Goal: Task Accomplishment & Management: Use online tool/utility

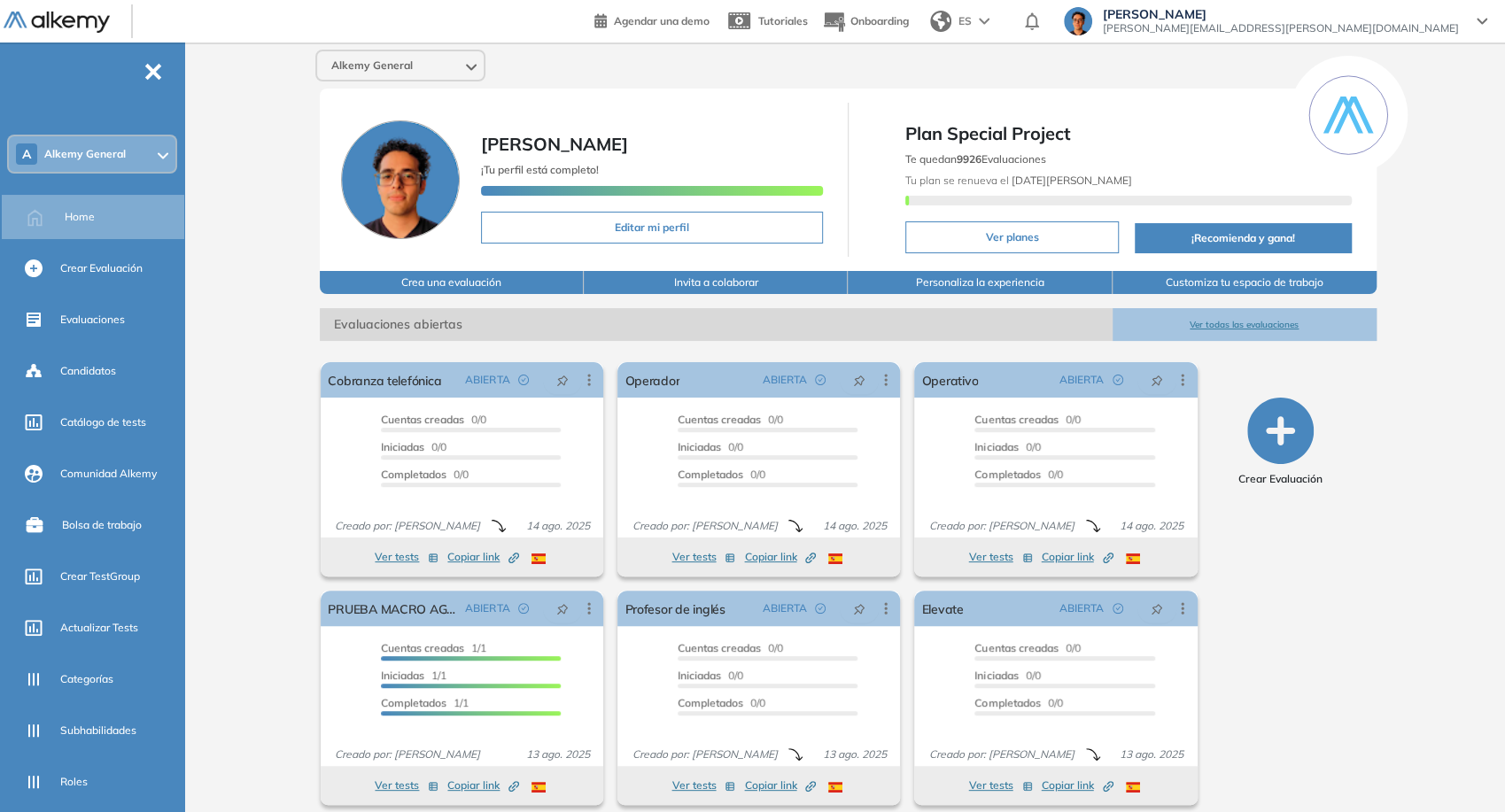
click at [398, 52] on div "Alkemy General" at bounding box center [400, 65] width 166 height 28
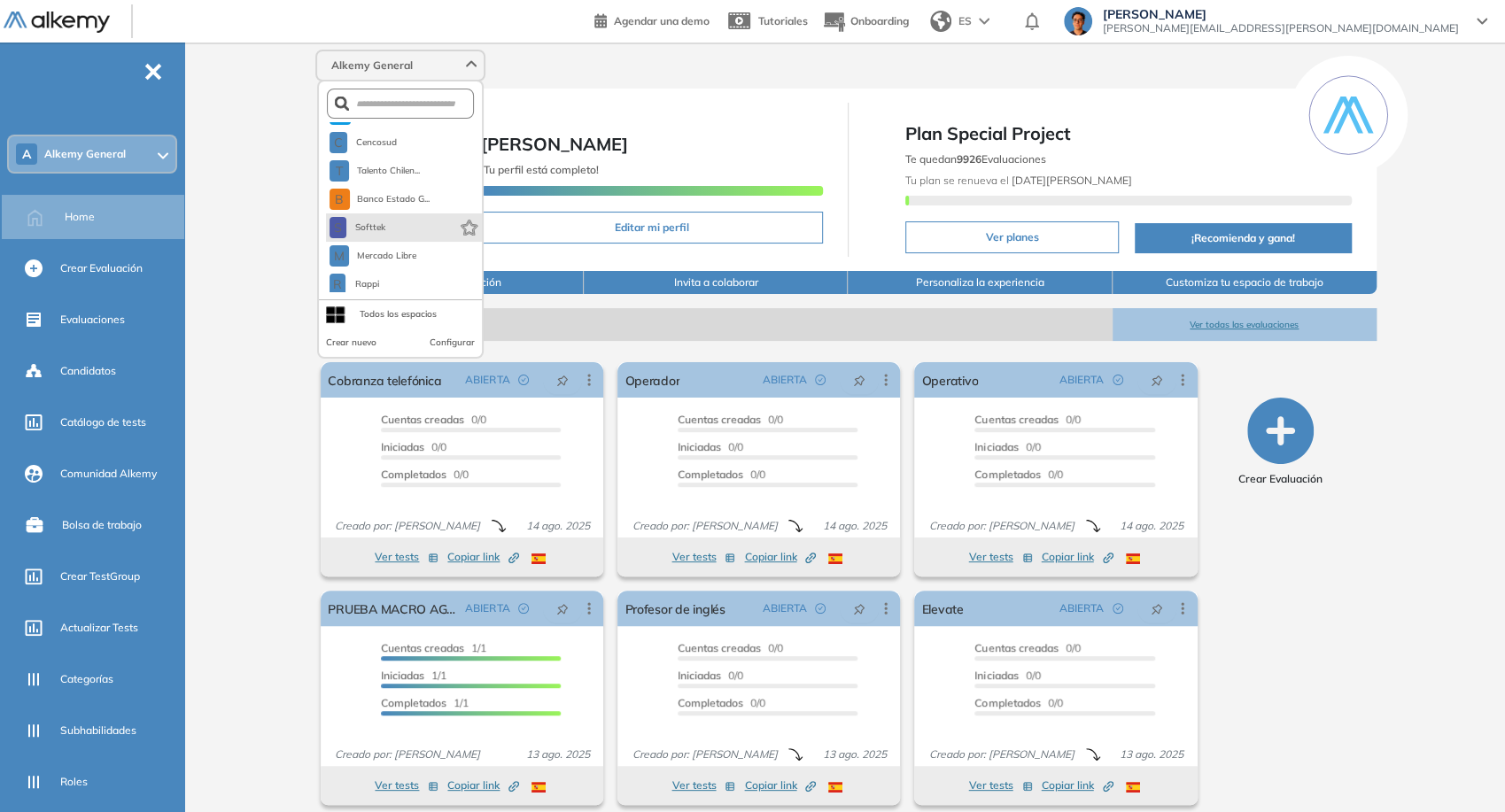
scroll to position [197, 0]
click at [405, 227] on span "Mercado Libre" at bounding box center [387, 222] width 62 height 14
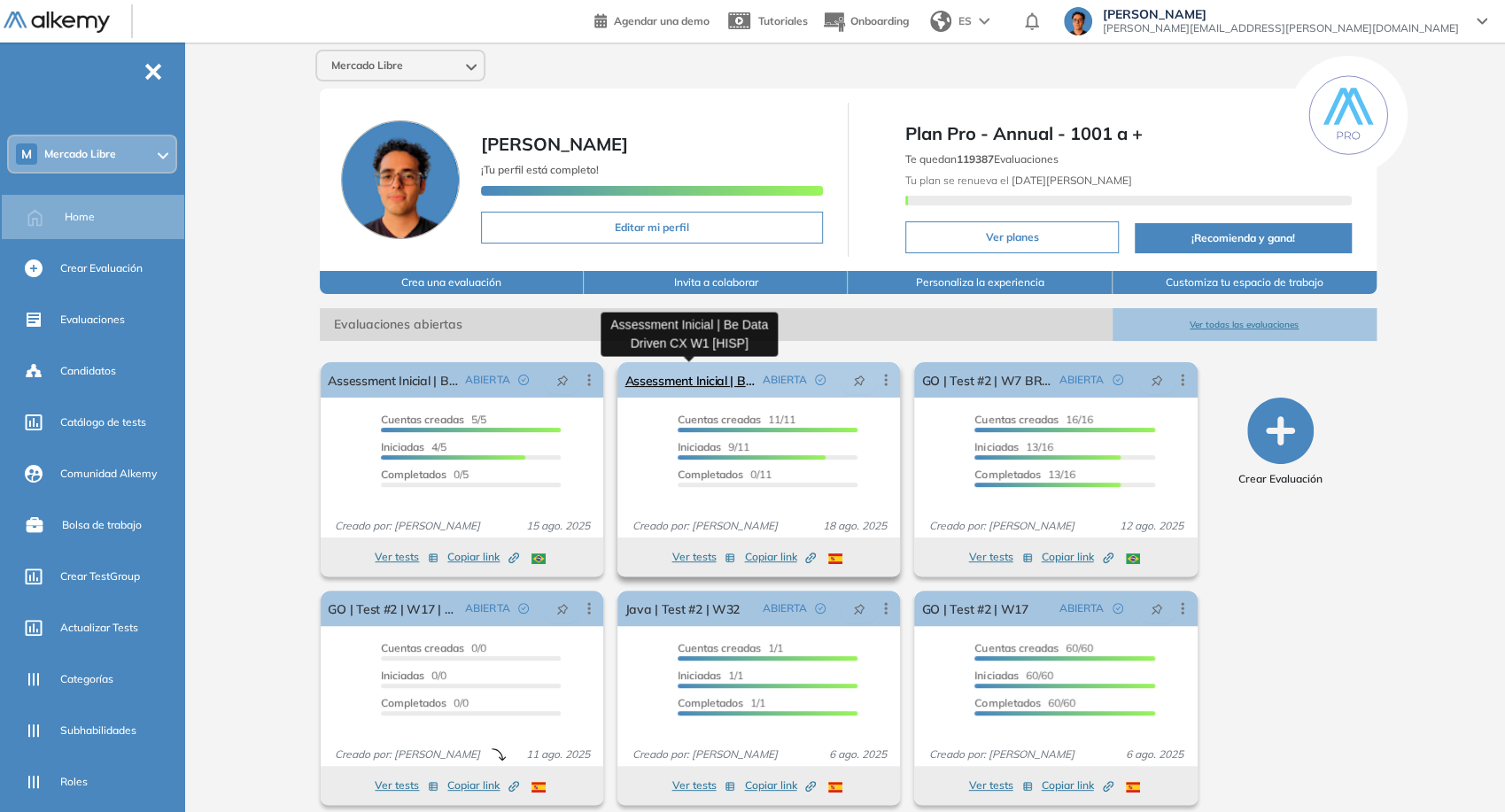
click at [654, 391] on link "Assessment Inicial | Be Data Driven CX W1 [HISP]" at bounding box center [690, 379] width 130 height 36
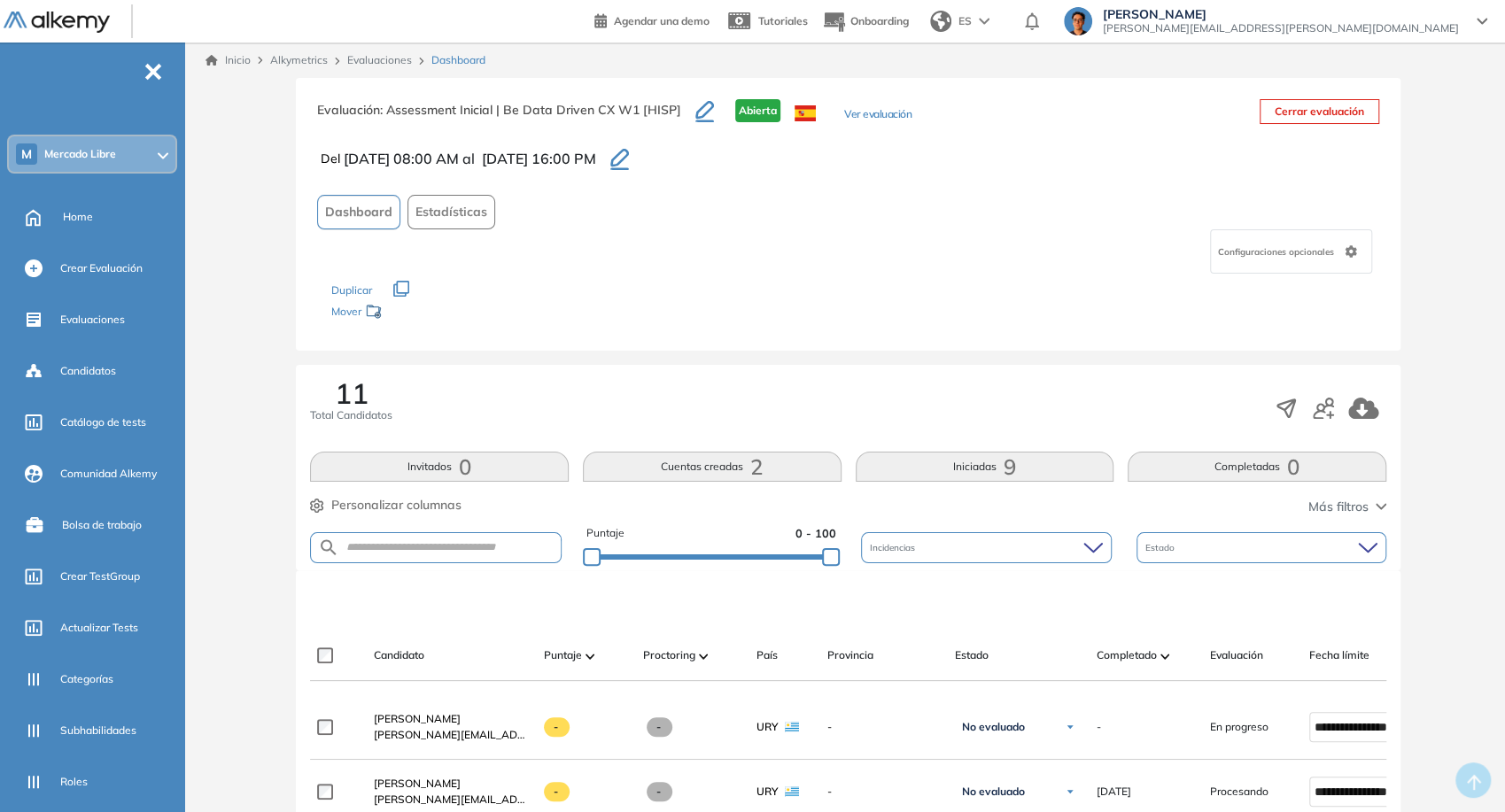
click at [885, 106] on div "Evaluación : Assessment Inicial | Be Data Driven CX W1 [HISP] Abierta Ver evalu…" at bounding box center [614, 121] width 594 height 44
click at [886, 109] on button "Ver evaluación" at bounding box center [877, 116] width 67 height 18
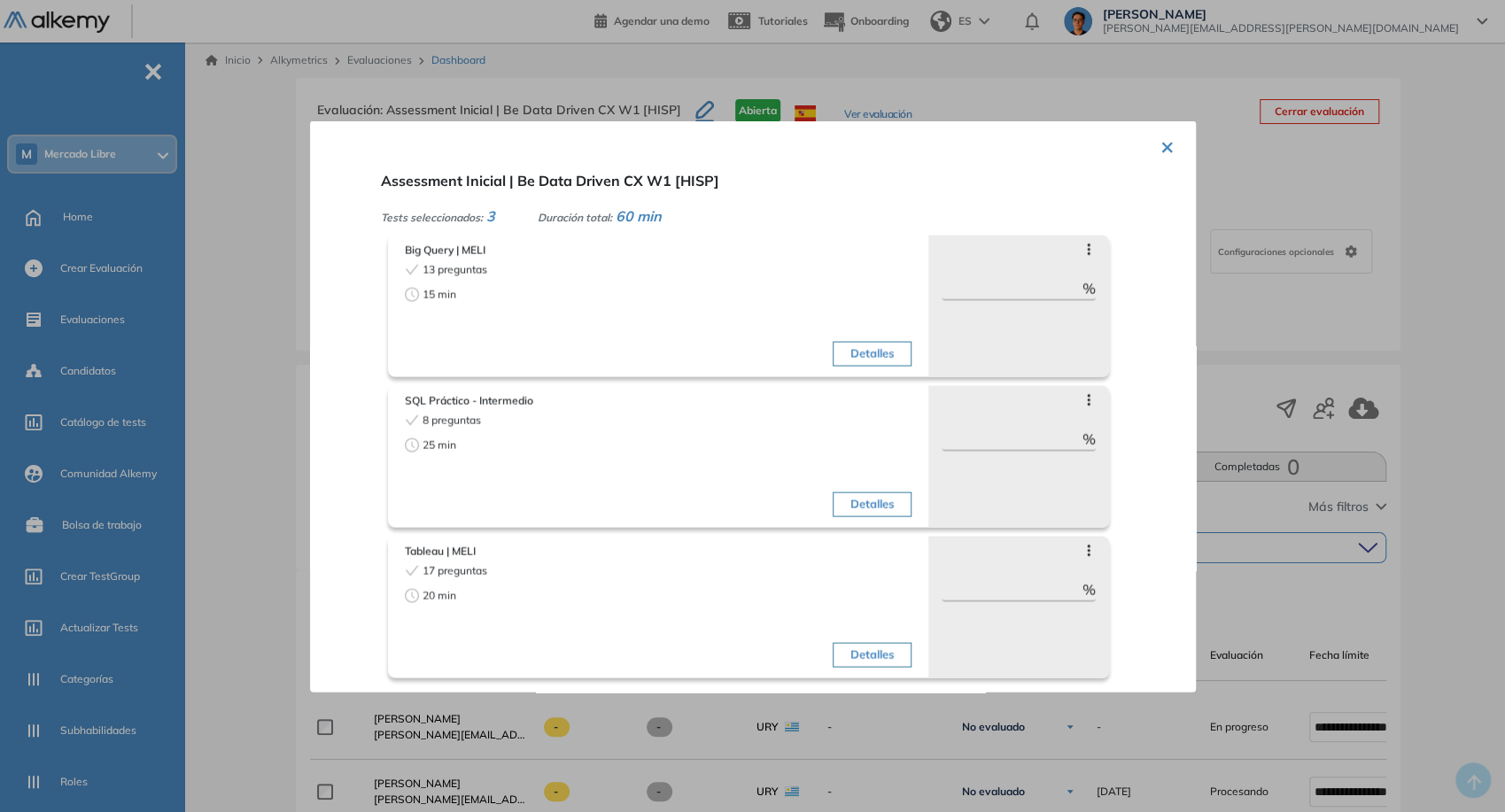
click at [1163, 156] on button "×" at bounding box center [1167, 145] width 14 height 35
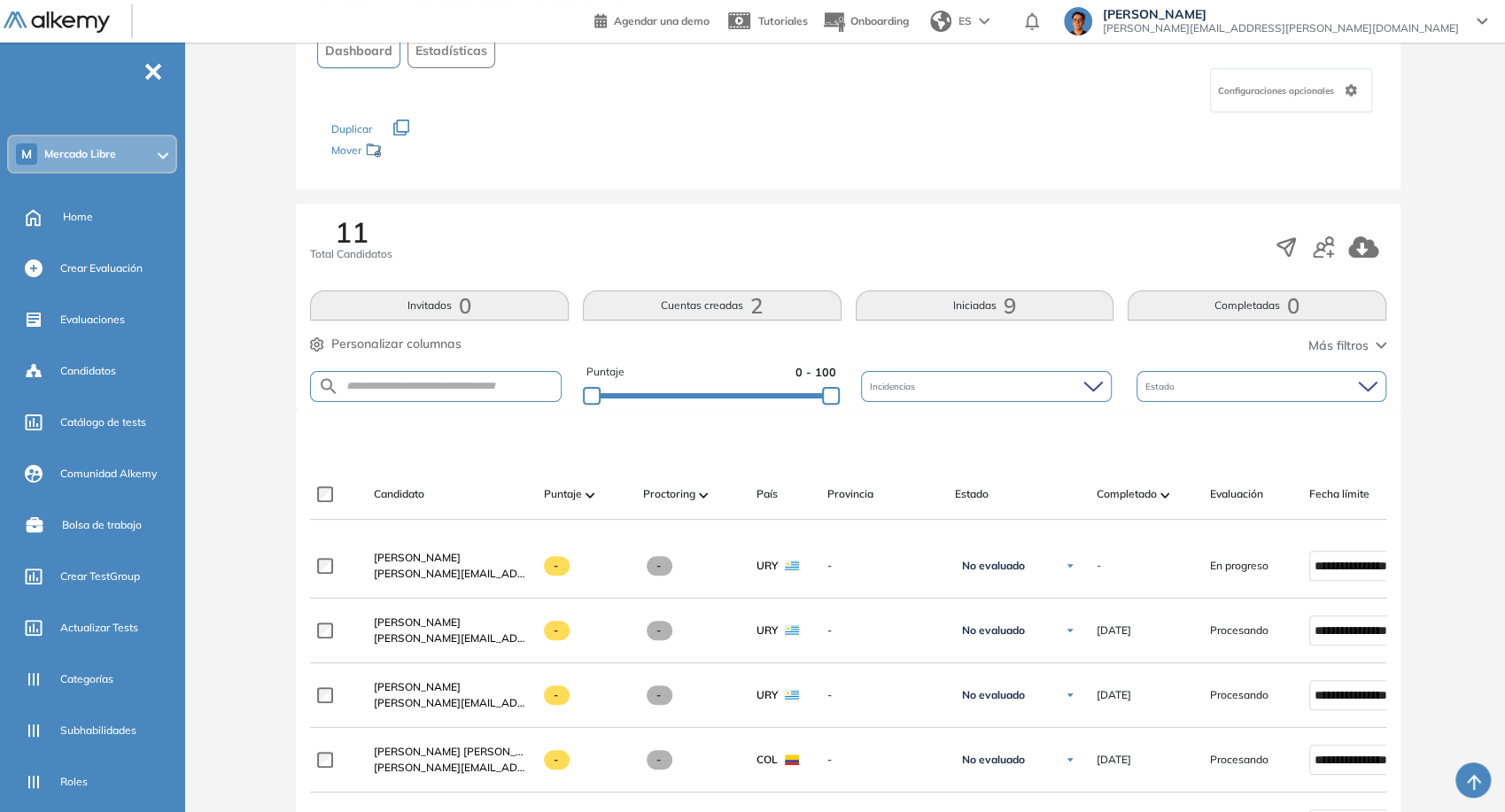
scroll to position [295, 0]
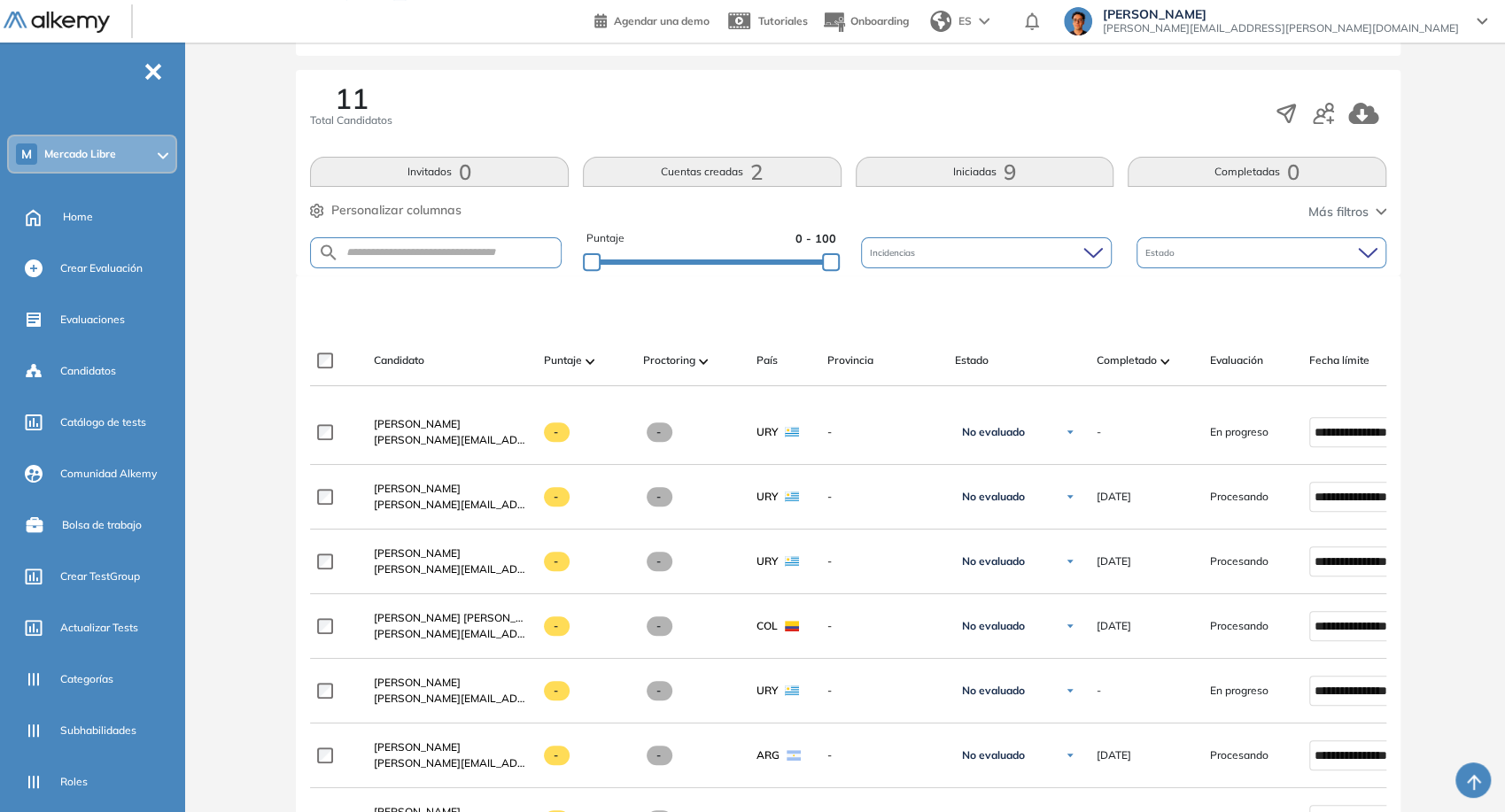
click at [998, 167] on button "Iniciadas 9" at bounding box center [985, 172] width 259 height 30
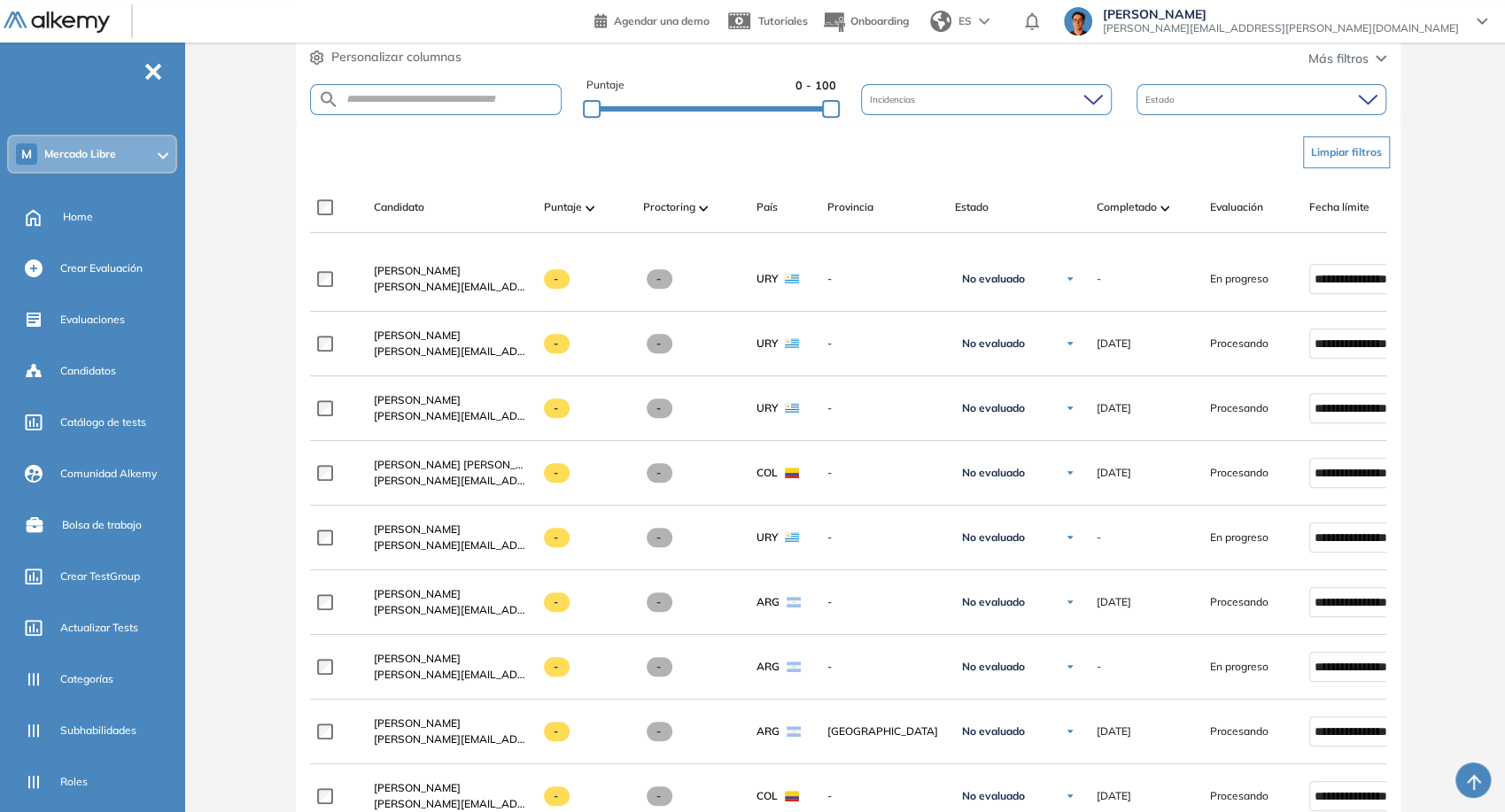
scroll to position [491, 0]
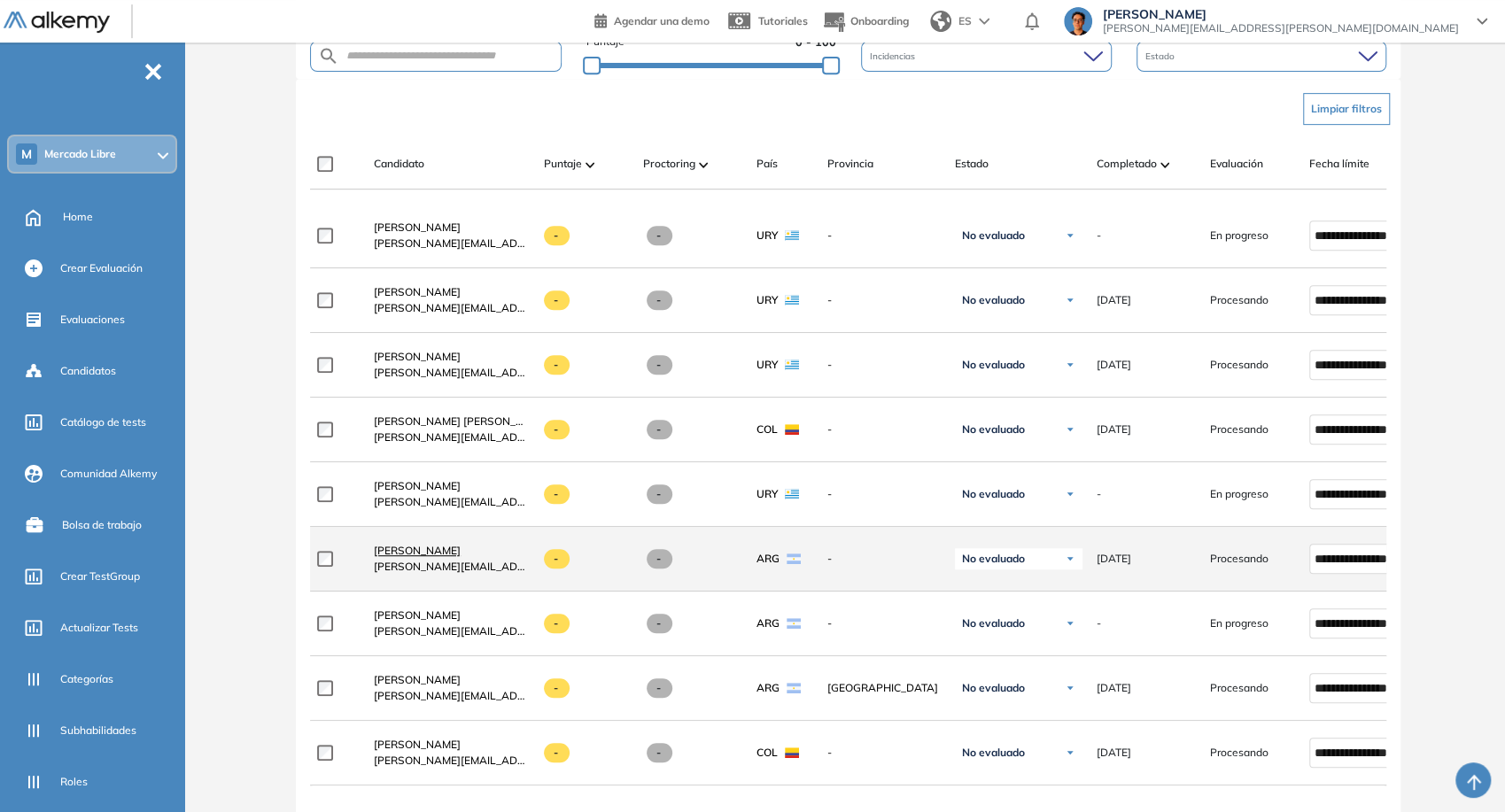
click at [425, 555] on span "Aldana Tripodi" at bounding box center [417, 550] width 86 height 13
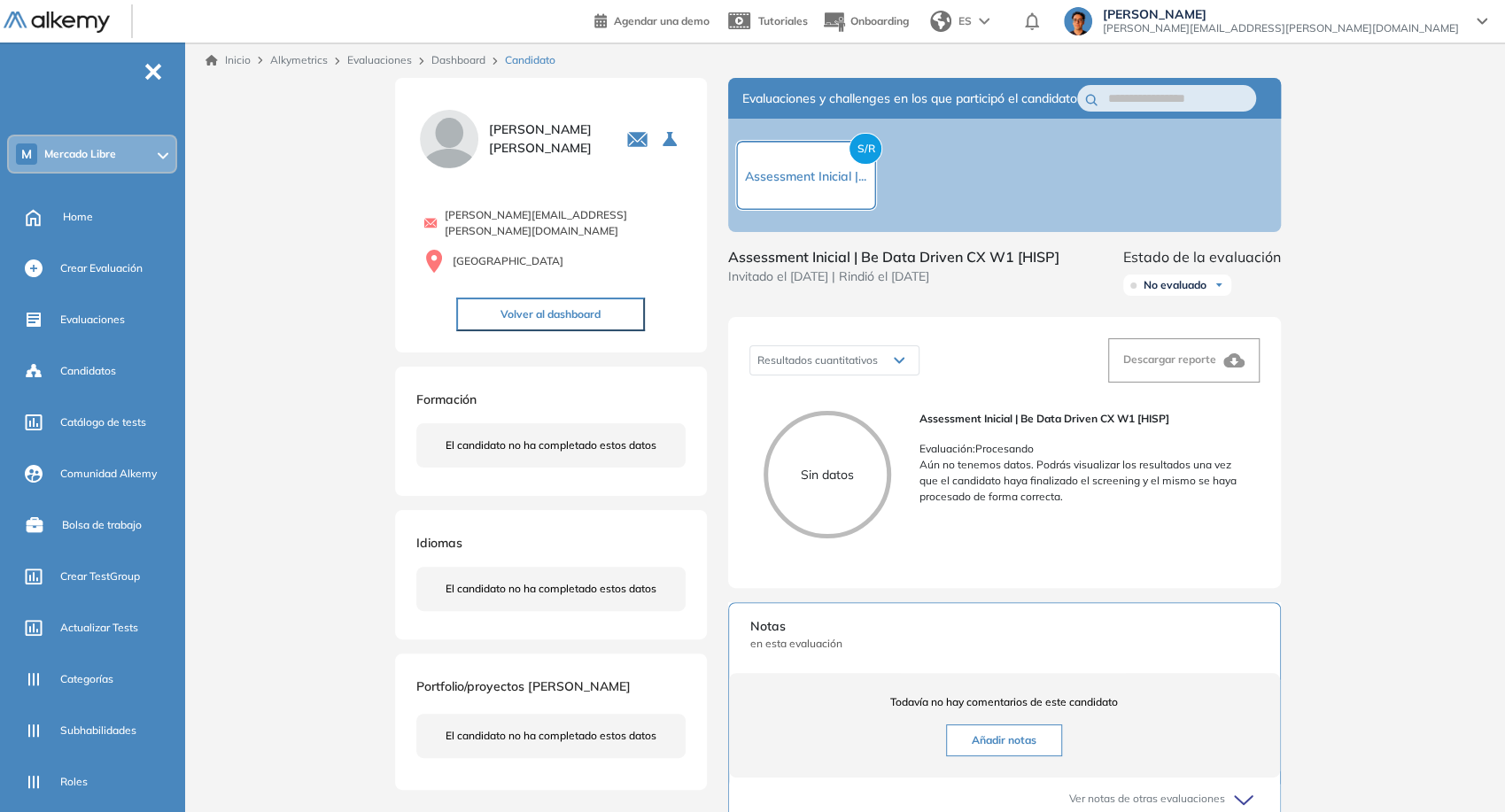
click at [513, 216] on span "aldana.tripodi@mercadolibre.com" at bounding box center [564, 223] width 240 height 32
copy div "aldana.tripodi@mercadolibre.com"
click at [436, 59] on link "Dashboard" at bounding box center [458, 60] width 54 height 13
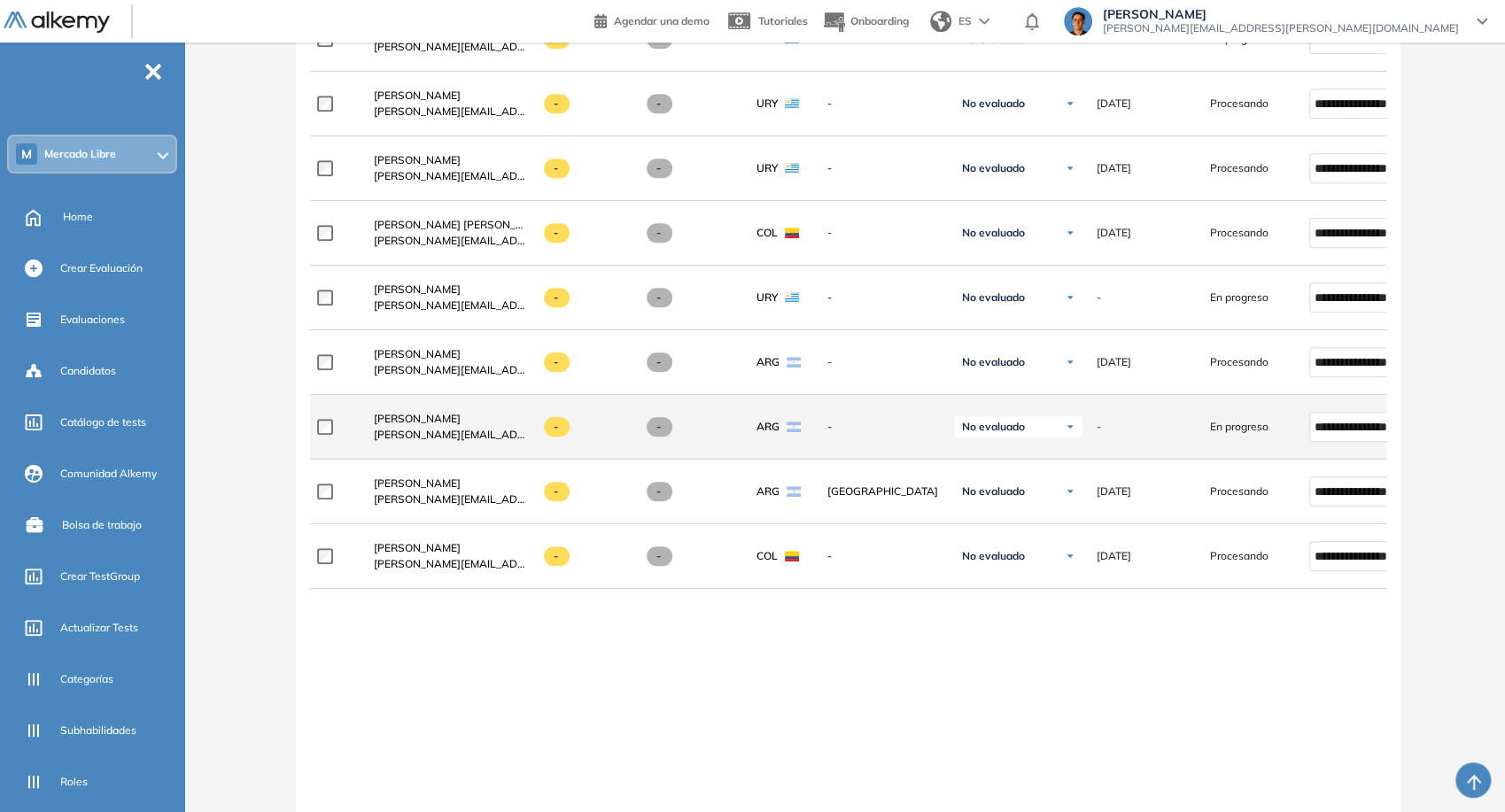
scroll to position [295, 0]
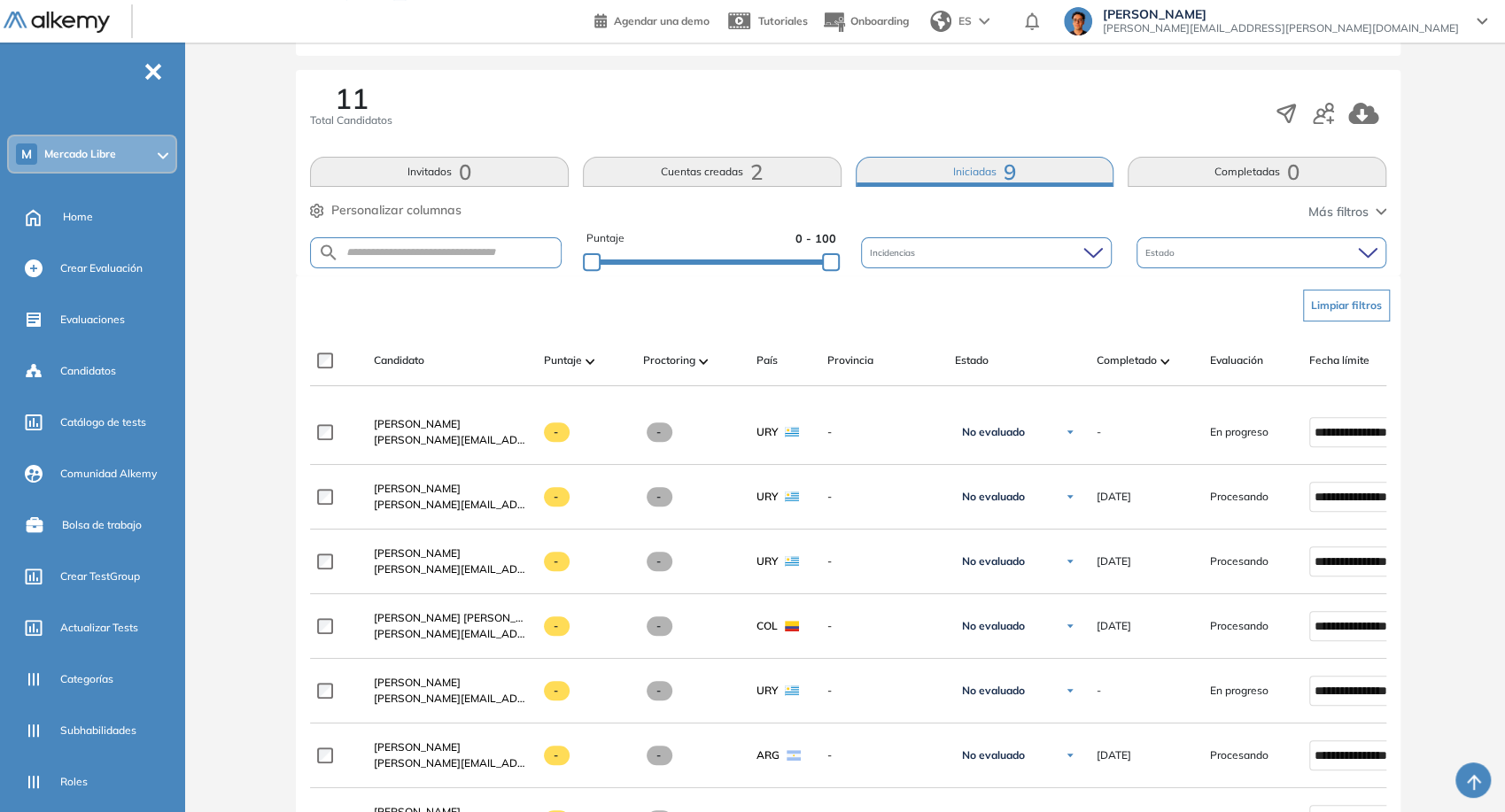
click at [1233, 193] on div "11 Total Candidatos Invitados 0 Cuentas creadas 2 Iniciadas 9 Completadas 0 Per…" at bounding box center [848, 173] width 1104 height 206
click at [1230, 185] on button "Completadas 0" at bounding box center [1257, 172] width 259 height 30
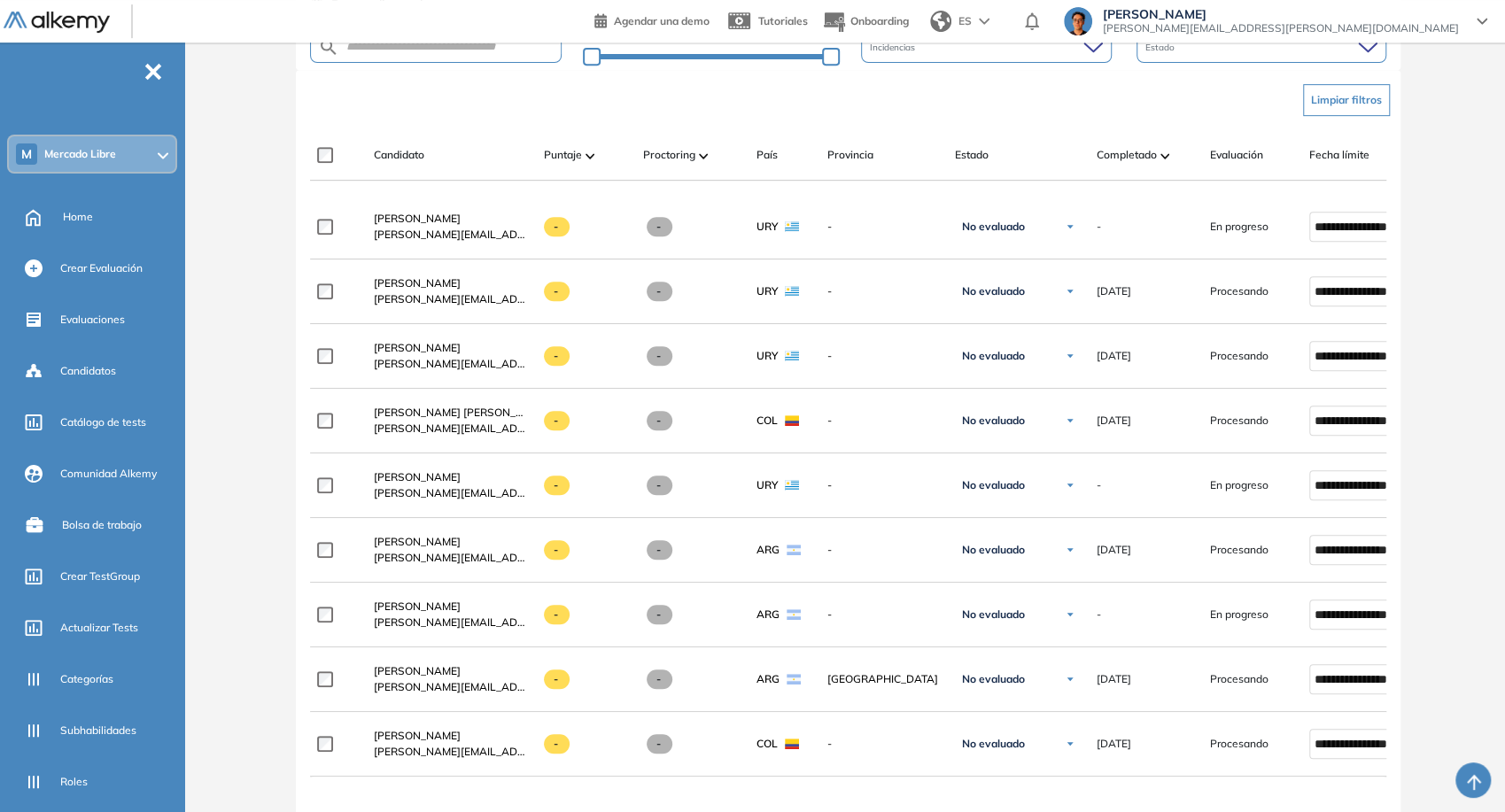
scroll to position [333, 0]
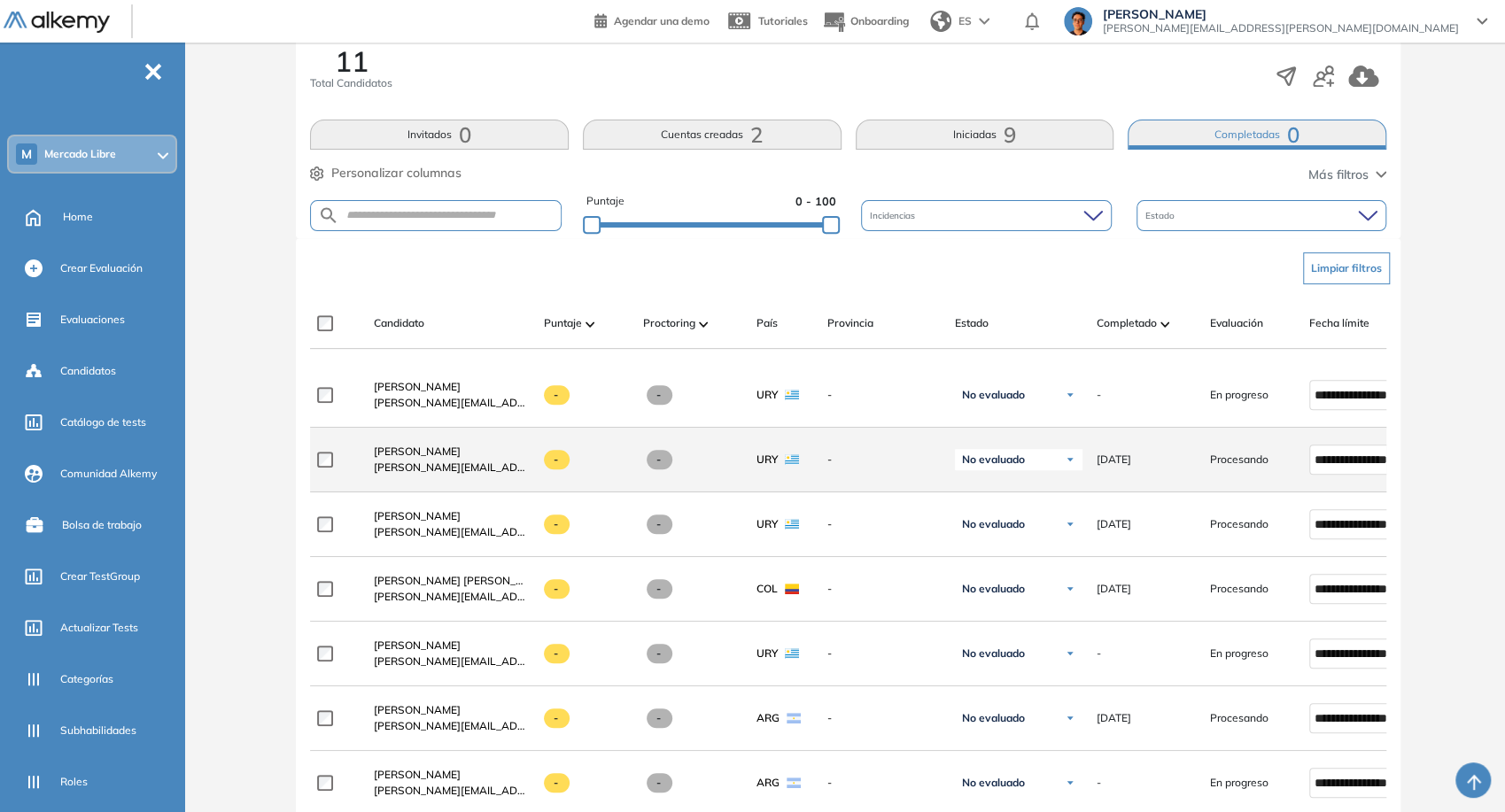
click at [421, 476] on span "ignacio.gonzalez@mercadolibre.com" at bounding box center [452, 467] width 156 height 16
click at [434, 451] on span "Ignacio Gonzalez" at bounding box center [417, 451] width 86 height 13
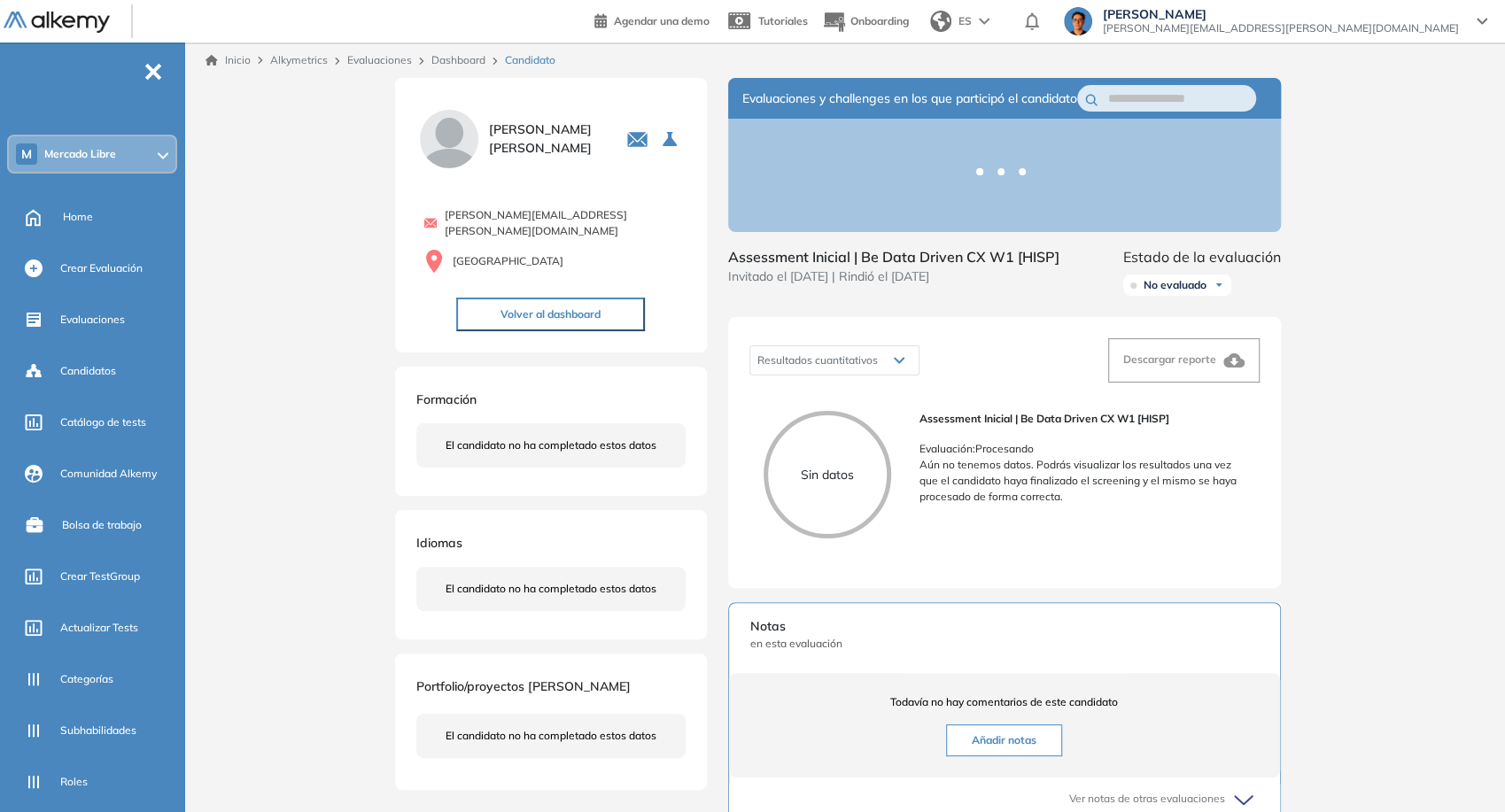
click at [480, 218] on span "ignacio.gonzalez@mercadolibre.com" at bounding box center [564, 223] width 240 height 32
copy div "ignacio.gonzalez@mercadolibre.com"
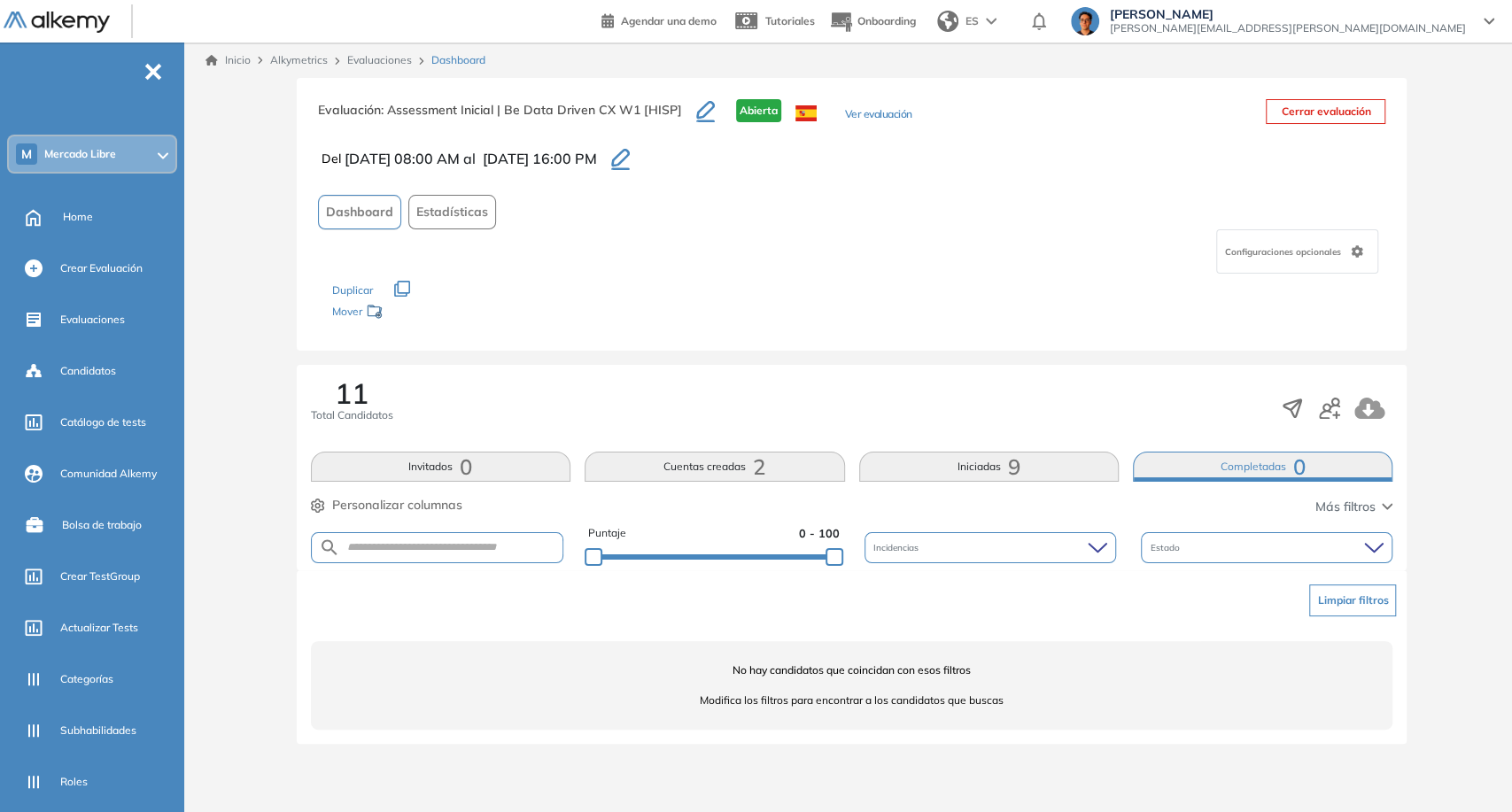
click at [999, 462] on button "Iniciadas 9" at bounding box center [988, 467] width 259 height 30
click at [794, 456] on button "Cuentas creadas 2" at bounding box center [714, 467] width 259 height 30
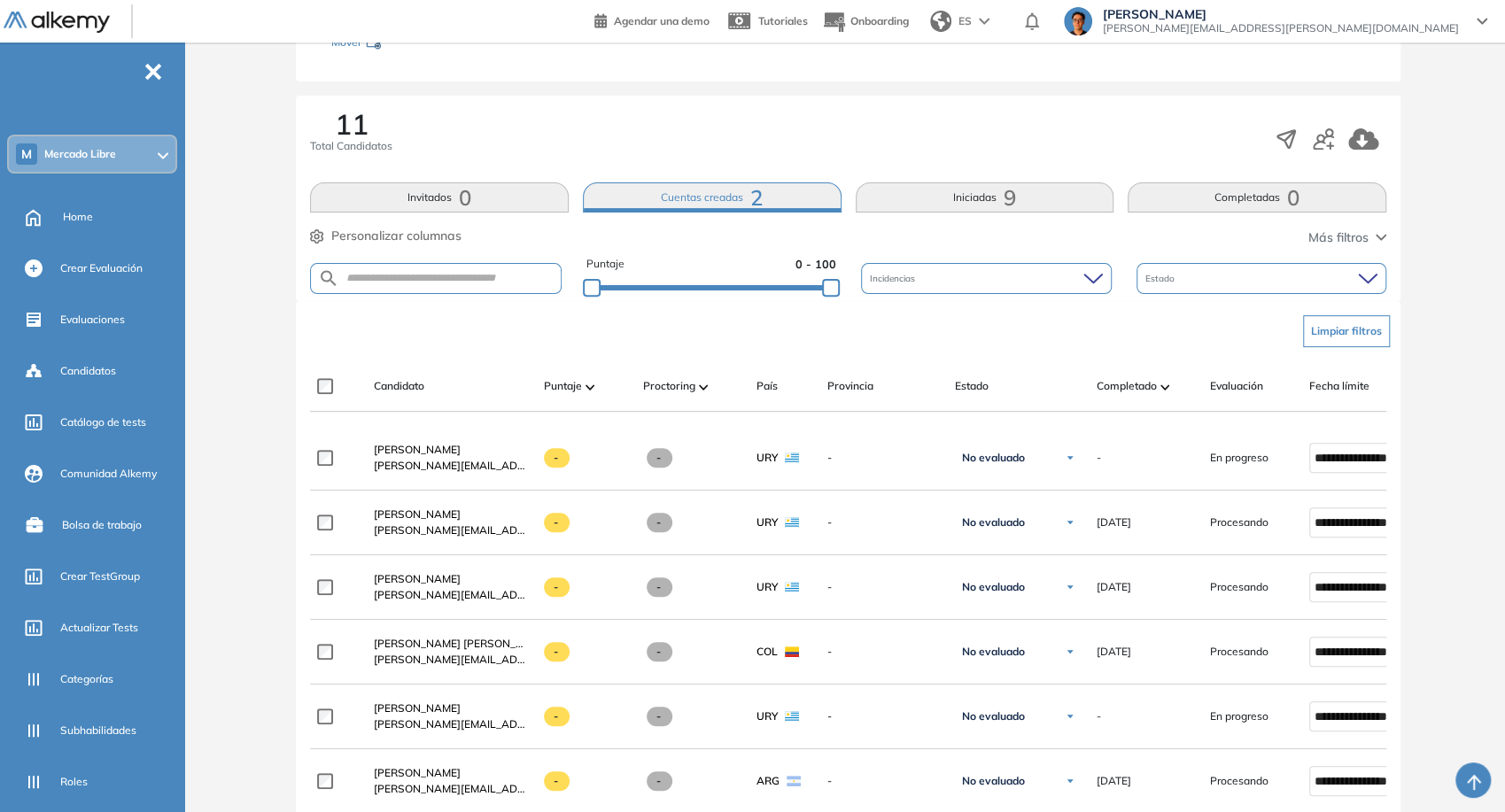
scroll to position [393, 0]
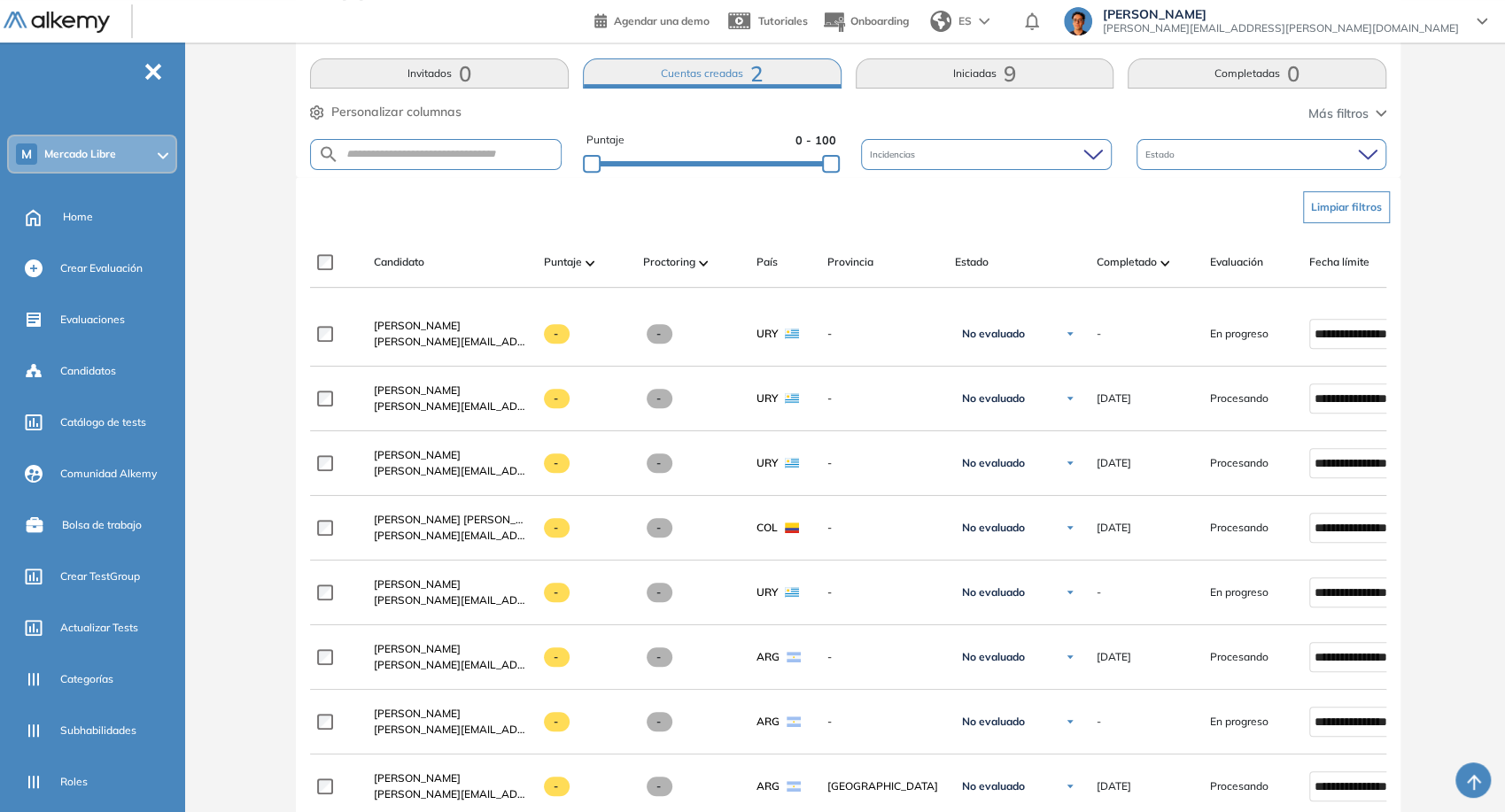
click at [1165, 278] on div "Candidato Puntaje Proctoring País Provincia Estado Completado Evaluación Fecha …" at bounding box center [905, 269] width 1191 height 36
click at [1156, 266] on span "Completado" at bounding box center [1127, 262] width 61 height 16
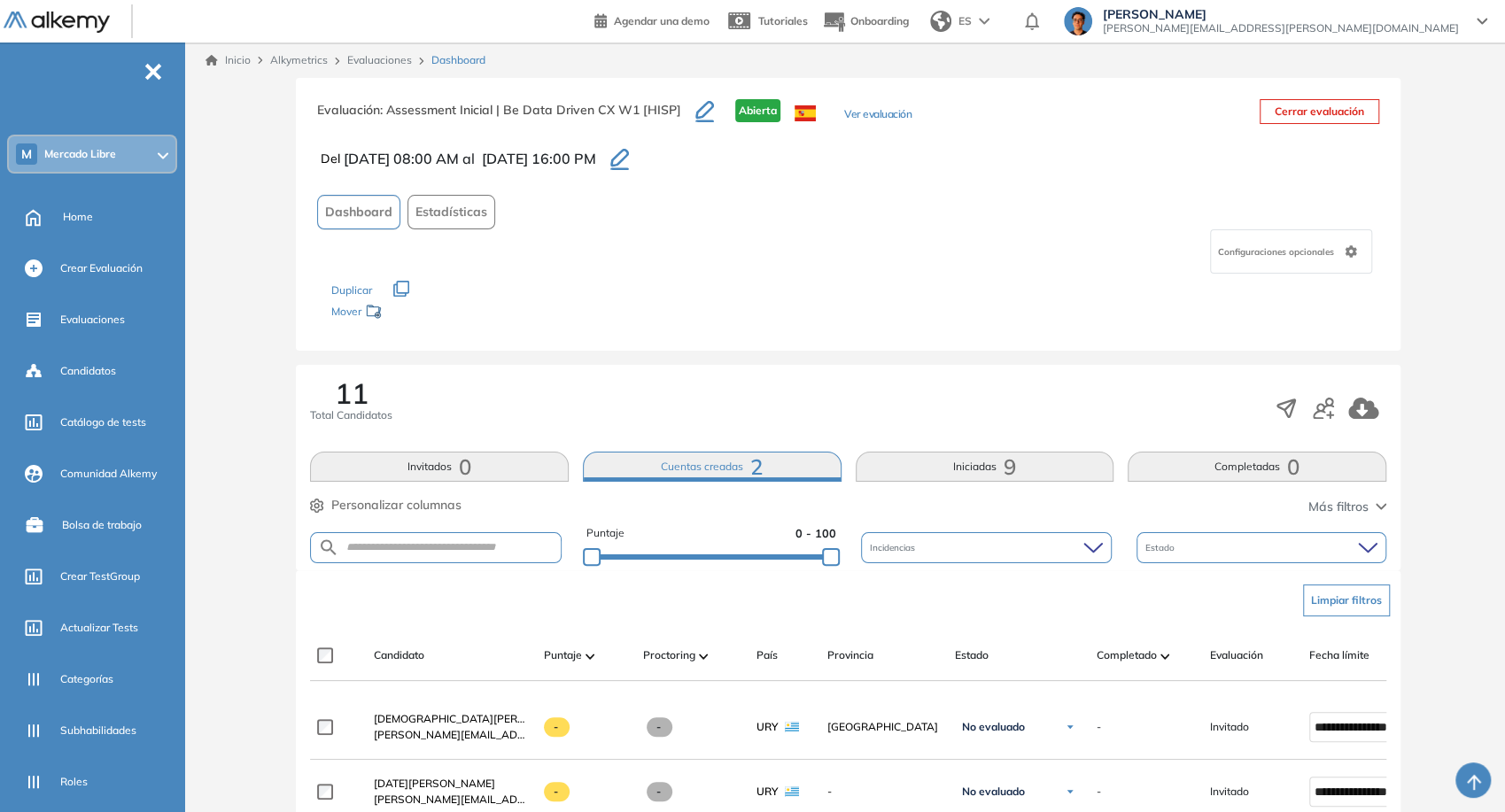
scroll to position [372, 0]
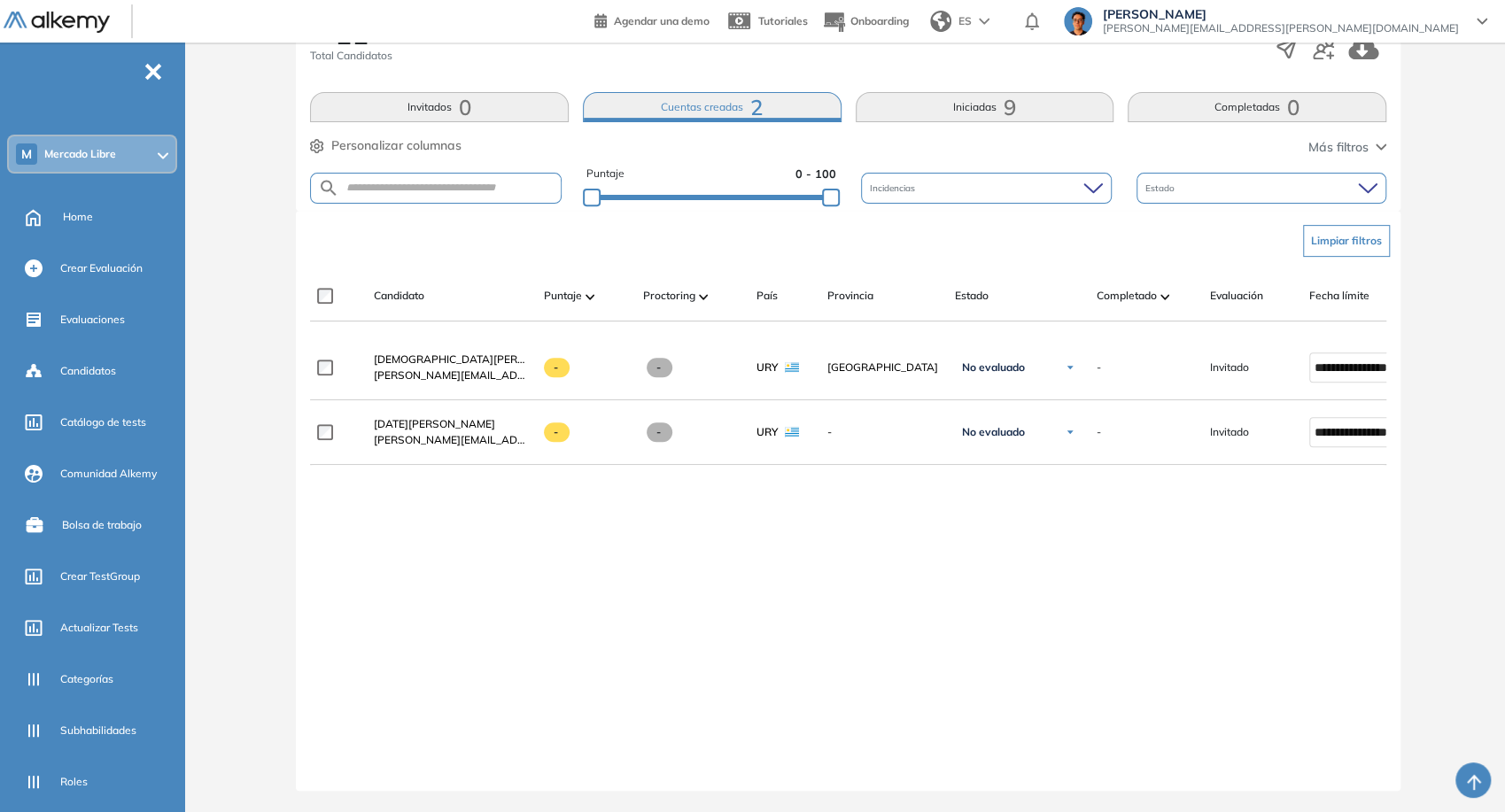
click at [1163, 287] on span at bounding box center [1165, 295] width 9 height 17
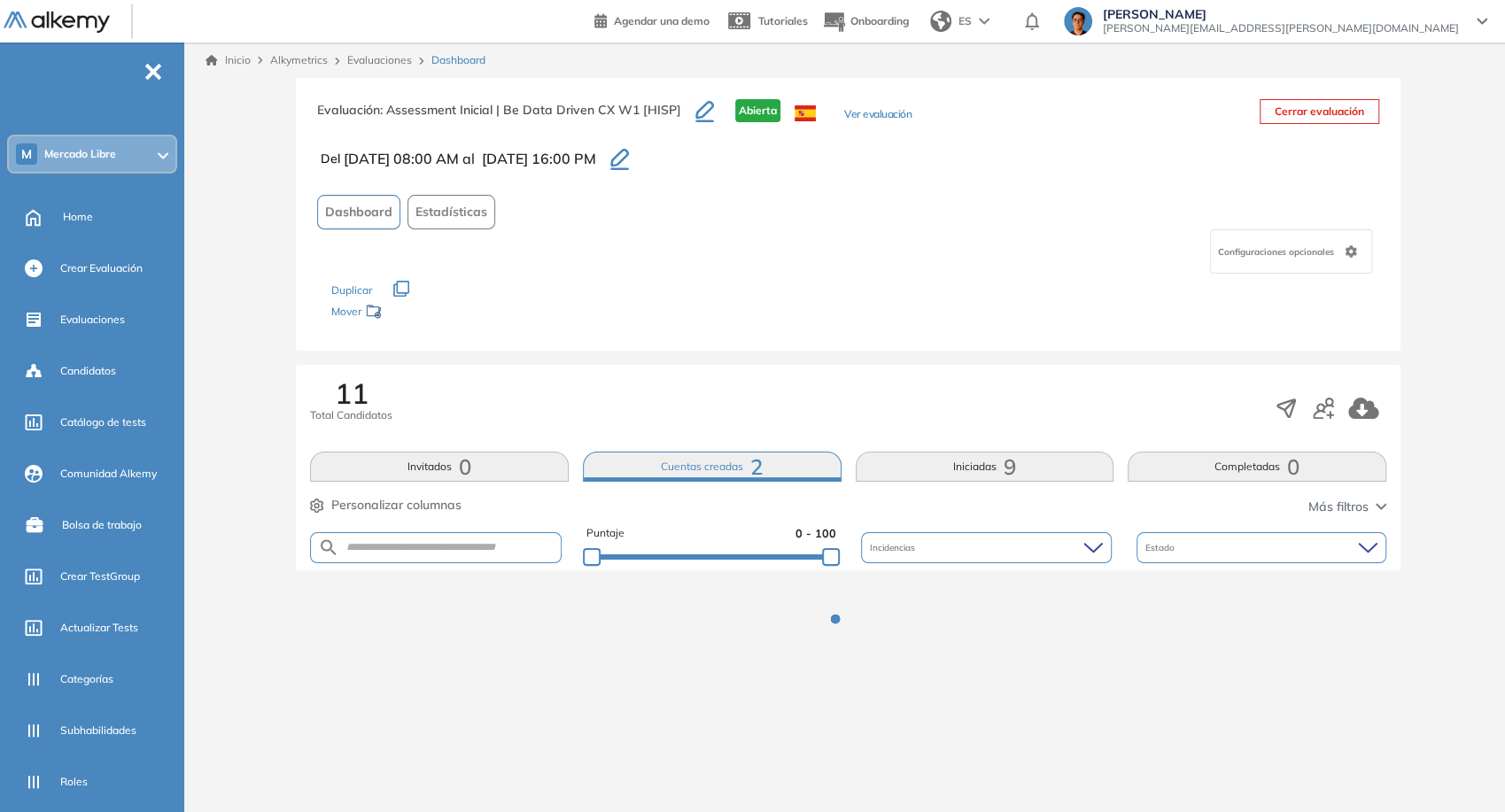
scroll to position [0, 0]
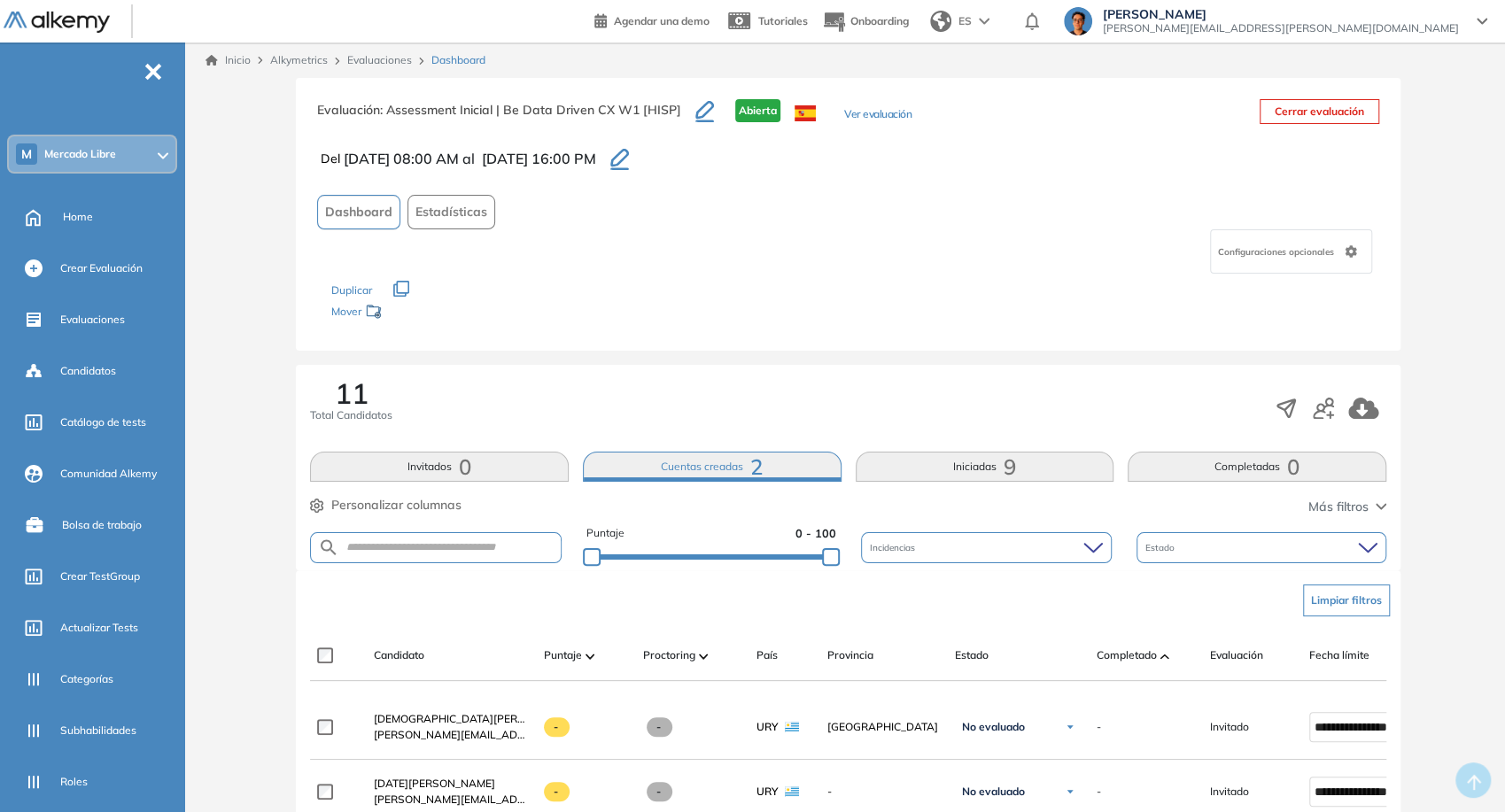
click at [1049, 452] on button "Iniciadas 9" at bounding box center [985, 467] width 259 height 30
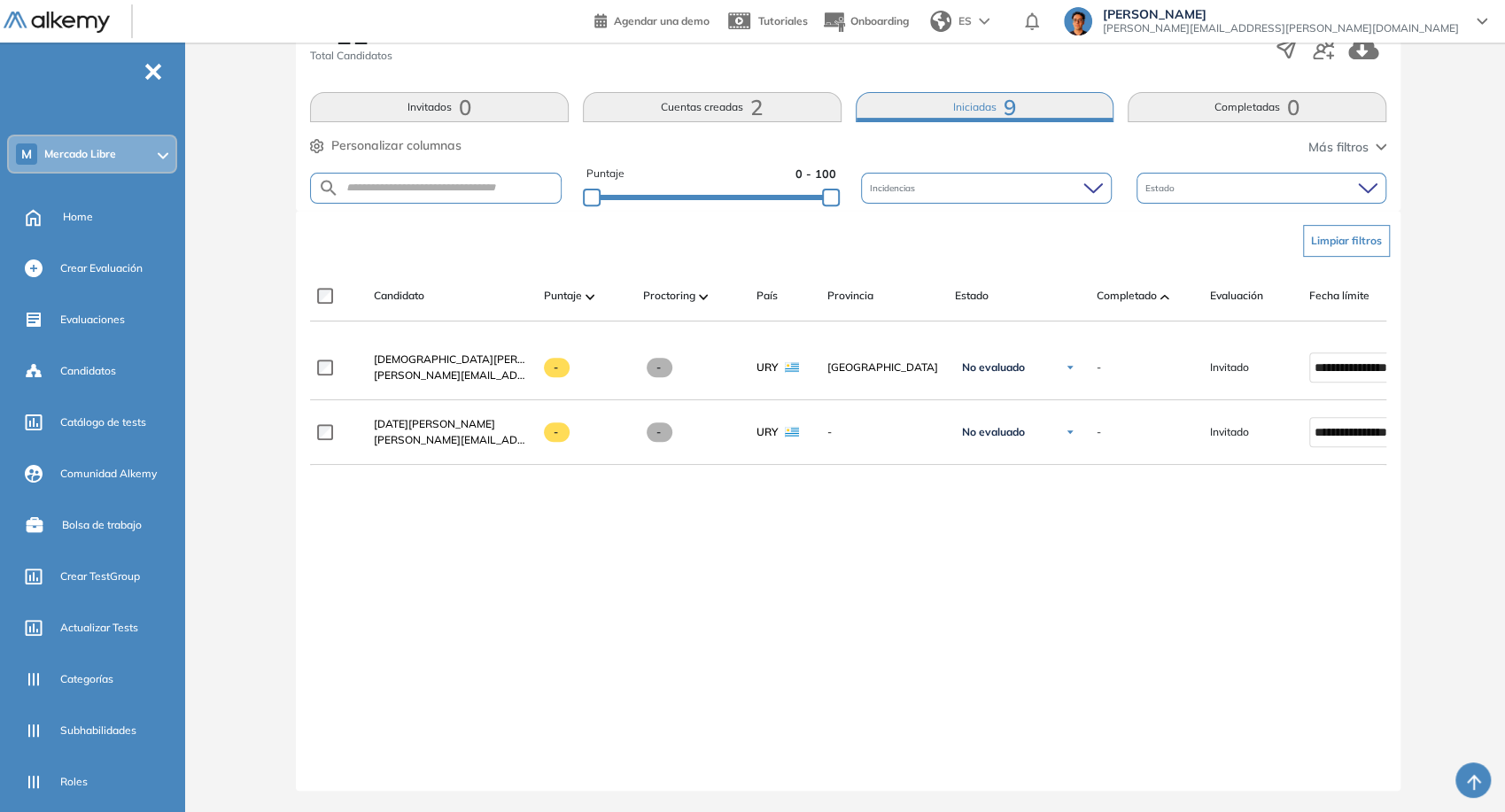
scroll to position [372, 0]
click at [1269, 73] on div "11 Total Candidatos Invitados 0 Cuentas creadas 2 Iniciadas 9 Completadas 0 Per…" at bounding box center [848, 108] width 1104 height 206
click at [481, 99] on button "Invitados 0" at bounding box center [439, 107] width 259 height 30
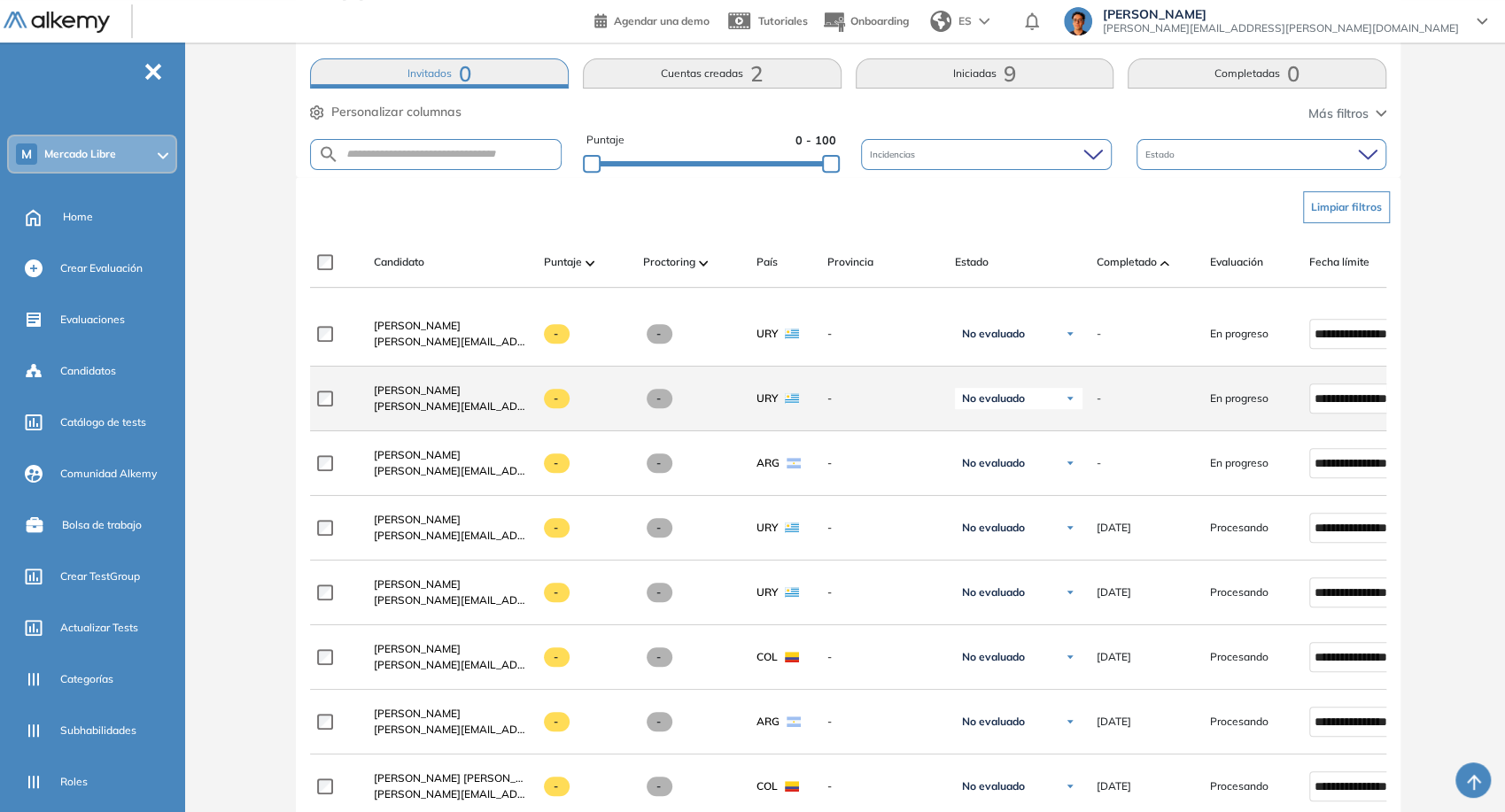
scroll to position [491, 0]
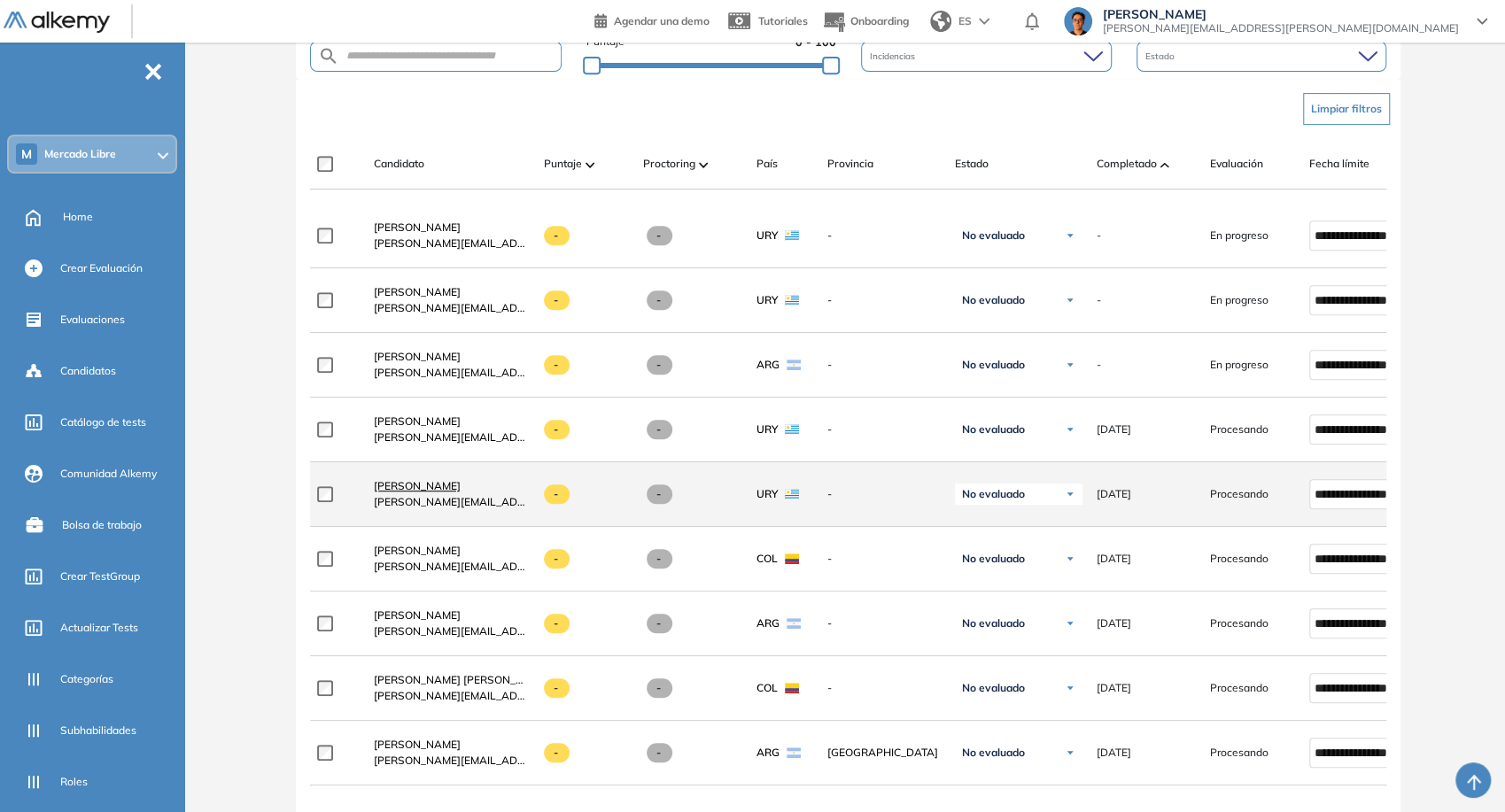
click at [428, 492] on span "Nicolas Mediza" at bounding box center [417, 486] width 86 height 13
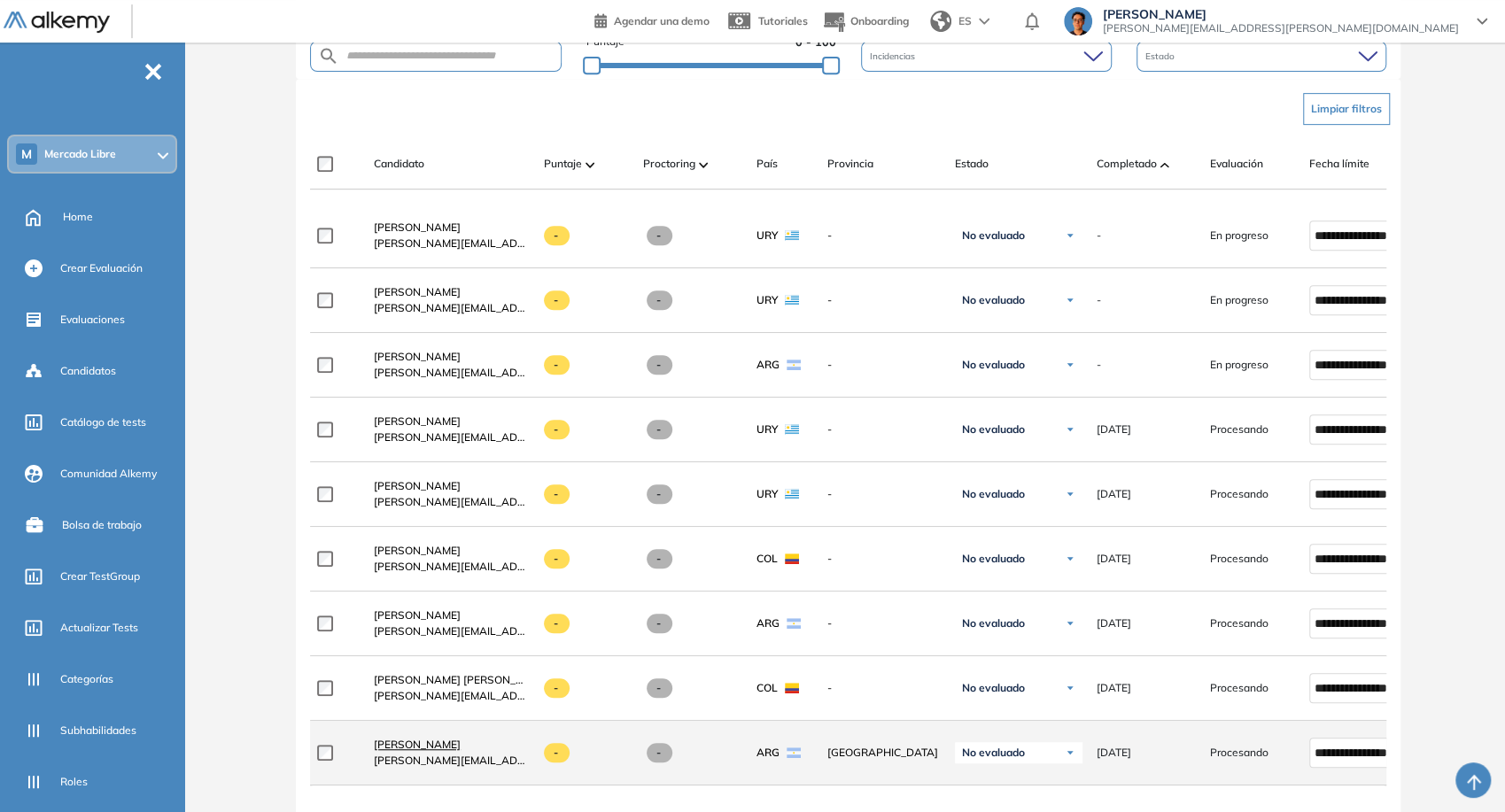
click at [427, 750] on span "Julian Caratti" at bounding box center [417, 744] width 86 height 13
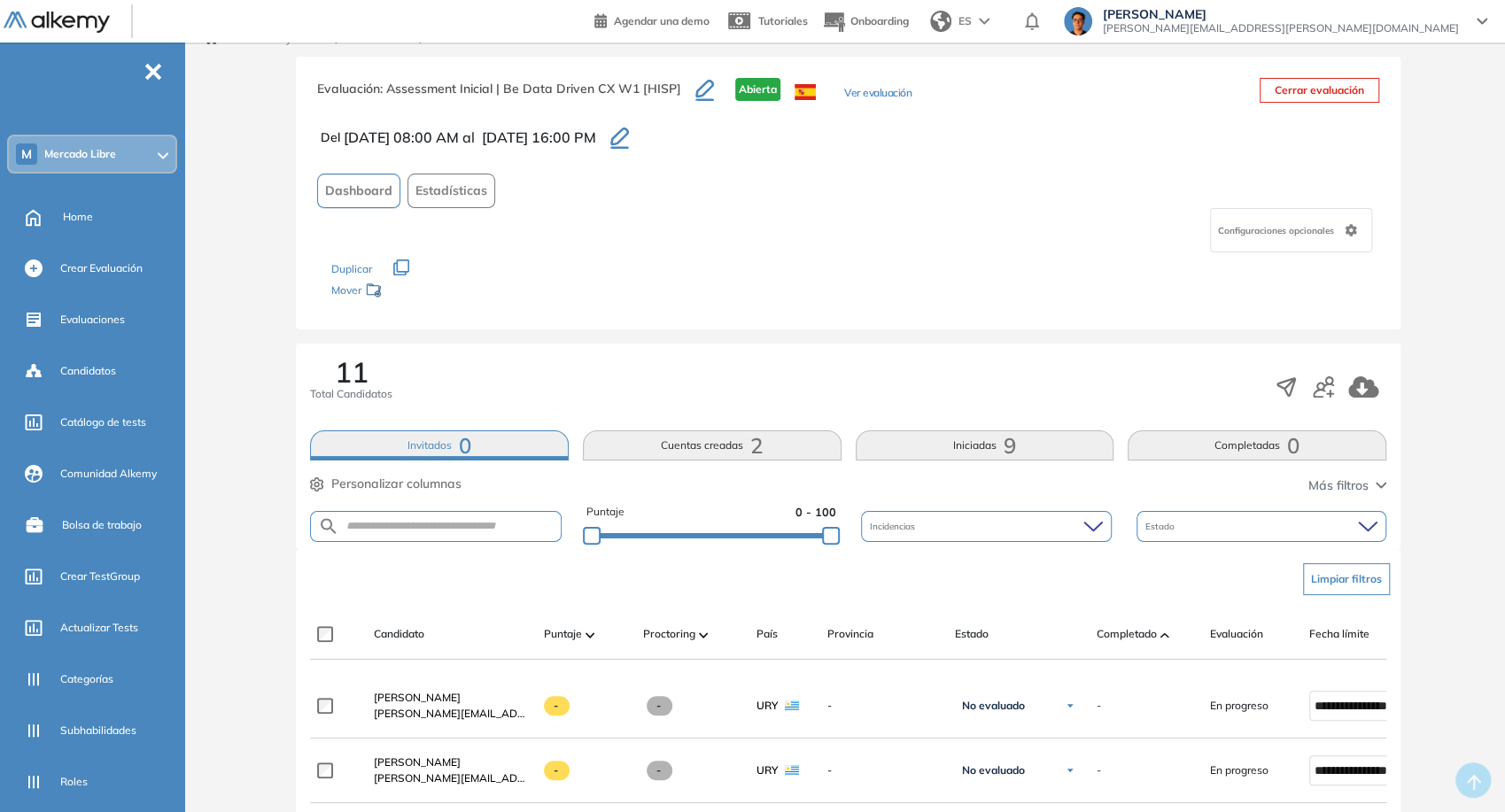
scroll to position [0, 0]
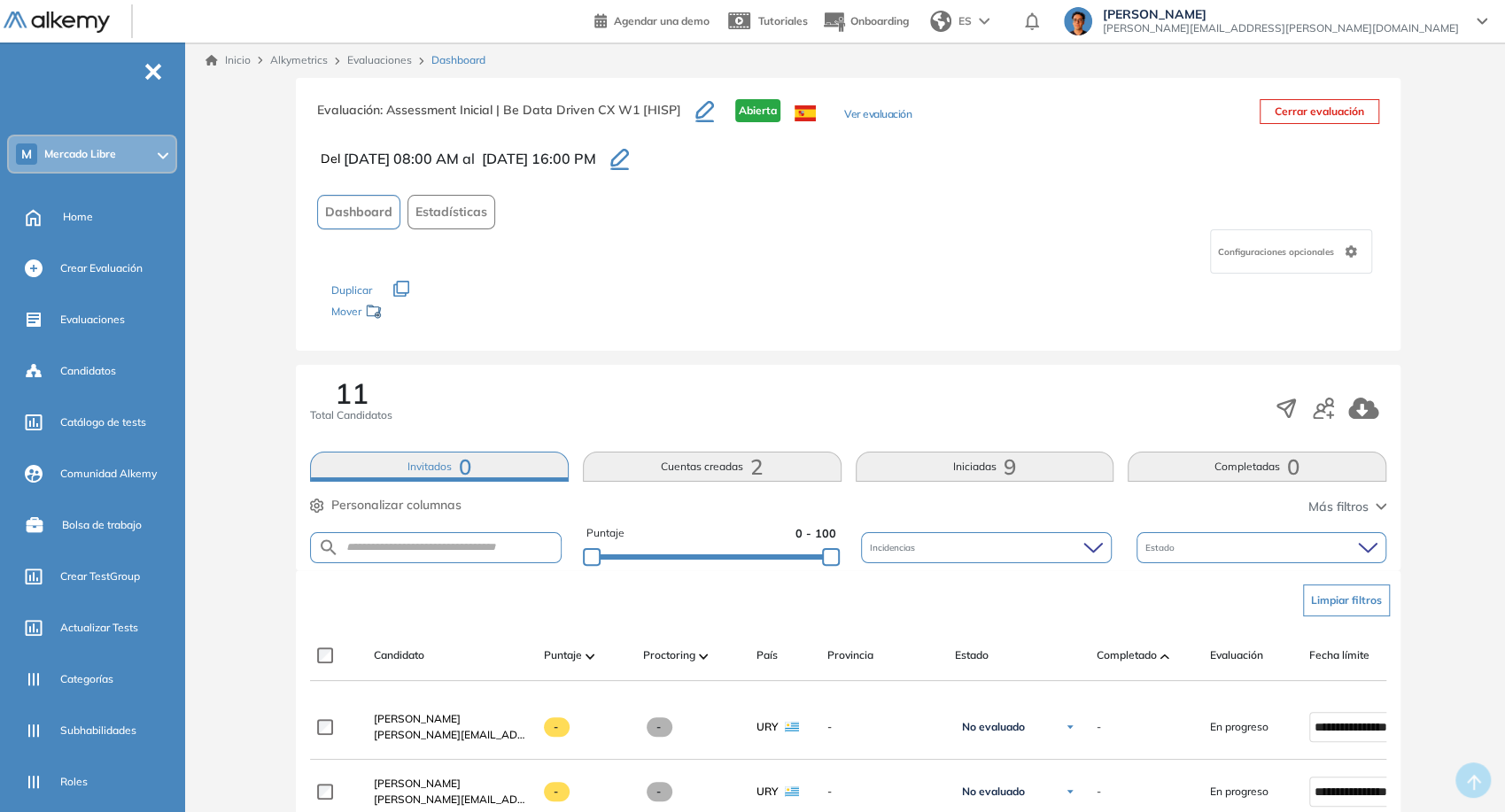
click at [397, 62] on link "Evaluaciones" at bounding box center [379, 60] width 64 height 13
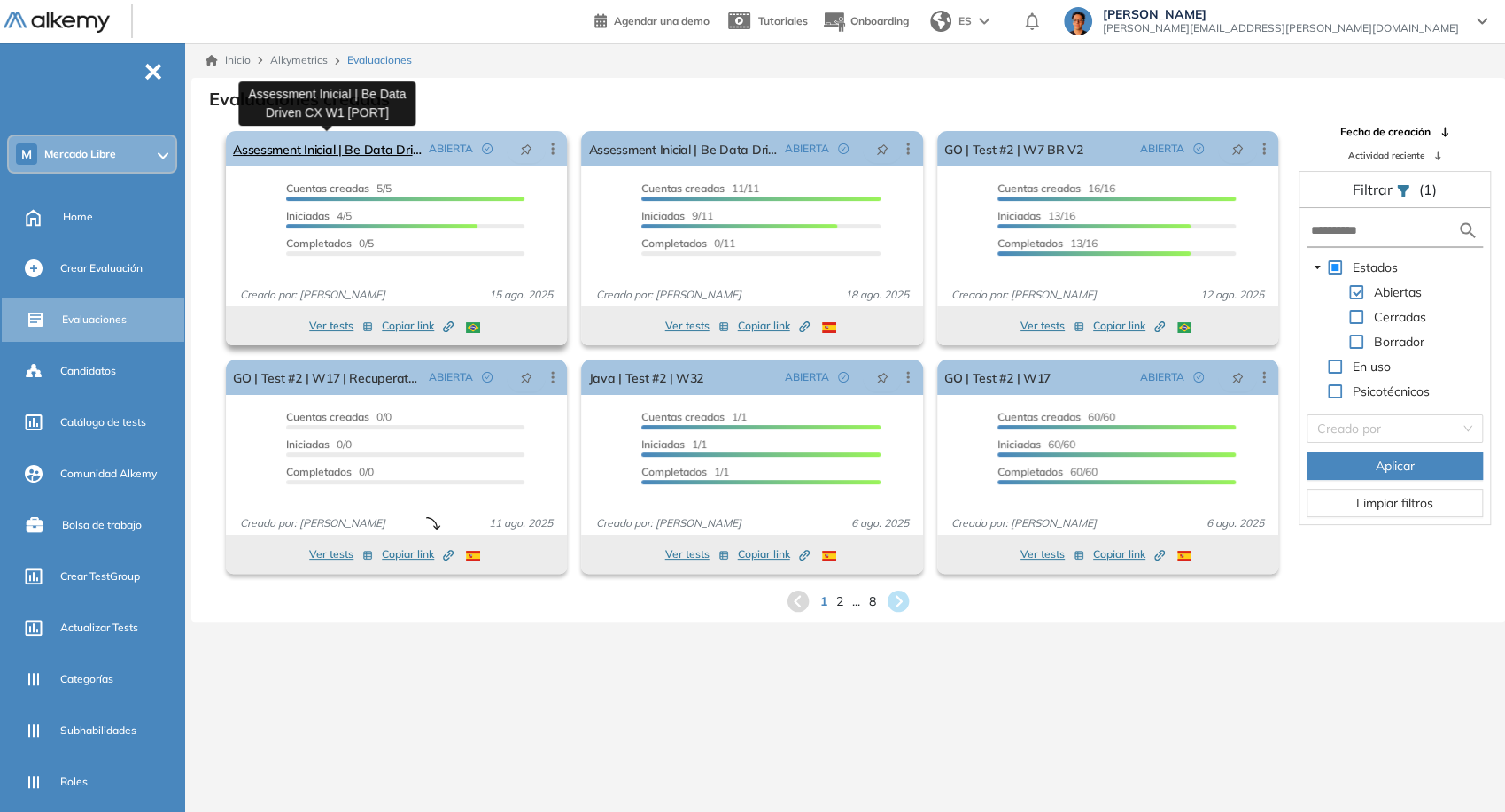
click at [382, 139] on link "Assessment Inicial | Be Data Driven CX W1 [PORT]" at bounding box center [327, 149] width 188 height 36
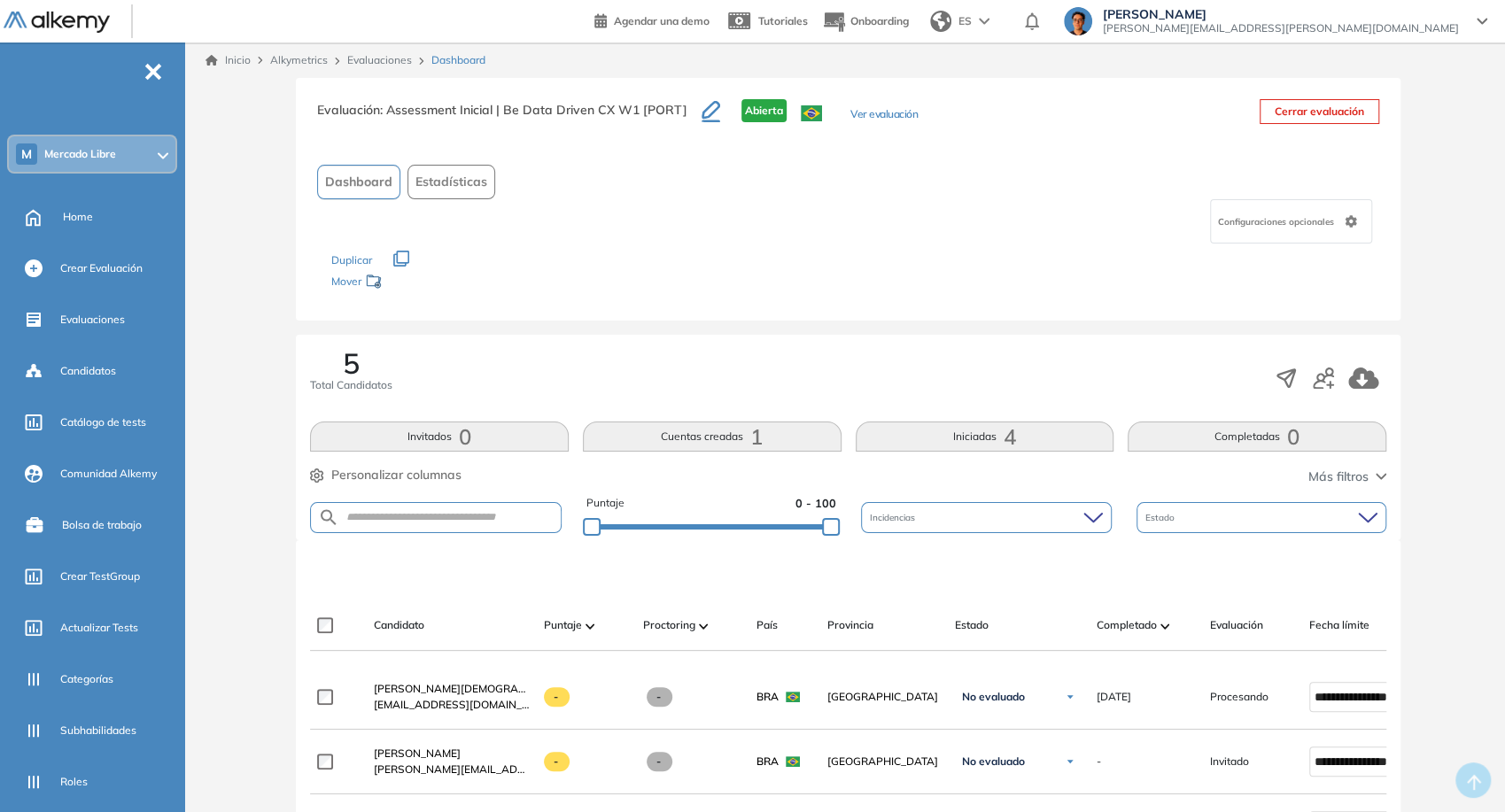
click at [1013, 436] on span "4" at bounding box center [1009, 436] width 12 height 0
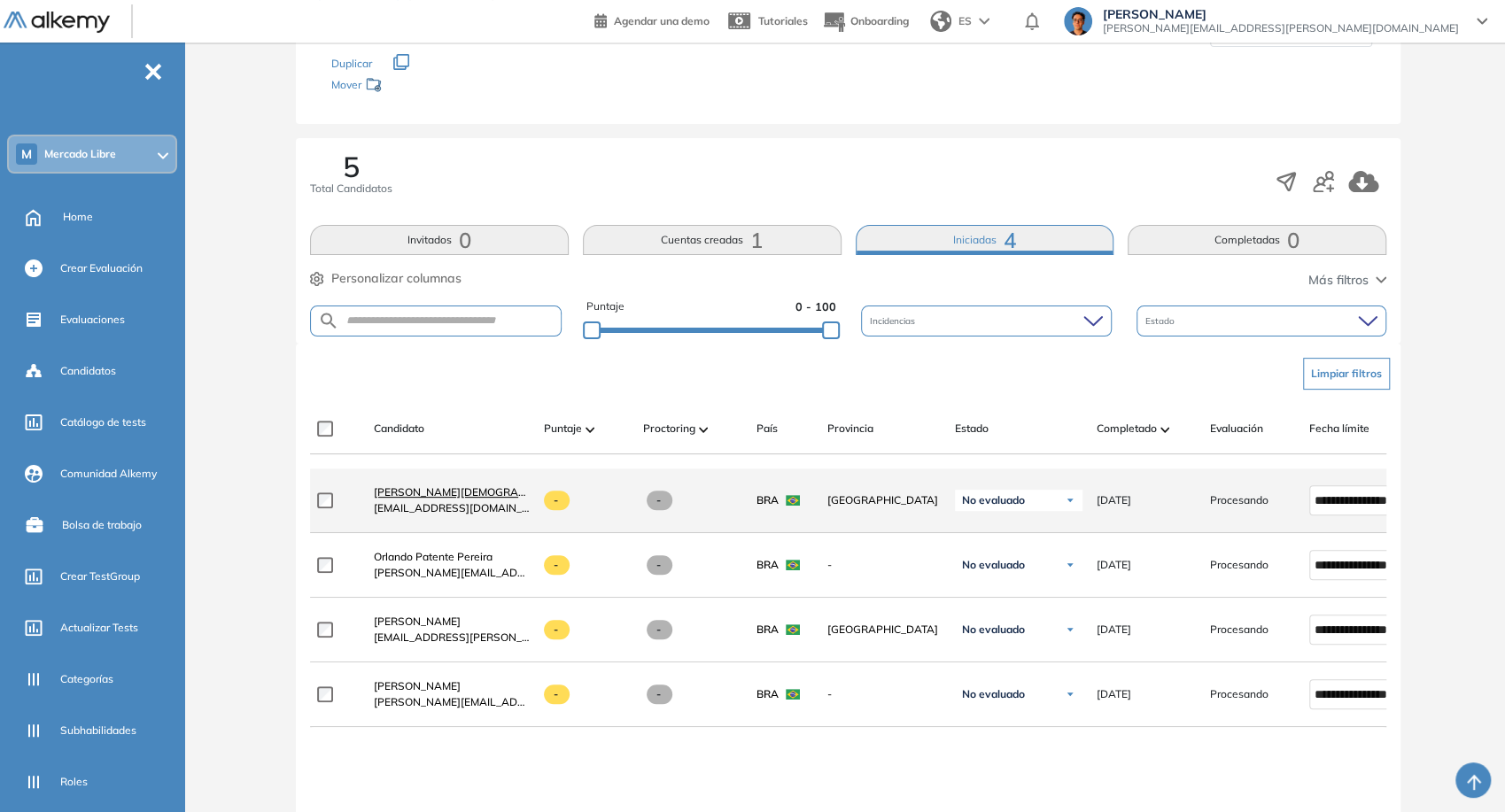
click at [486, 501] on link "Taina De Jesus Silva Tai" at bounding box center [452, 491] width 156 height 16
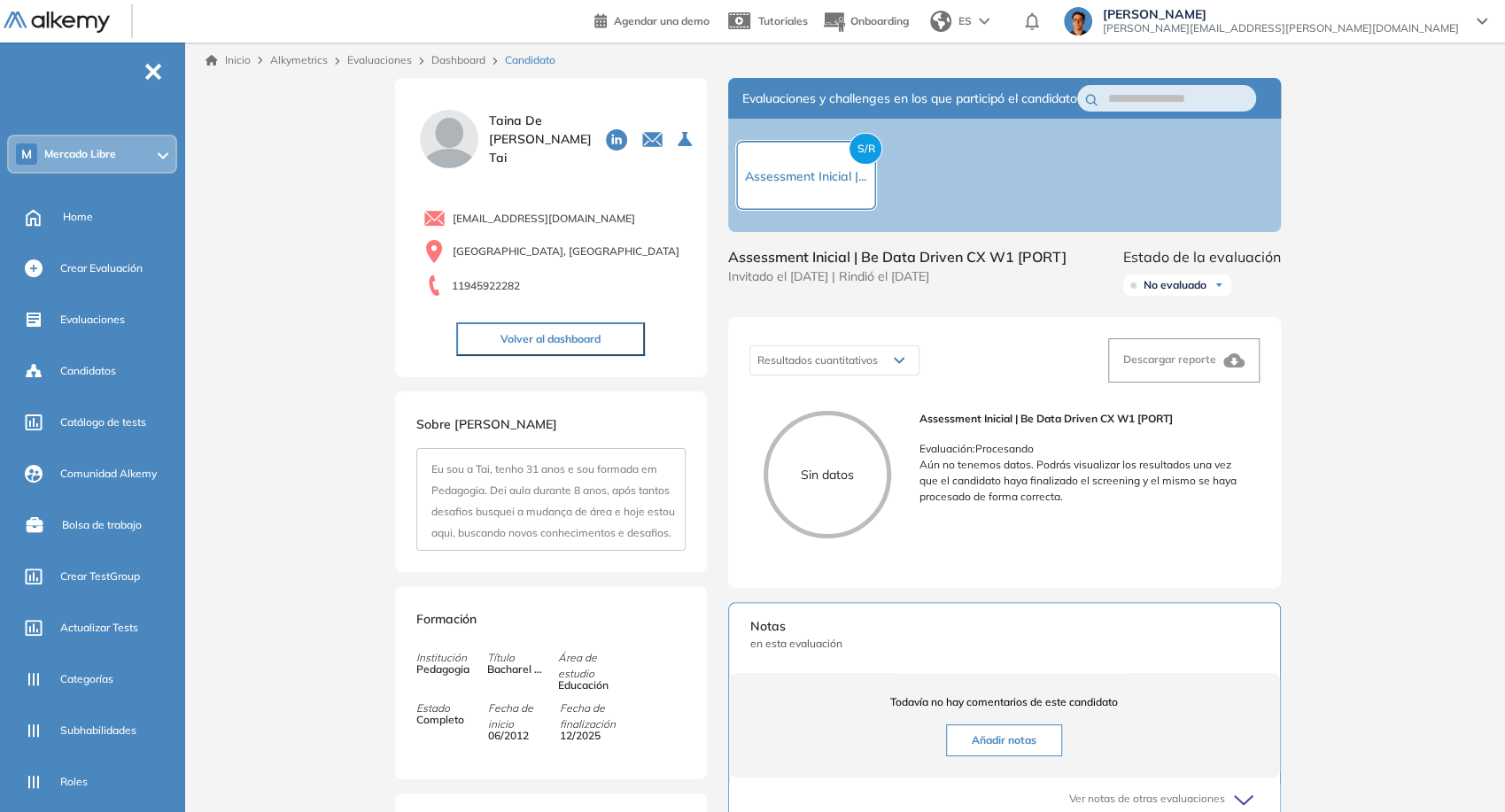
drag, startPoint x: 454, startPoint y: 219, endPoint x: 628, endPoint y: 223, distance: 174.0
click at [641, 229] on div "taina.tsilva@mercadolivre.com" at bounding box center [554, 219] width 262 height 22
click at [628, 223] on div "taina.tsilva@mercadolivre.com" at bounding box center [554, 219] width 262 height 22
click at [628, 222] on div "taina.tsilva@mercadolivre.com" at bounding box center [554, 219] width 262 height 22
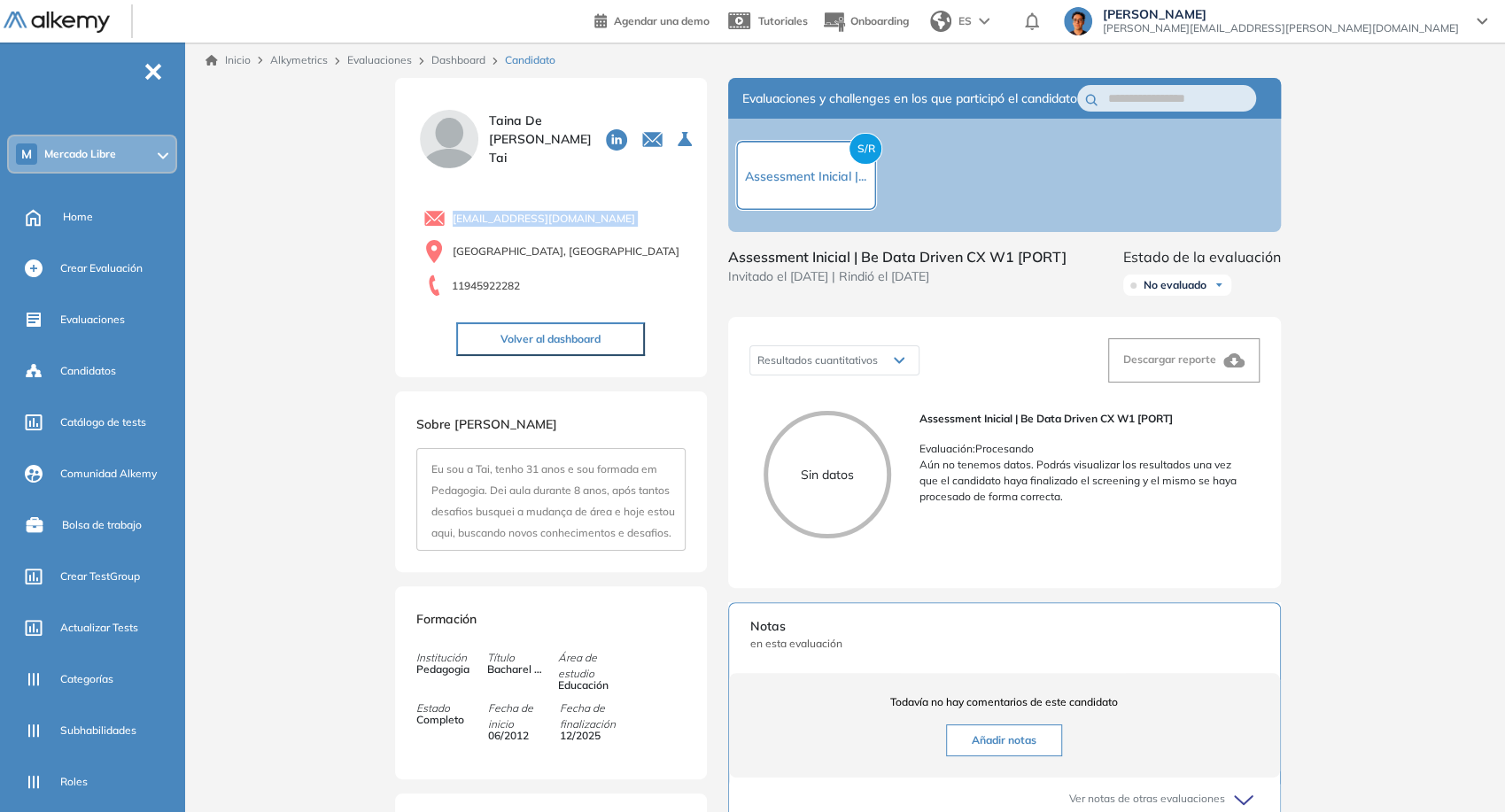
click at [628, 222] on div "taina.tsilva@mercadolivre.com" at bounding box center [554, 219] width 262 height 22
click at [454, 53] on link "Dashboard" at bounding box center [458, 60] width 54 height 13
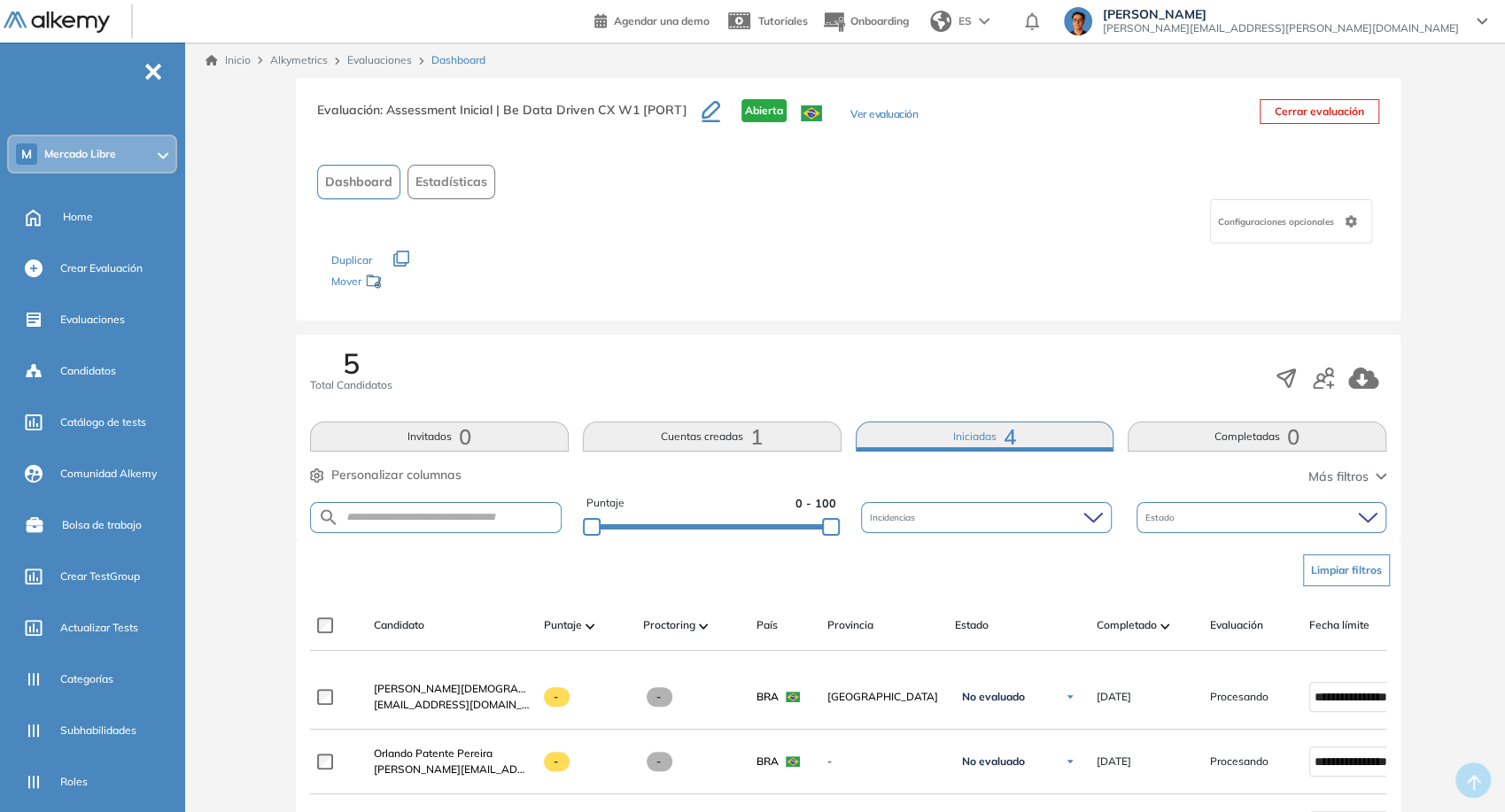
click at [397, 65] on div "Evaluaciones" at bounding box center [382, 60] width 85 height 16
click at [382, 59] on link "Evaluaciones" at bounding box center [379, 60] width 64 height 13
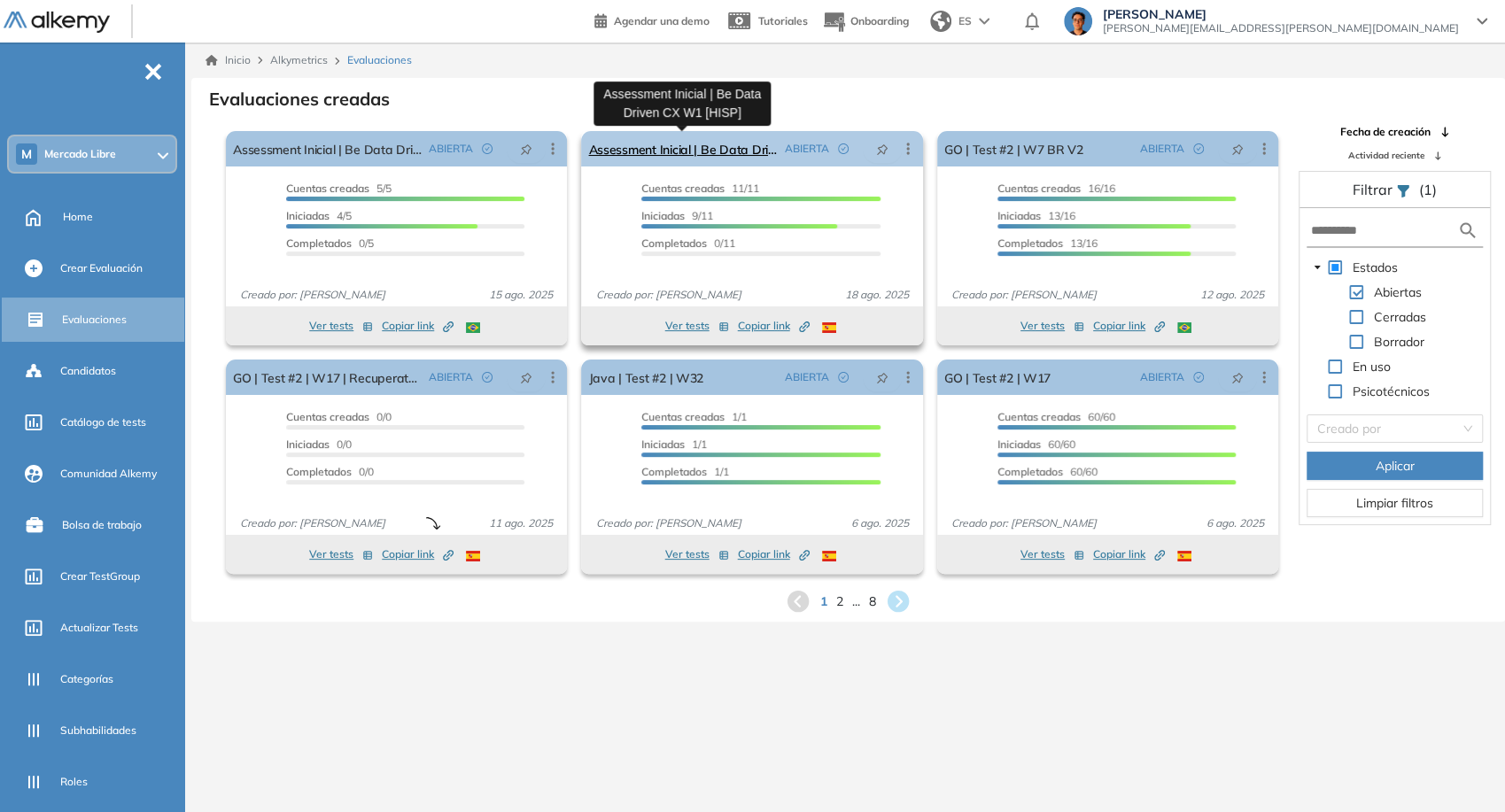
click at [714, 149] on link "Assessment Inicial | Be Data Driven CX W1 [HISP]" at bounding box center [682, 149] width 188 height 36
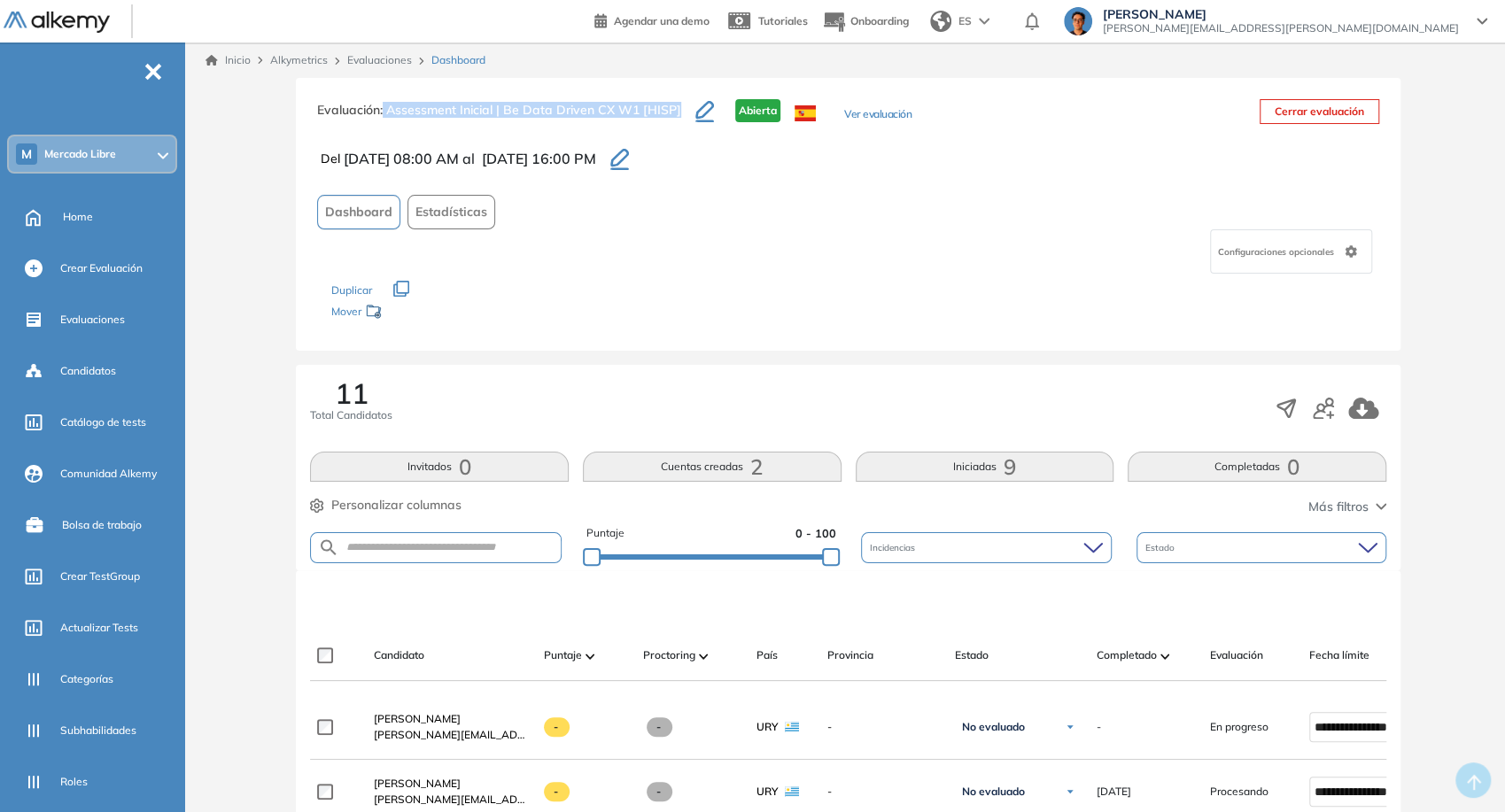
drag, startPoint x: 678, startPoint y: 111, endPoint x: 382, endPoint y: 87, distance: 297.0
click at [382, 87] on div "Evaluación : Assessment Inicial | Be Data Driven CX W1 [HISP] Abierta Ver evalu…" at bounding box center [848, 214] width 1104 height 273
click at [388, 97] on div "Evaluación : Assessment Inicial | Be Data Driven CX W1 [HISP] Abierta Ver evalu…" at bounding box center [848, 214] width 1104 height 273
copy span "Assessment Inicial | Be Data Driven CX W1 [HISP]"
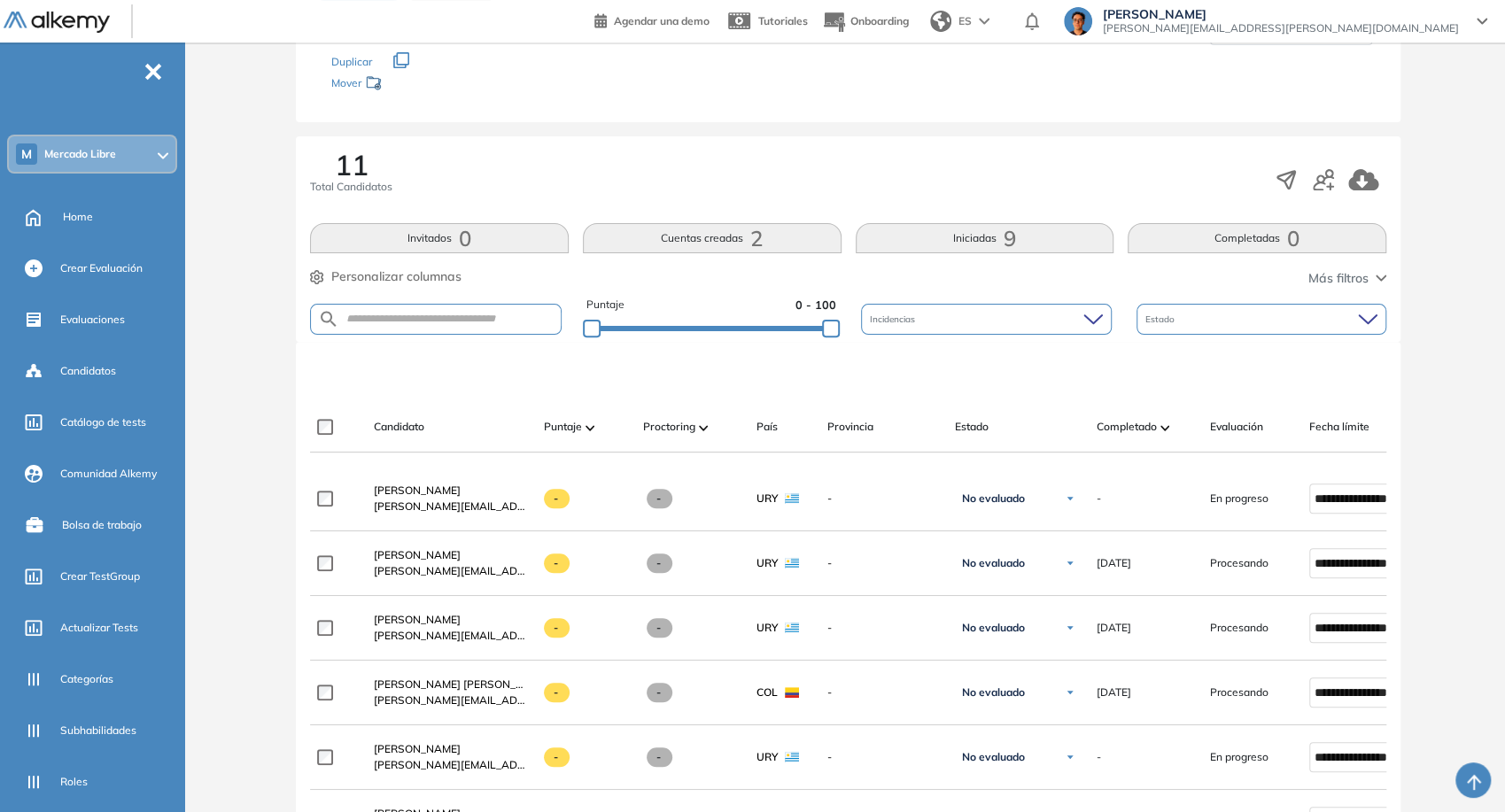
scroll to position [197, 0]
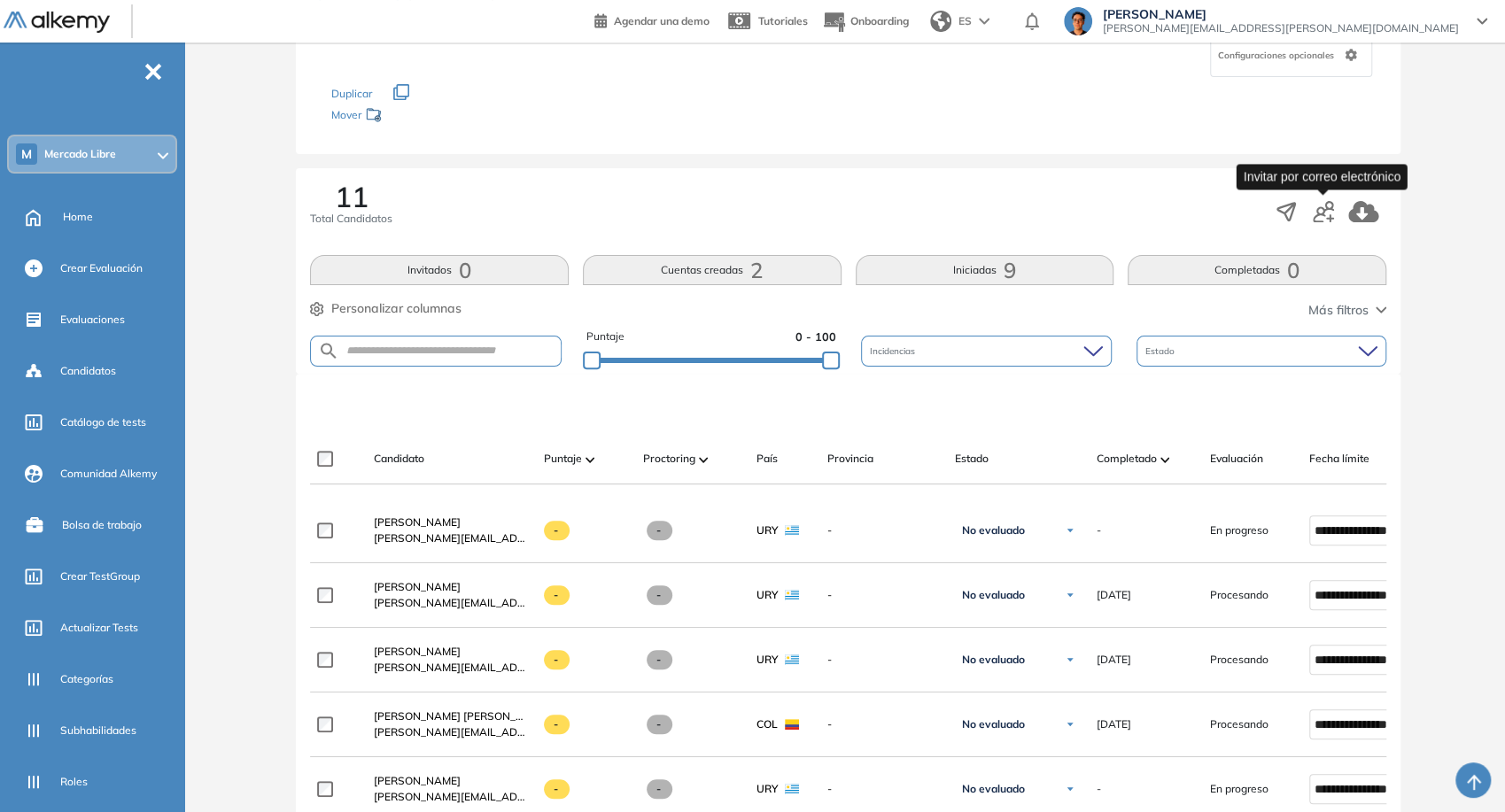
click at [1330, 201] on icon "button" at bounding box center [1323, 211] width 21 height 21
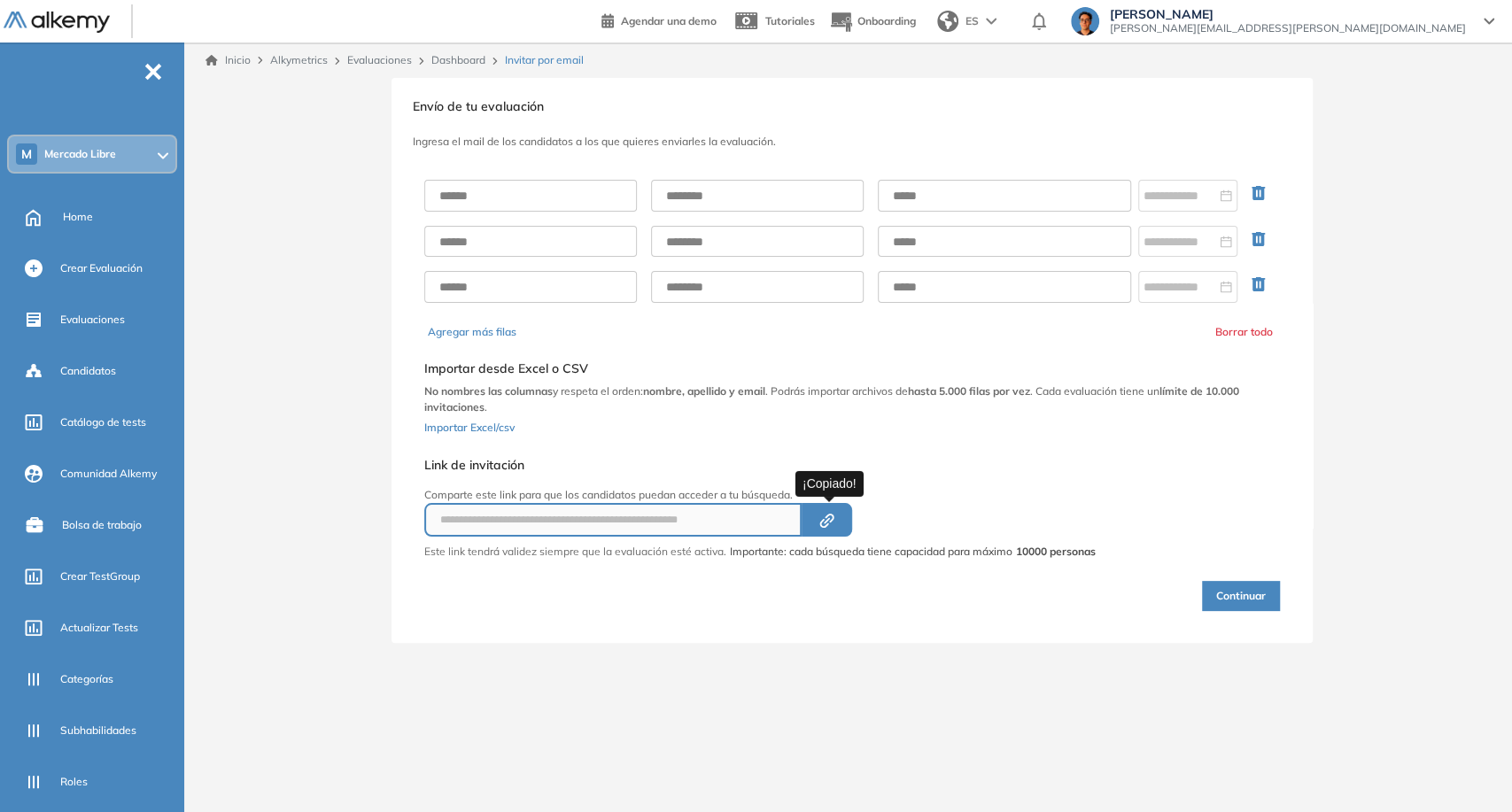
click at [807, 526] on button "Created by potrace 1.16, written by [PERSON_NAME] [DATE]-[DATE]" at bounding box center [827, 520] width 51 height 34
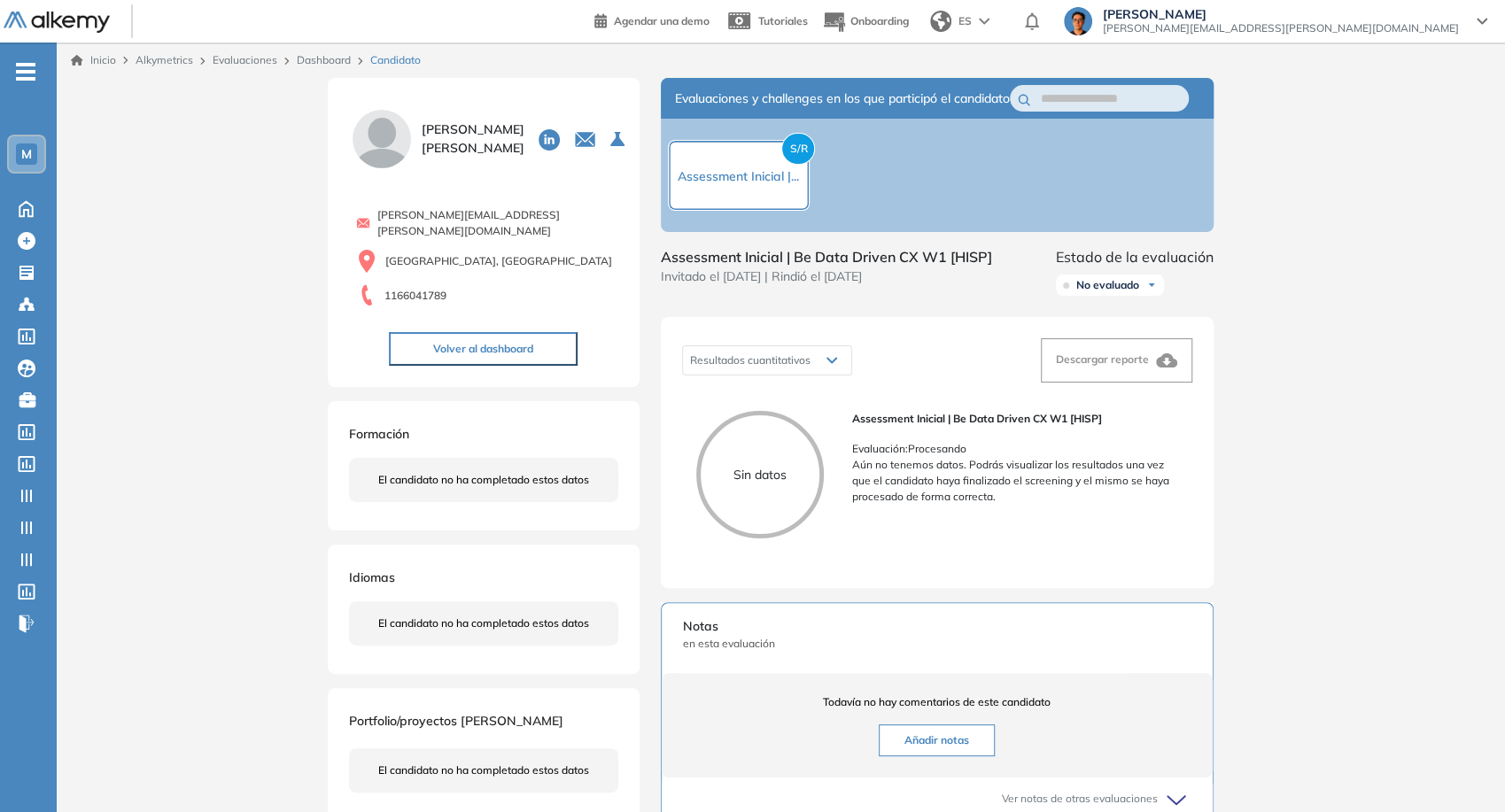
click at [335, 59] on link "Dashboard" at bounding box center [323, 60] width 54 height 13
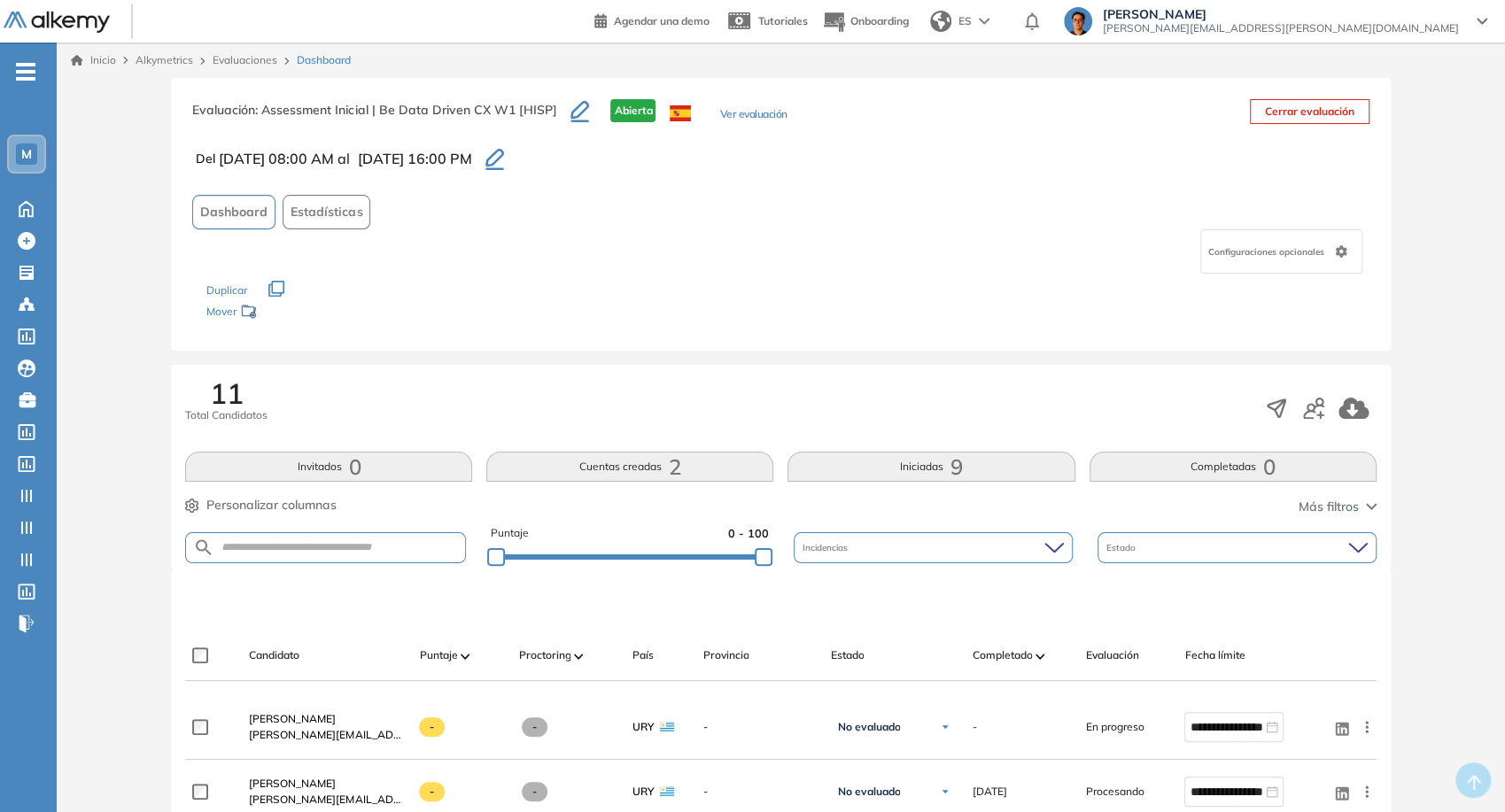
click at [1325, 412] on div at bounding box center [1320, 408] width 112 height 32
click at [1318, 408] on icon "button" at bounding box center [1313, 408] width 21 height 21
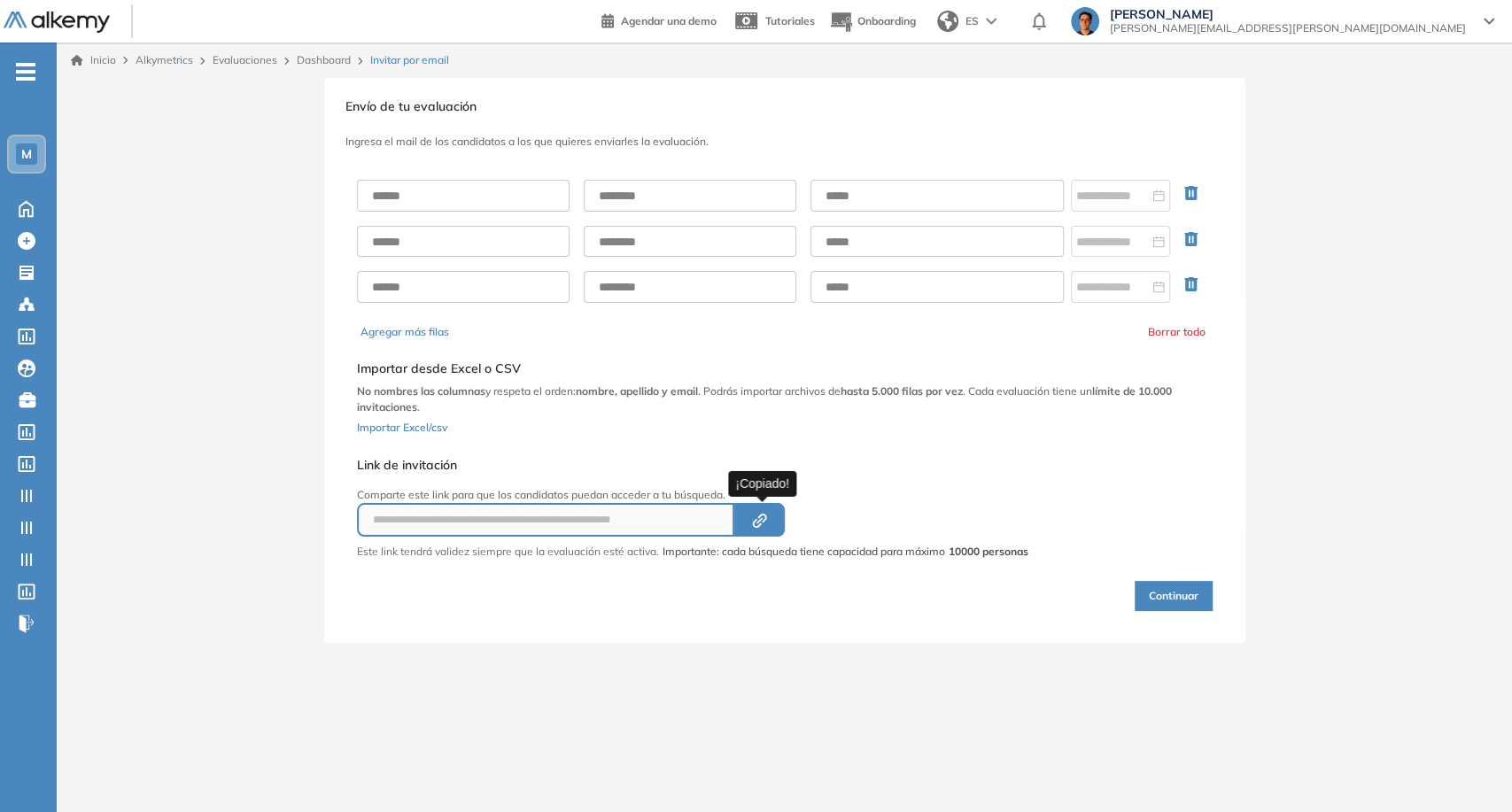
click at [759, 517] on icon "Created by potrace 1.16, written by [PERSON_NAME] [DATE]-[DATE]" at bounding box center [760, 520] width 20 height 14
click at [27, 206] on icon at bounding box center [27, 207] width 31 height 21
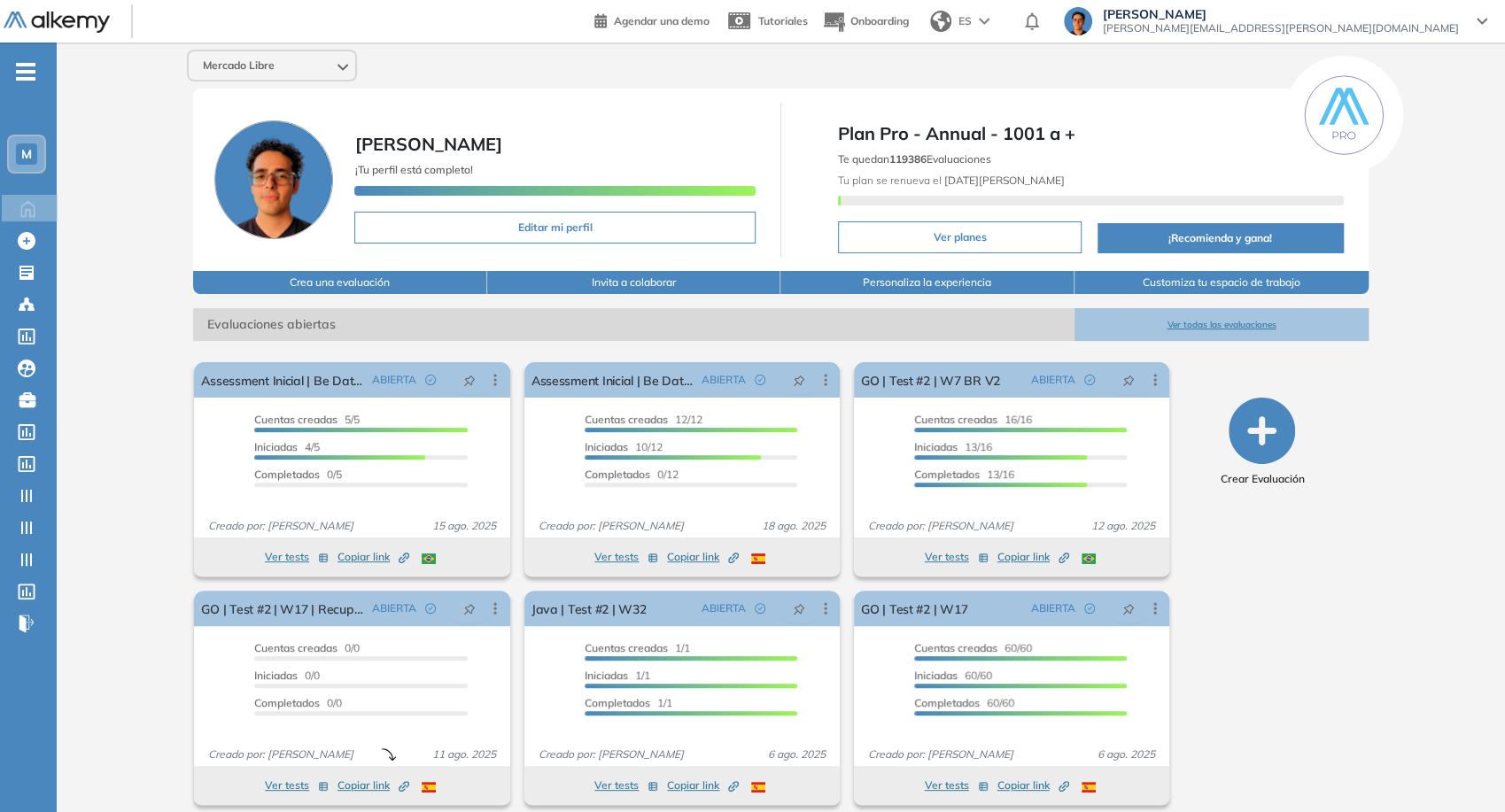
click at [231, 67] on span "Mercado Libre" at bounding box center [239, 65] width 72 height 14
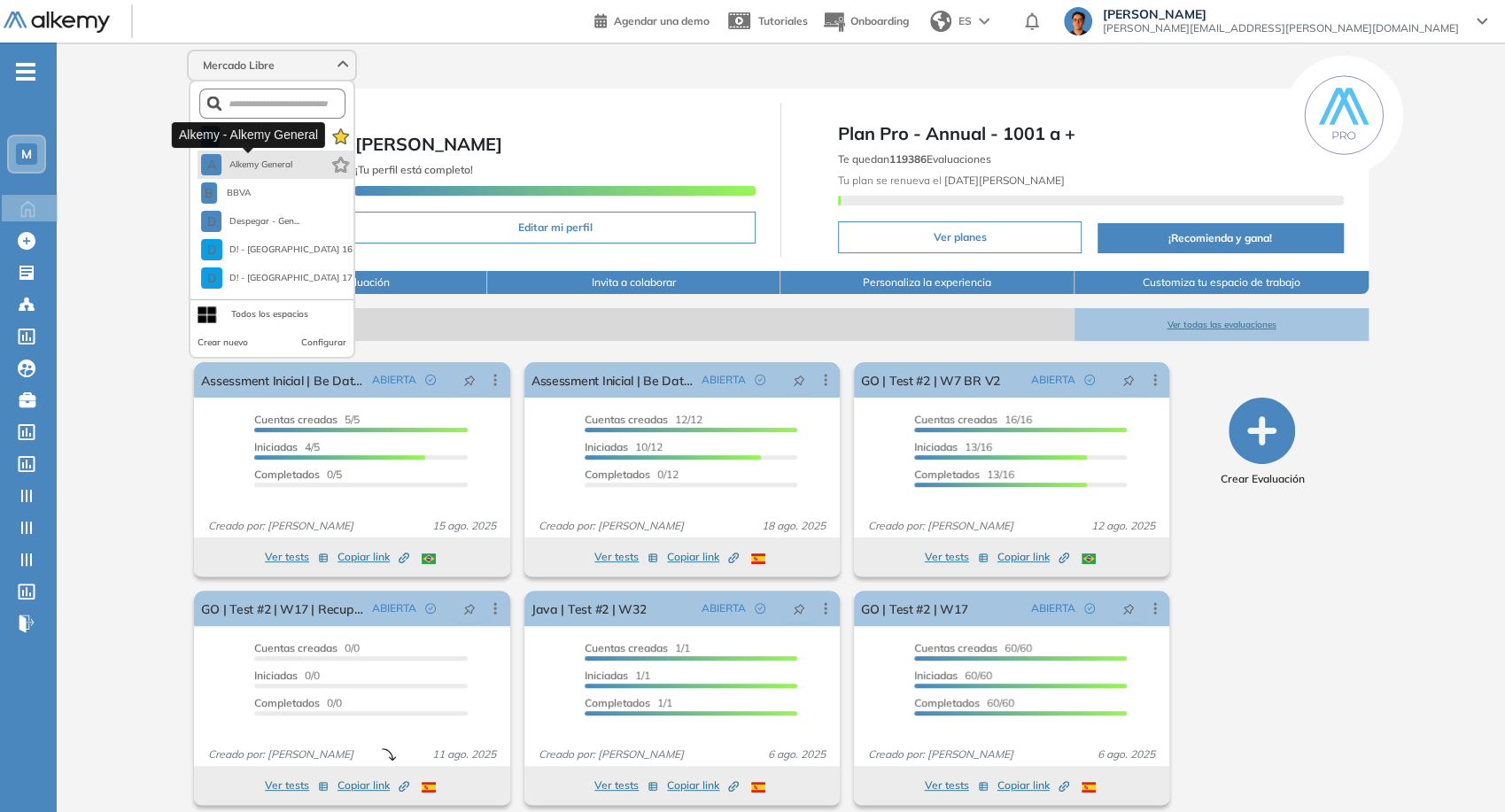
click at [281, 172] on button "A Alkemy General" at bounding box center [246, 164] width 91 height 21
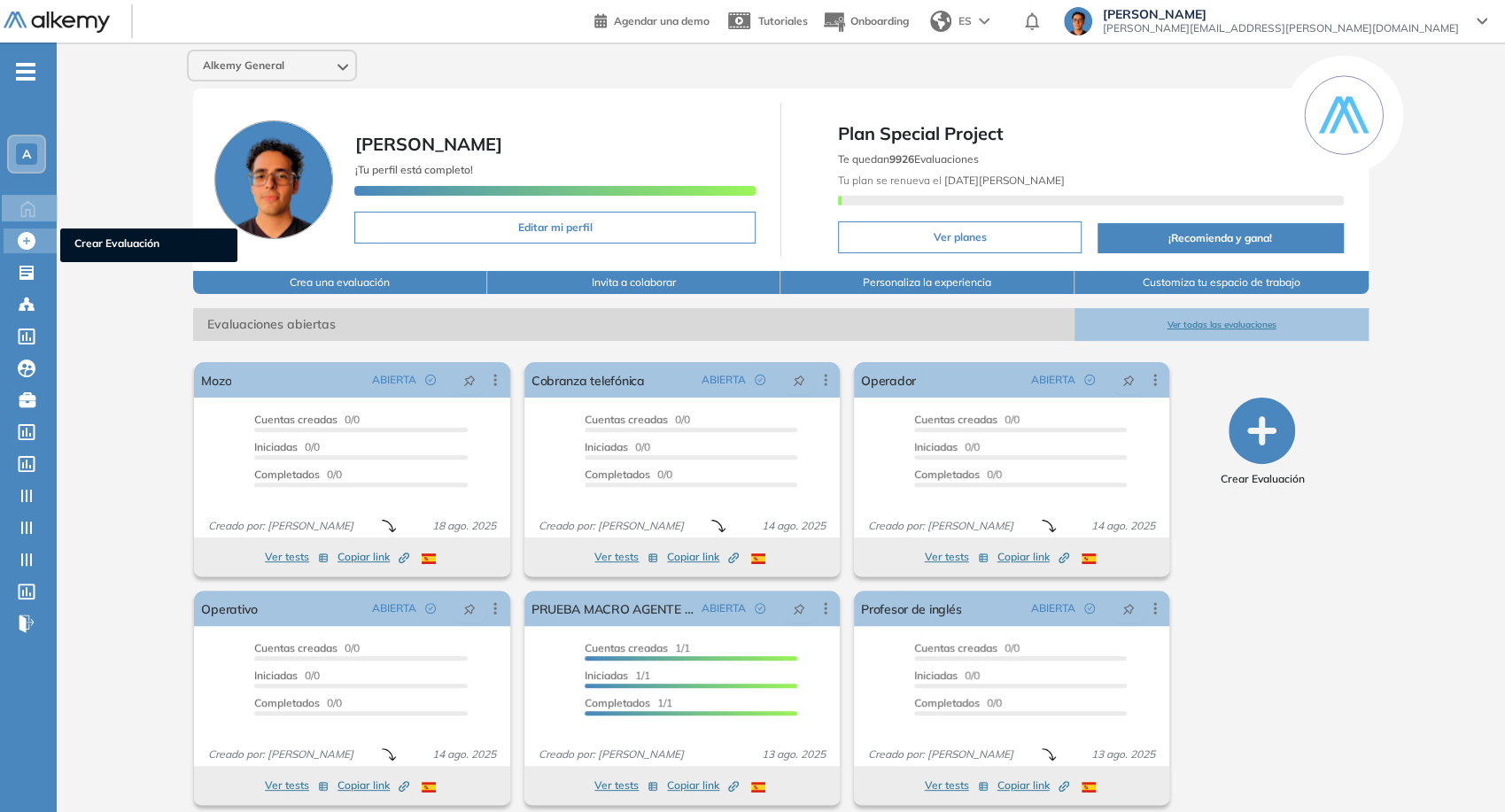
click at [37, 241] on div at bounding box center [28, 239] width 21 height 21
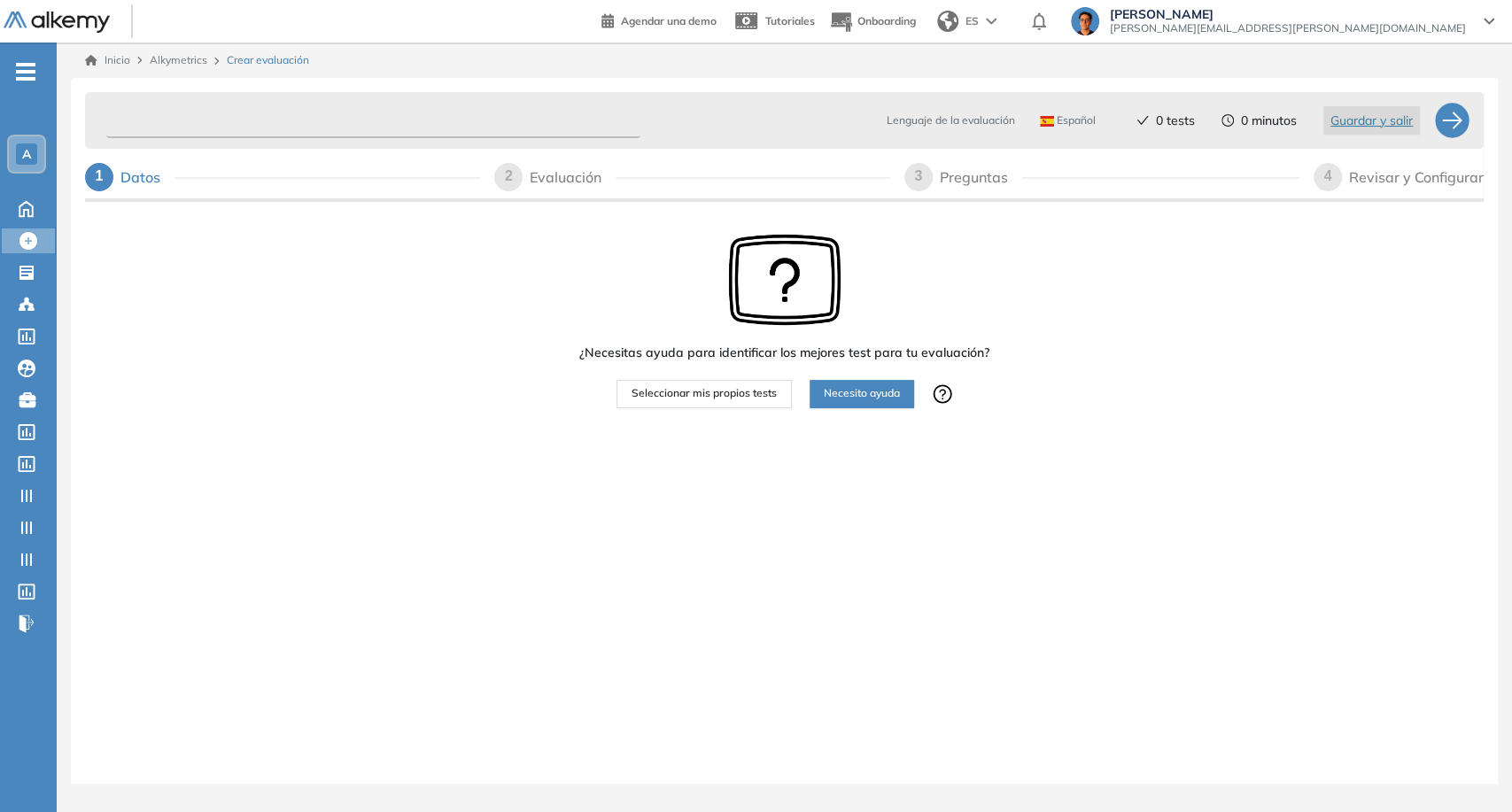
click at [348, 126] on input "text" at bounding box center [373, 121] width 534 height 35
type input "*********"
click at [740, 407] on button "Seleccionar mis propios tests" at bounding box center [704, 394] width 175 height 28
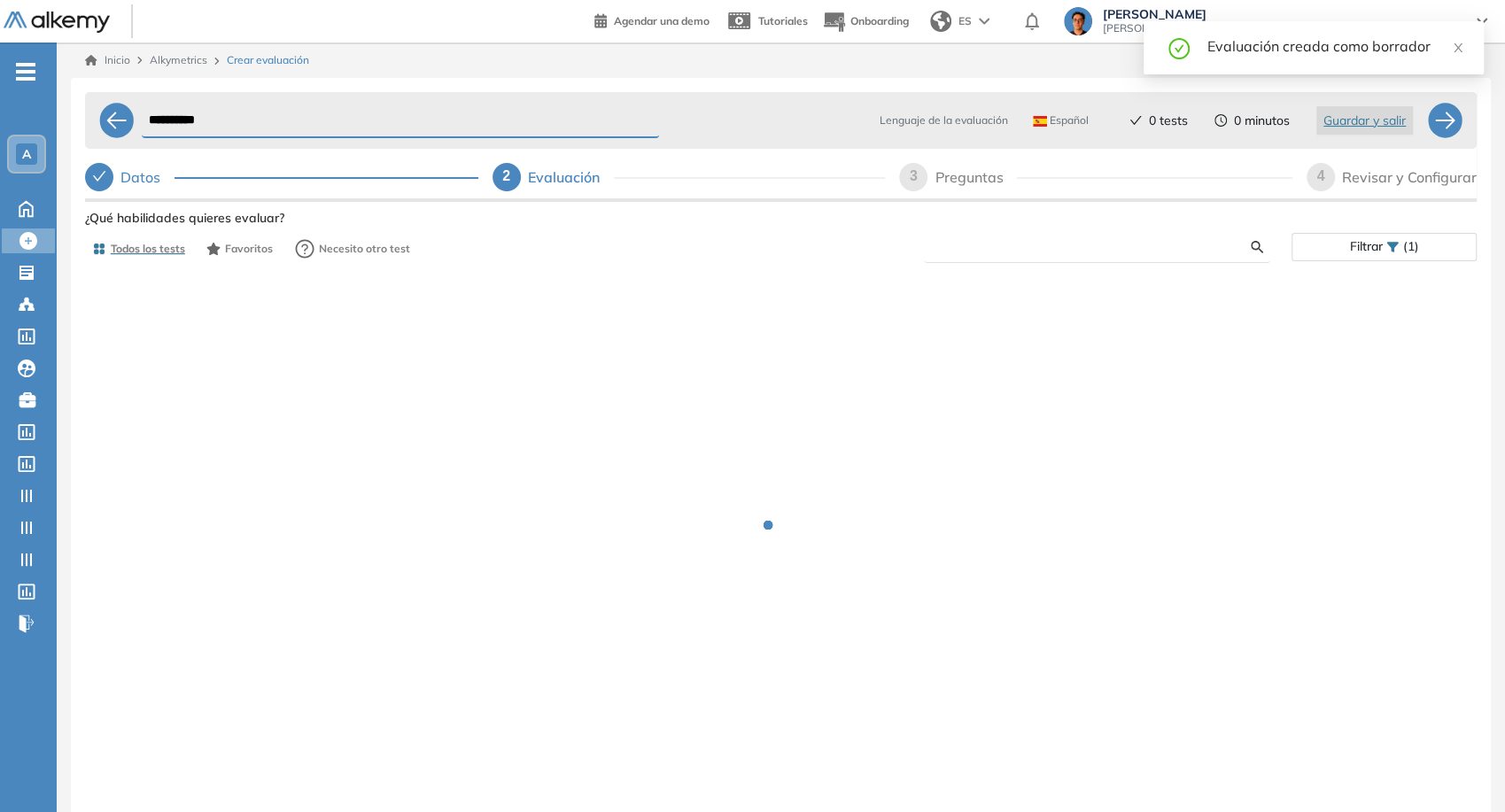
click at [970, 248] on input "text" at bounding box center [1094, 246] width 313 height 16
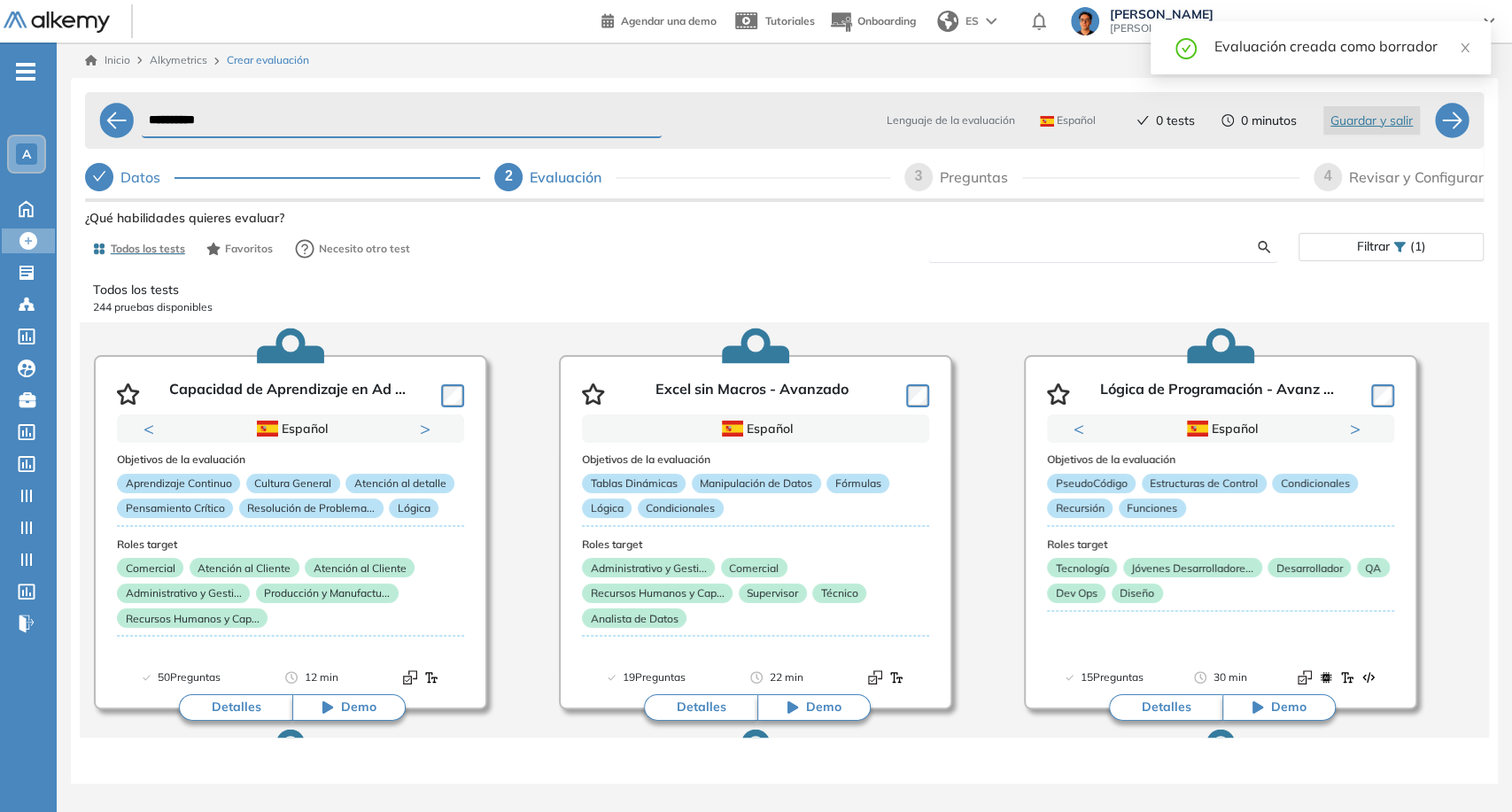
paste input "**********"
type input "**********"
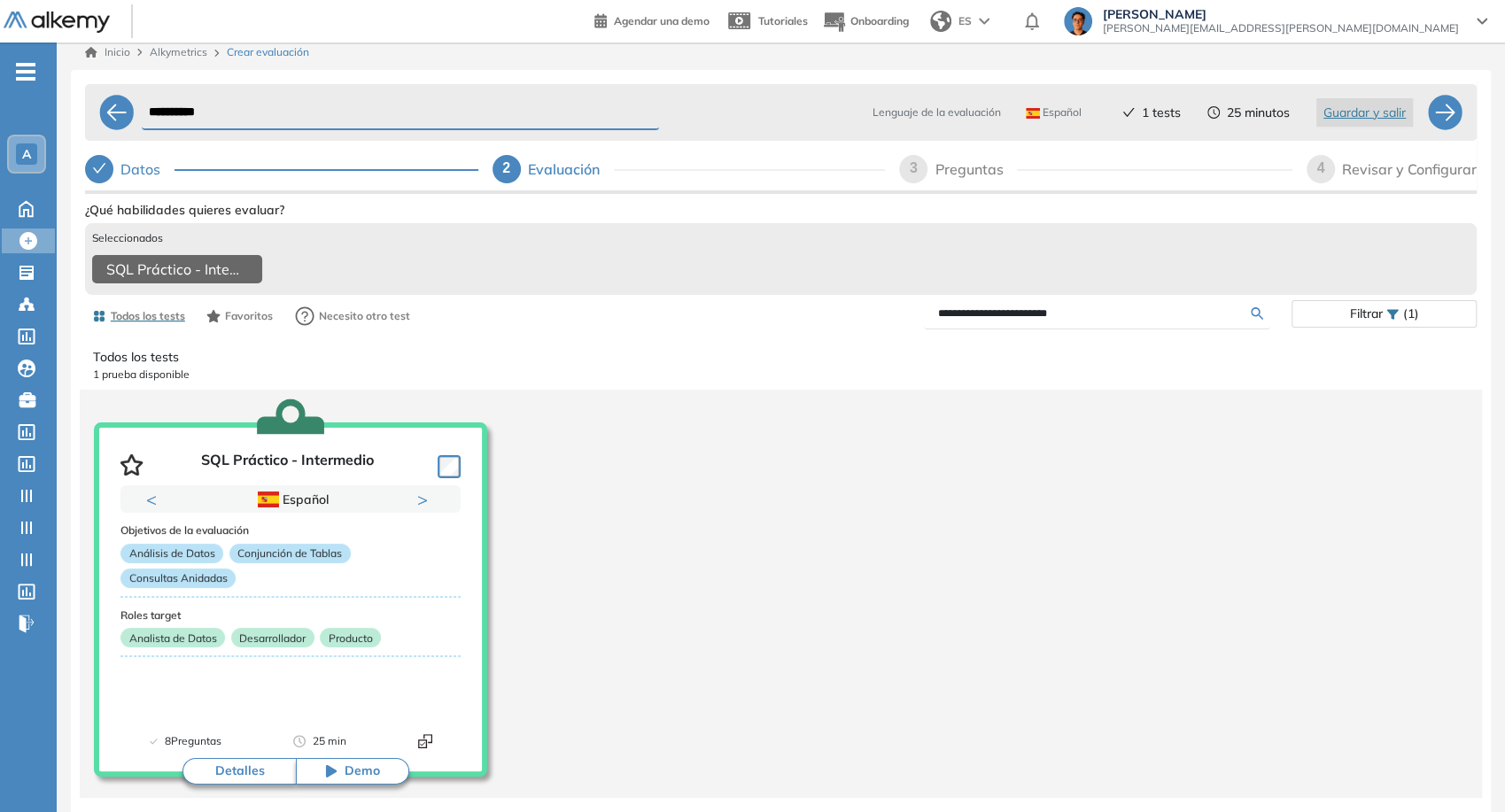
scroll to position [14, 0]
click at [1453, 104] on div at bounding box center [1444, 112] width 36 height 36
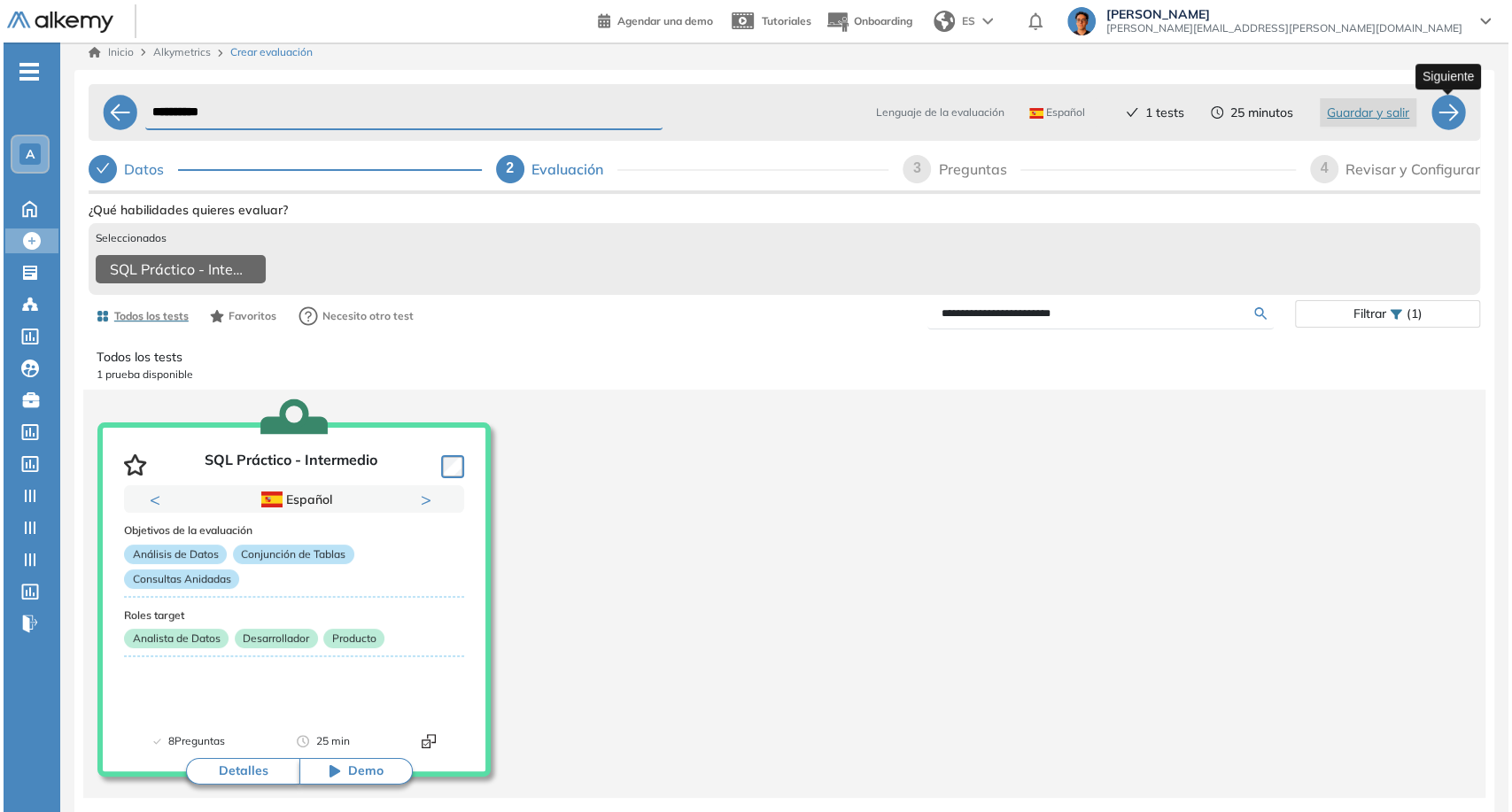
scroll to position [0, 0]
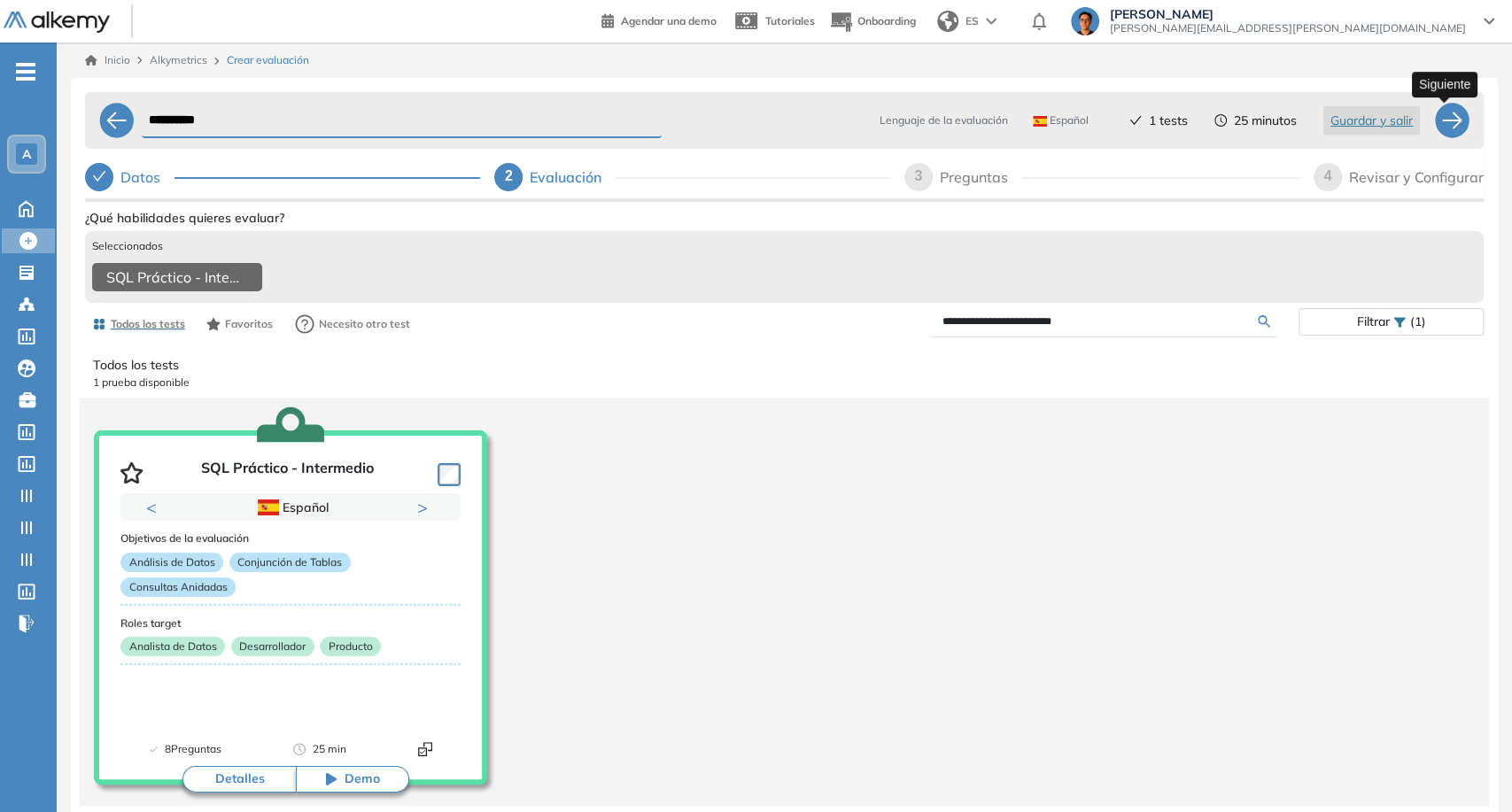
select select "*****"
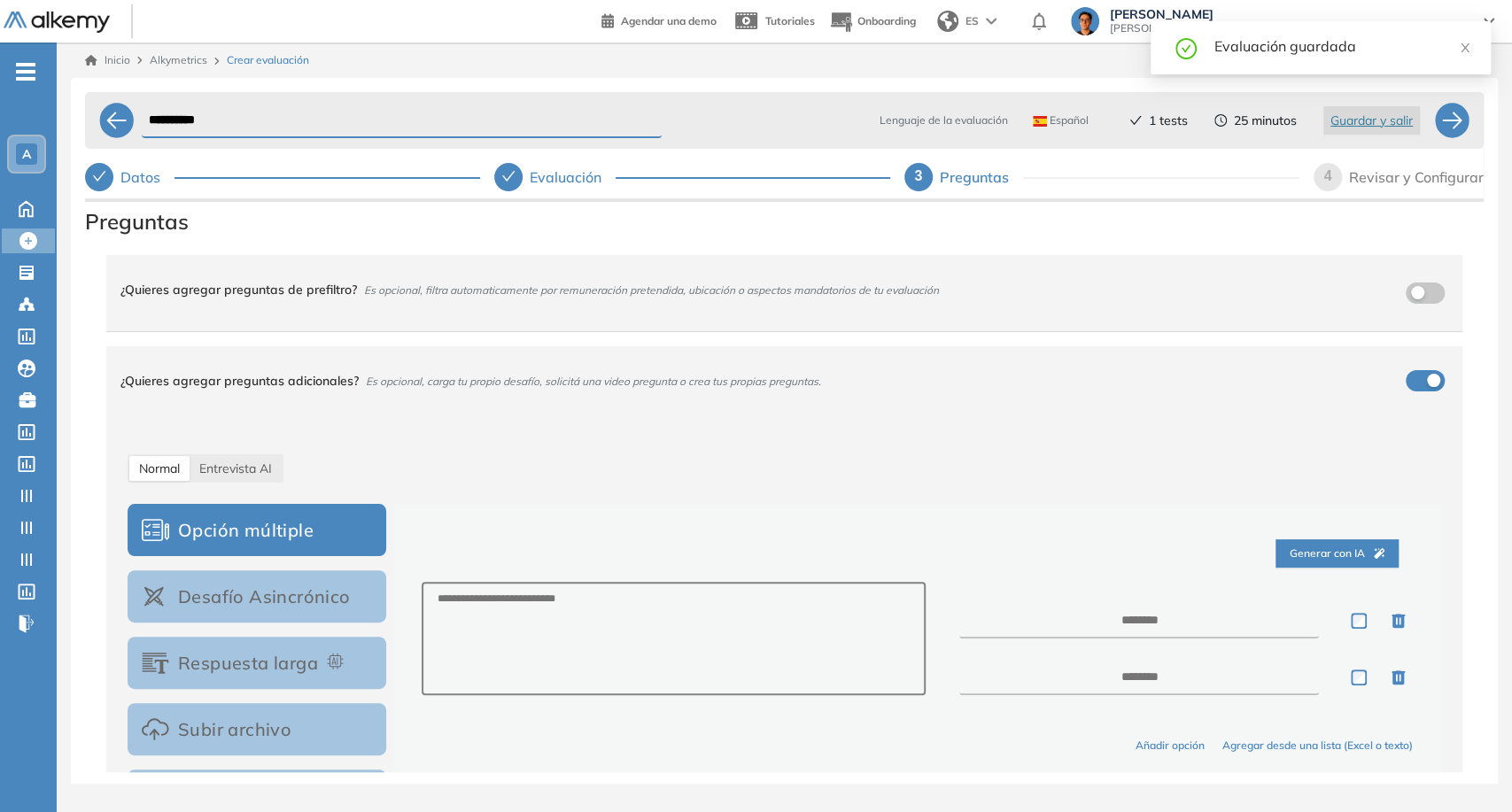
click at [1417, 384] on div "¿Quieres agregar preguntas adicionales? Es opcional, carga tu propio desafío, s…" at bounding box center [773, 381] width 1306 height 48
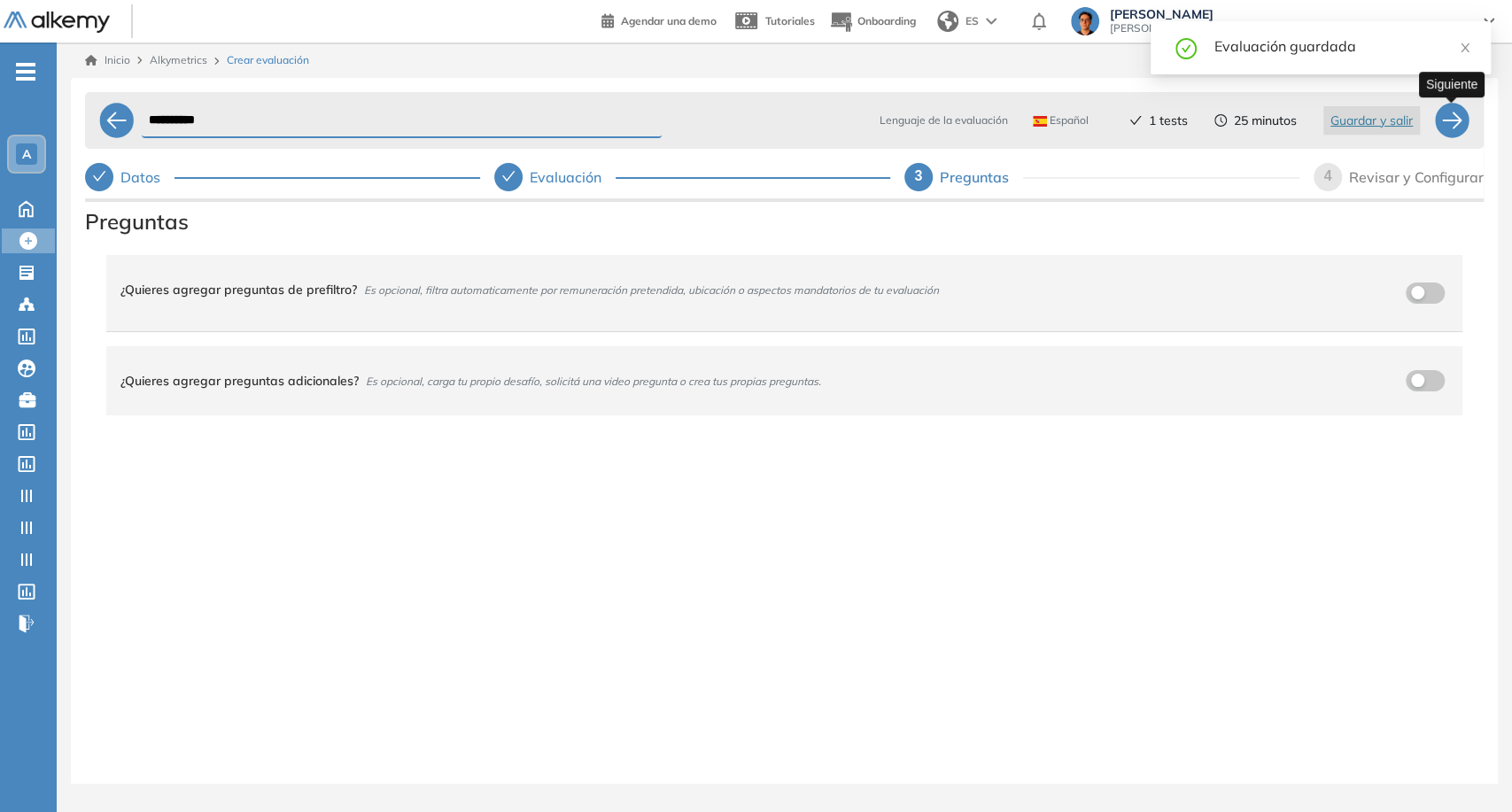
click at [1438, 118] on div at bounding box center [1451, 120] width 36 height 36
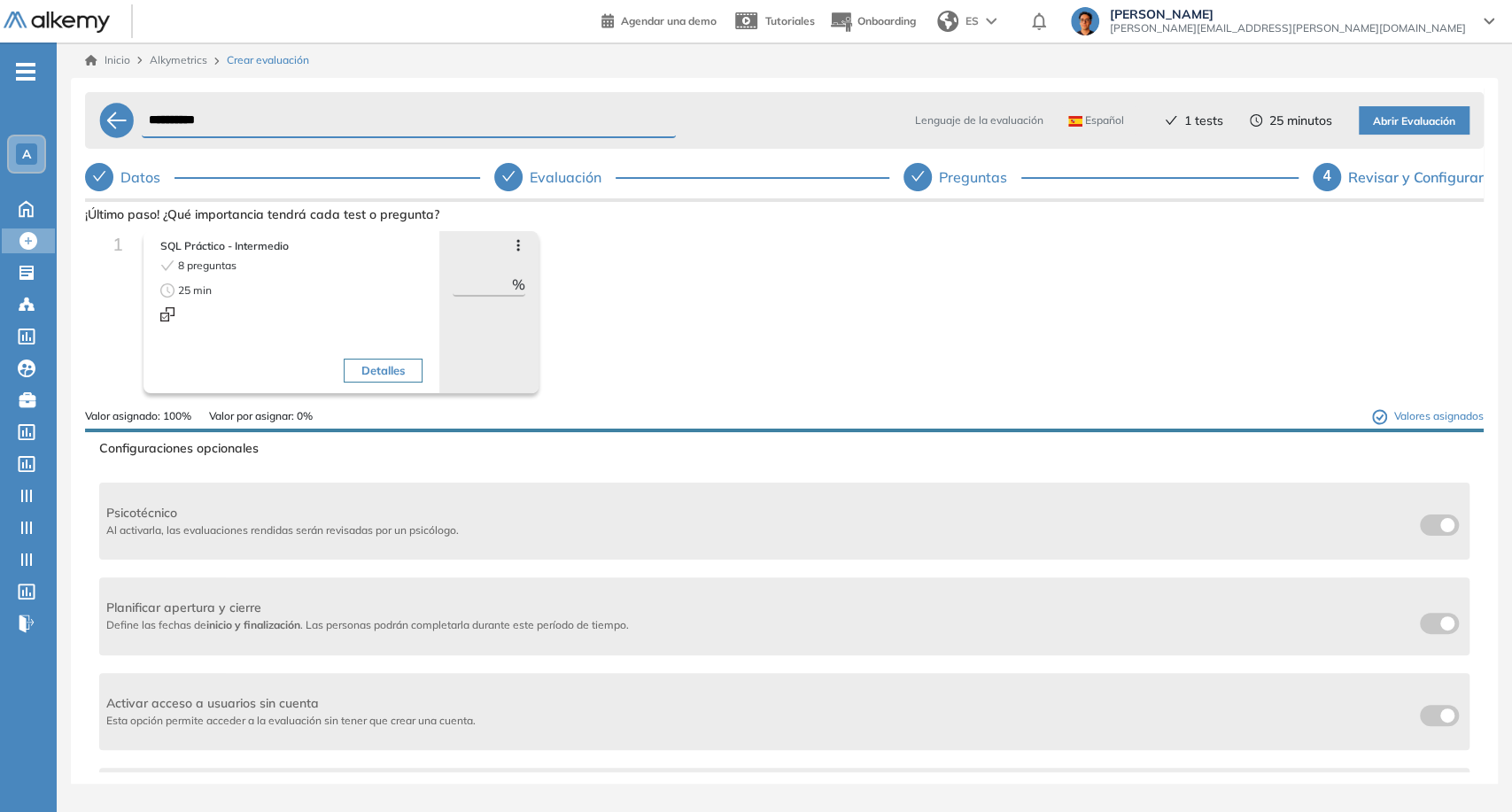
click at [519, 248] on icon at bounding box center [517, 244] width 14 height 14
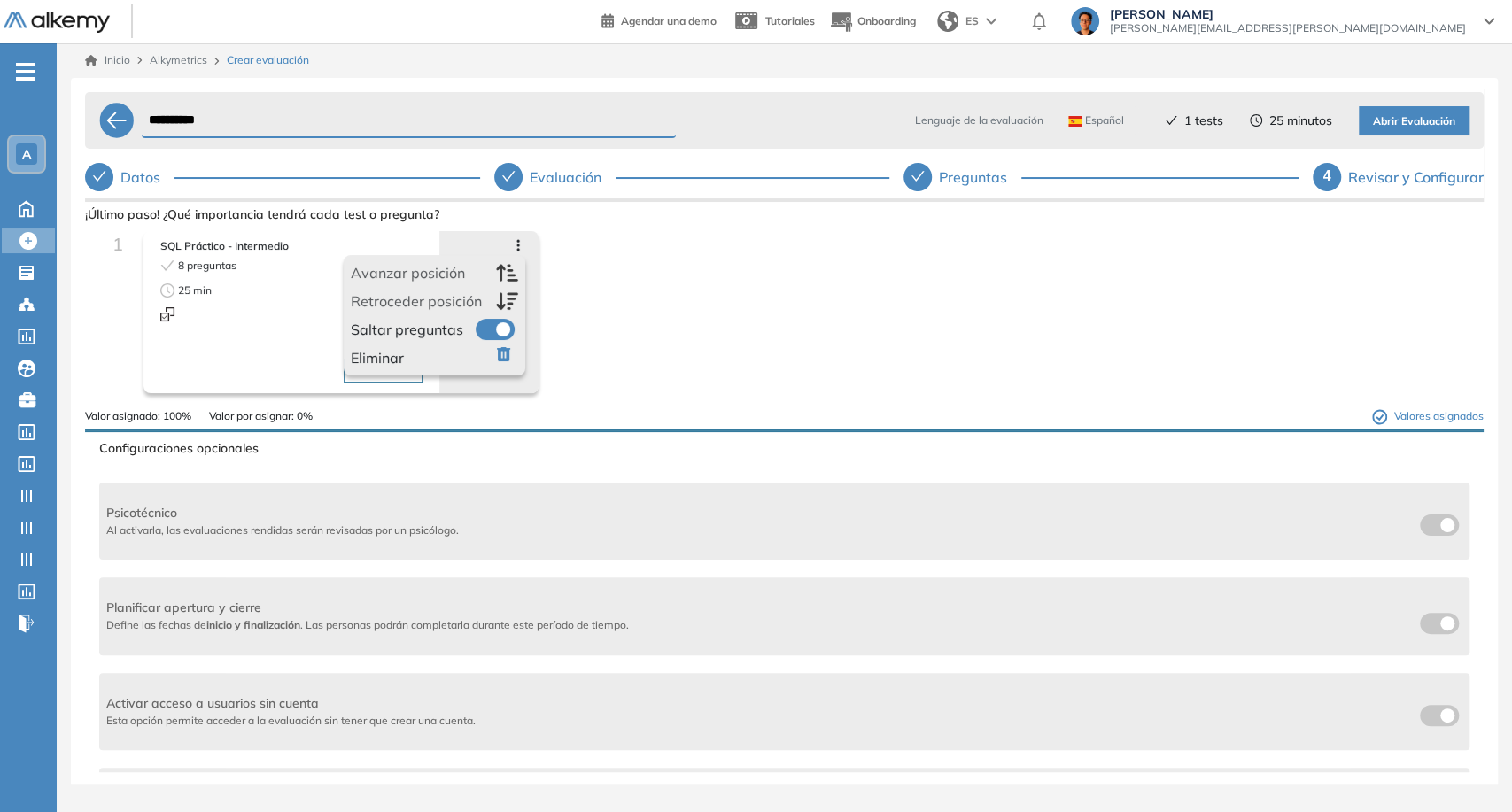
click at [601, 363] on div "1 SQL Práctico - Intermedio 8 preguntas 25 min Detalles Avanzar posición Retroc…" at bounding box center [784, 320] width 1370 height 177
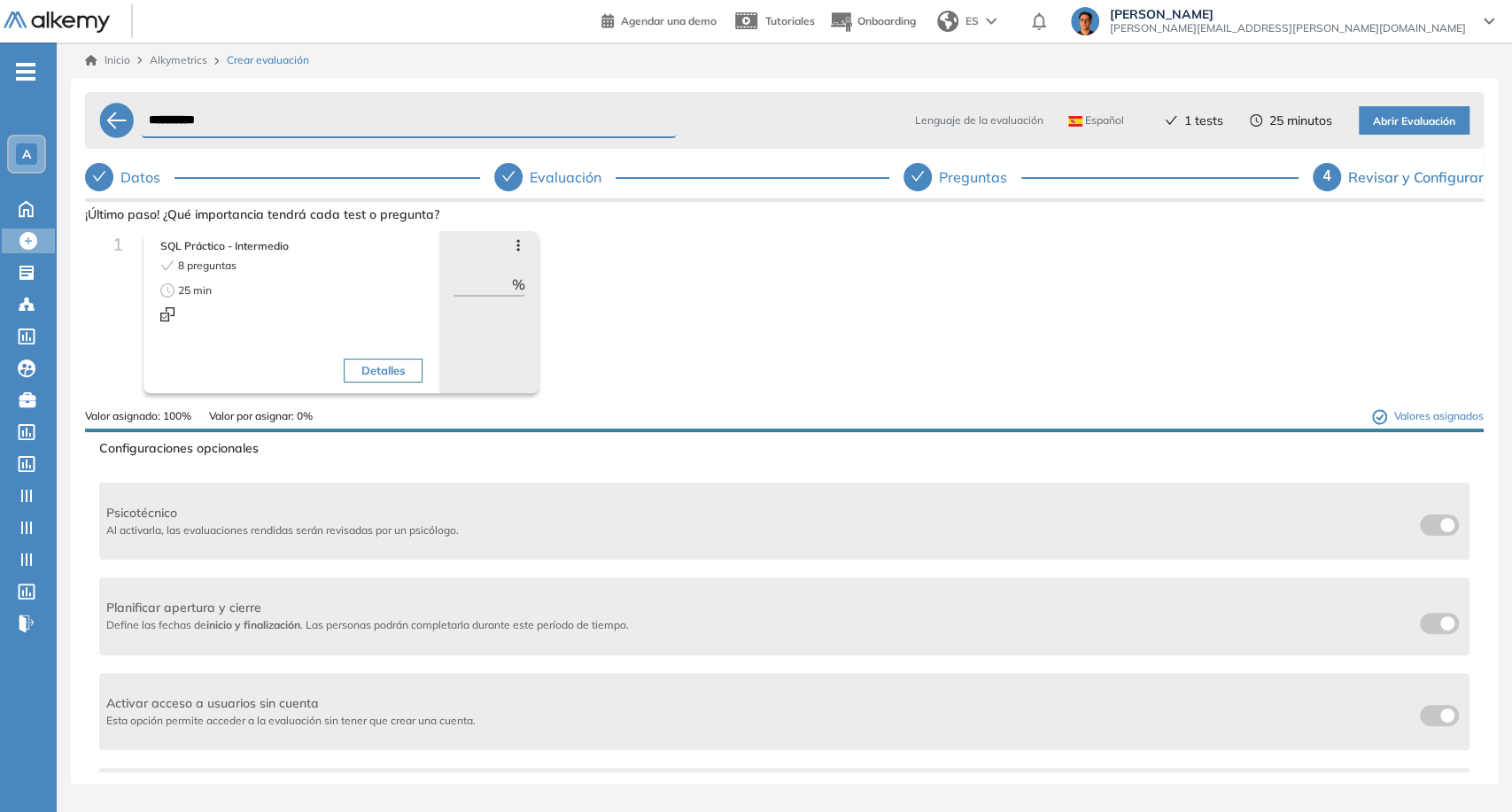
scroll to position [481, 0]
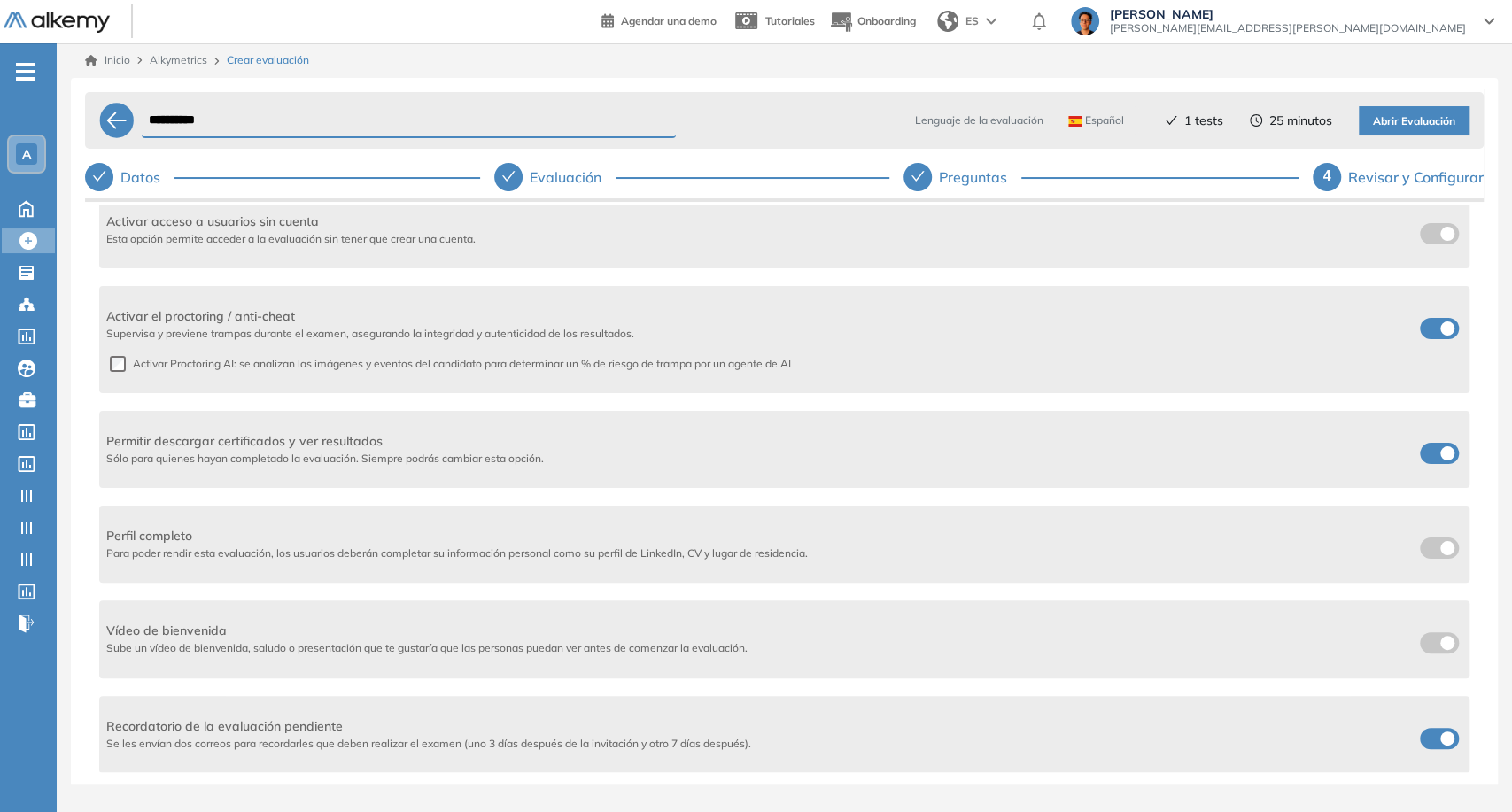
click at [1434, 333] on span at bounding box center [1426, 324] width 14 height 14
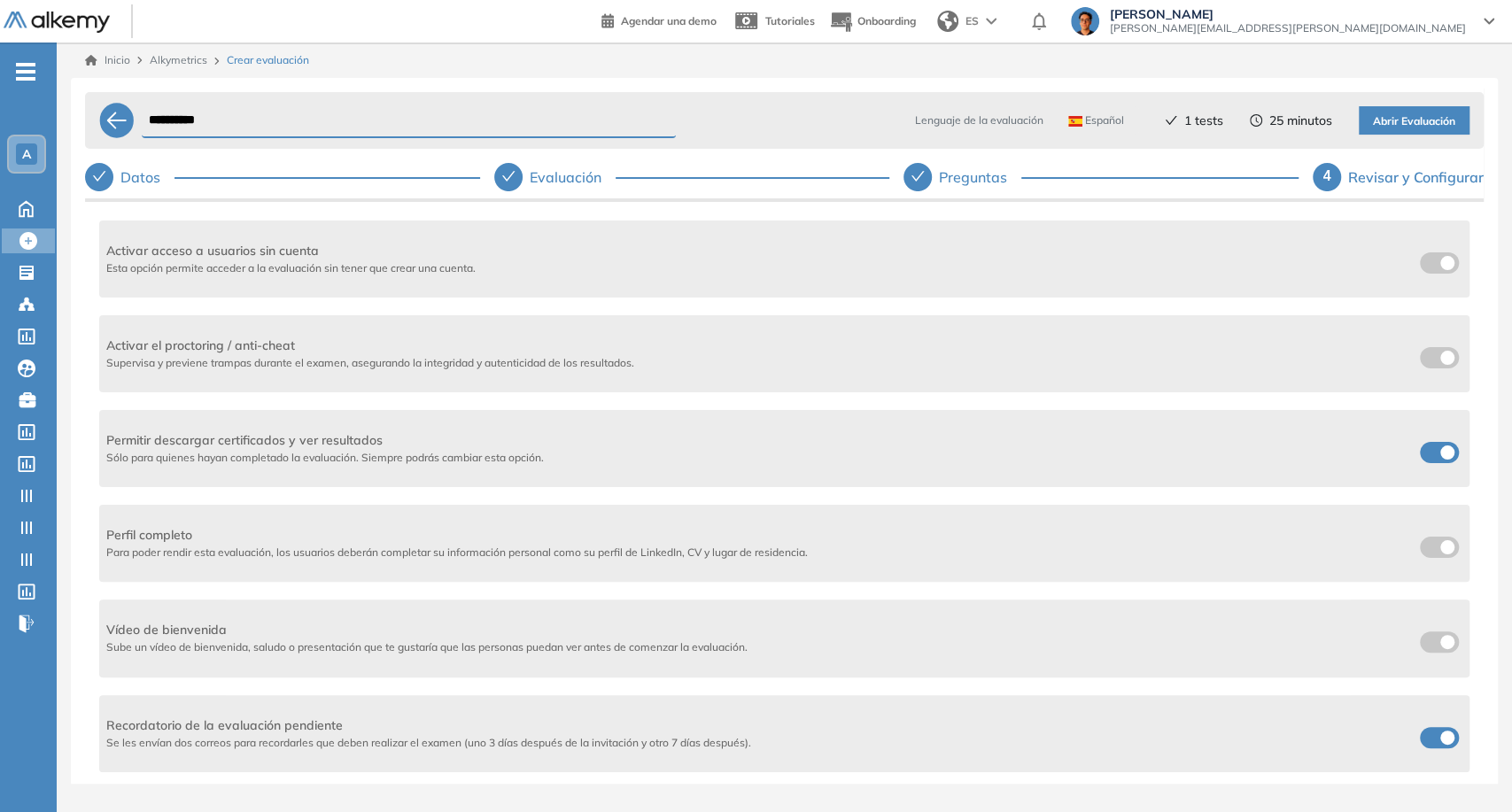
scroll to position [453, 0]
click at [1443, 457] on label at bounding box center [1439, 452] width 39 height 21
click at [1426, 727] on label at bounding box center [1439, 738] width 39 height 21
click at [1420, 125] on span "Abrir Evaluación" at bounding box center [1414, 121] width 83 height 17
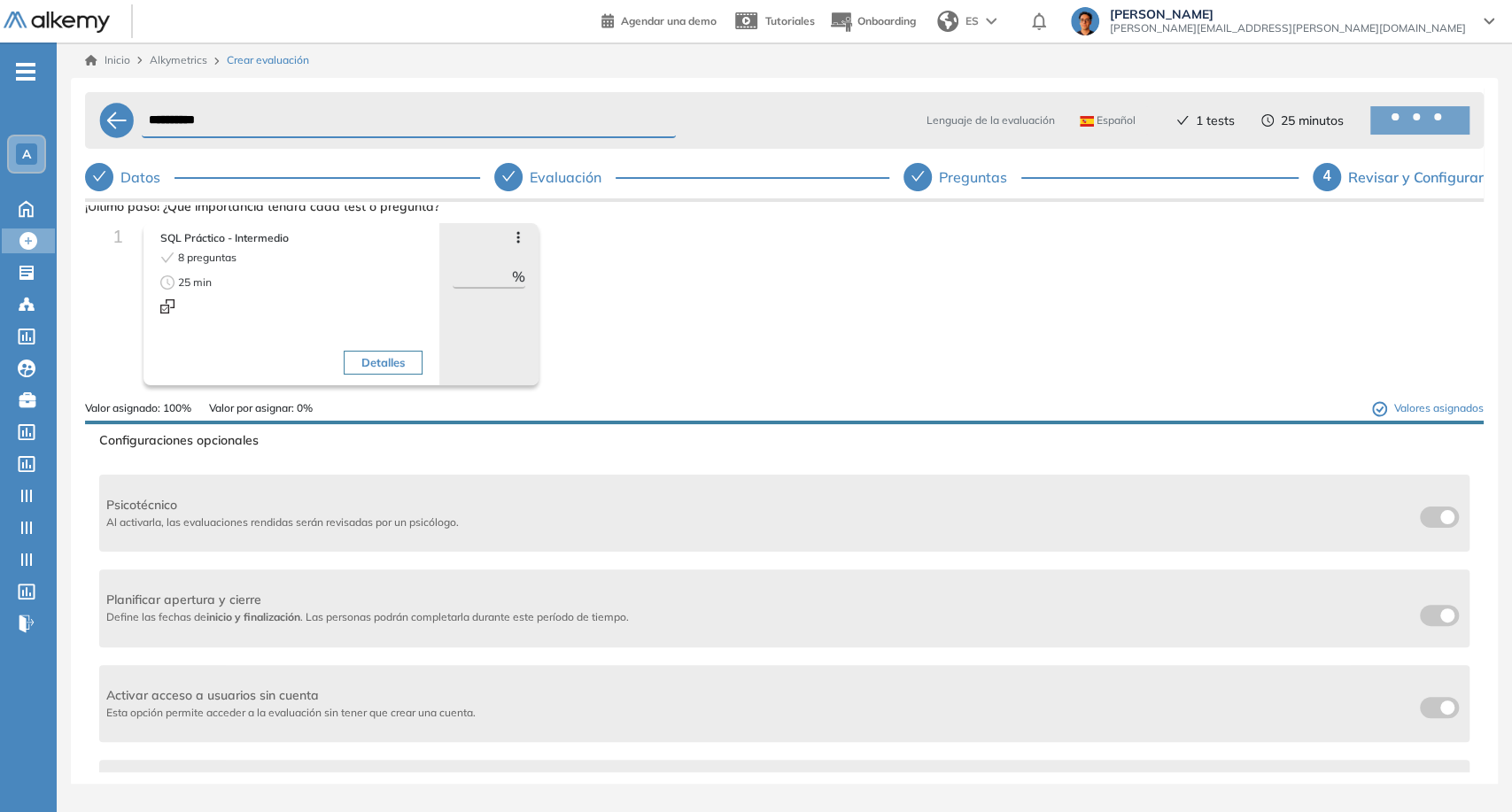
scroll to position [0, 0]
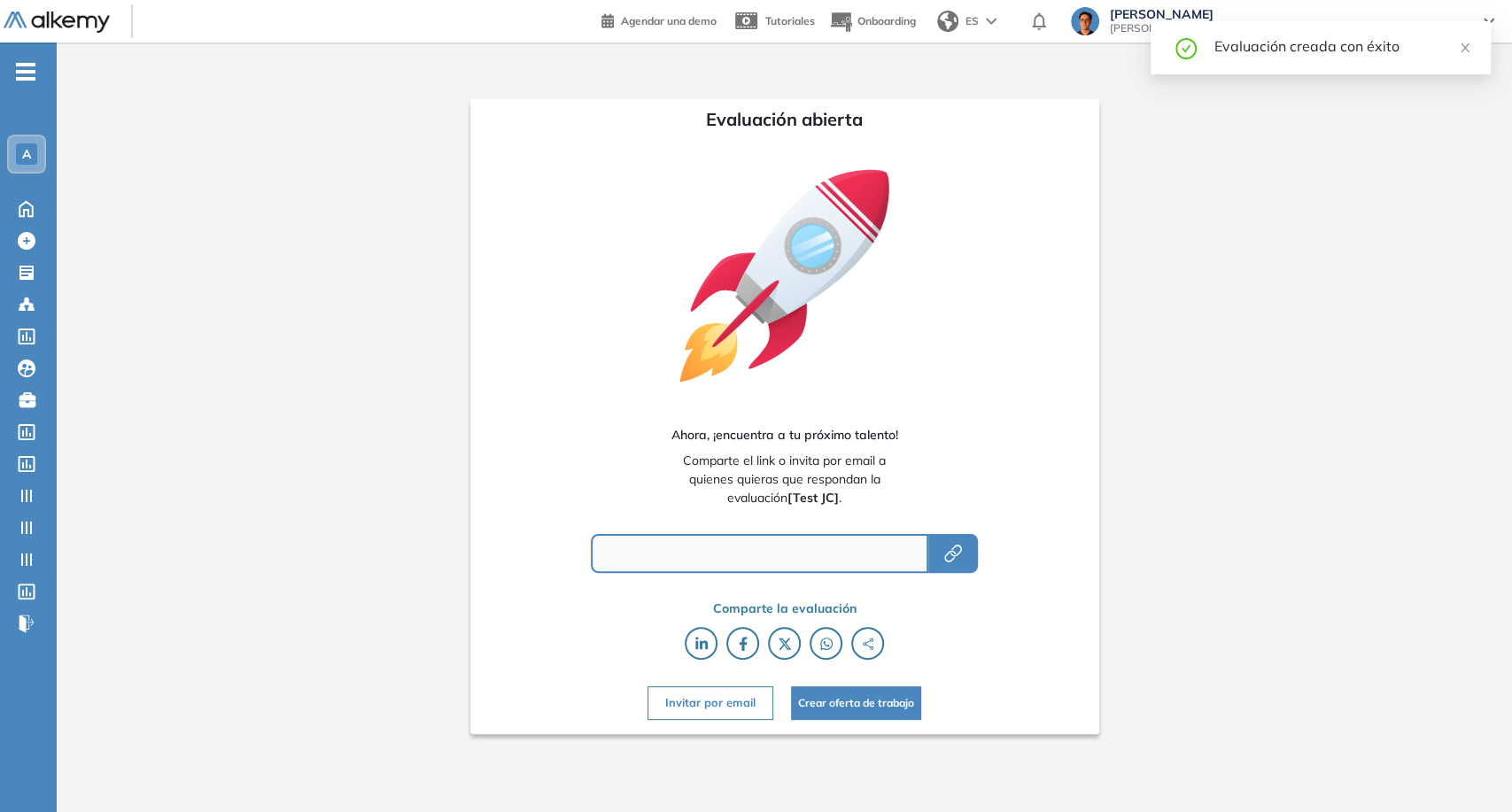
type input "**********"
click at [969, 553] on button "button" at bounding box center [953, 553] width 50 height 39
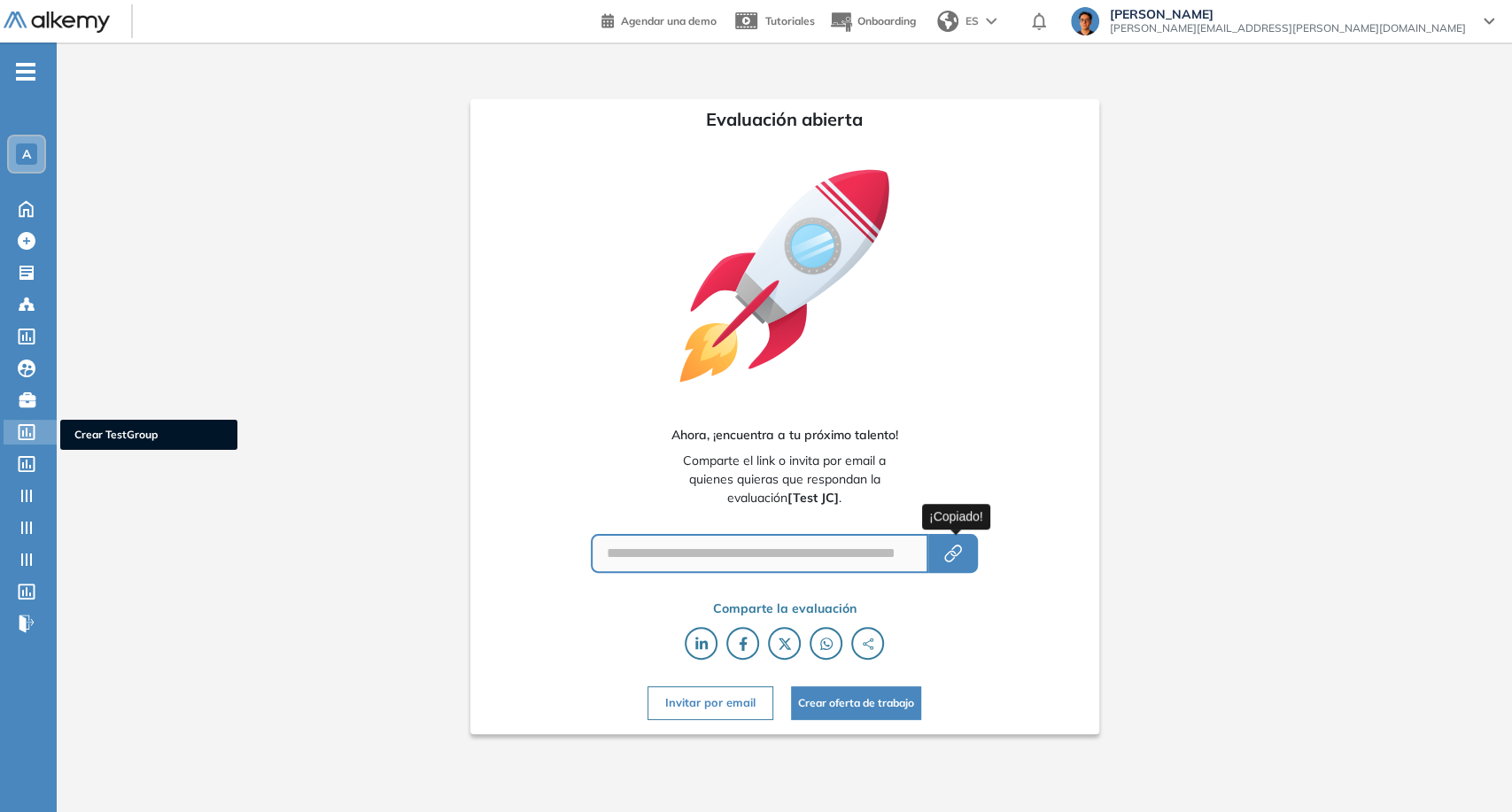
click at [31, 424] on icon at bounding box center [27, 432] width 17 height 16
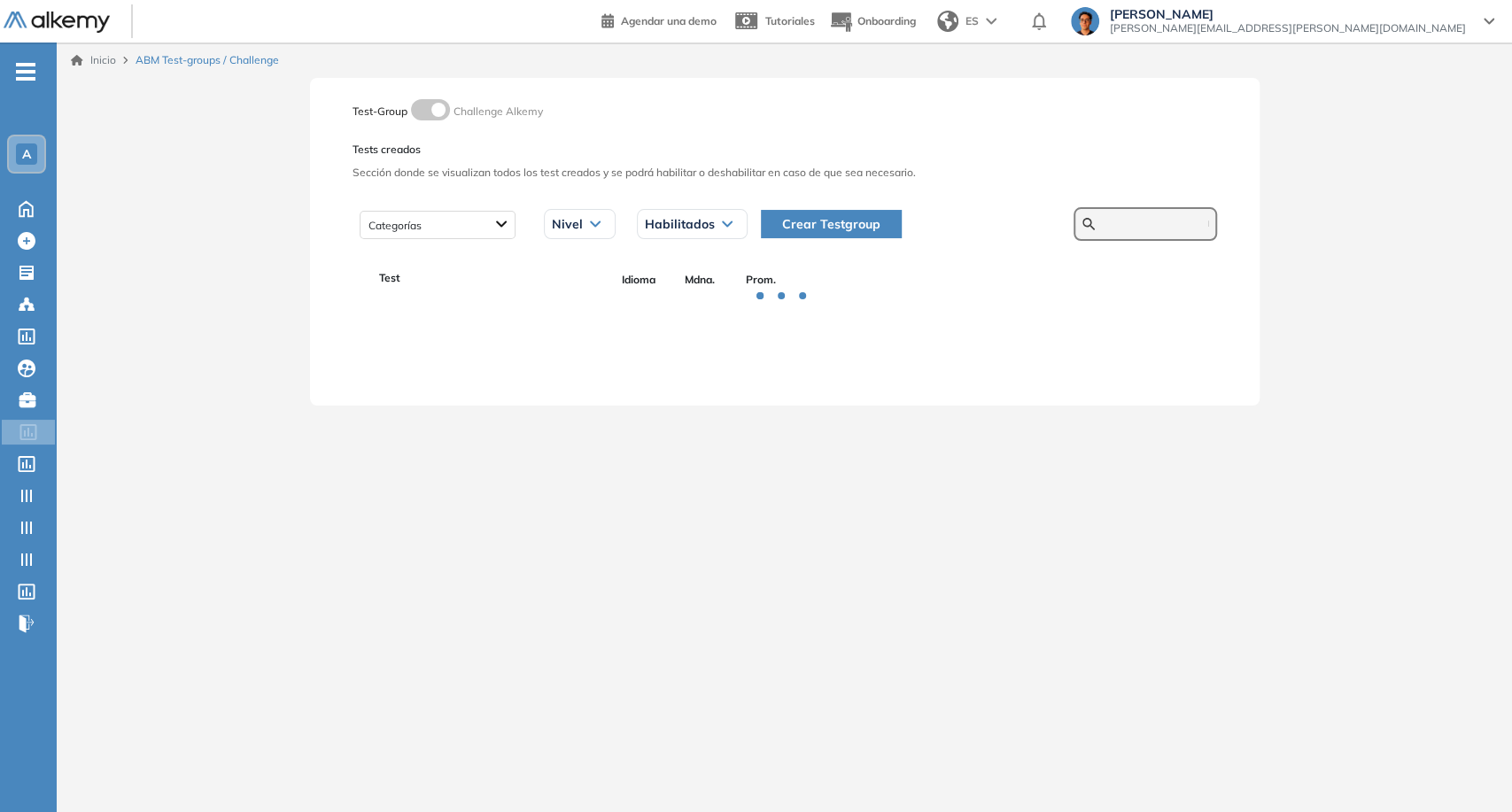
click at [1133, 223] on input "text" at bounding box center [1155, 223] width 107 height 16
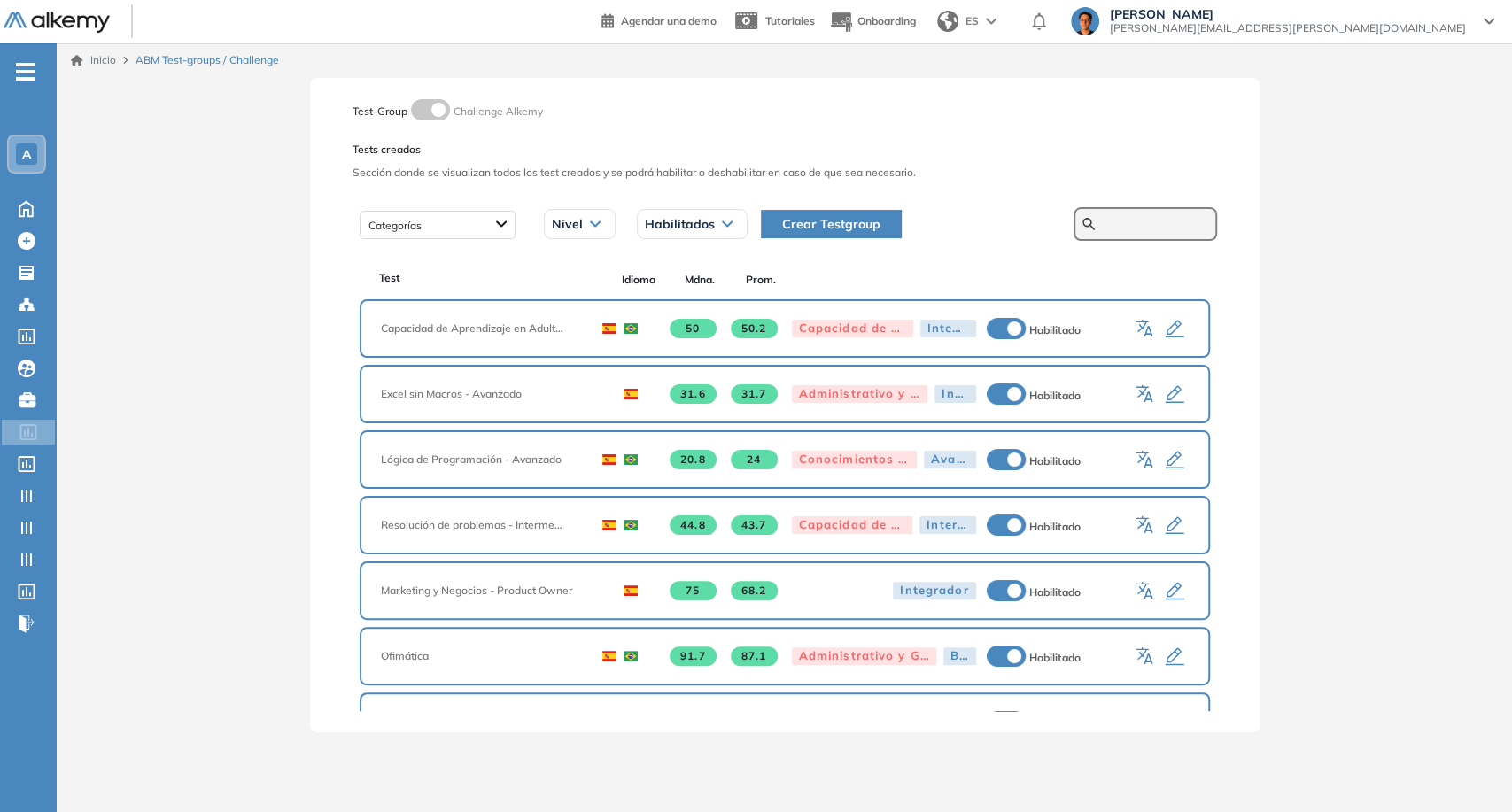
paste input "**********"
type input "**********"
paste input "**********"
type input "**********"
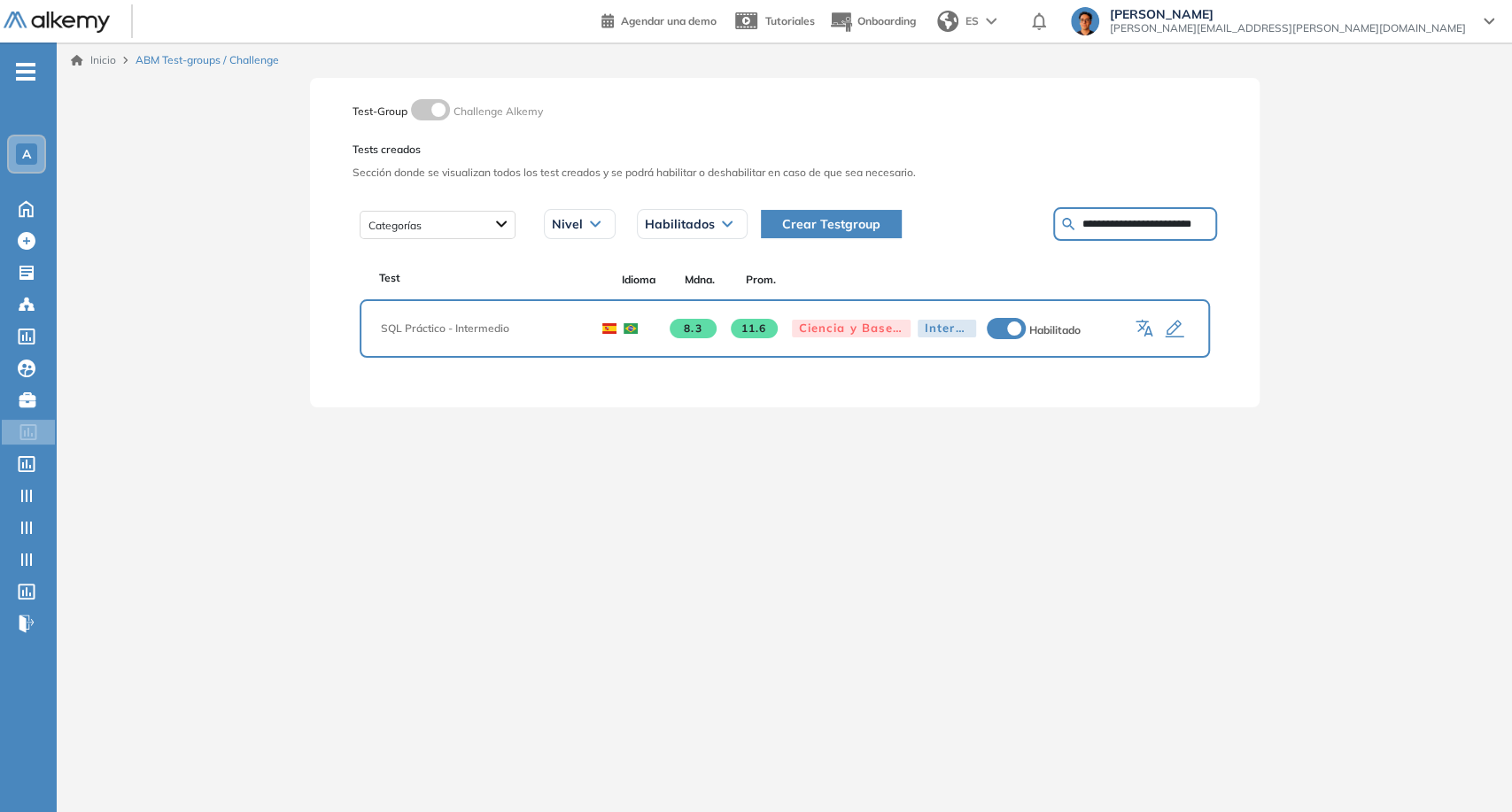
click at [1168, 337] on icon "button" at bounding box center [1174, 329] width 21 height 21
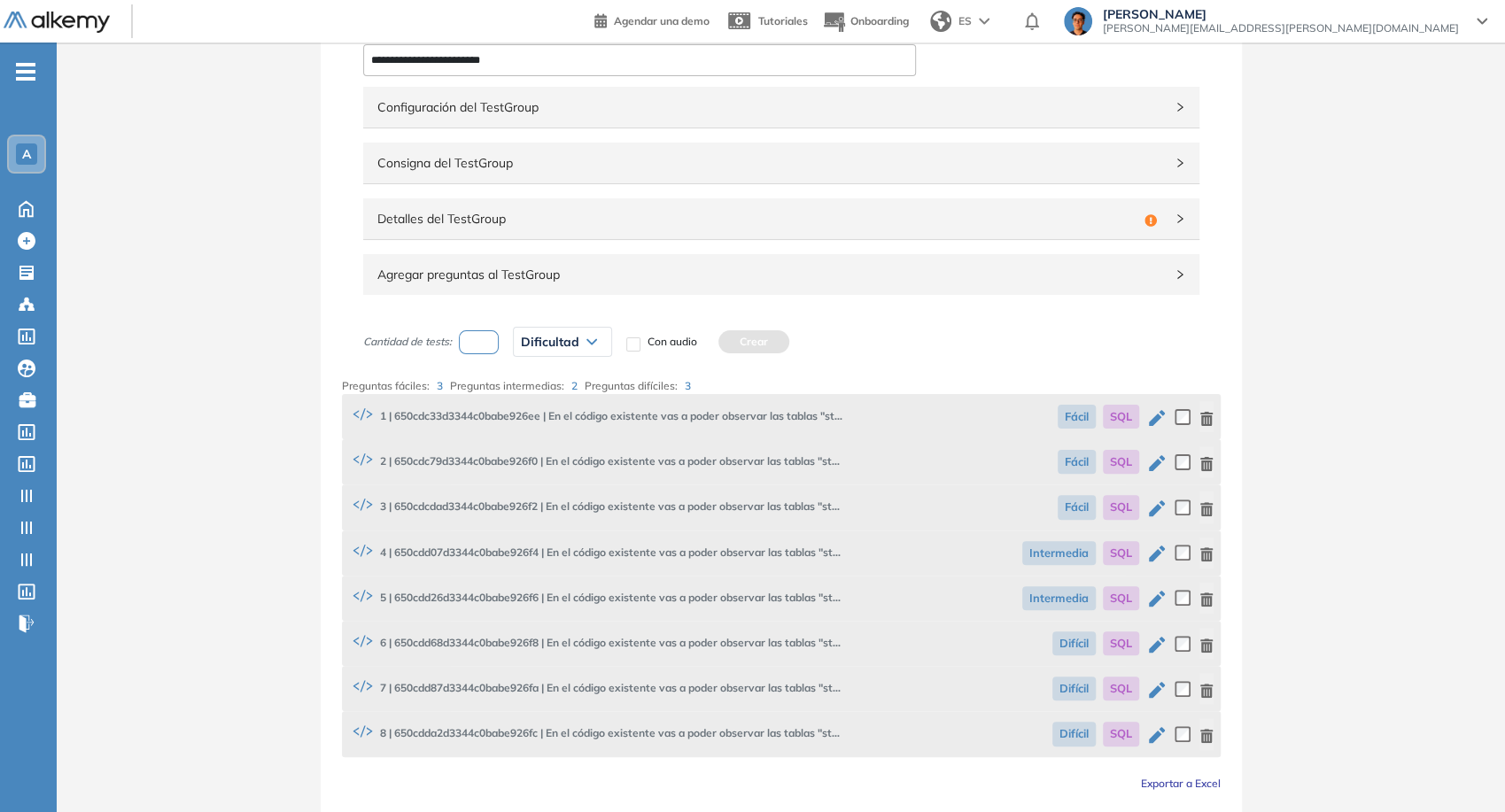
scroll to position [98, 0]
click at [1153, 414] on icon "button" at bounding box center [1156, 414] width 16 height 16
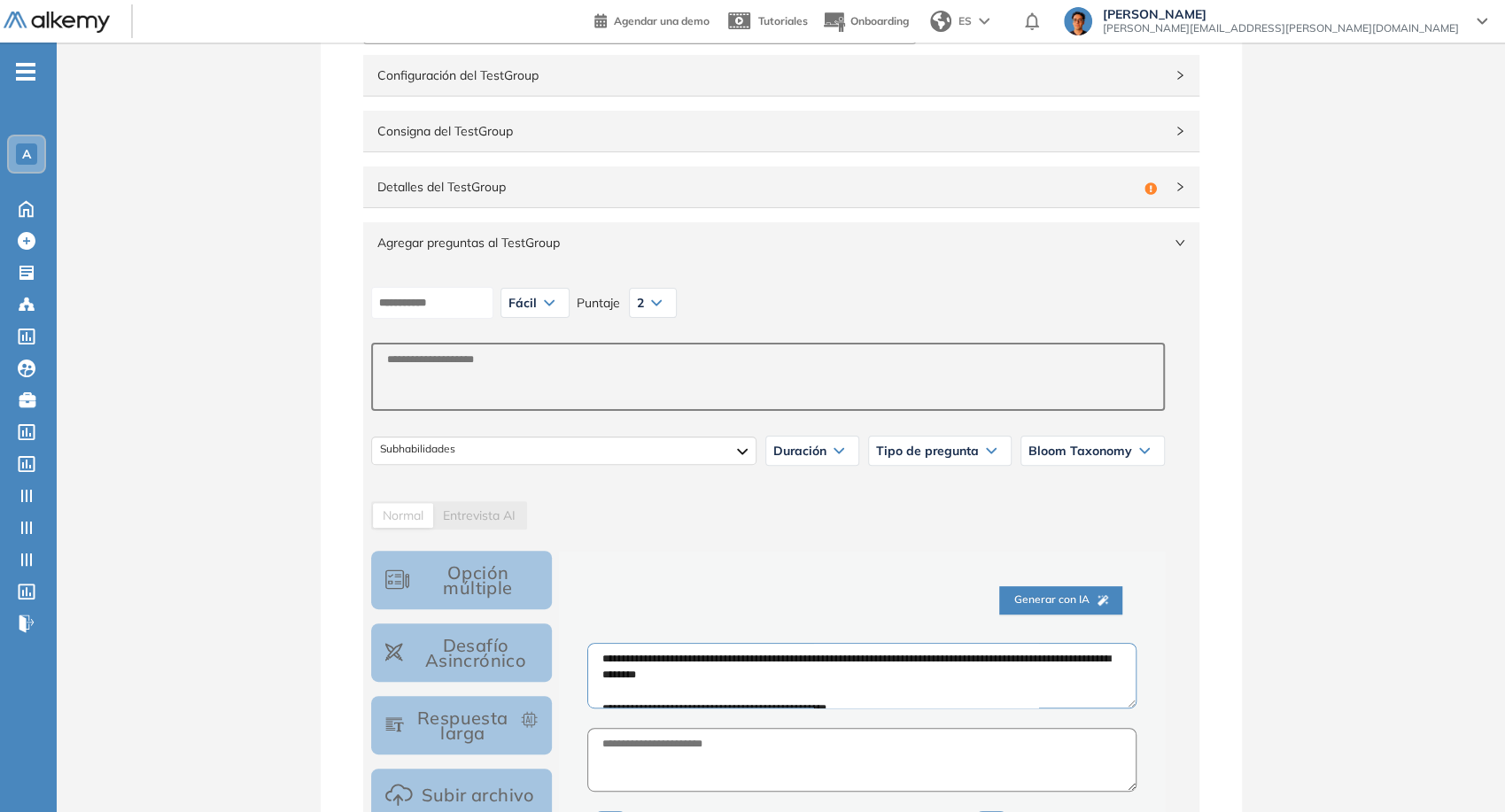
scroll to position [0, 0]
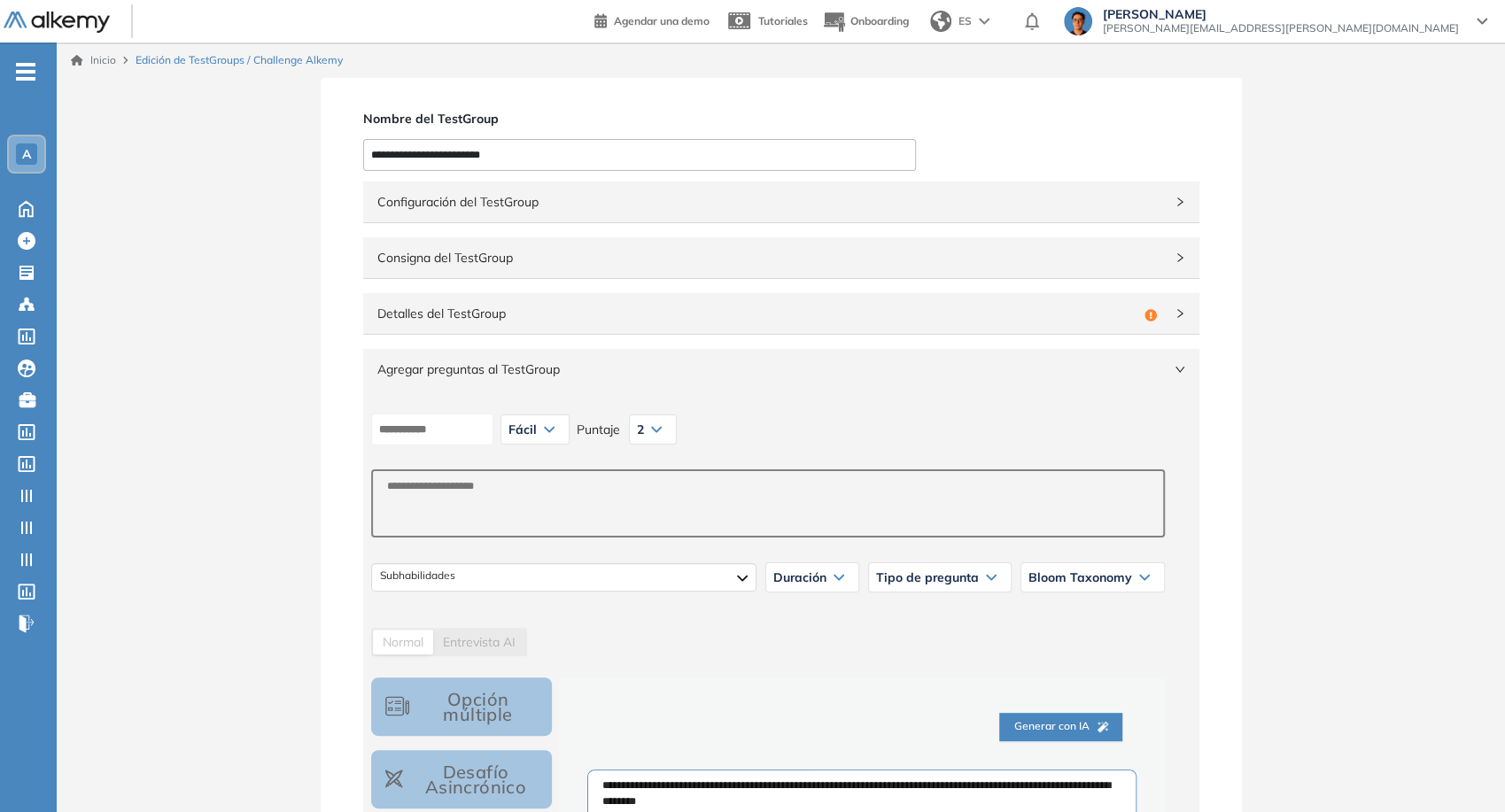
click at [764, 312] on span "Detalles del TestGroup" at bounding box center [757, 313] width 760 height 19
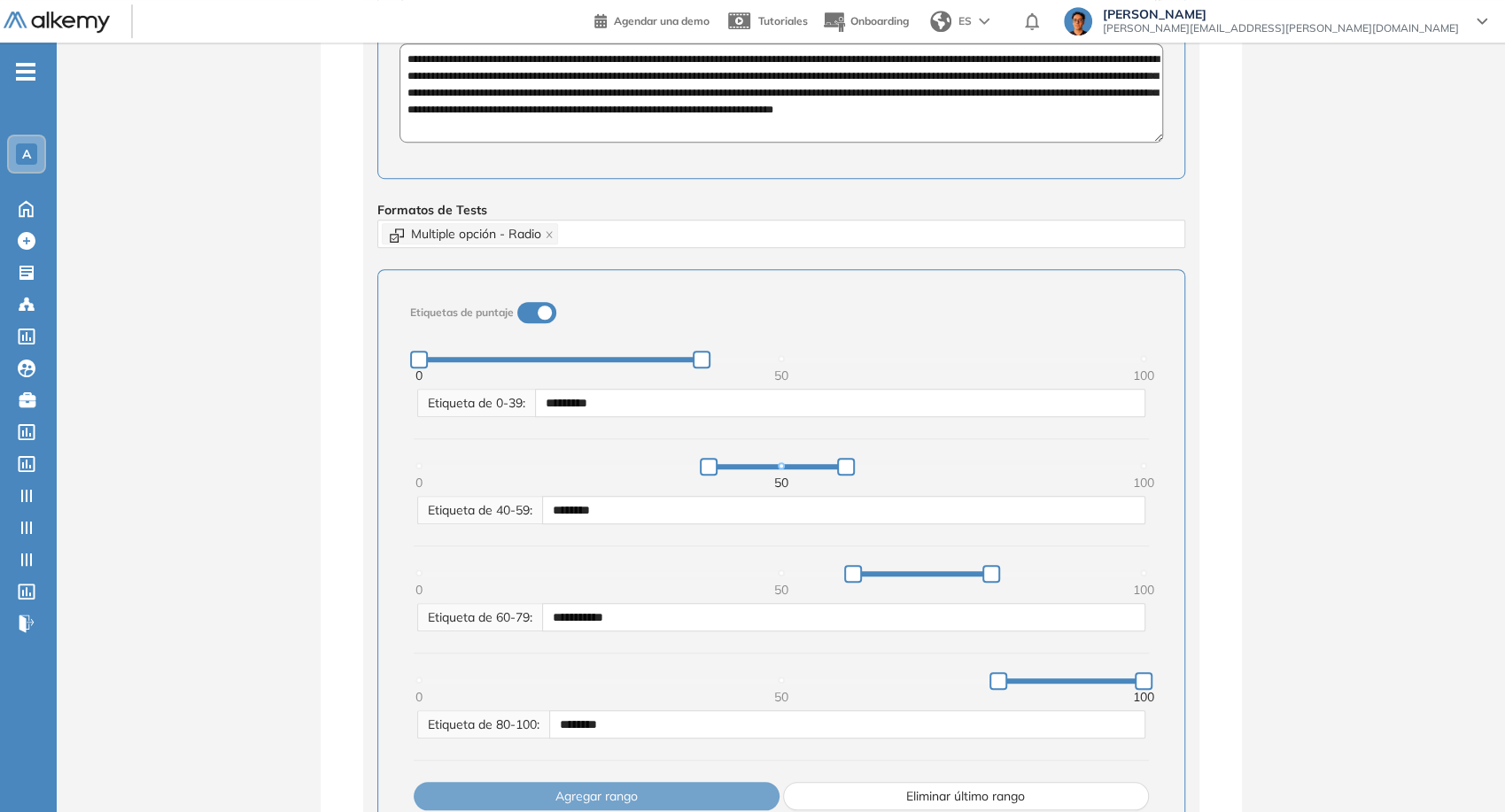
scroll to position [660, 0]
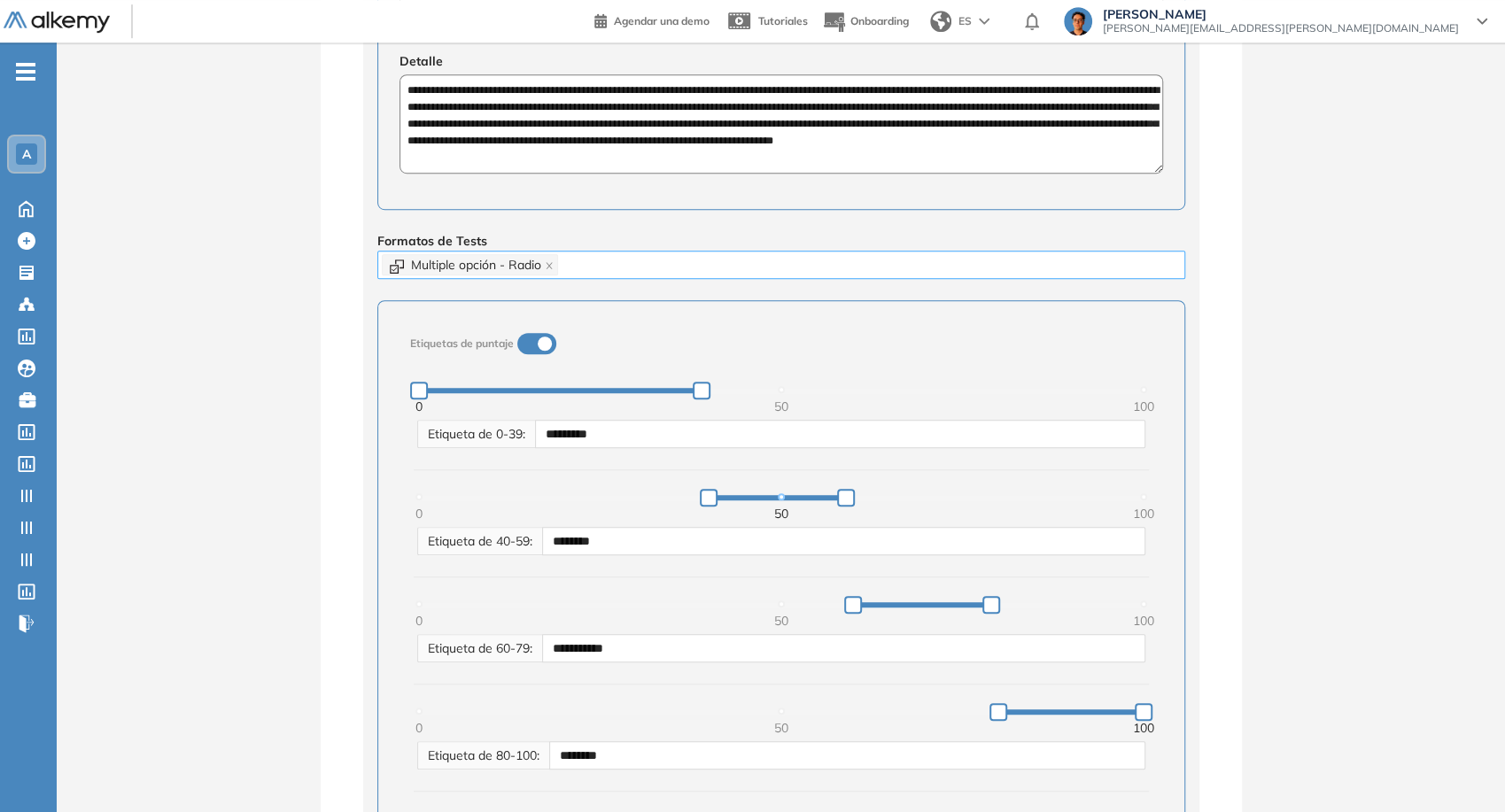
click at [716, 271] on div "Multiple opción - Radio" at bounding box center [782, 265] width 799 height 25
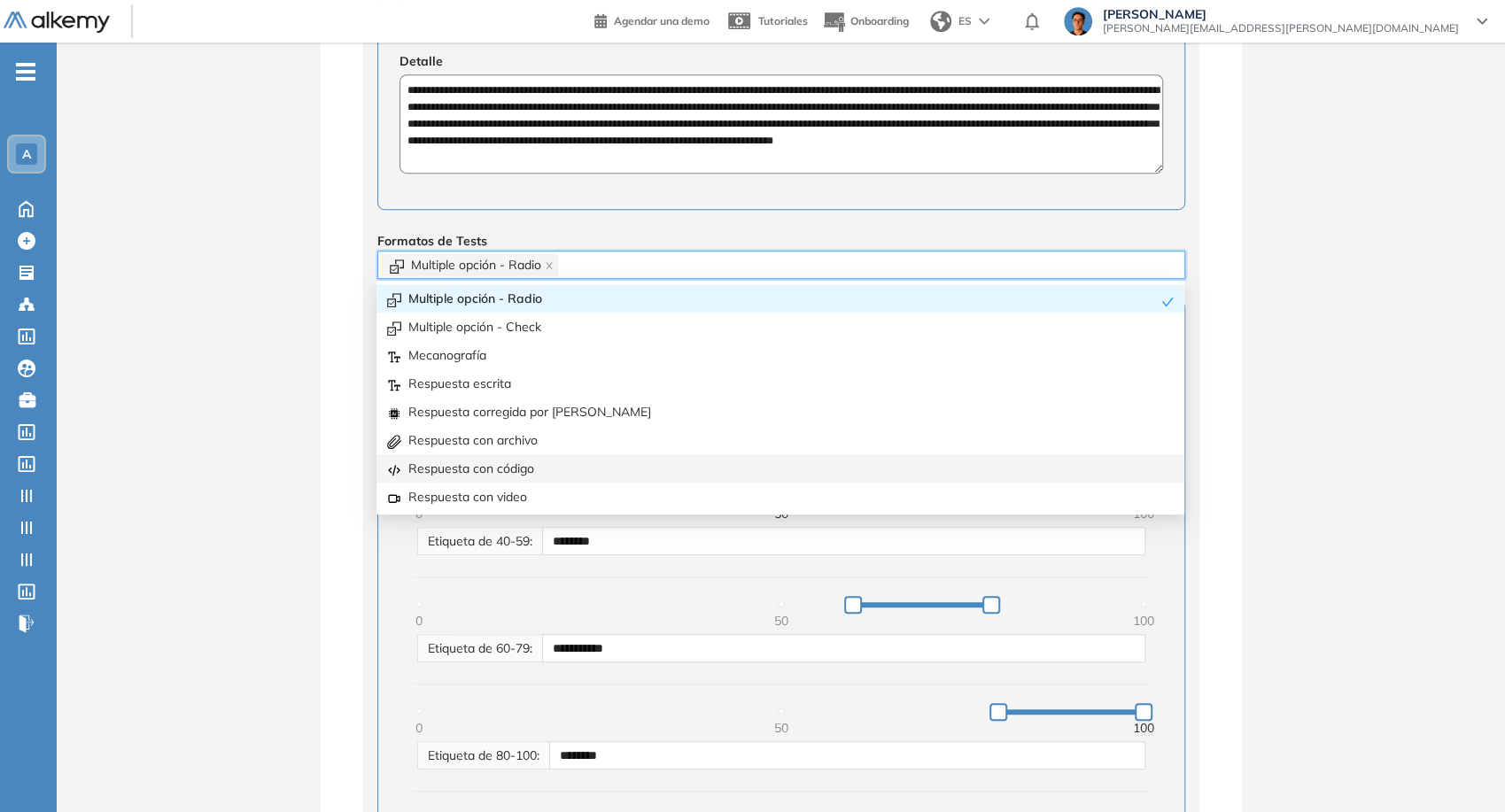
click at [678, 474] on div "Respuesta con código" at bounding box center [780, 468] width 786 height 19
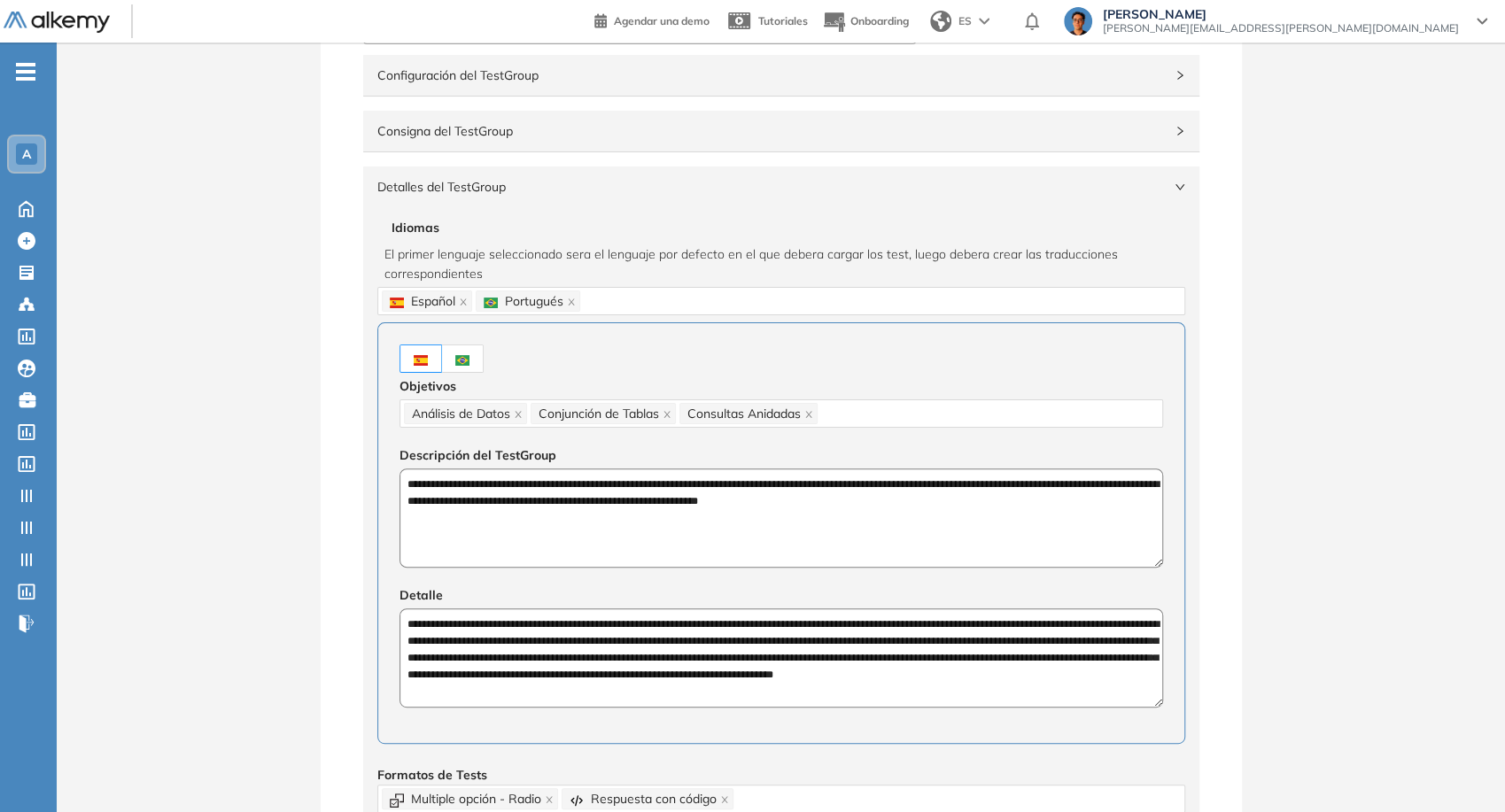
scroll to position [0, 0]
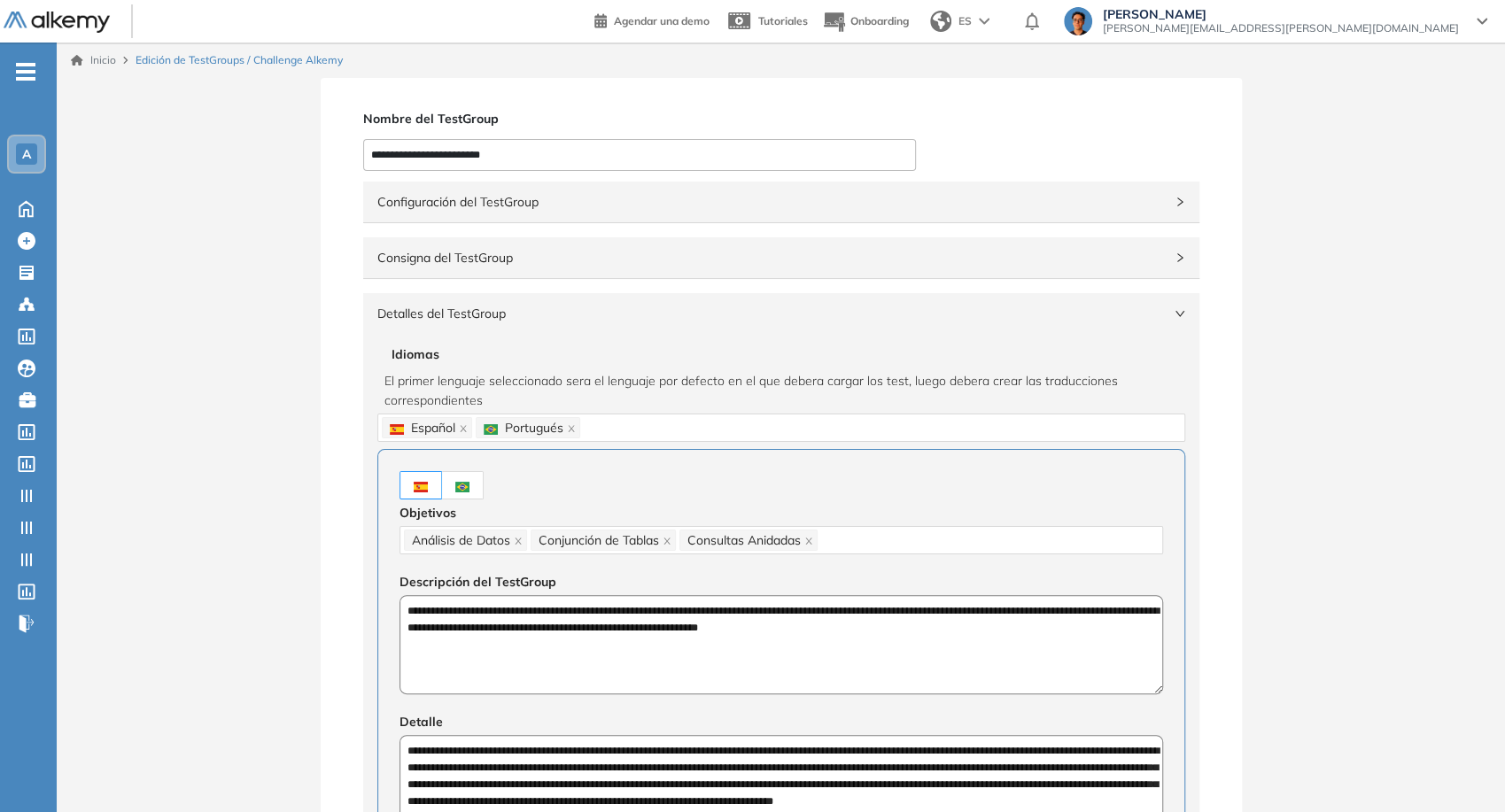
click at [1153, 300] on div "Detalles del TestGroup Incompleto" at bounding box center [781, 313] width 836 height 40
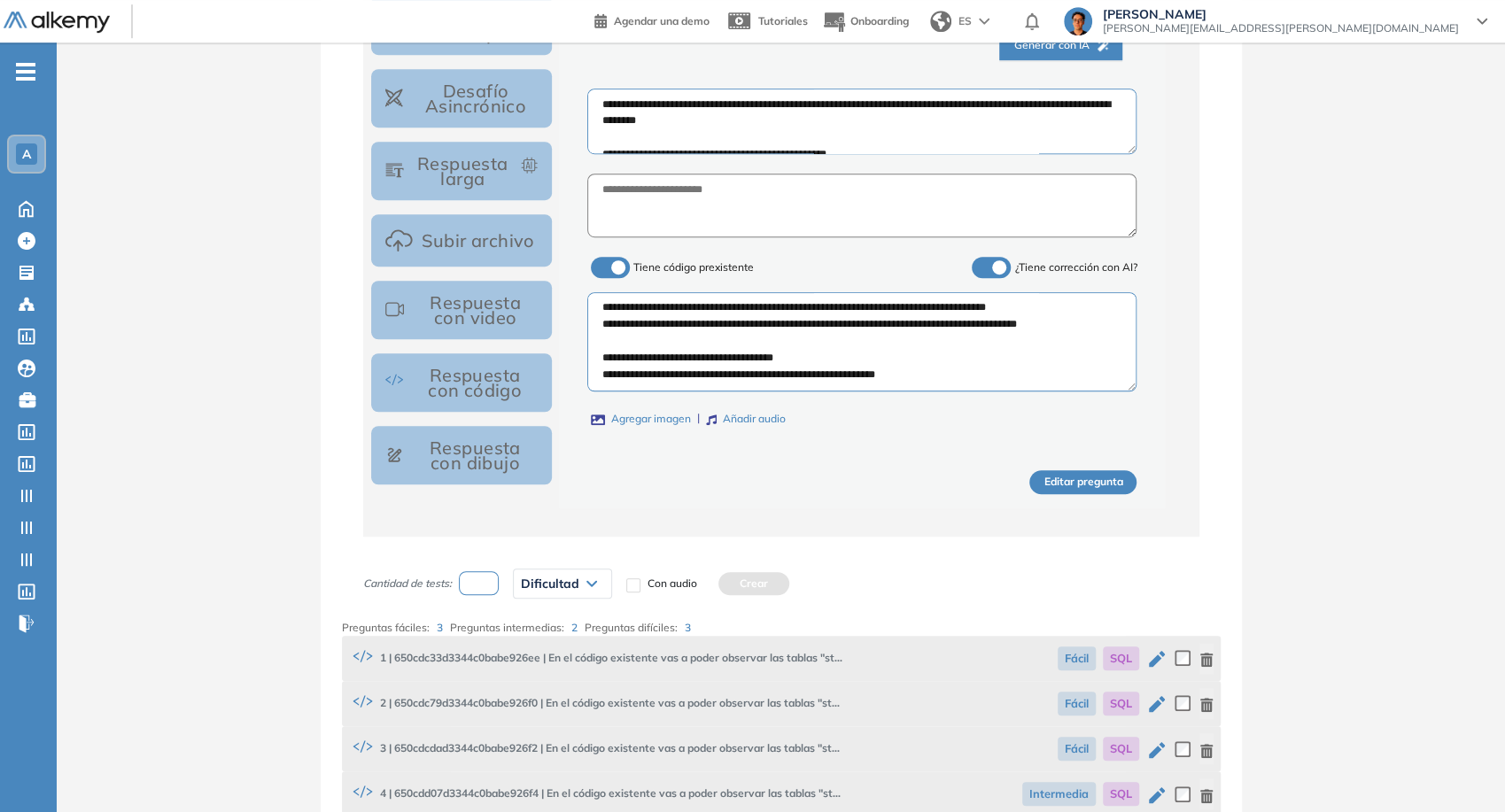
scroll to position [688, 0]
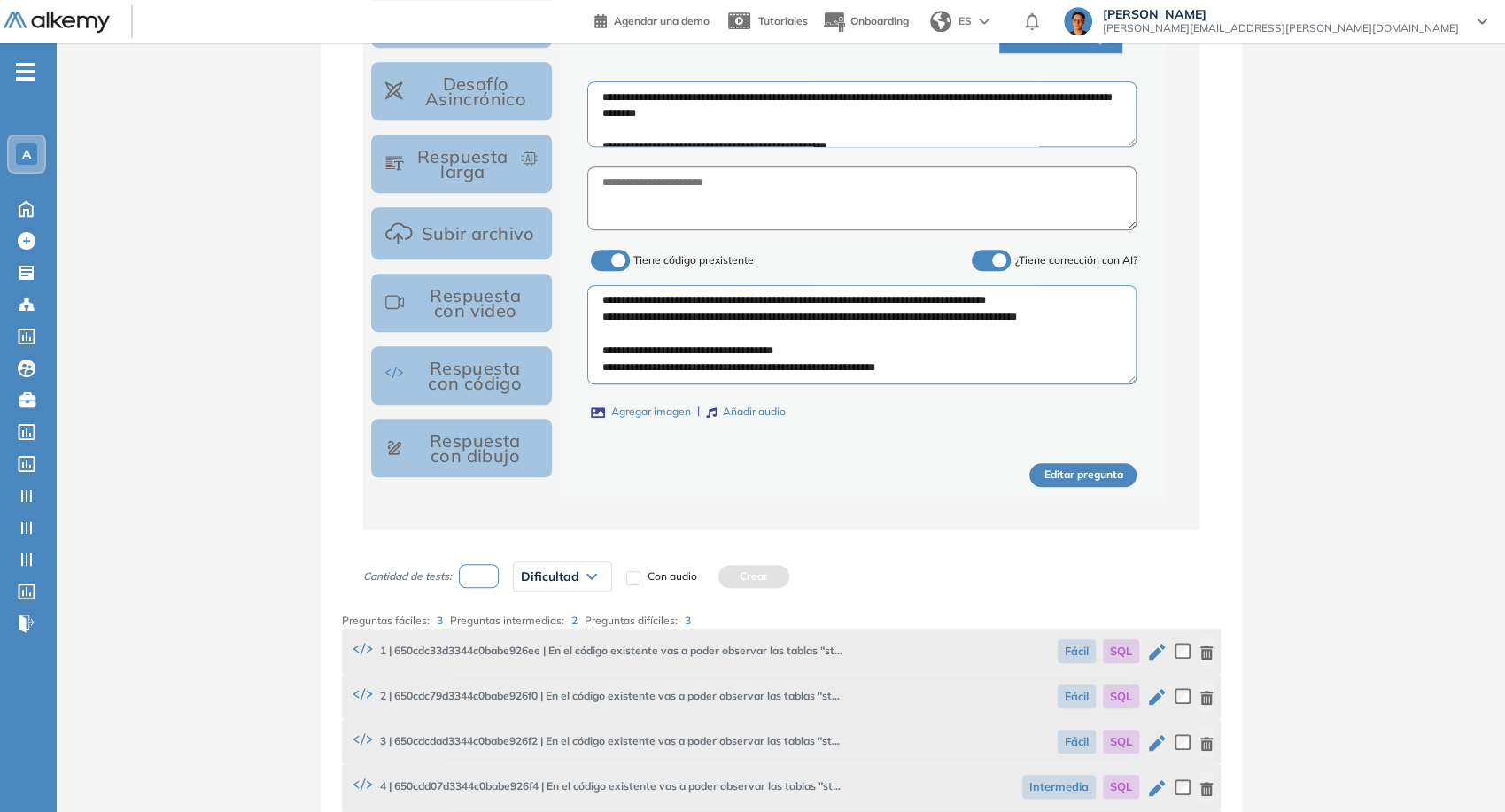
click at [741, 110] on textarea "**********" at bounding box center [862, 114] width 549 height 65
type textarea "**********"
click at [1058, 463] on button "Editar pregunta" at bounding box center [1082, 475] width 108 height 24
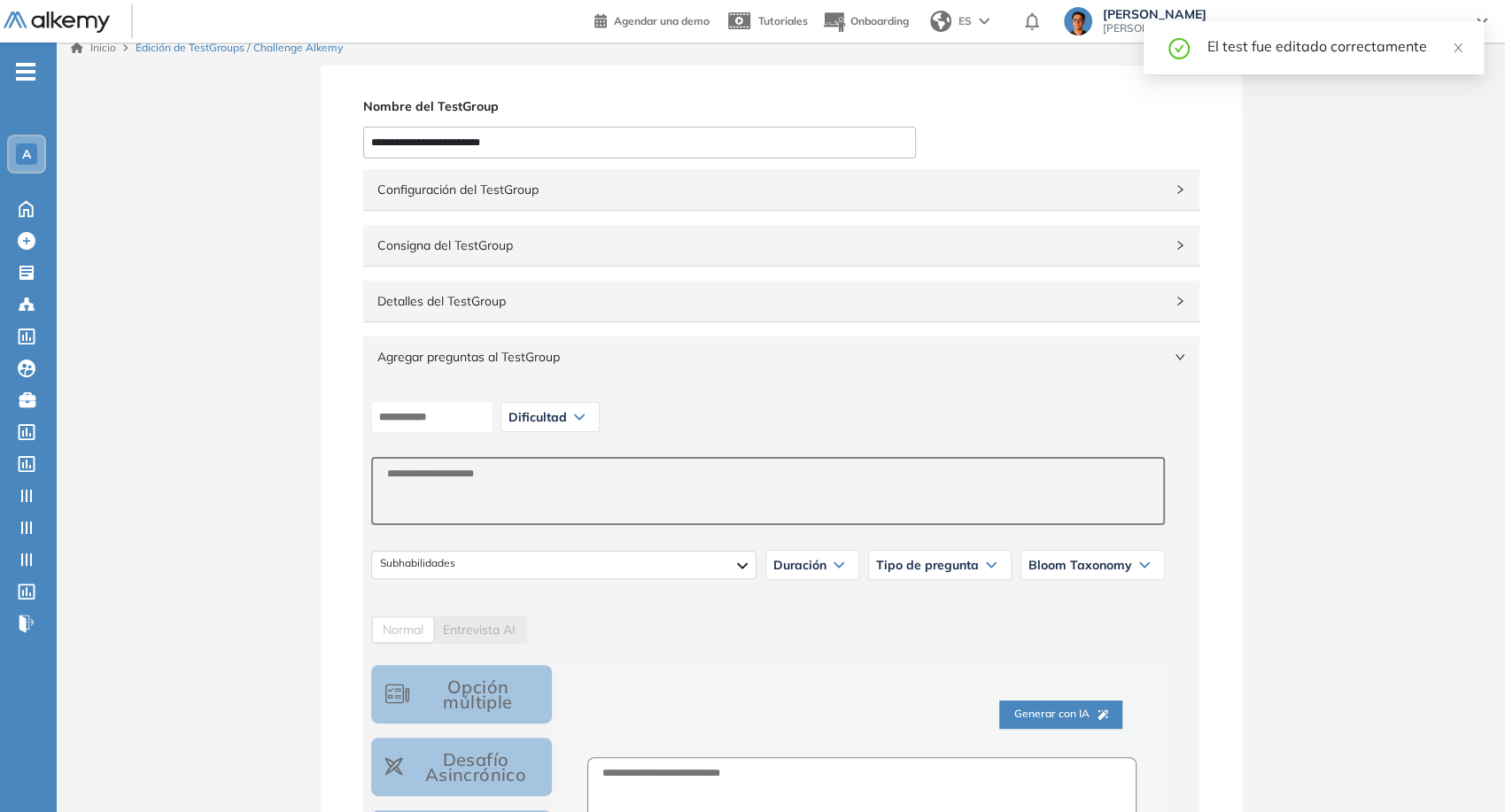
scroll to position [0, 0]
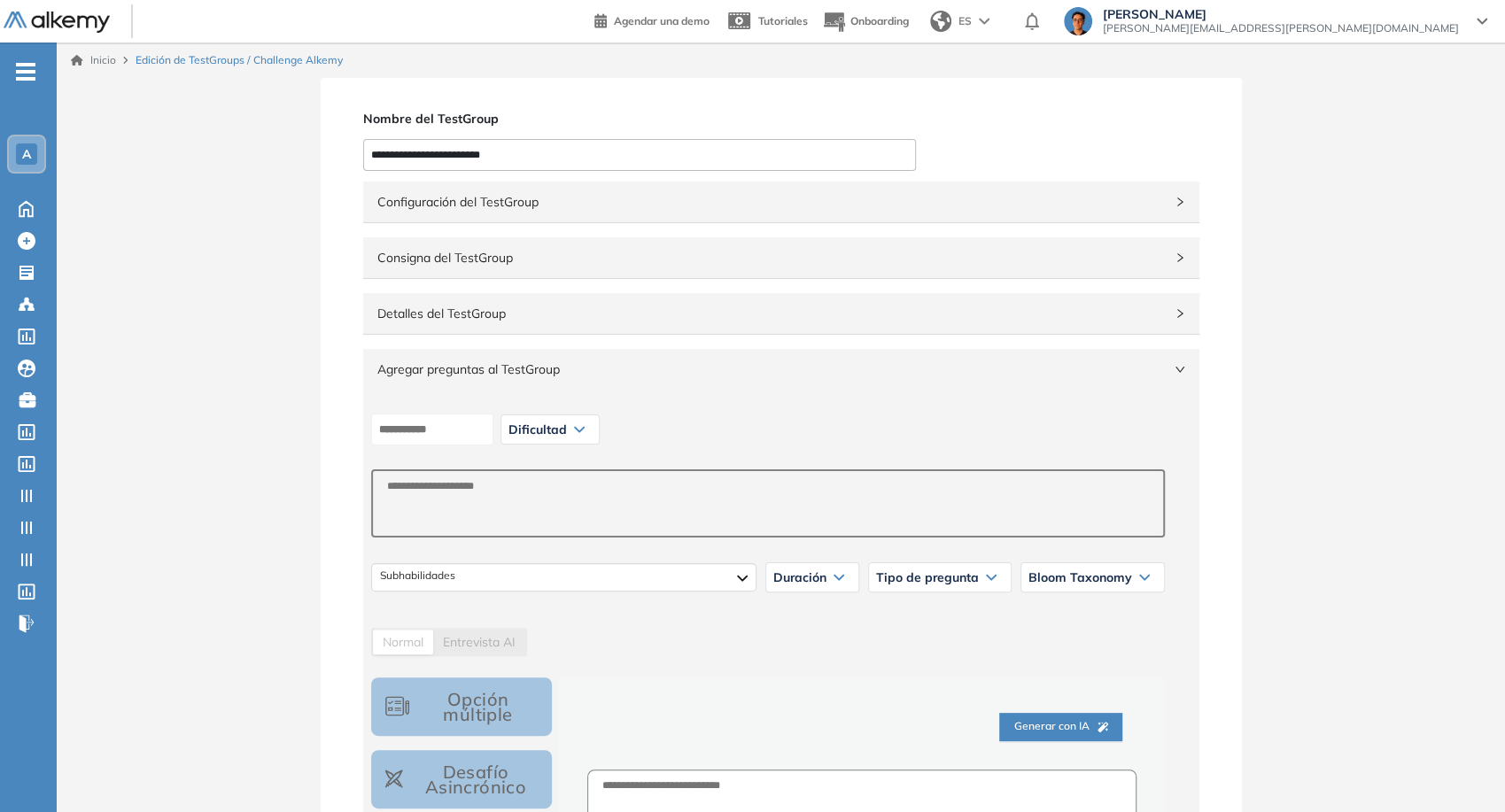
click at [1176, 400] on div "Dificultad Muy fácil Fácil Intermedia Difícil Muy difícil Avanzado Texto correg…" at bounding box center [781, 803] width 836 height 828
click at [1157, 374] on span "Agregar preguntas al TestGroup" at bounding box center [771, 368] width 786 height 19
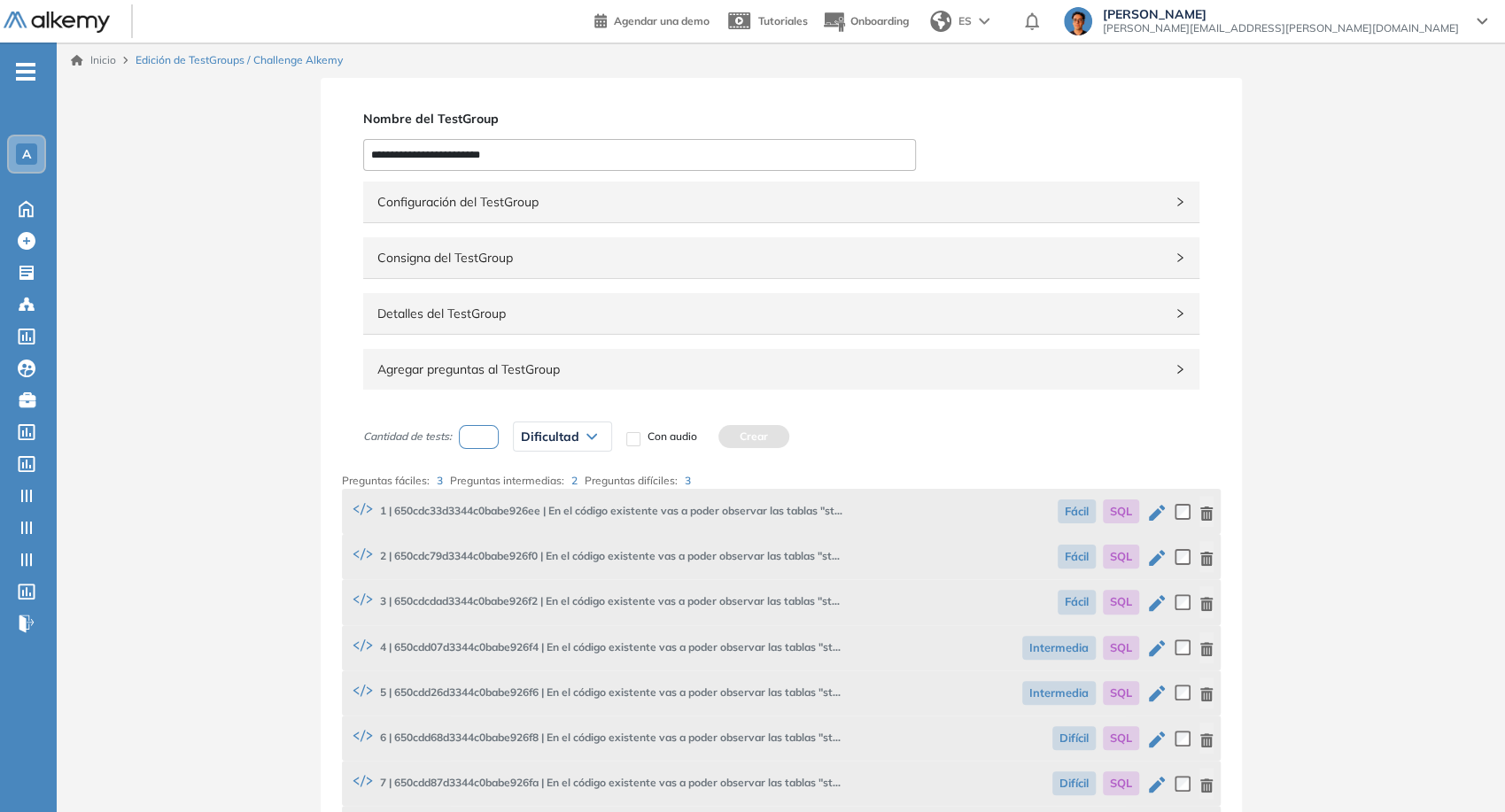
click at [1119, 335] on div "**********" at bounding box center [781, 293] width 878 height 230
click at [1105, 300] on div "Detalles del TestGroup Incompleto" at bounding box center [781, 313] width 836 height 40
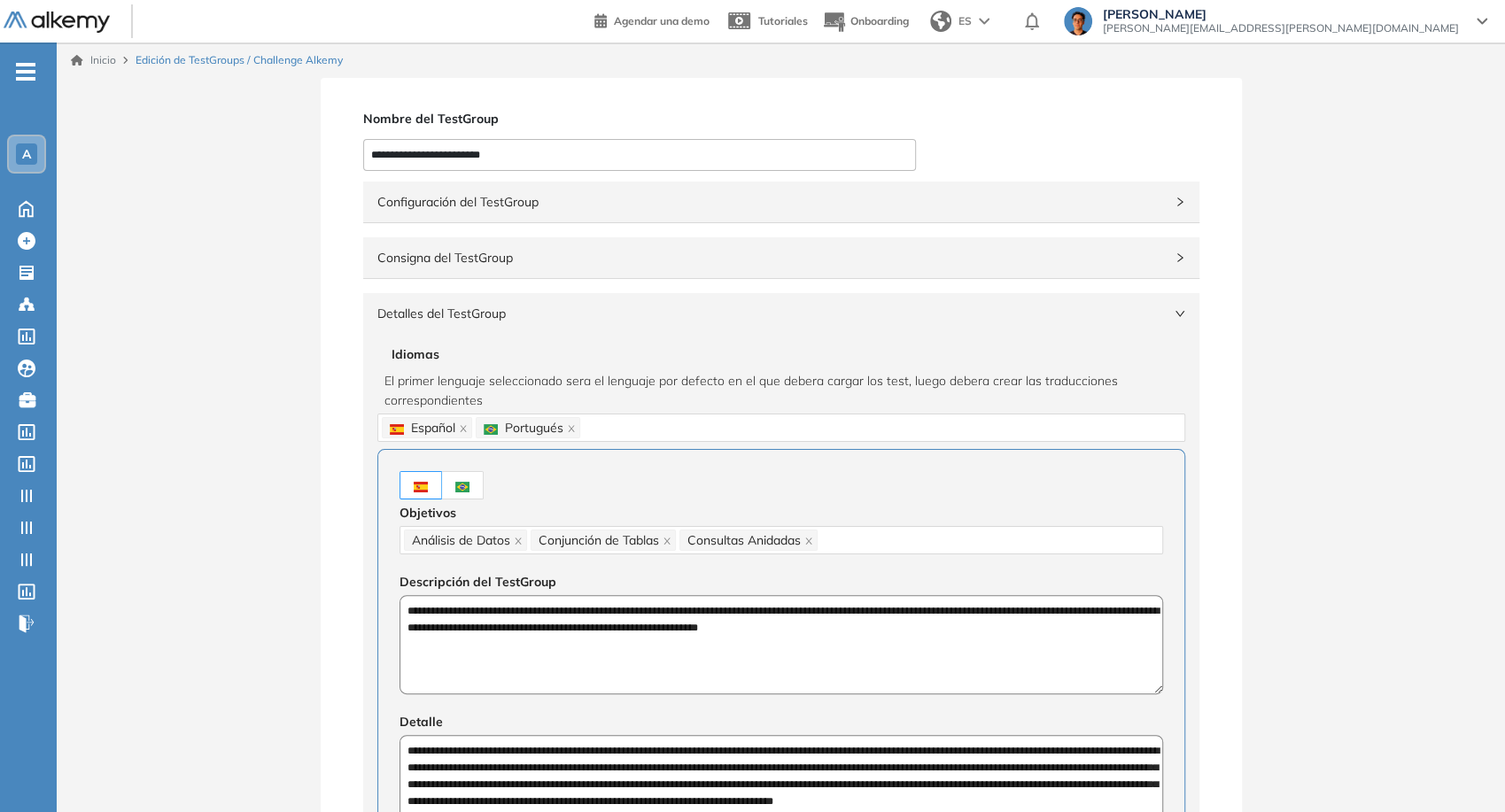
scroll to position [393, 0]
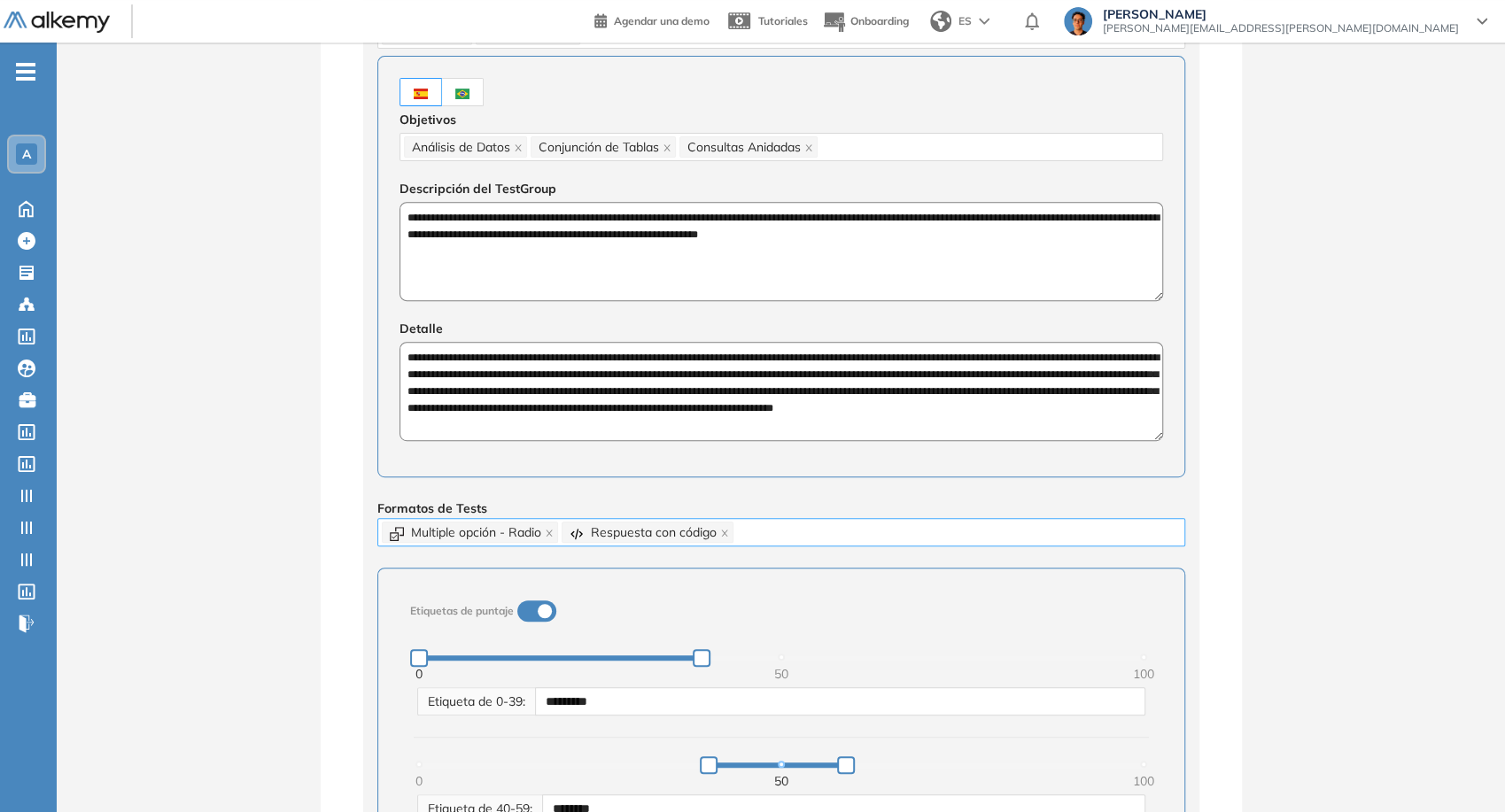
click at [553, 530] on icon "close" at bounding box center [549, 534] width 9 height 9
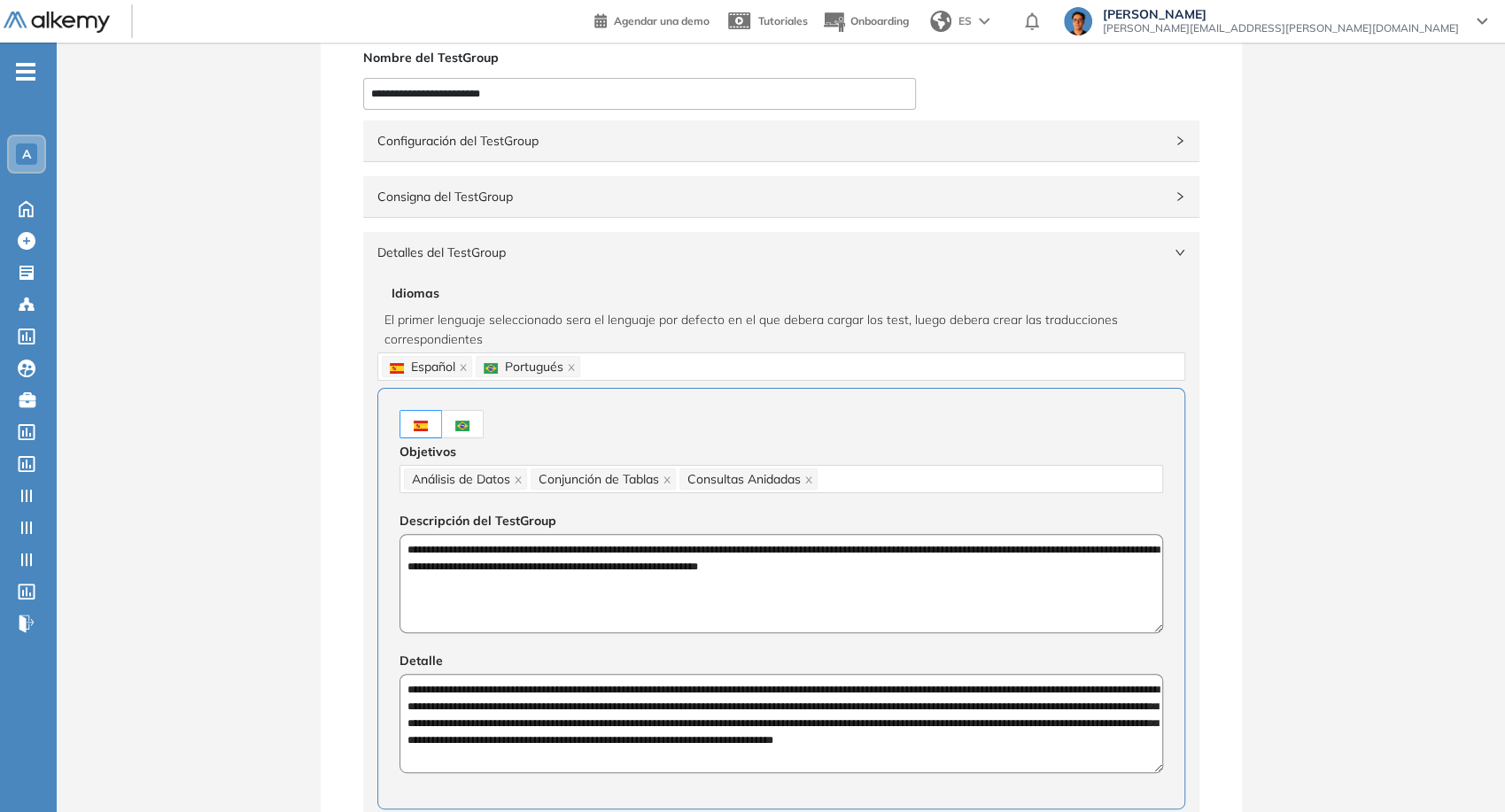
scroll to position [0, 0]
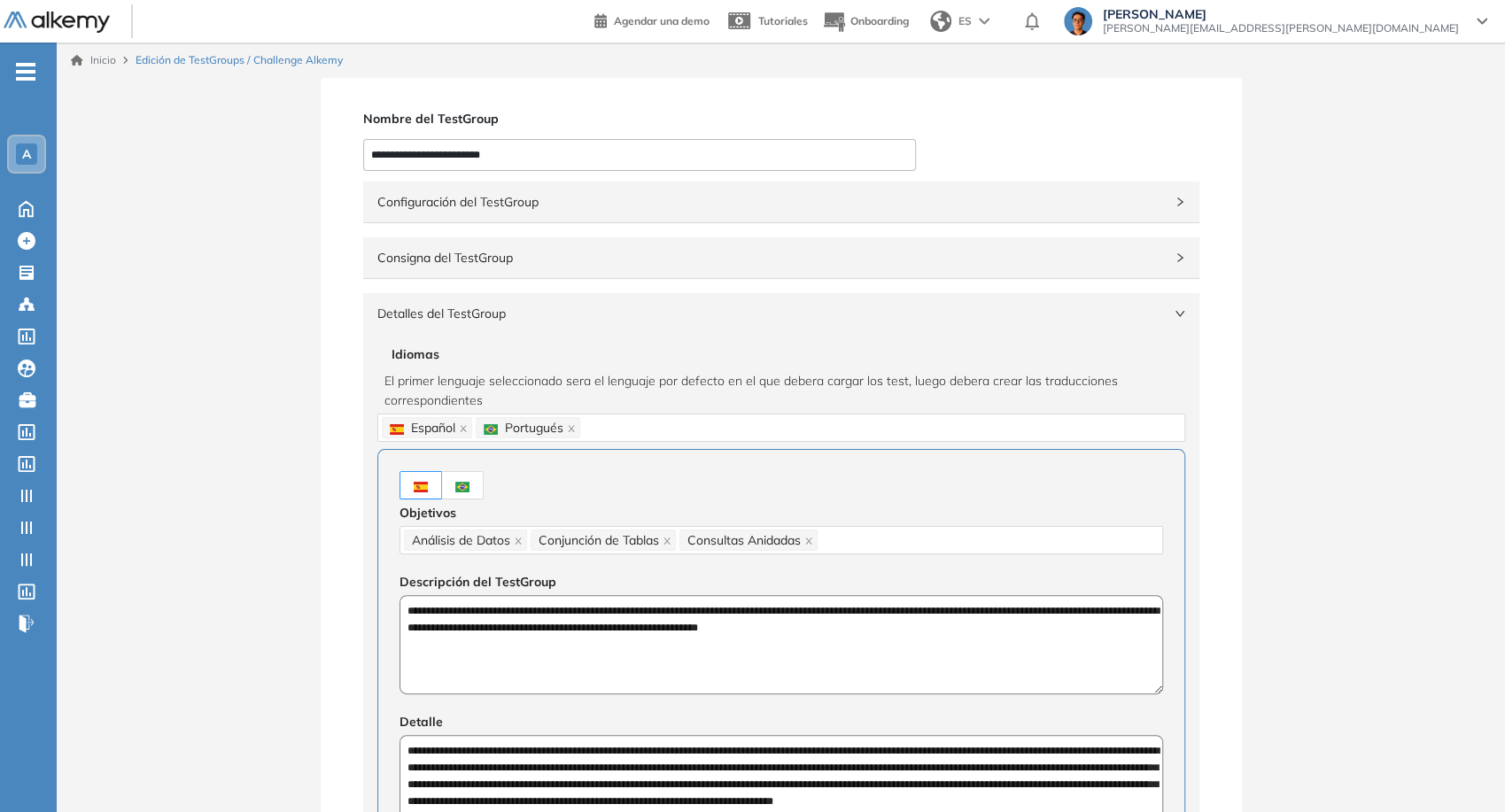
click at [980, 277] on div "Consigna del TestGroup" at bounding box center [781, 257] width 836 height 40
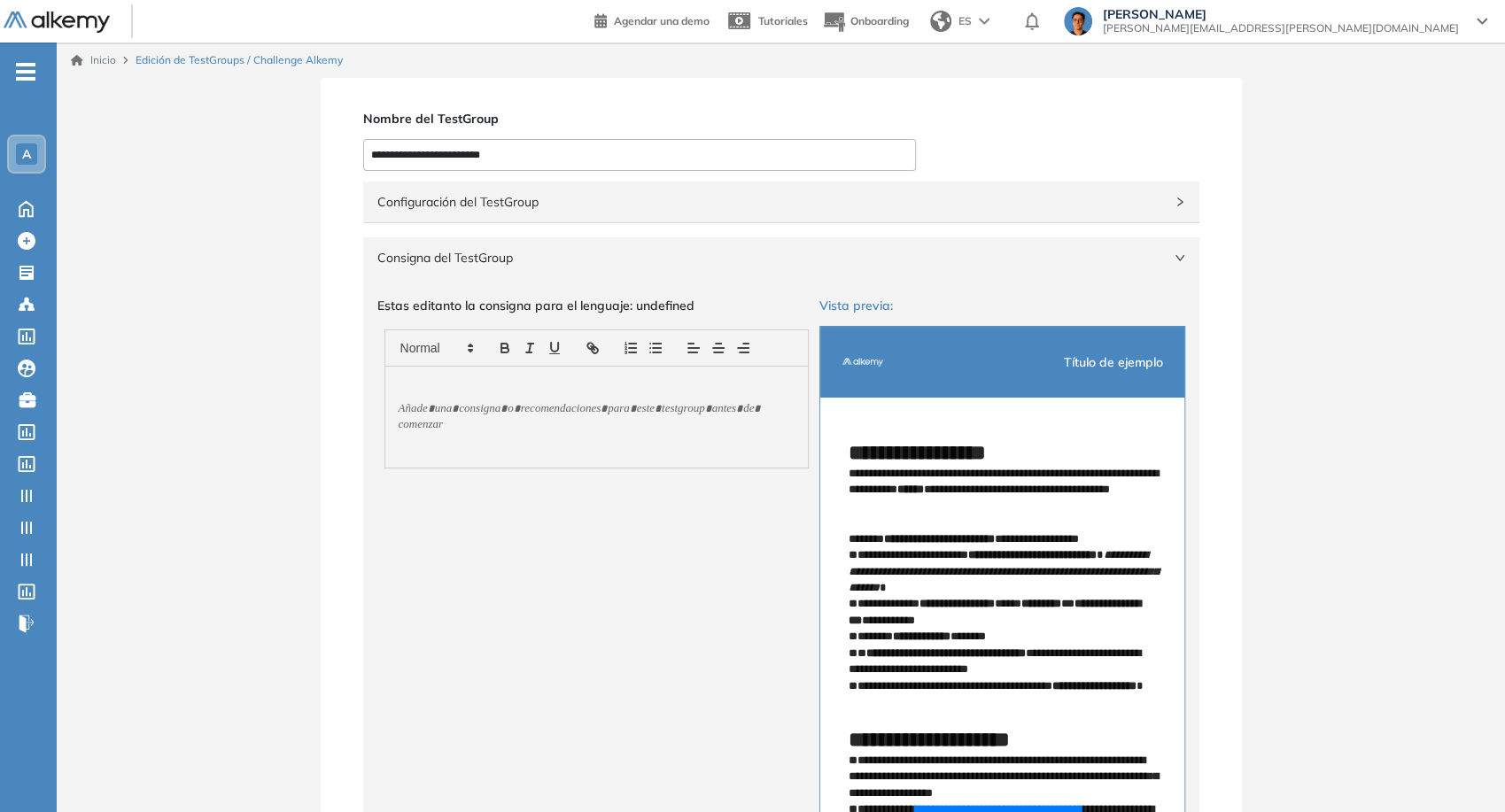
click at [980, 277] on div "Consigna del TestGroup" at bounding box center [781, 257] width 836 height 40
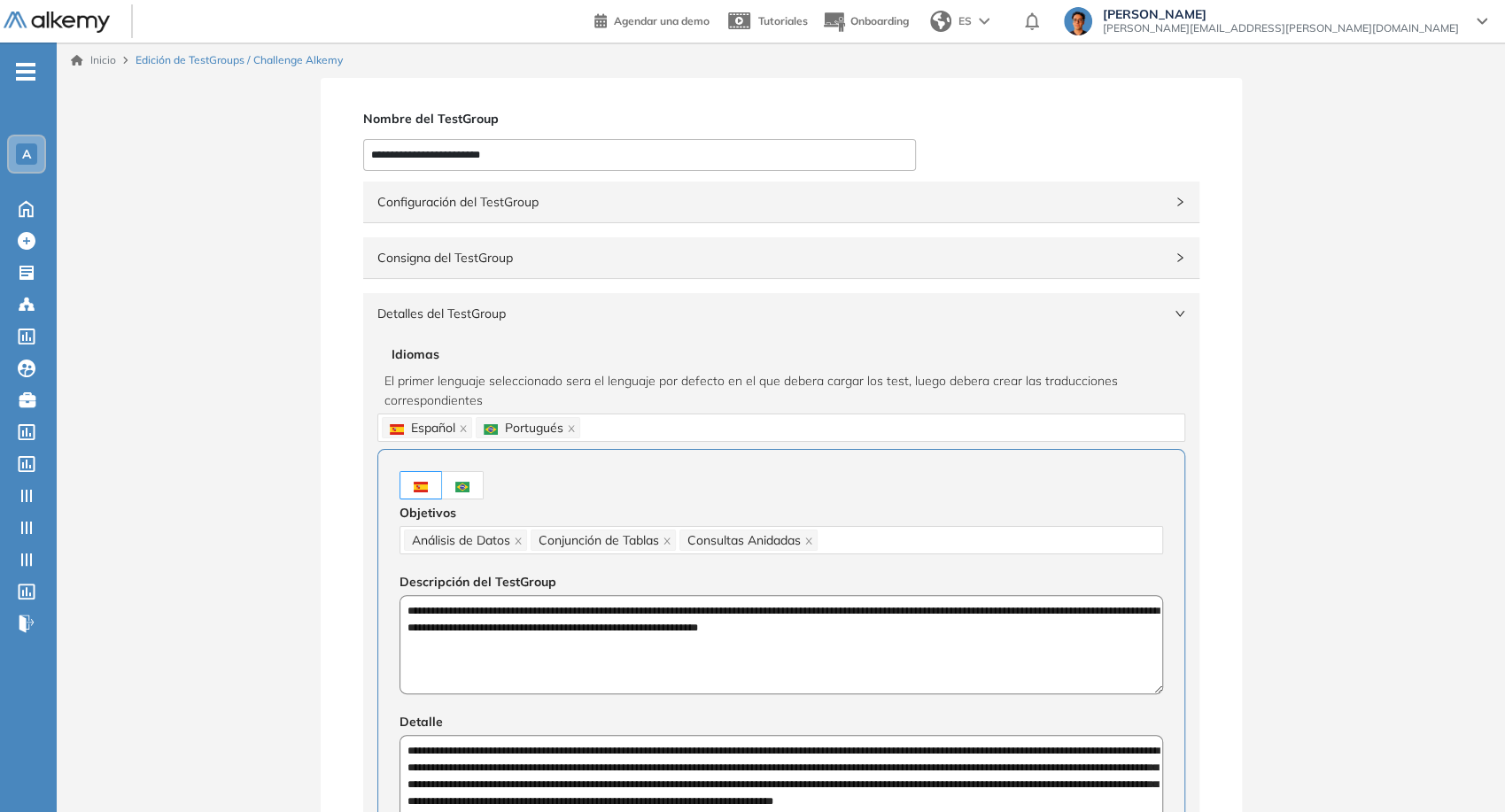
click at [954, 200] on span "Configuración del TestGroup" at bounding box center [771, 201] width 786 height 19
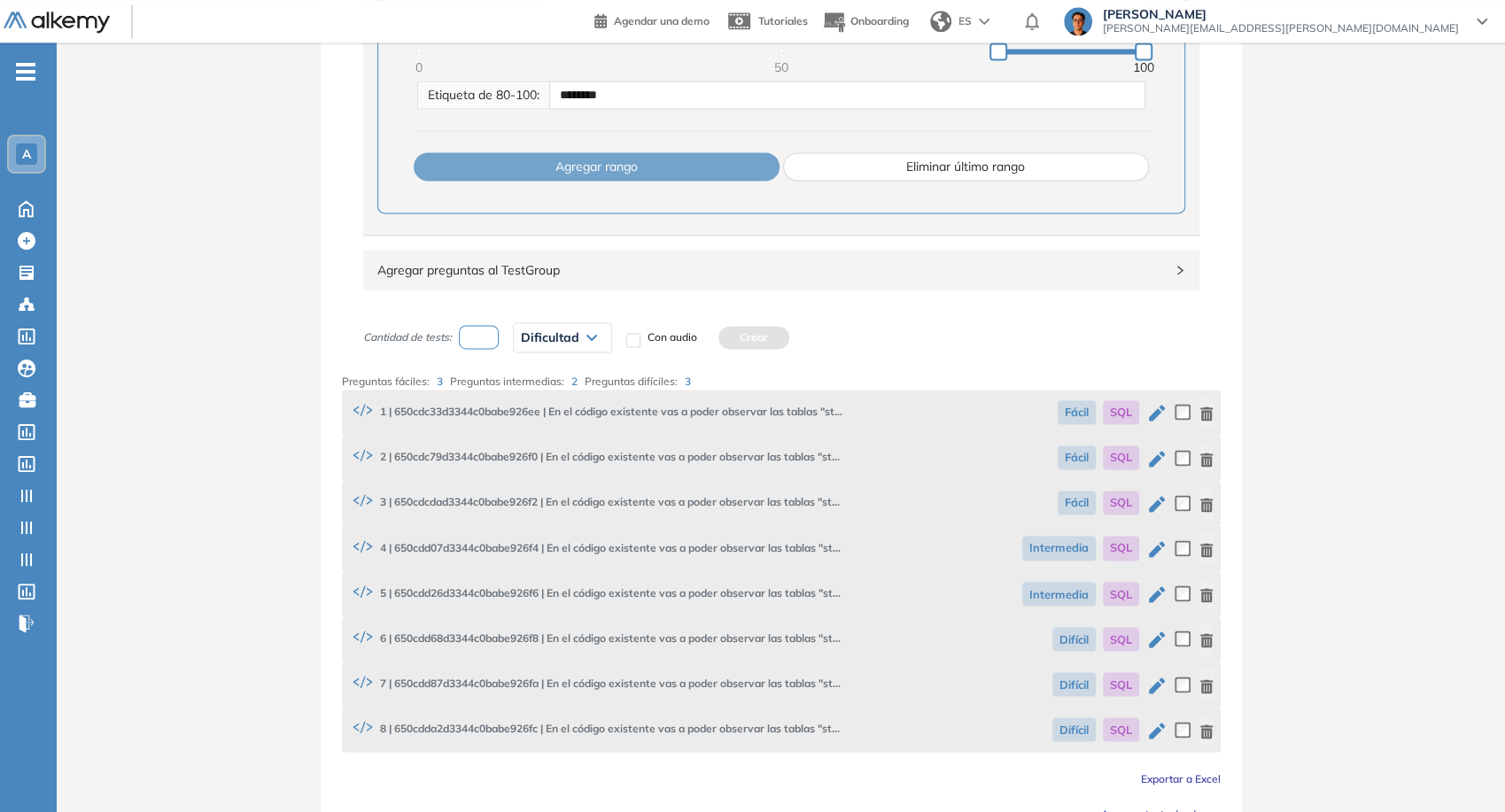
scroll to position [1751, 0]
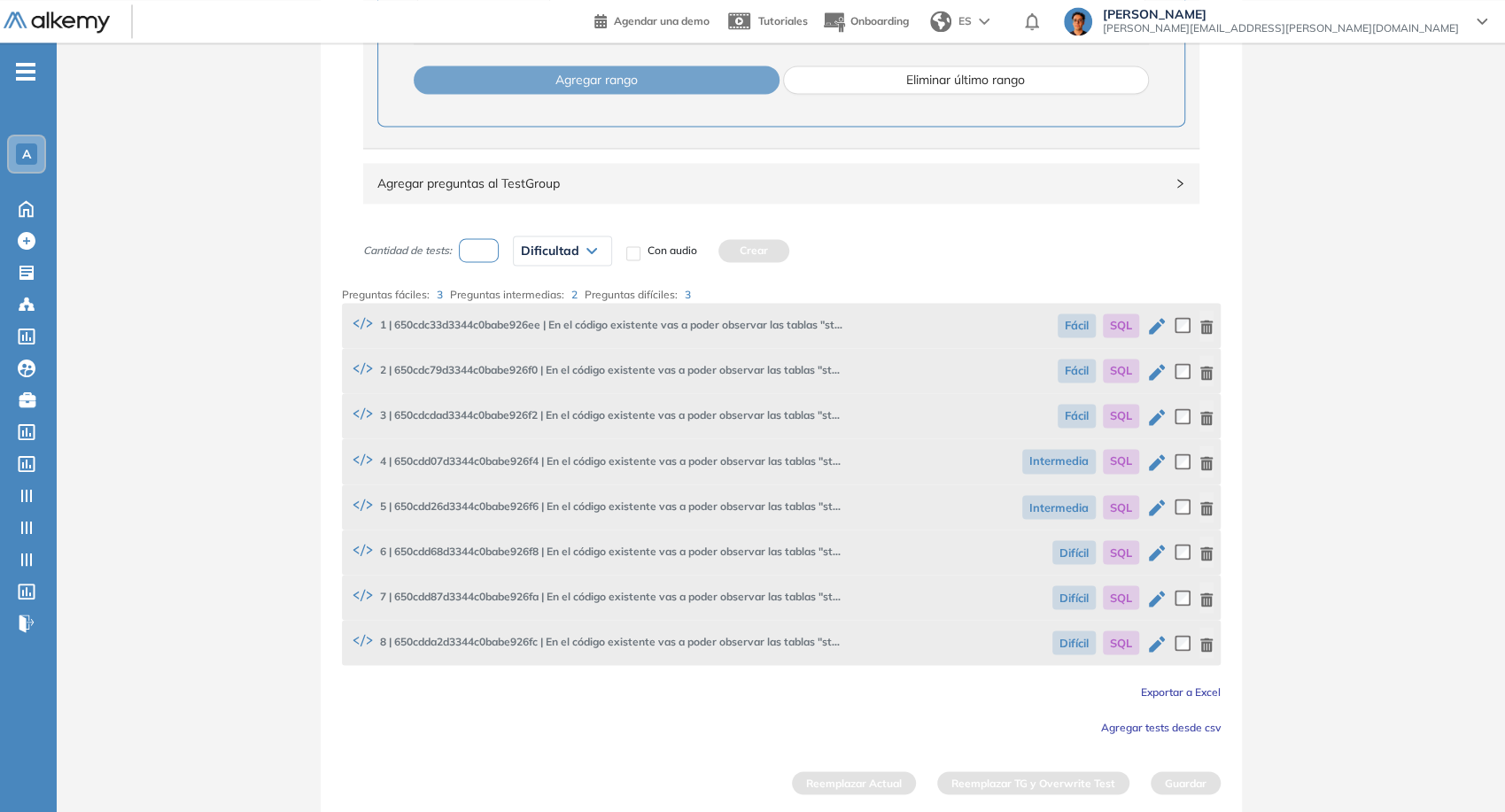
click at [99, 22] on img at bounding box center [57, 23] width 107 height 22
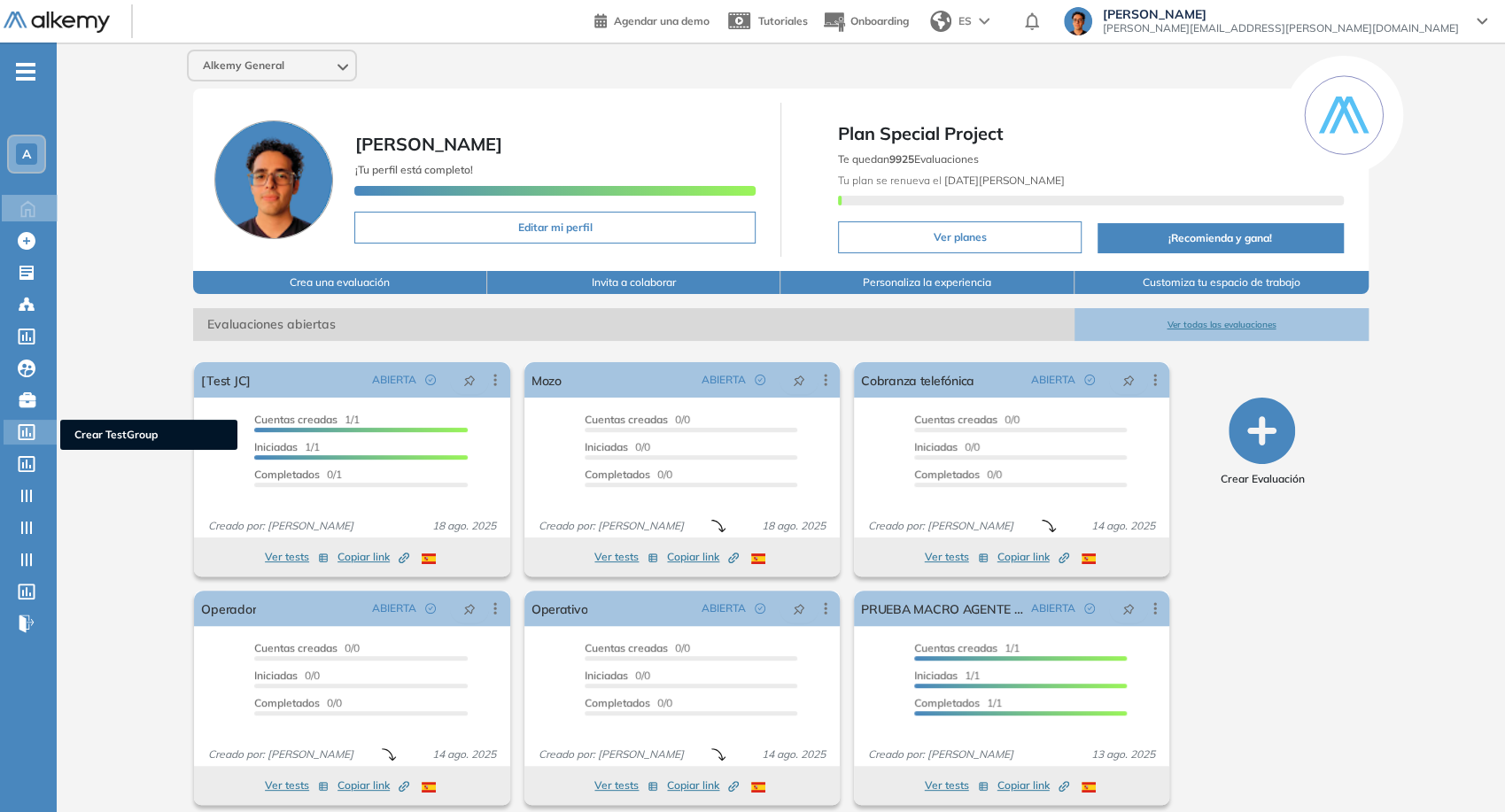
click at [17, 437] on icon at bounding box center [26, 432] width 17 height 16
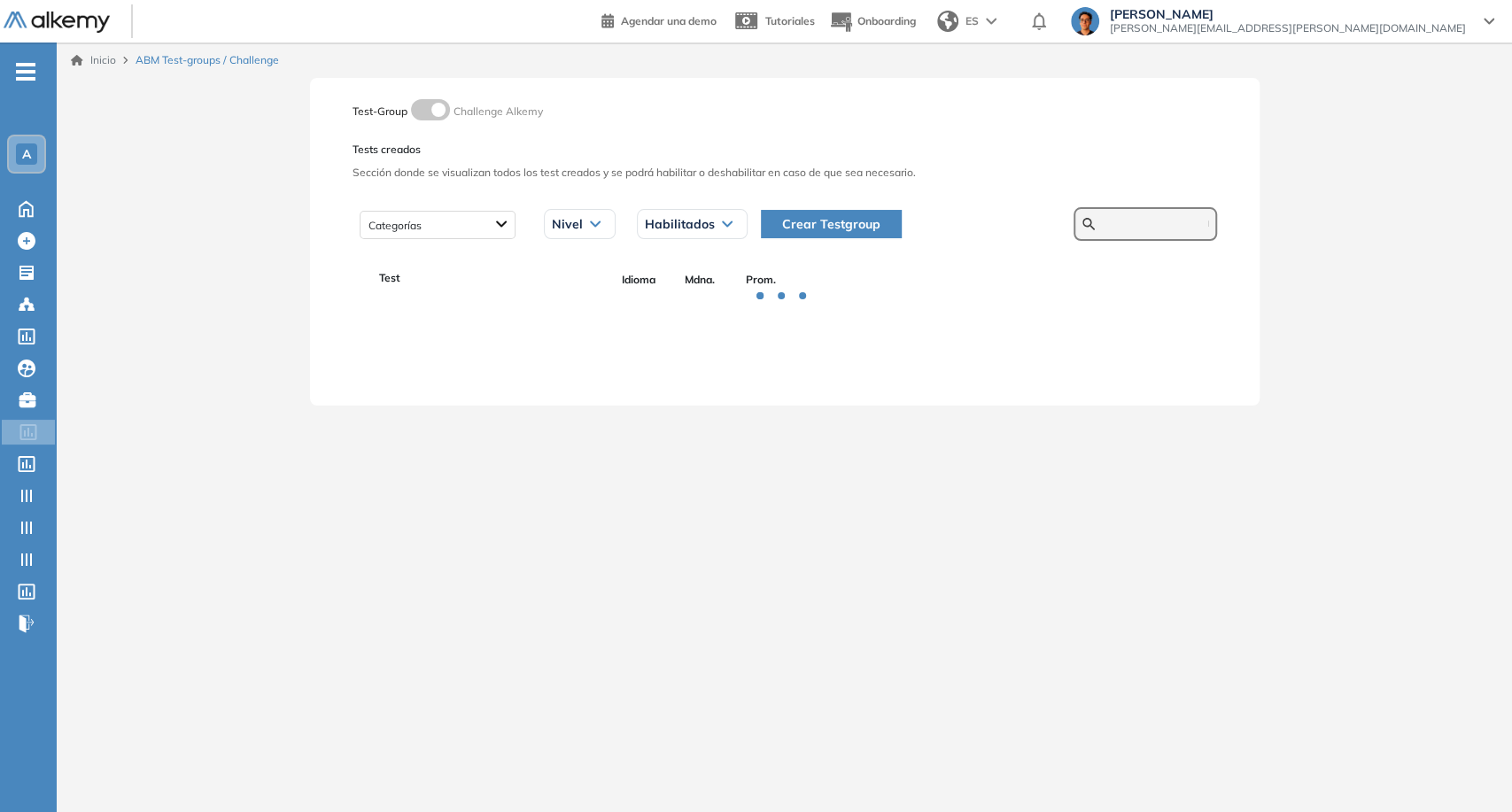
click at [1123, 218] on input "text" at bounding box center [1155, 223] width 107 height 16
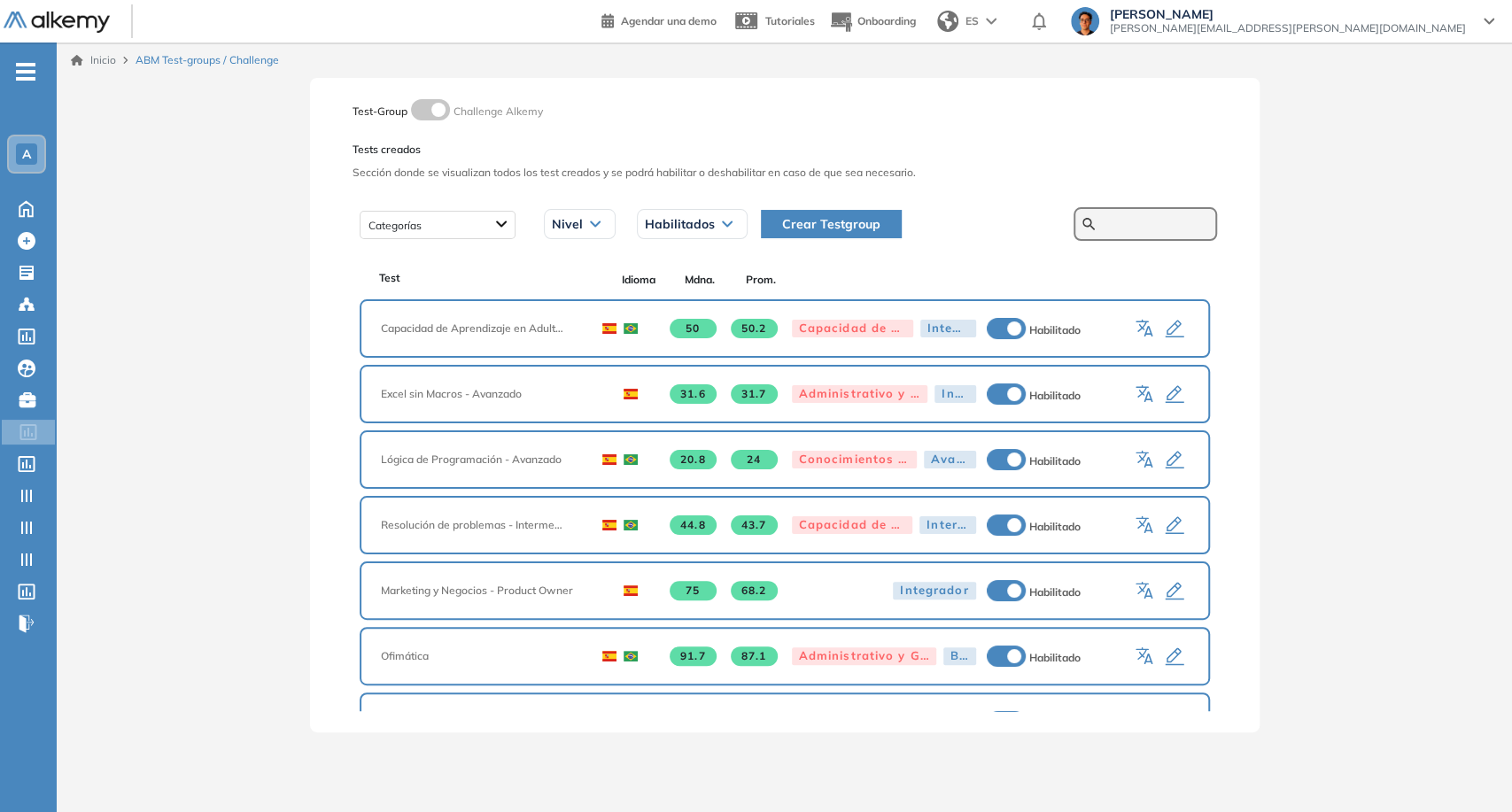
paste input "**********"
type input "**********"
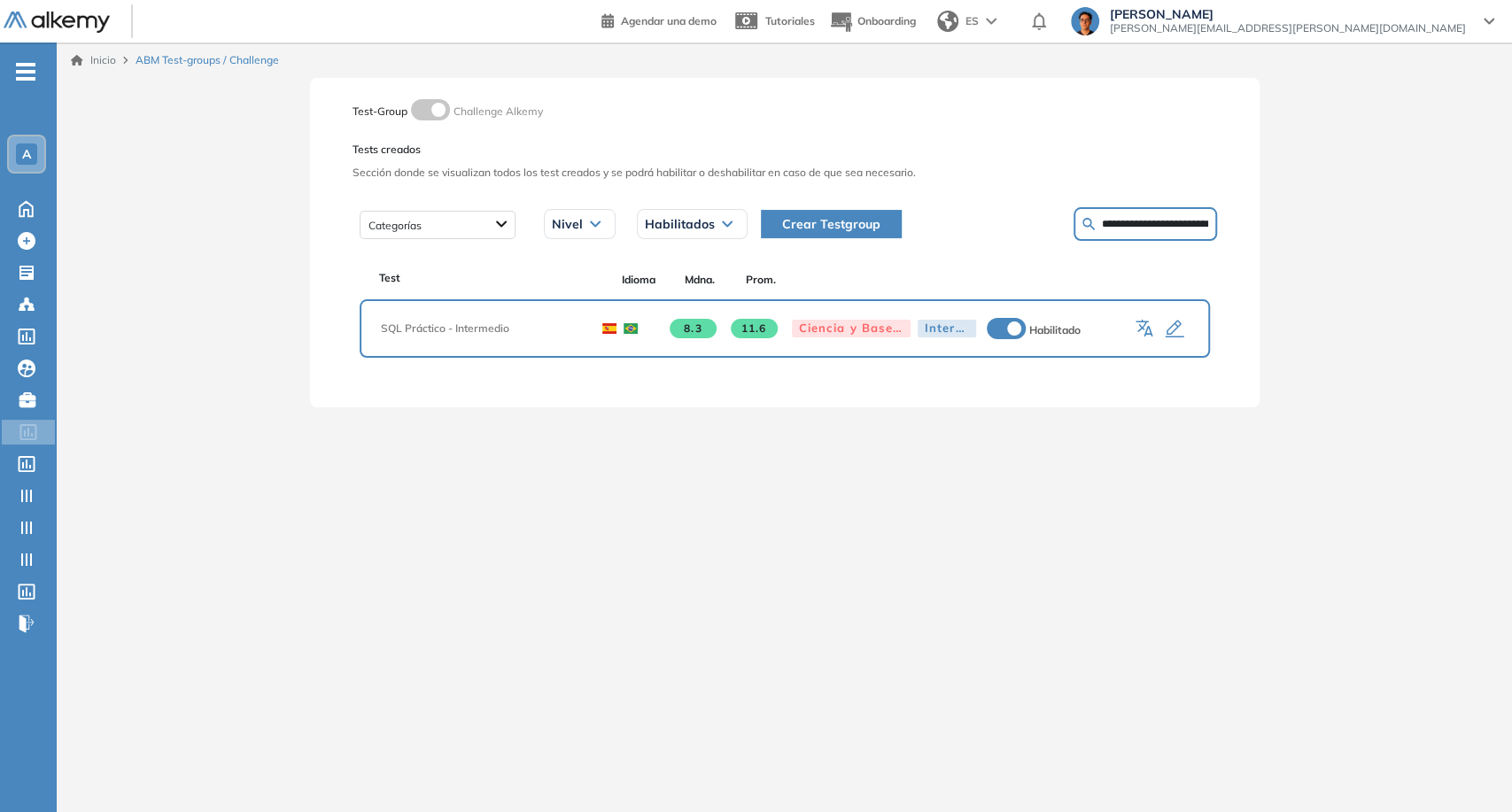
click at [1167, 329] on icon "button" at bounding box center [1174, 329] width 18 height 17
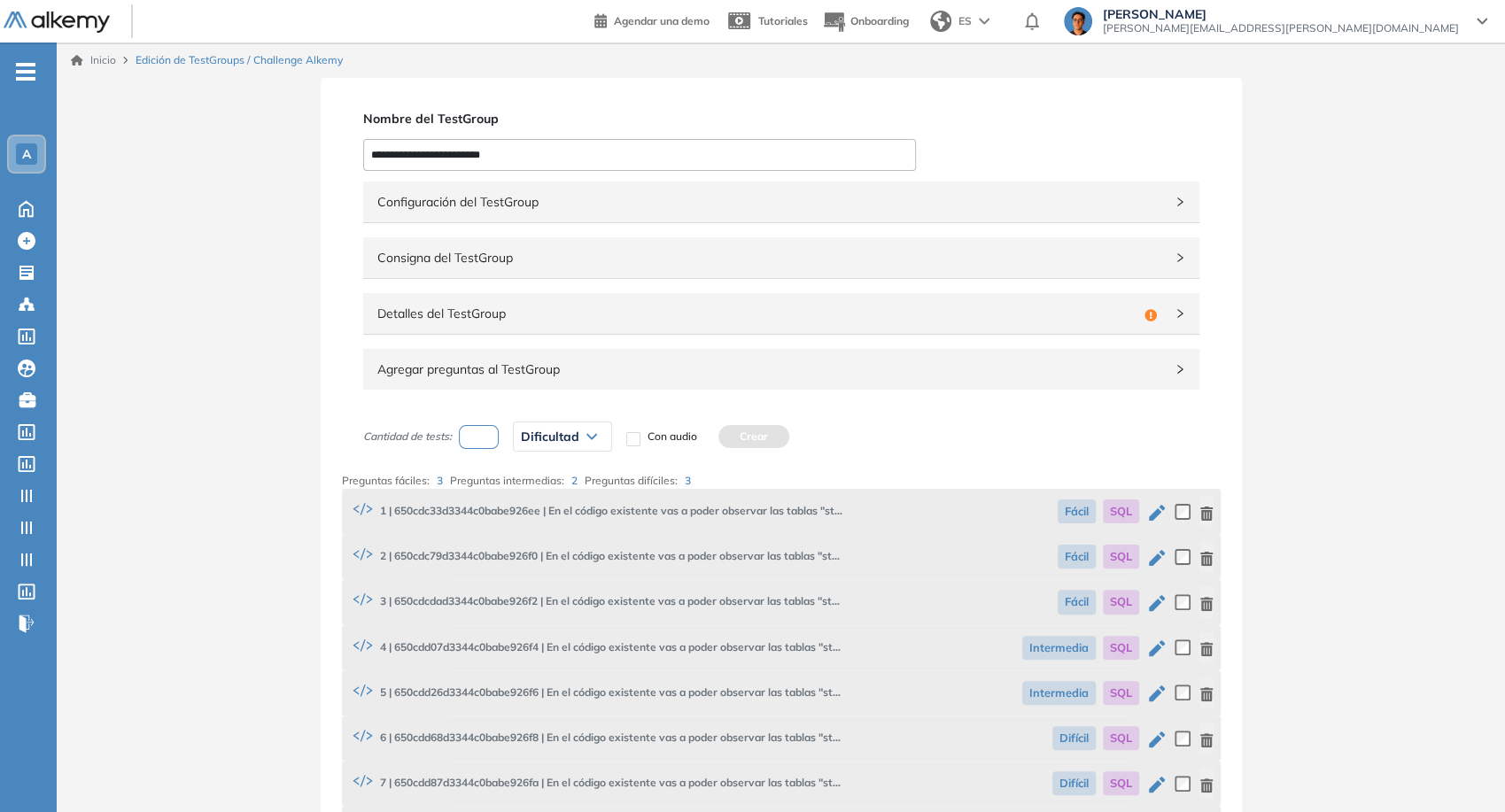
click at [1151, 513] on icon "button" at bounding box center [1156, 513] width 16 height 16
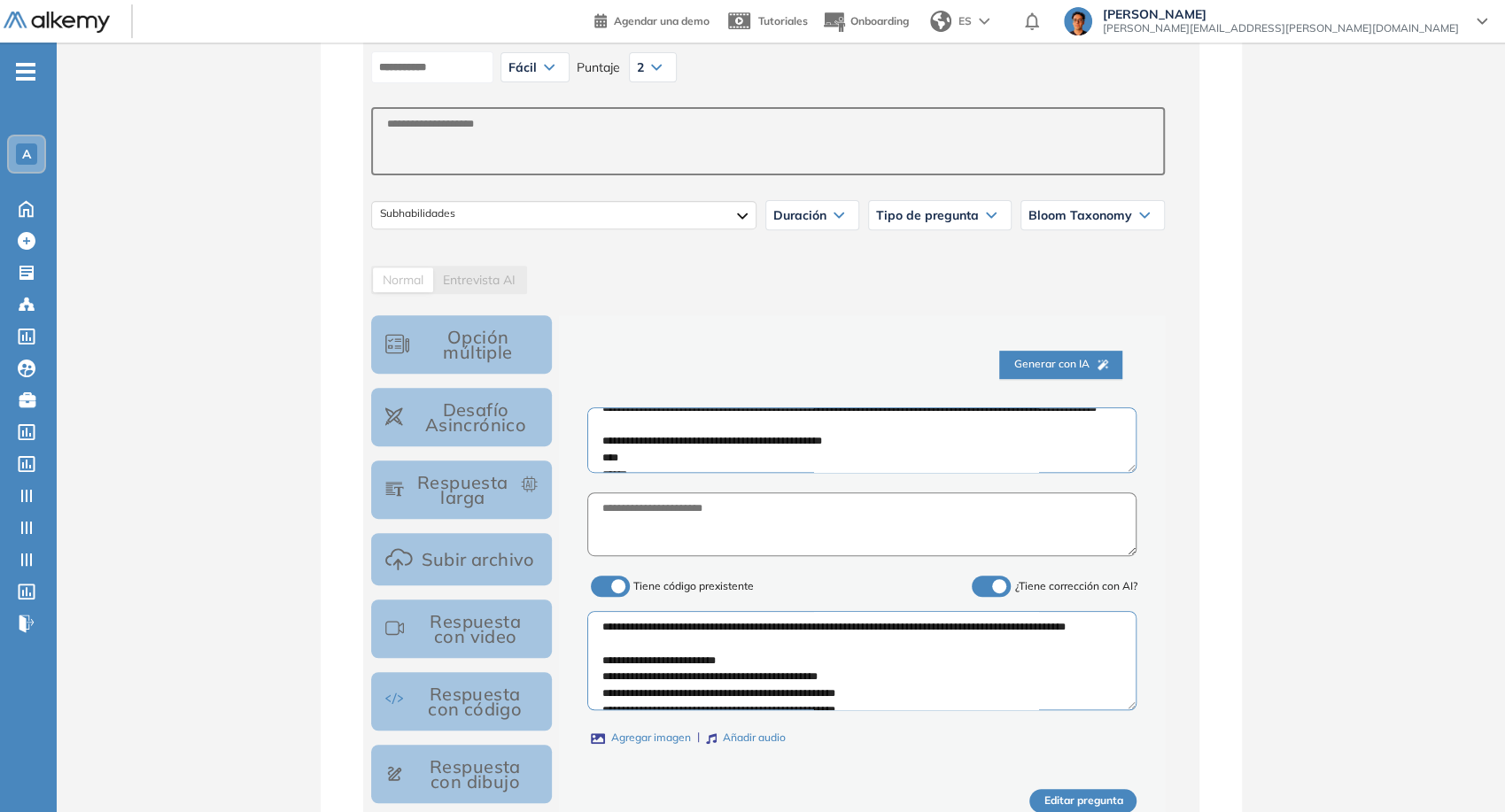
scroll to position [393, 0]
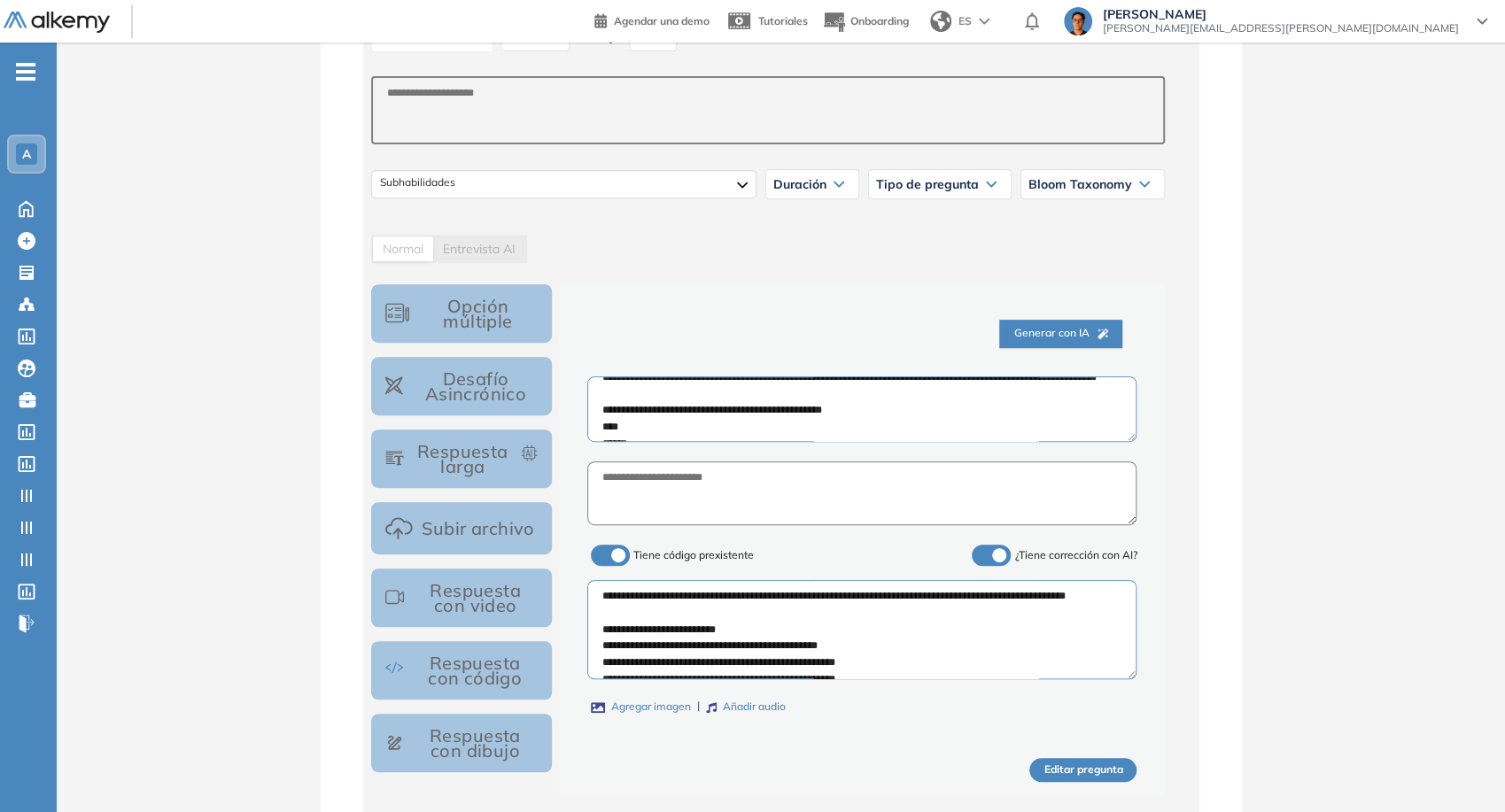
click at [484, 678] on button "Respuesta con código" at bounding box center [462, 671] width 182 height 59
click at [998, 173] on div "Tipo de pregunta" at bounding box center [940, 184] width 141 height 28
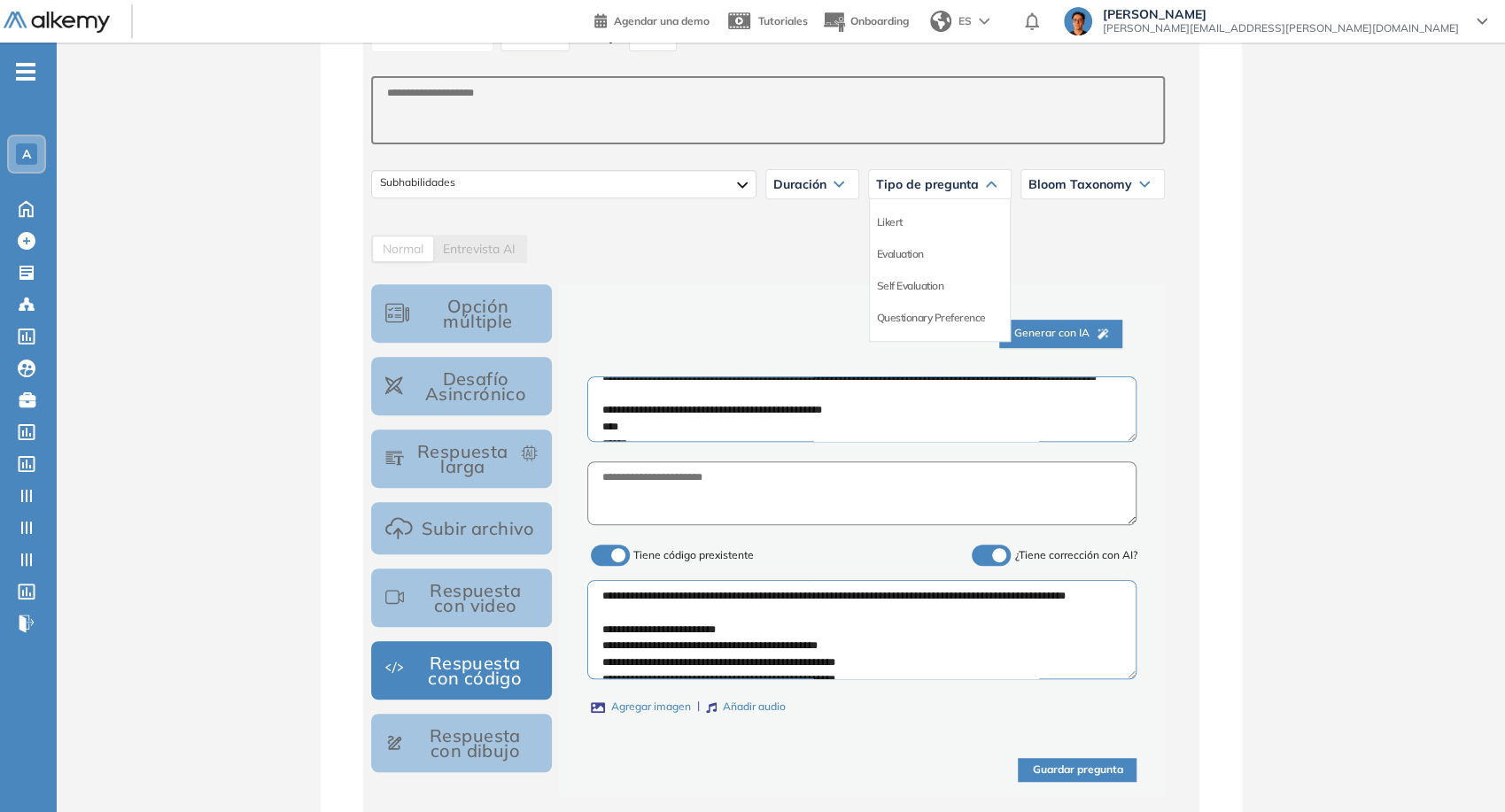
click at [998, 173] on div "Tipo de pregunta" at bounding box center [940, 184] width 141 height 28
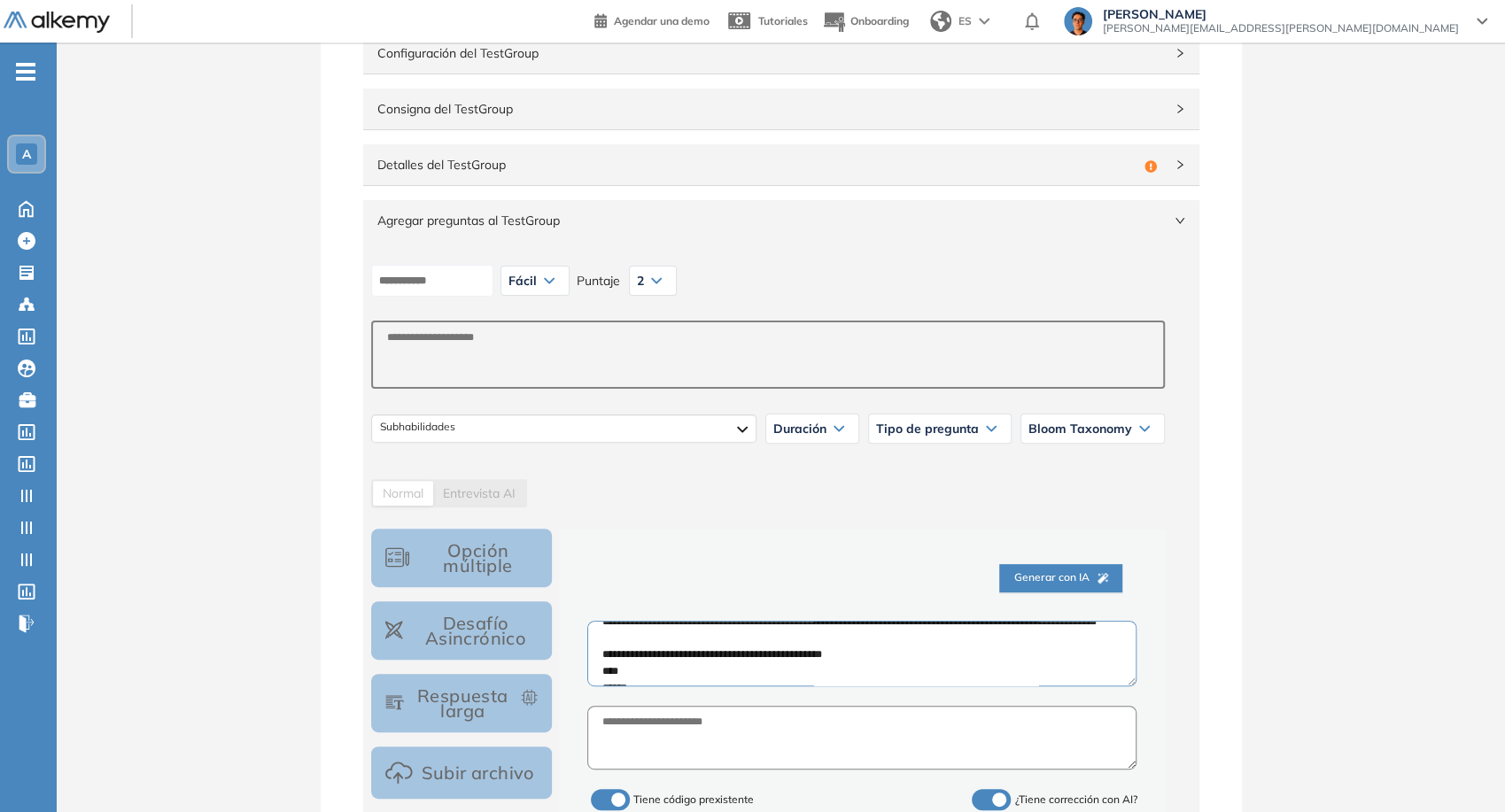
scroll to position [98, 0]
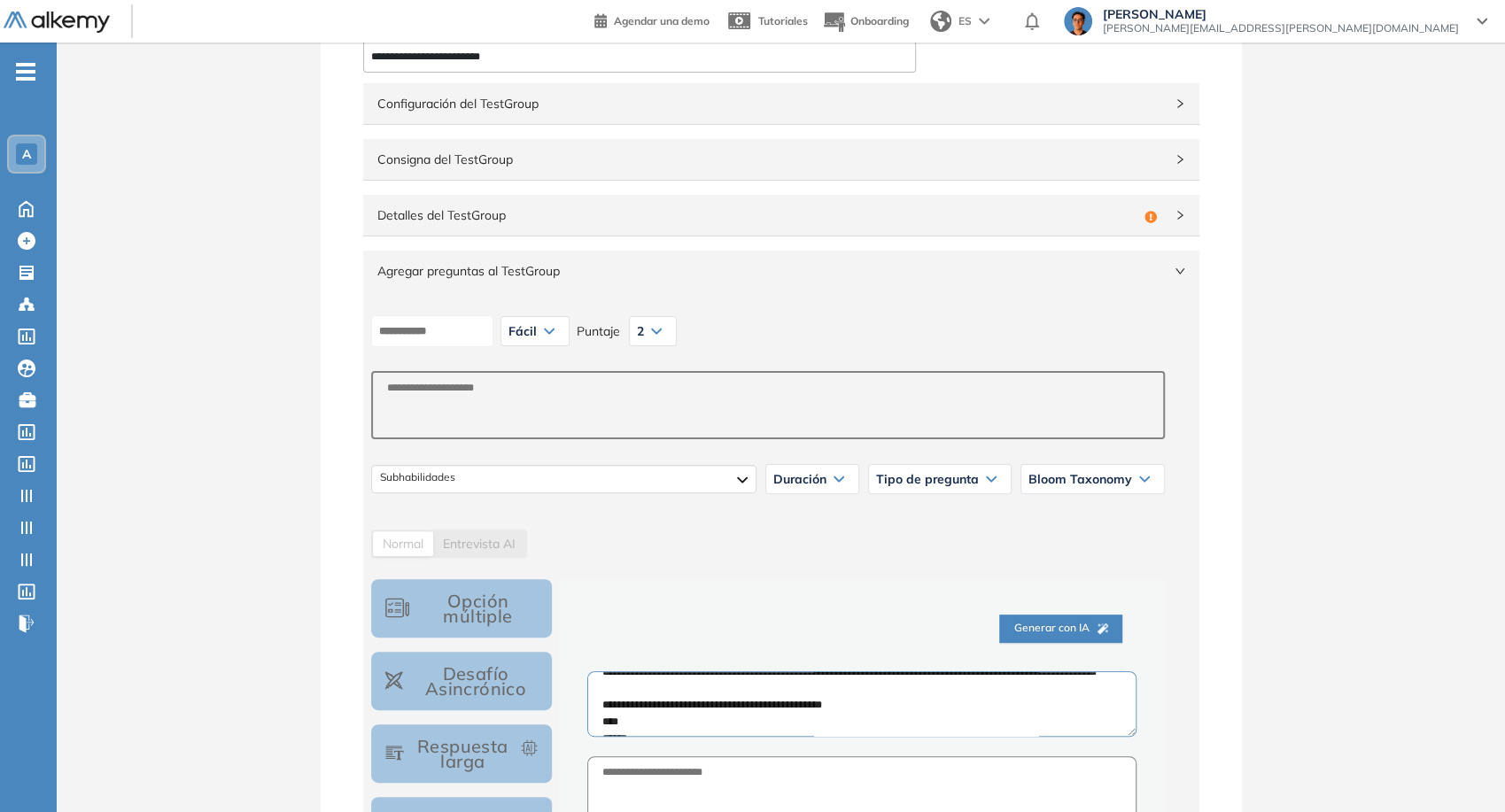
click at [532, 341] on div "Fácil" at bounding box center [535, 331] width 67 height 28
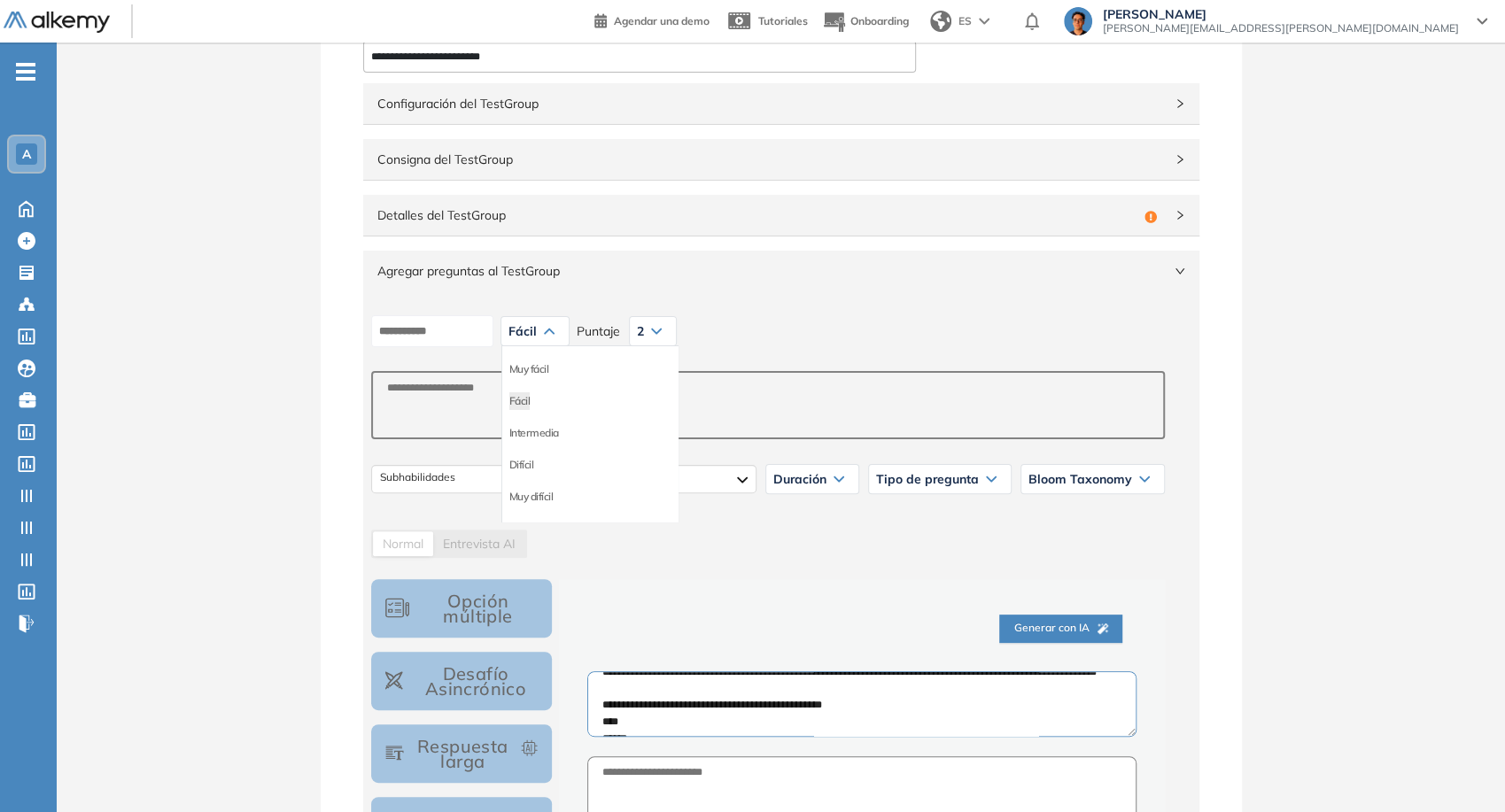
click at [532, 341] on div "Fácil" at bounding box center [535, 331] width 67 height 28
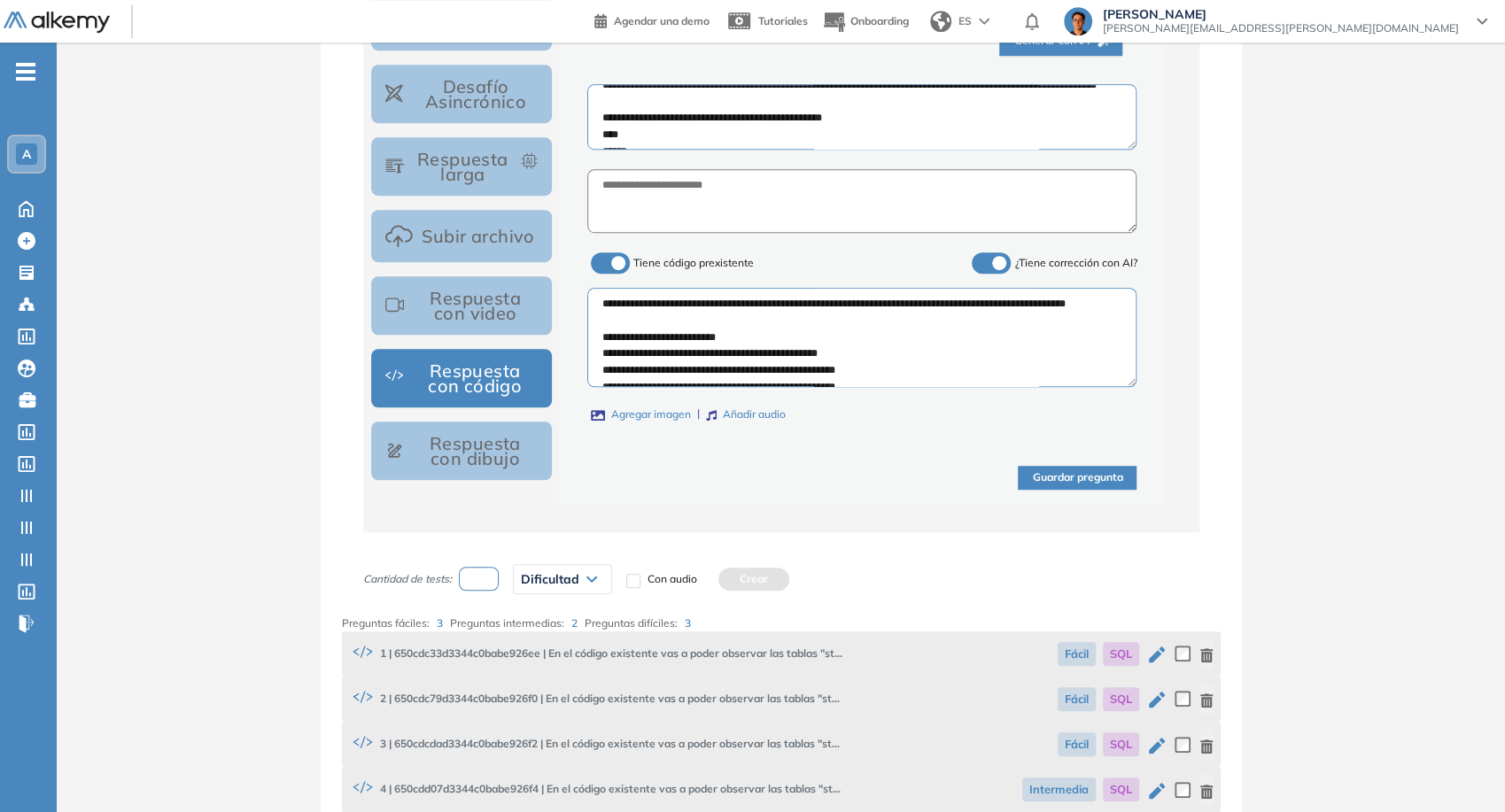
scroll to position [688, 0]
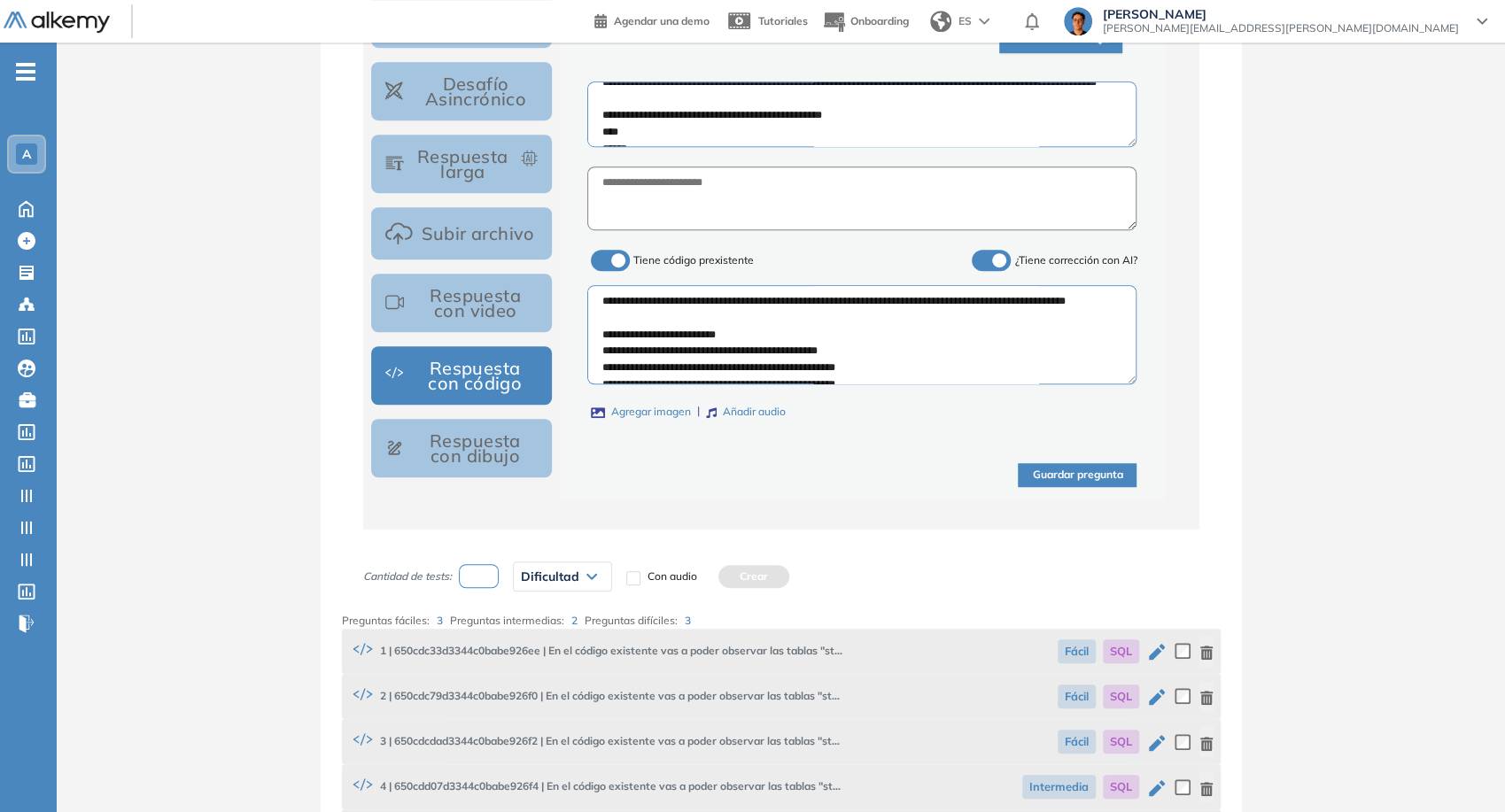
click at [1020, 476] on button "Guardar pregunta" at bounding box center [1077, 475] width 119 height 24
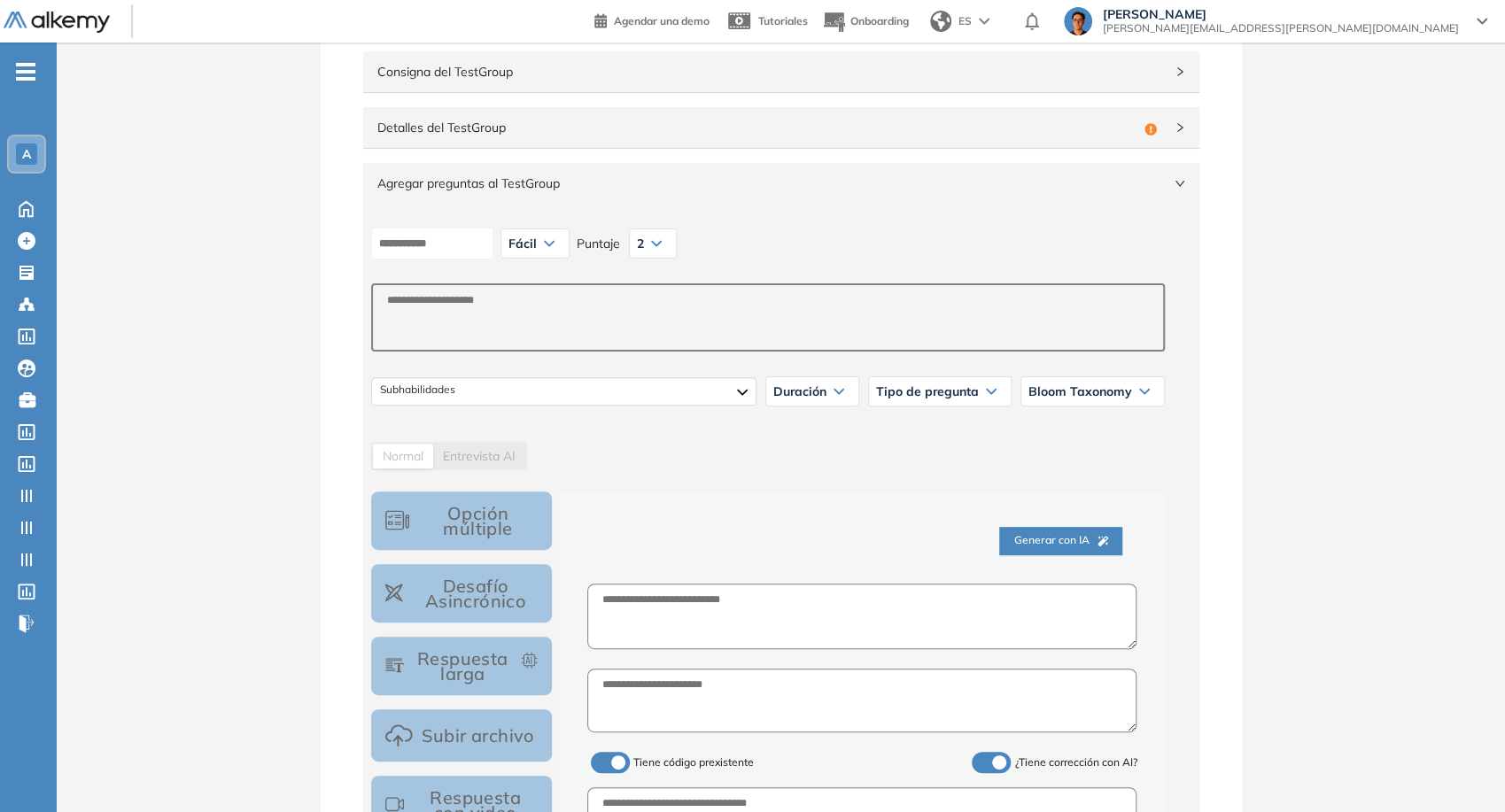
scroll to position [175, 0]
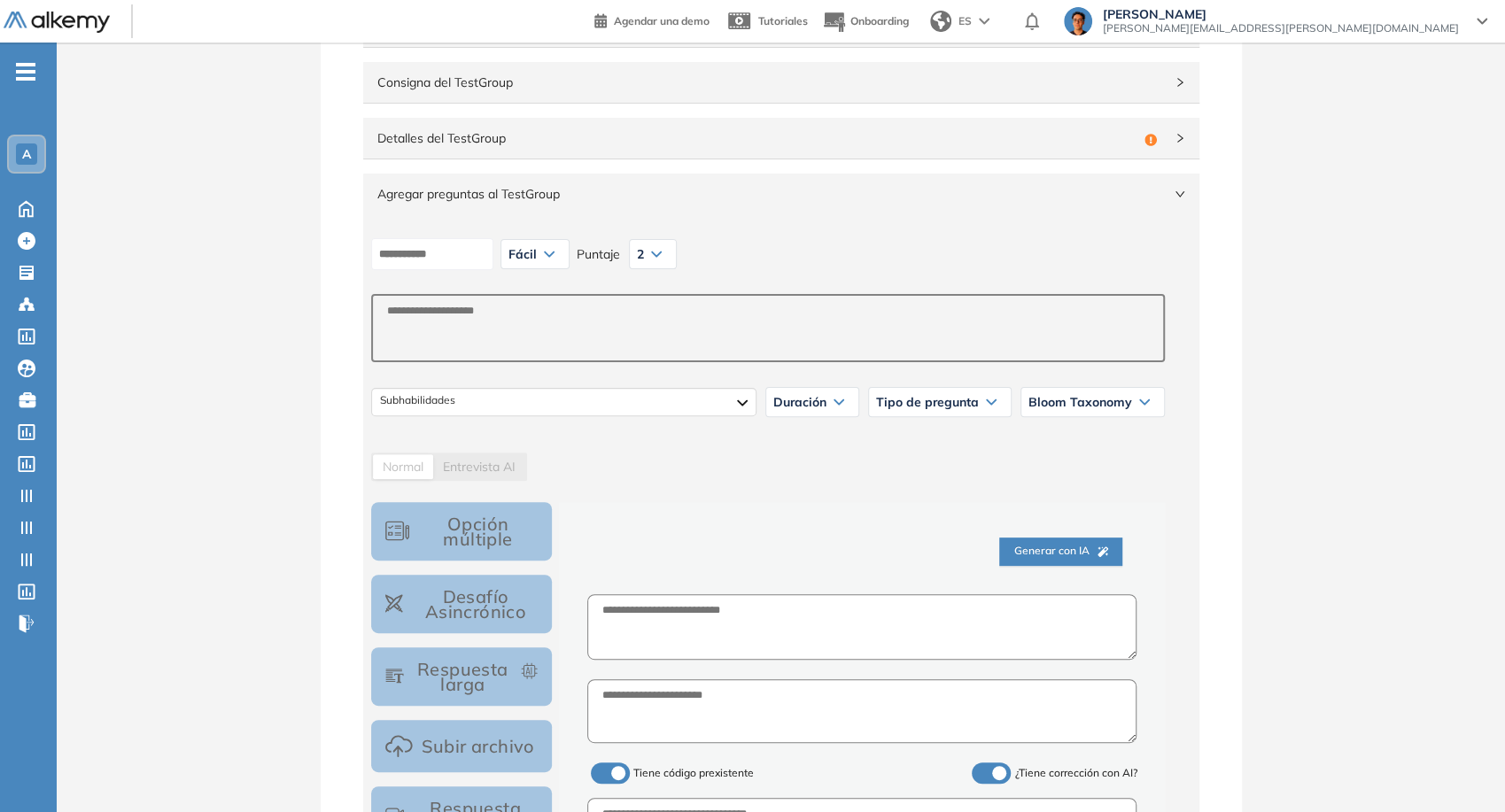
click at [675, 158] on div "Detalles del TestGroup Incompleto" at bounding box center [781, 138] width 836 height 40
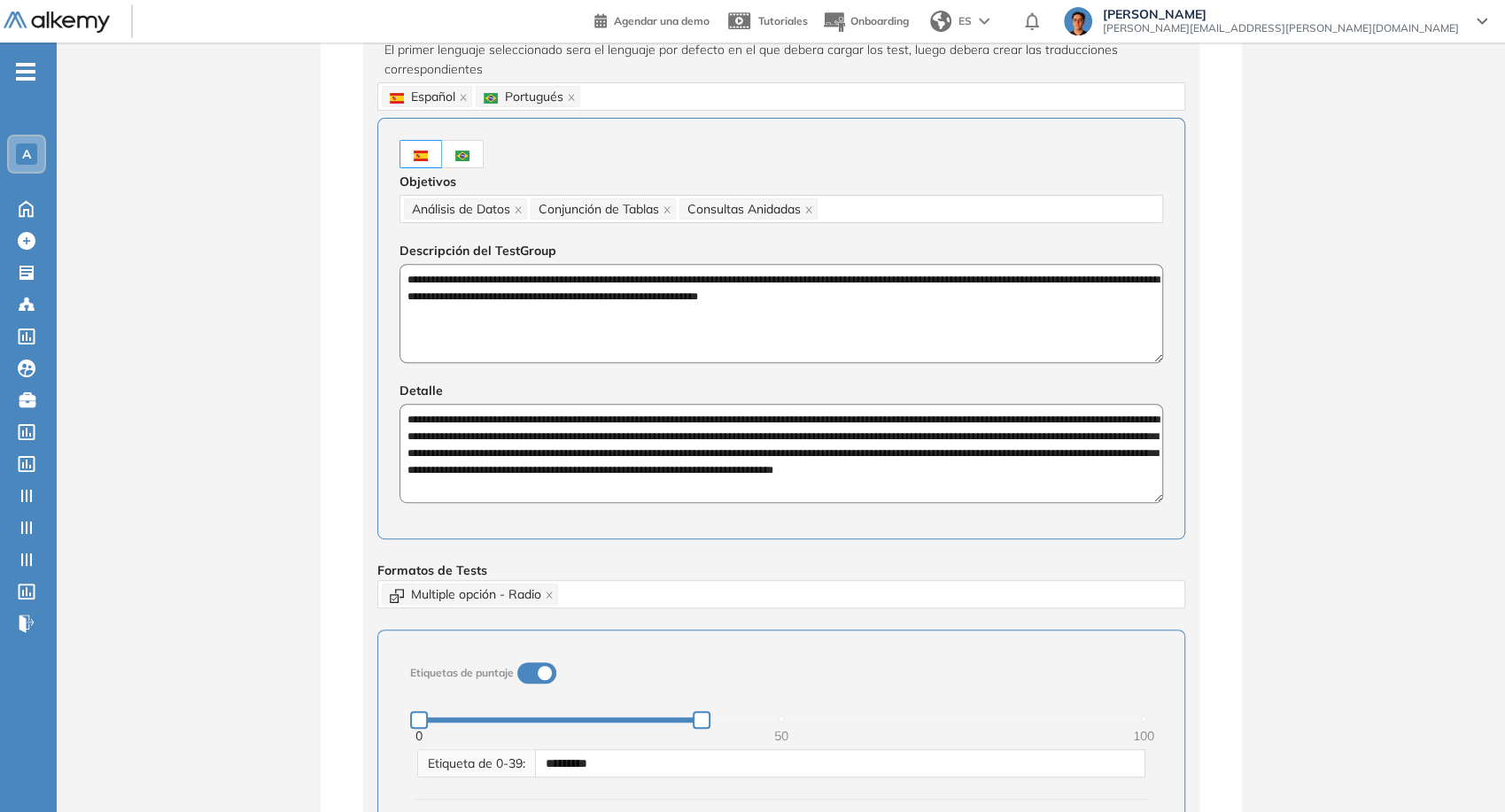
scroll to position [569, 0]
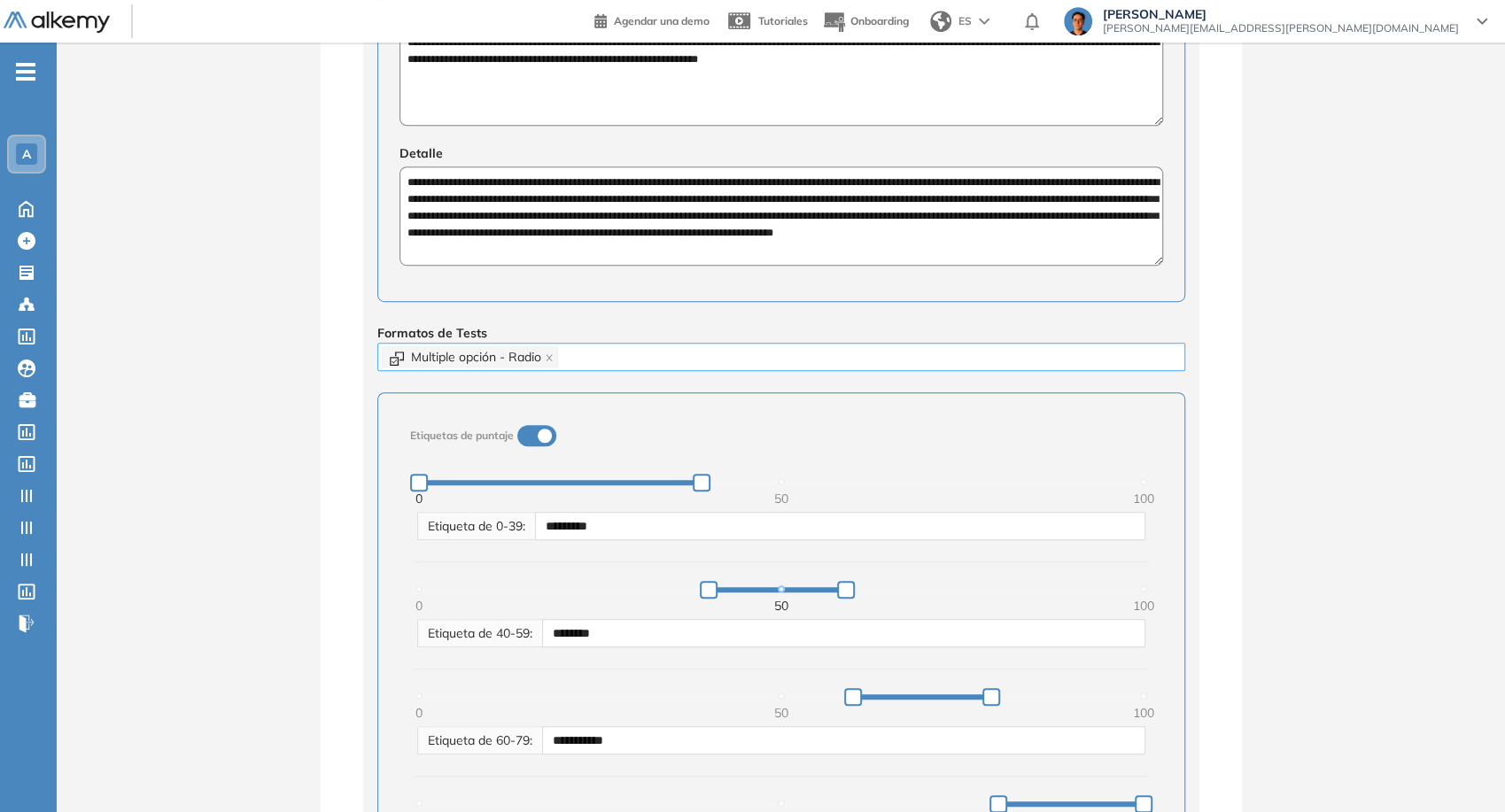
click at [573, 356] on div "Multiple opción - Radio" at bounding box center [782, 356] width 799 height 25
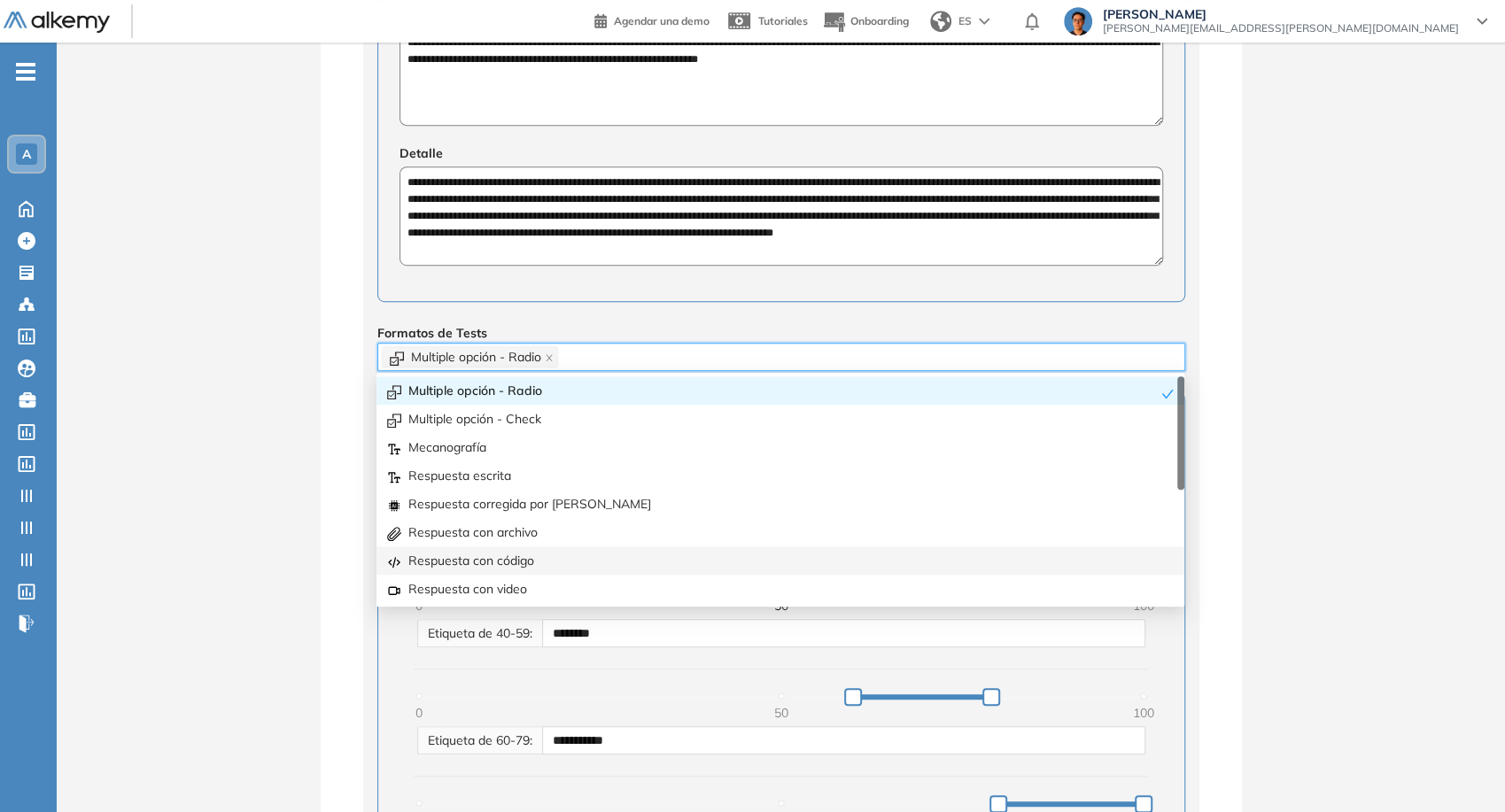
click at [511, 552] on div "Respuesta con código" at bounding box center [780, 560] width 786 height 19
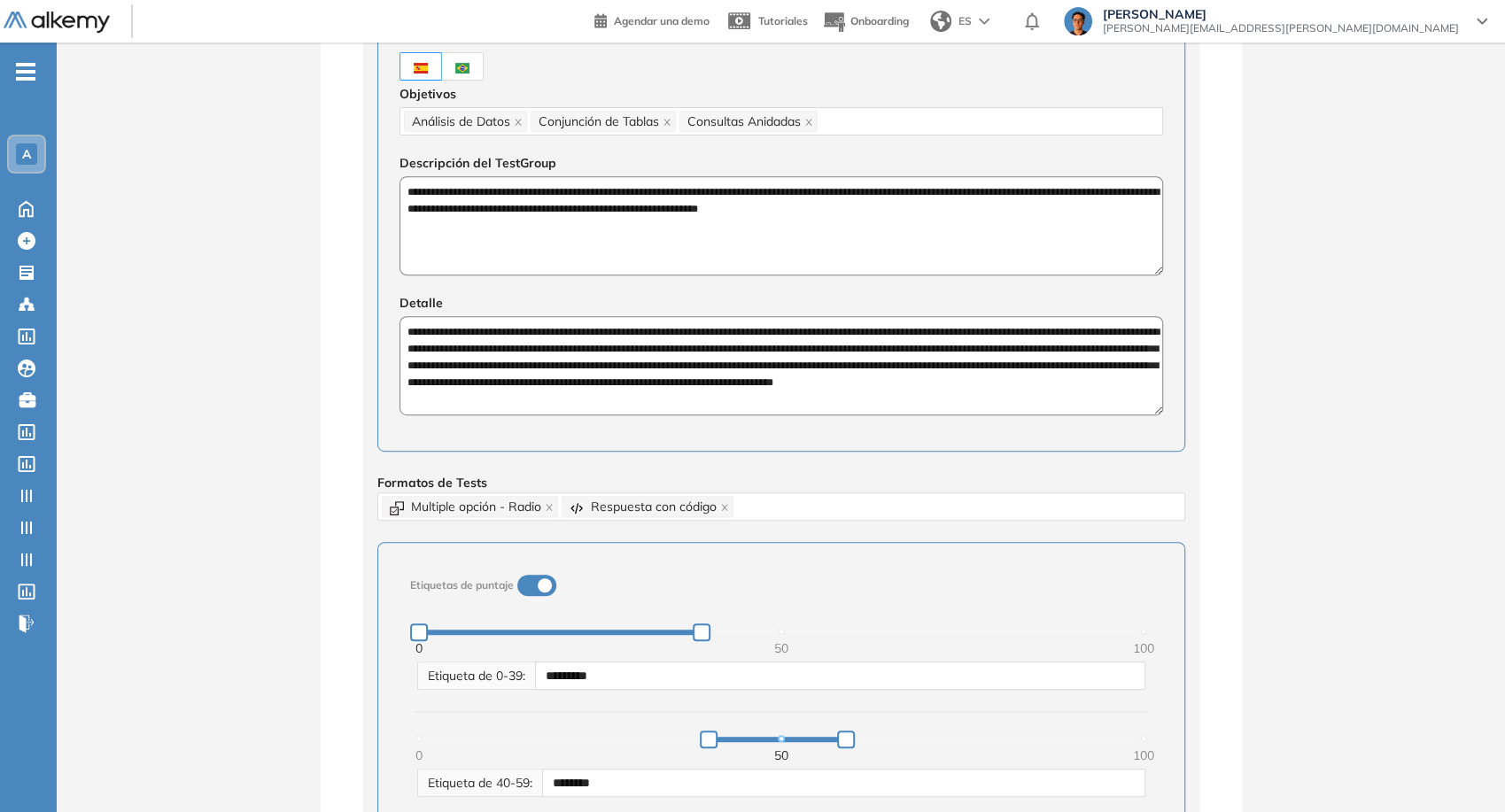
scroll to position [312, 0]
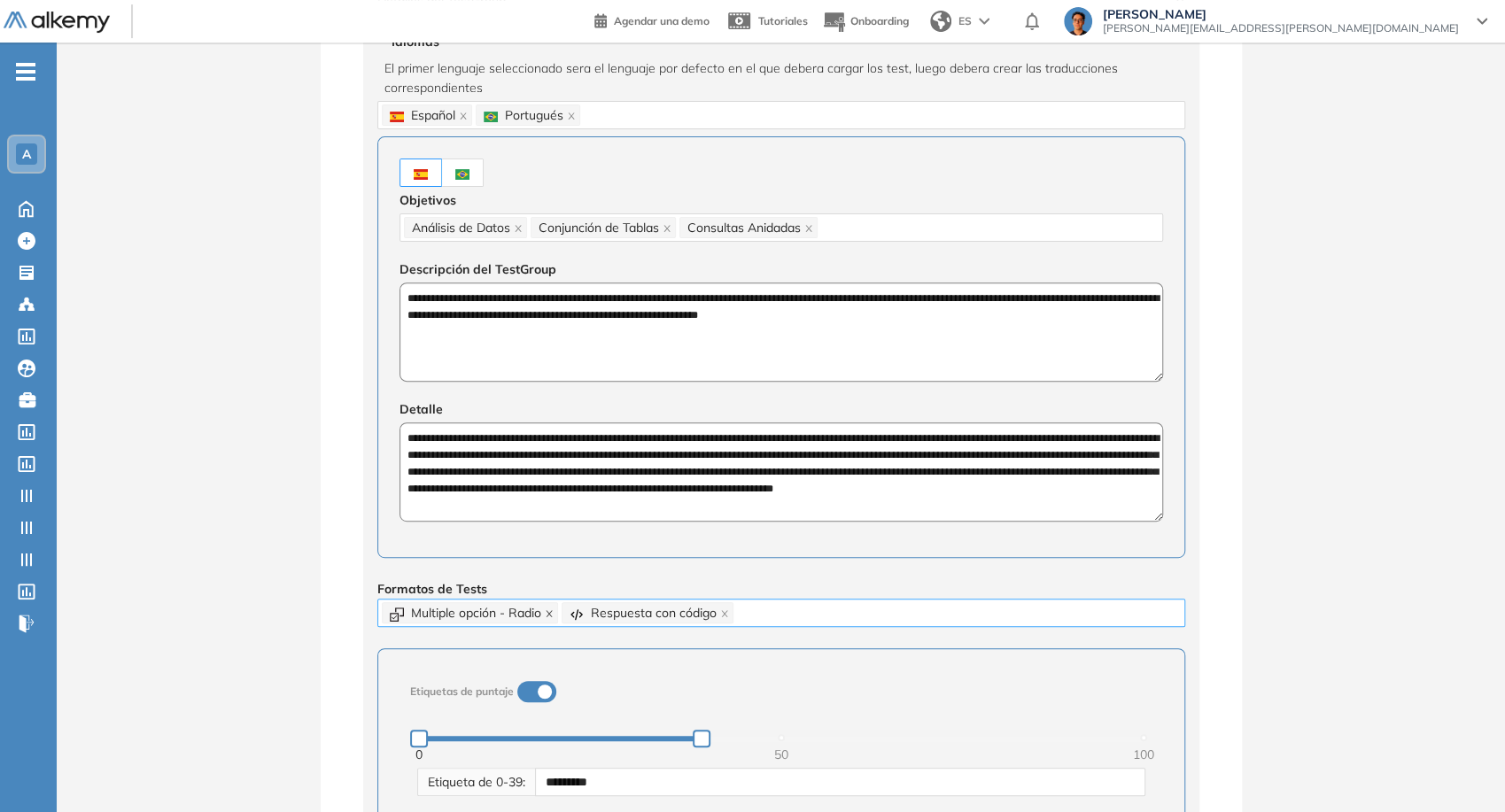
click at [551, 615] on icon "close" at bounding box center [549, 614] width 9 height 9
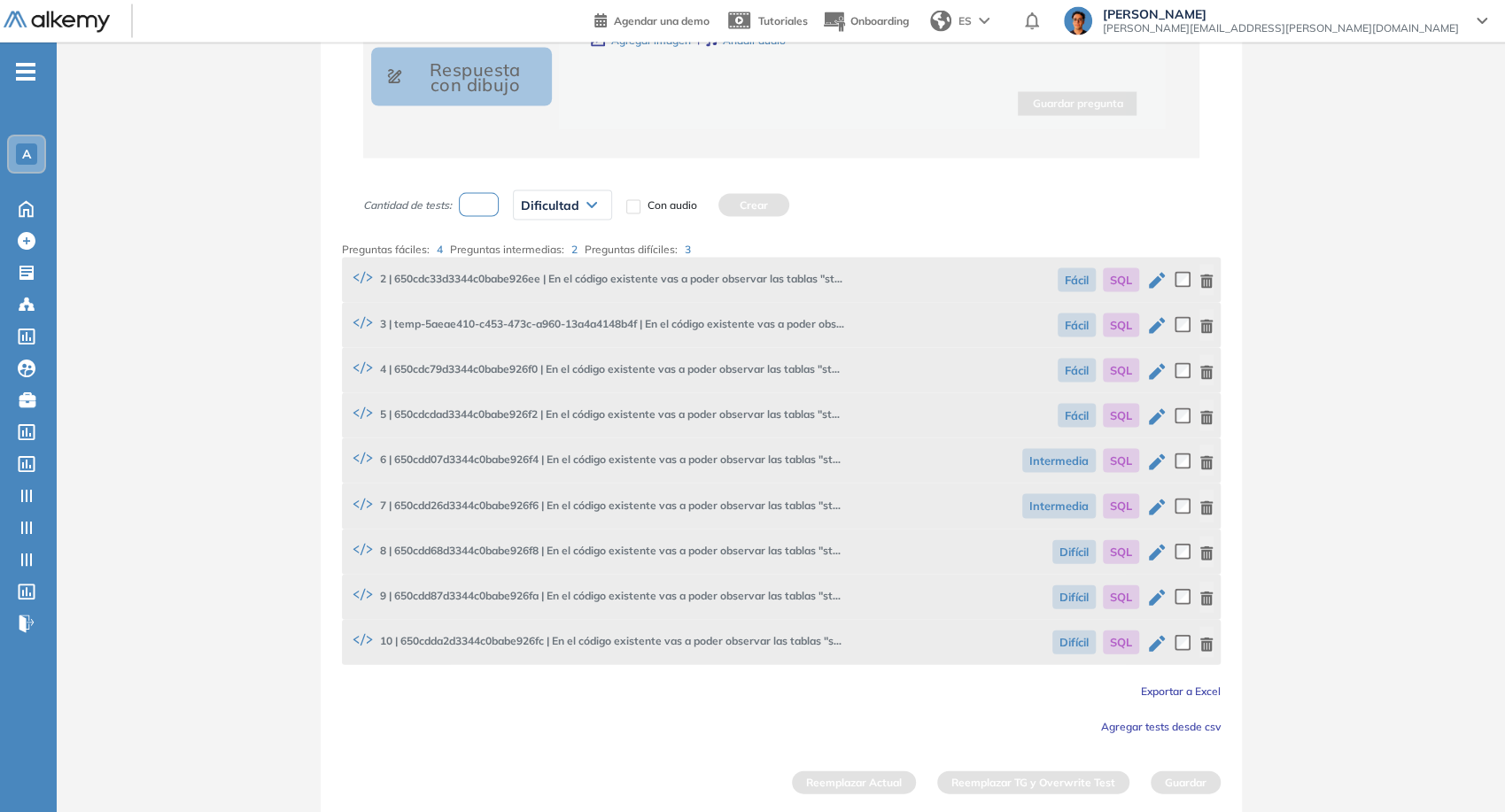
scroll to position [1592, 0]
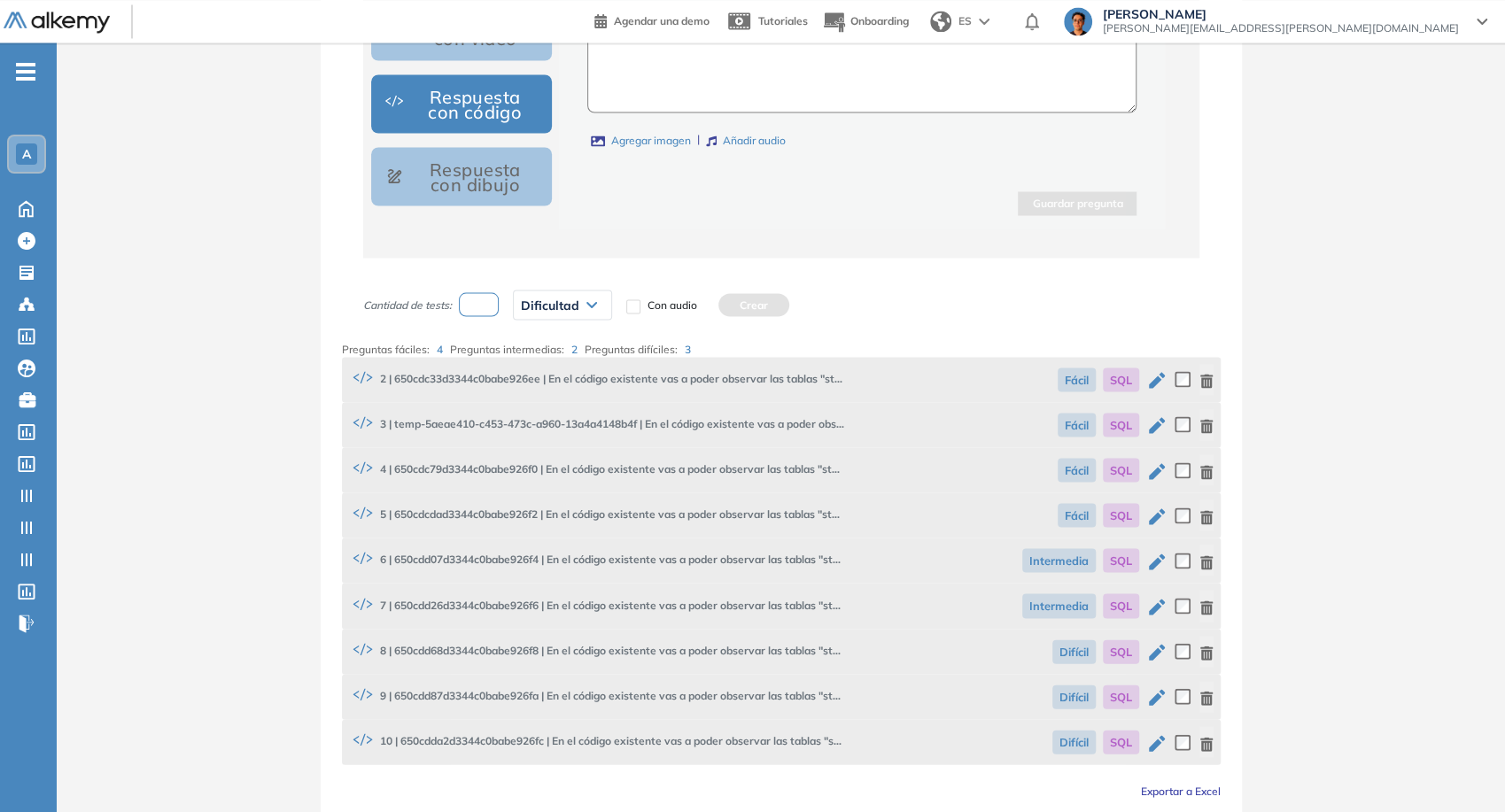
click at [1151, 377] on icon "button" at bounding box center [1156, 379] width 16 height 16
type textarea "**********"
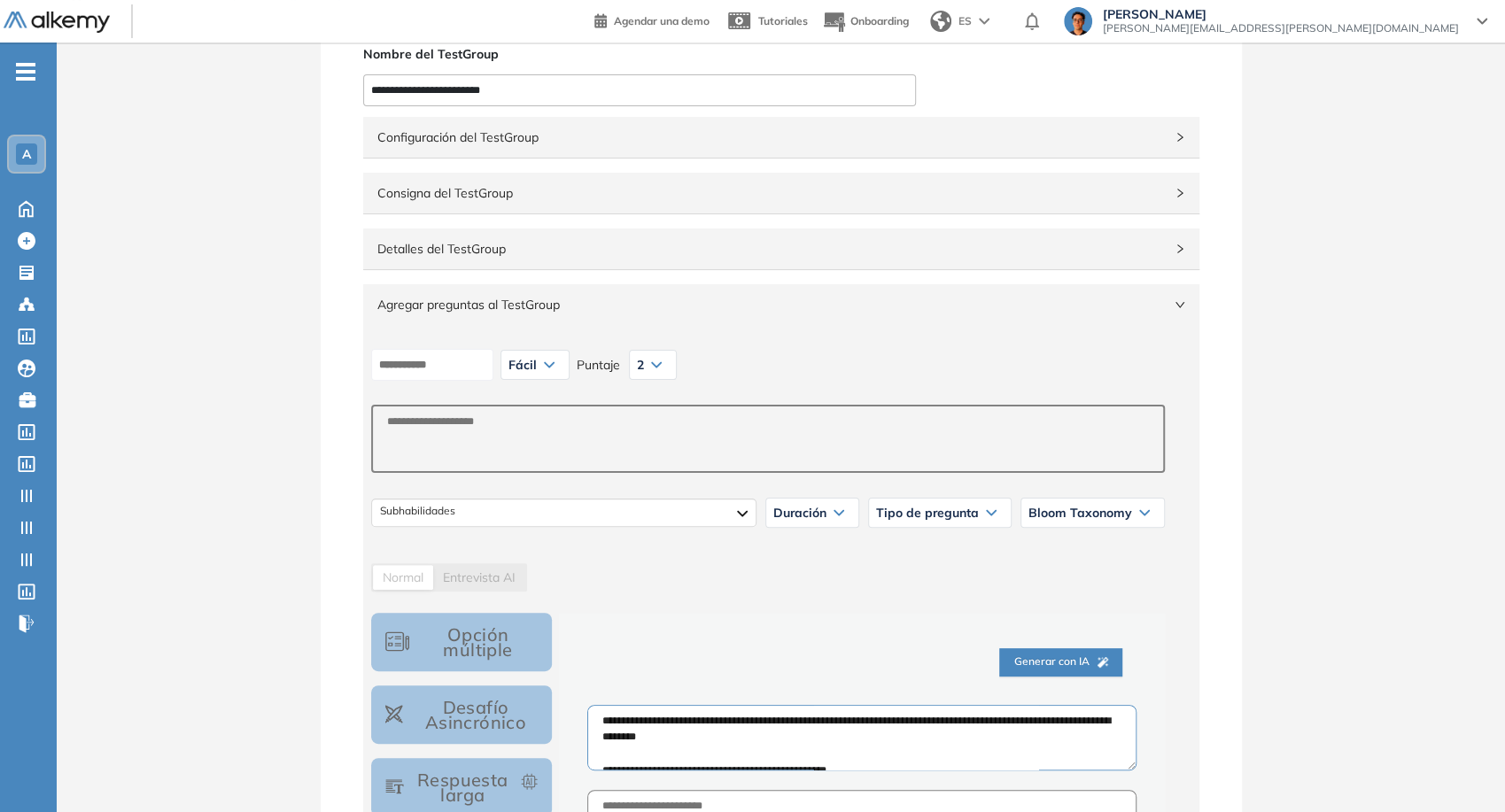
scroll to position [395, 0]
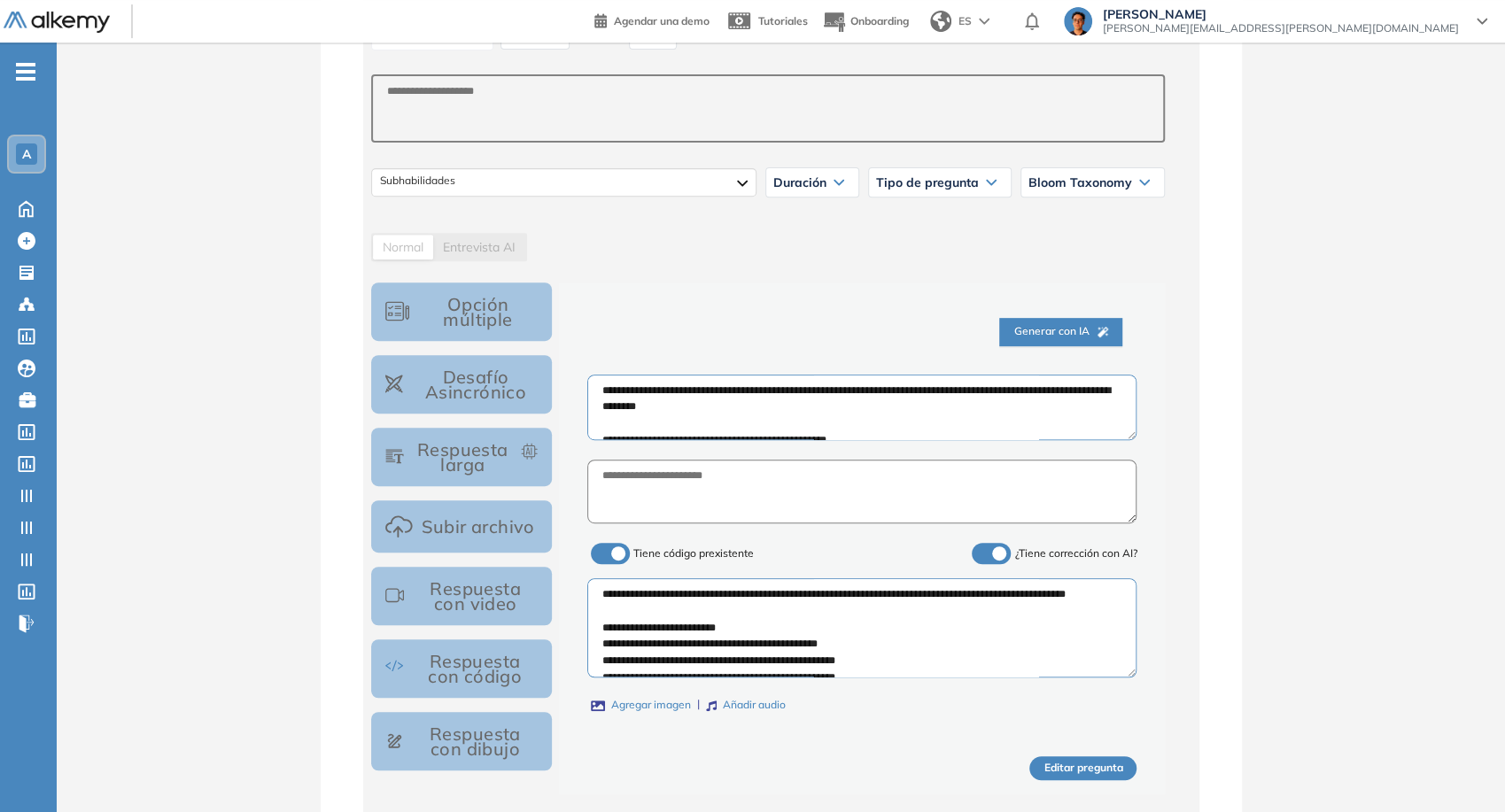
click at [1006, 551] on label at bounding box center [991, 553] width 39 height 21
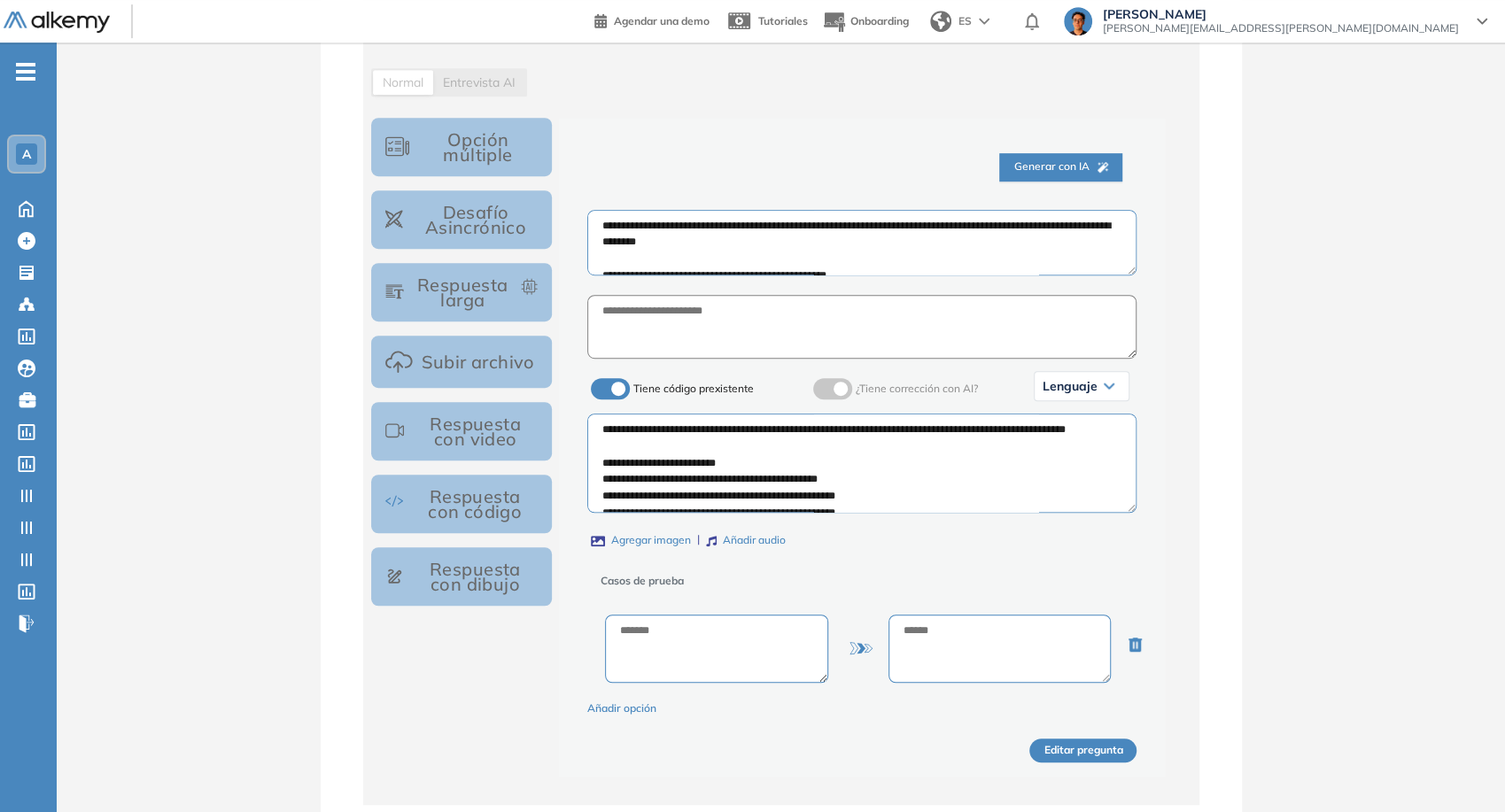
scroll to position [592, 0]
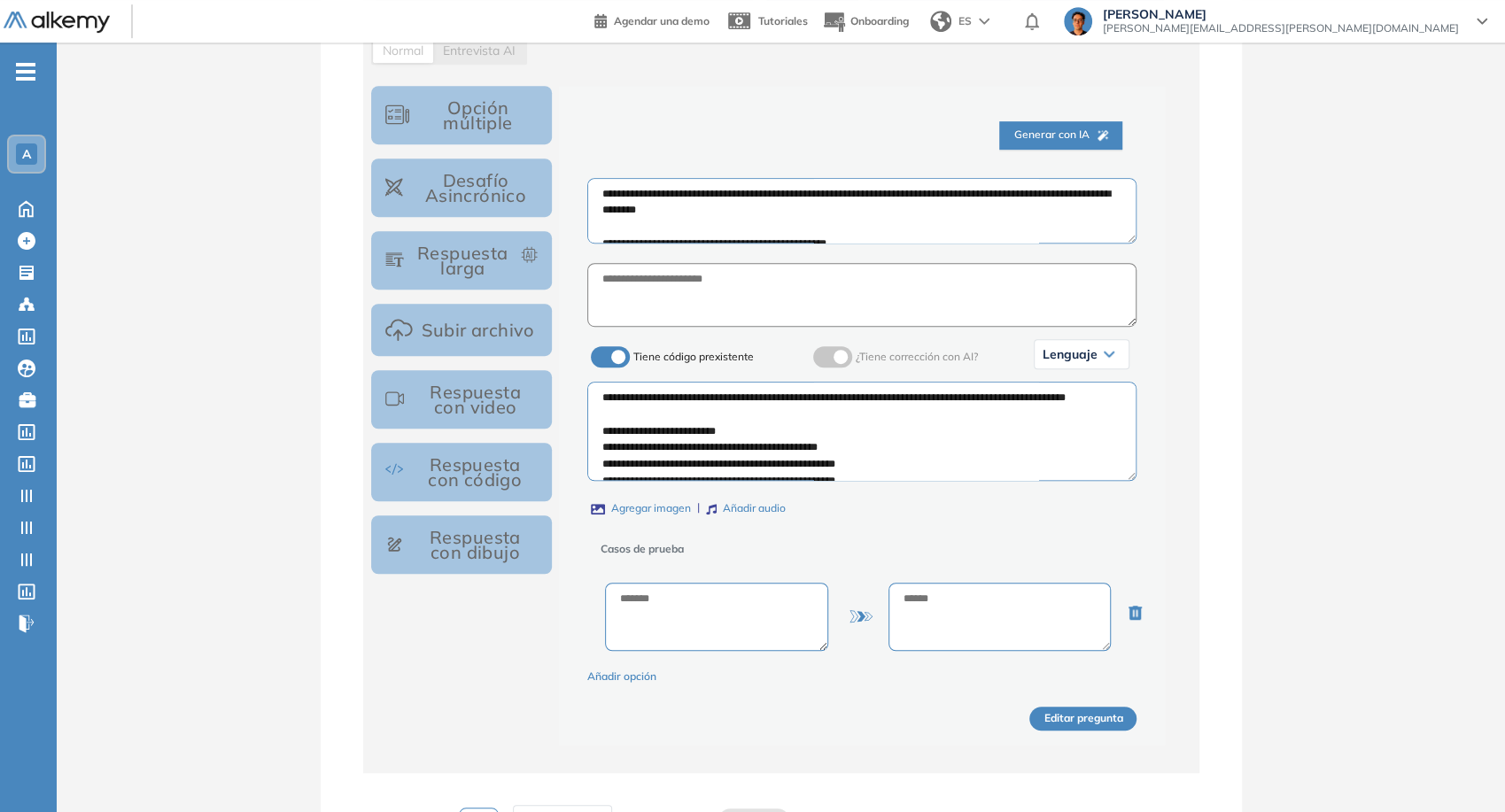
click at [867, 355] on span "¿Tiene corrección con AI?" at bounding box center [916, 356] width 122 height 13
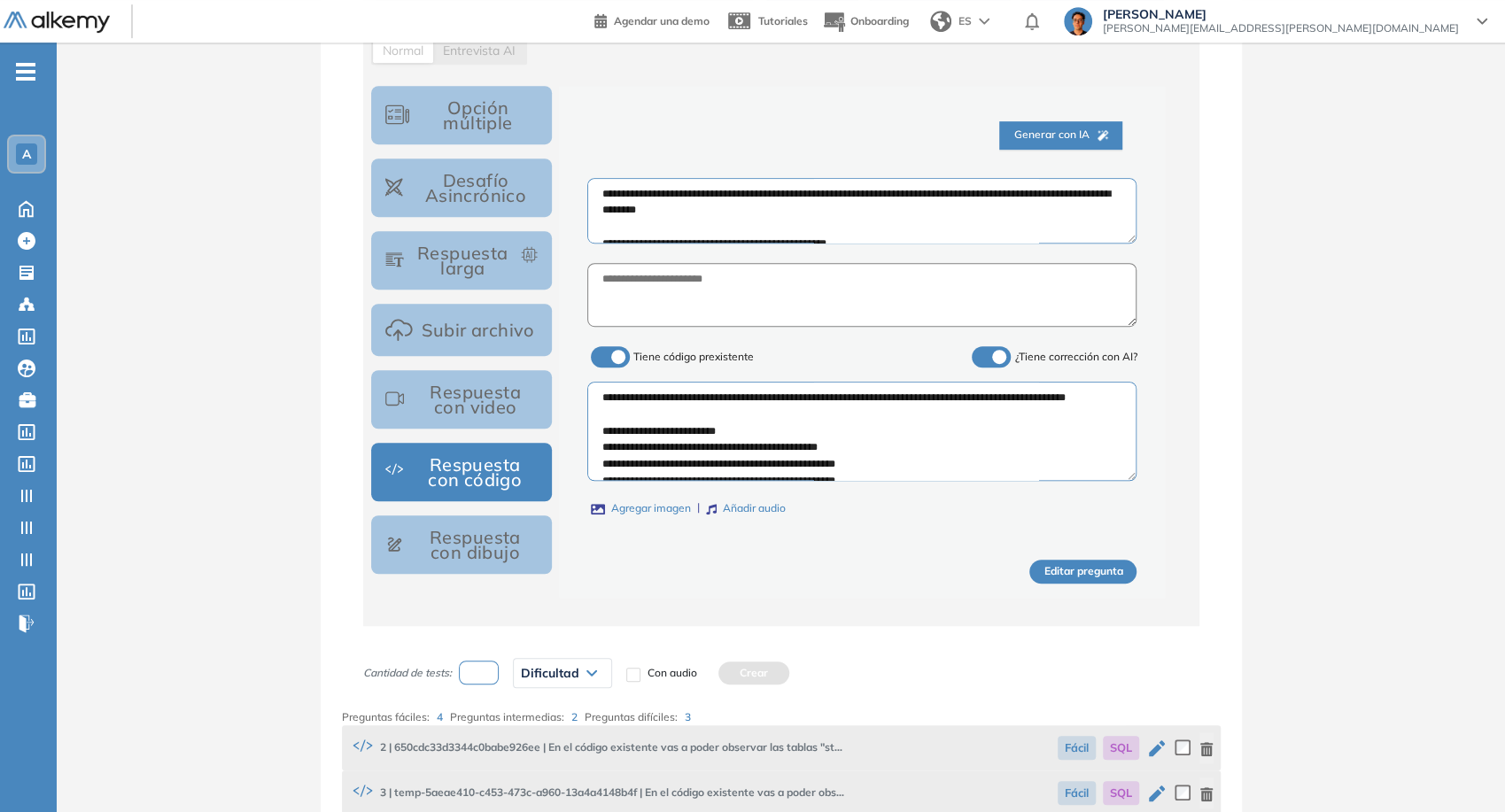
click at [989, 357] on label at bounding box center [991, 356] width 39 height 21
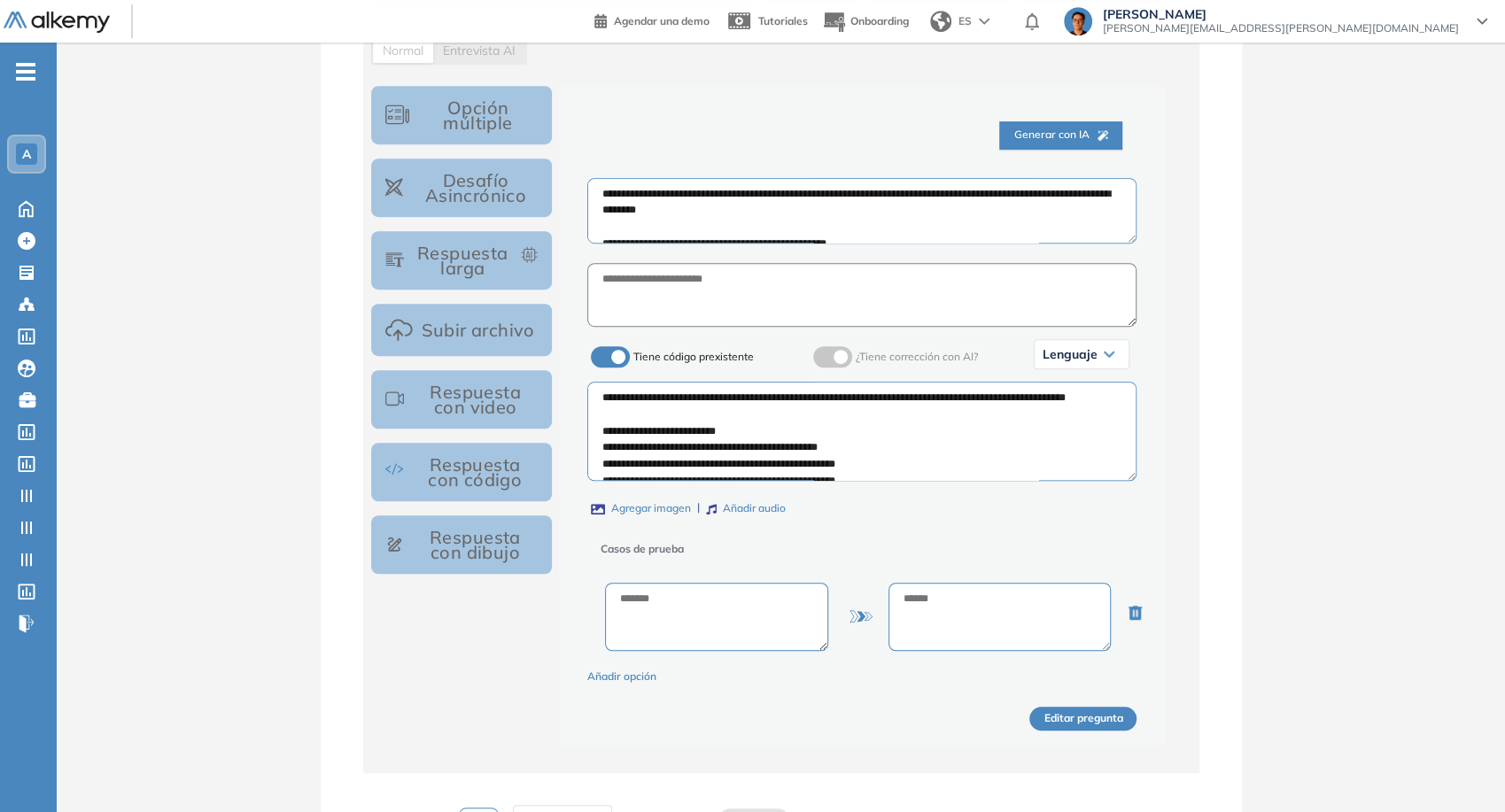
click at [944, 352] on span "¿Tiene corrección con AI?" at bounding box center [916, 356] width 122 height 13
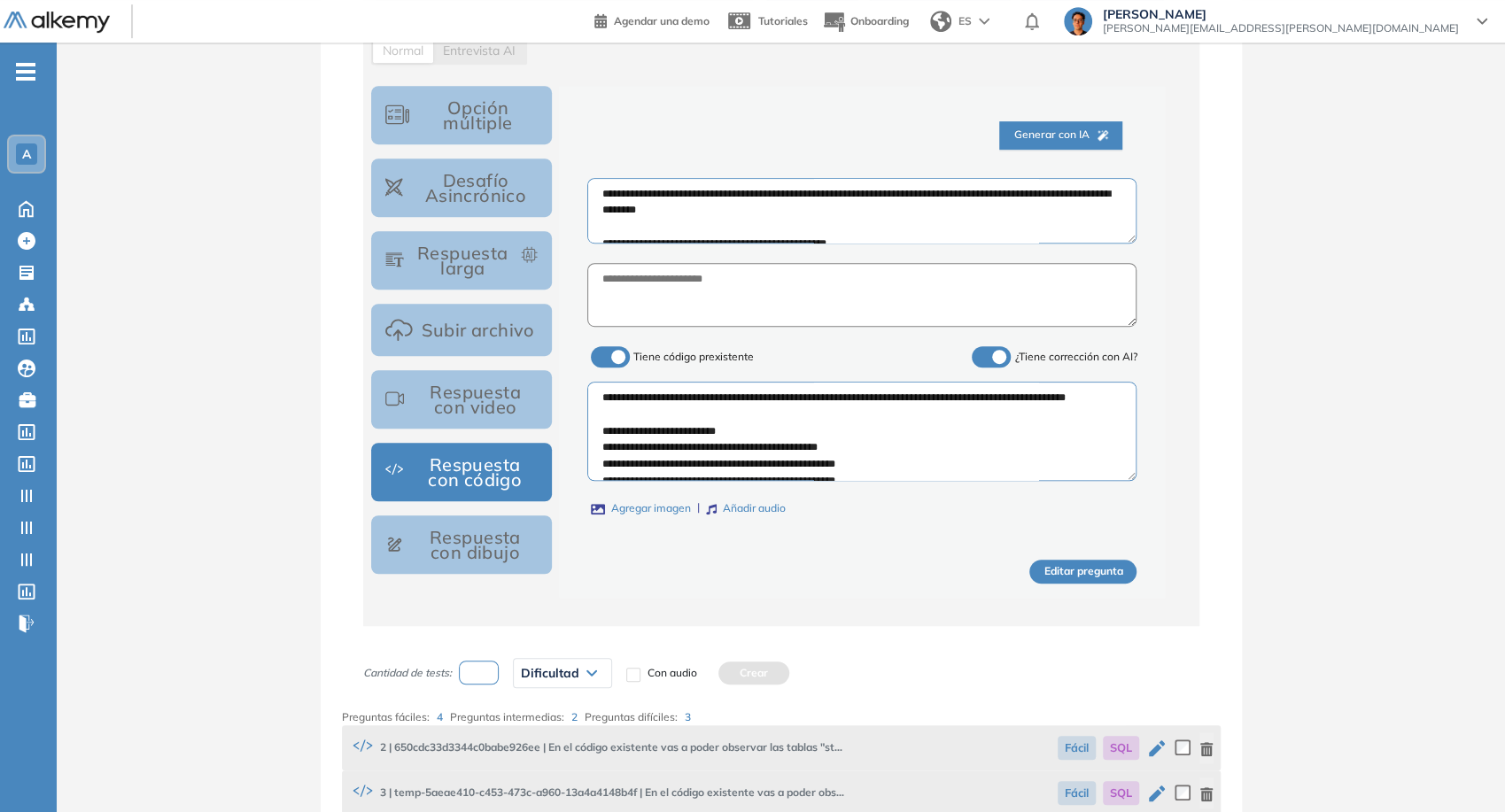
click at [944, 352] on div "Tiene código prexistente ¿Tiene corrección con AI?" at bounding box center [862, 357] width 549 height 50
click at [989, 362] on label at bounding box center [991, 356] width 39 height 21
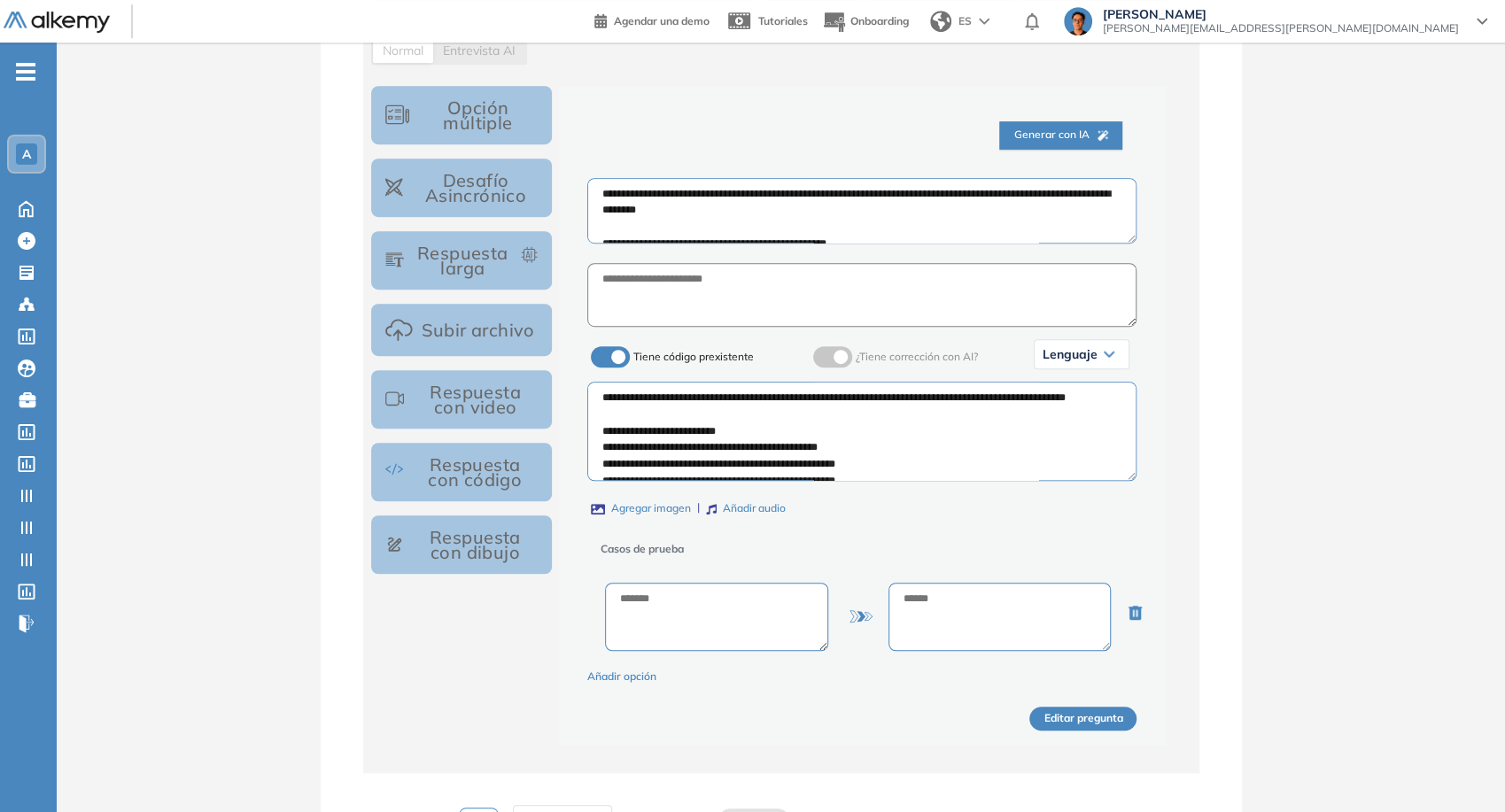
click at [501, 469] on button "Respuesta con código" at bounding box center [462, 472] width 182 height 59
click at [852, 350] on div "¿Tiene corrección con AI?" at bounding box center [893, 356] width 168 height 21
click at [835, 355] on label at bounding box center [832, 356] width 39 height 21
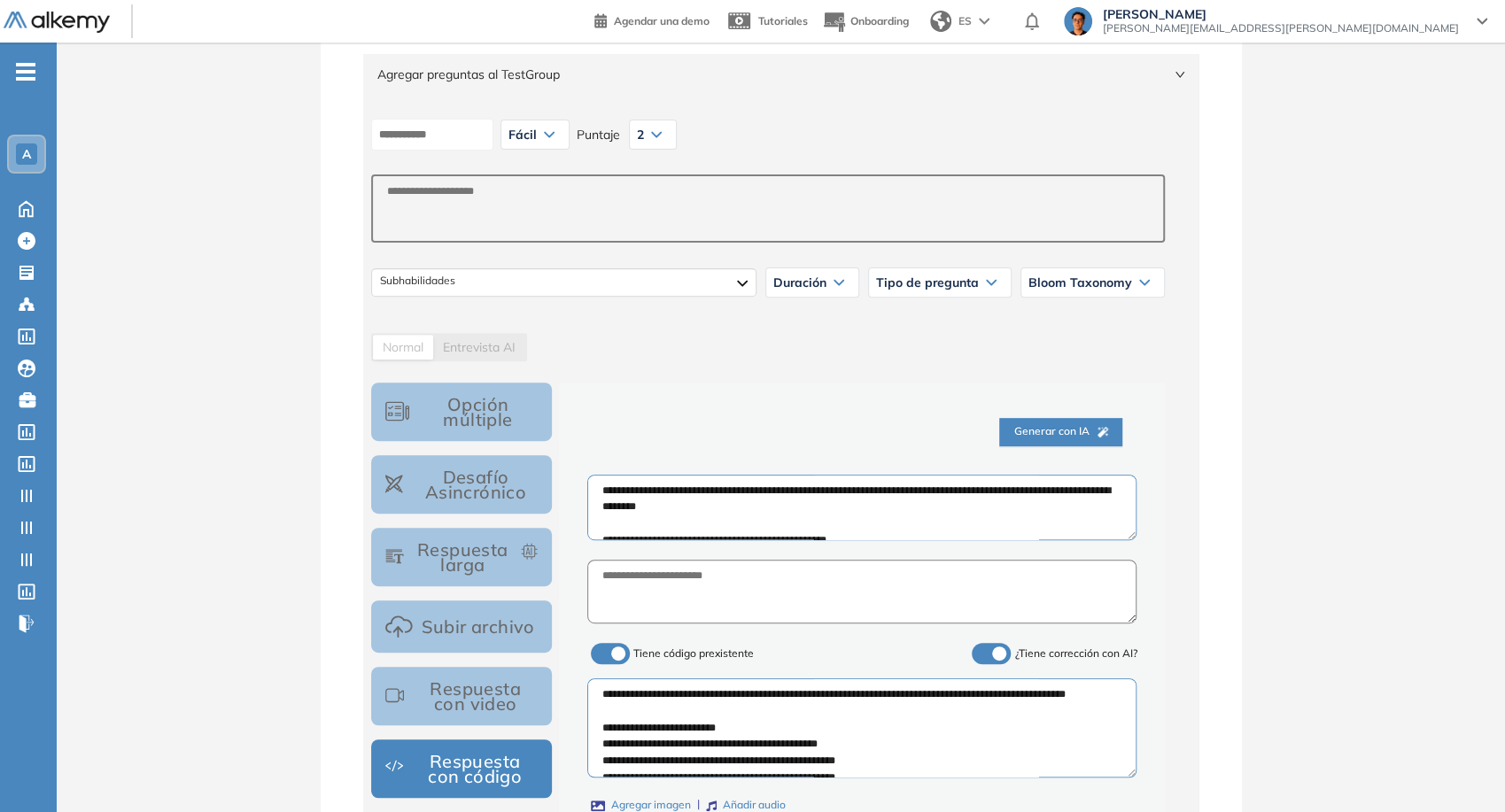
scroll to position [0, 0]
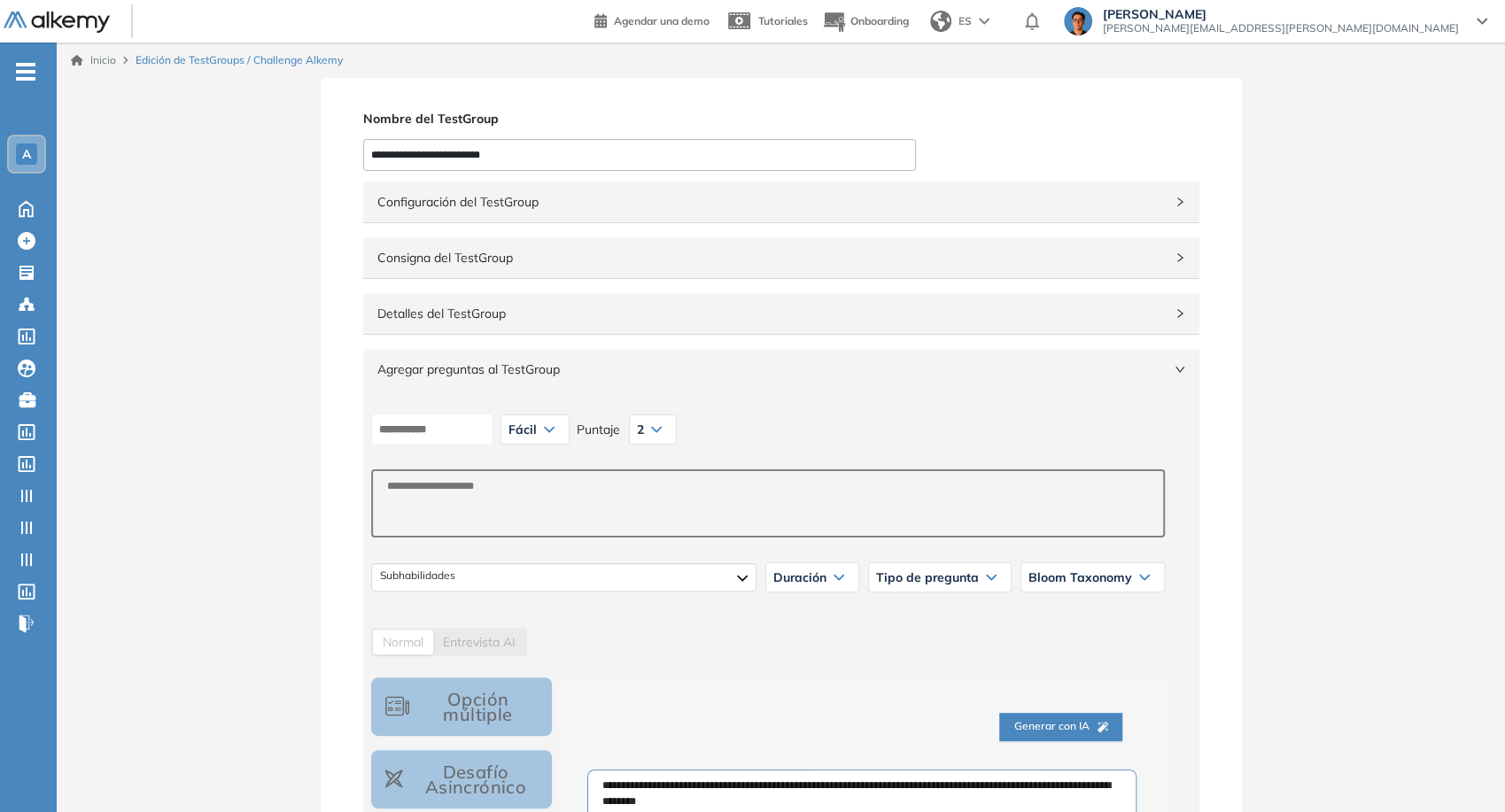
click at [647, 200] on span "Configuración del TestGroup" at bounding box center [771, 201] width 786 height 19
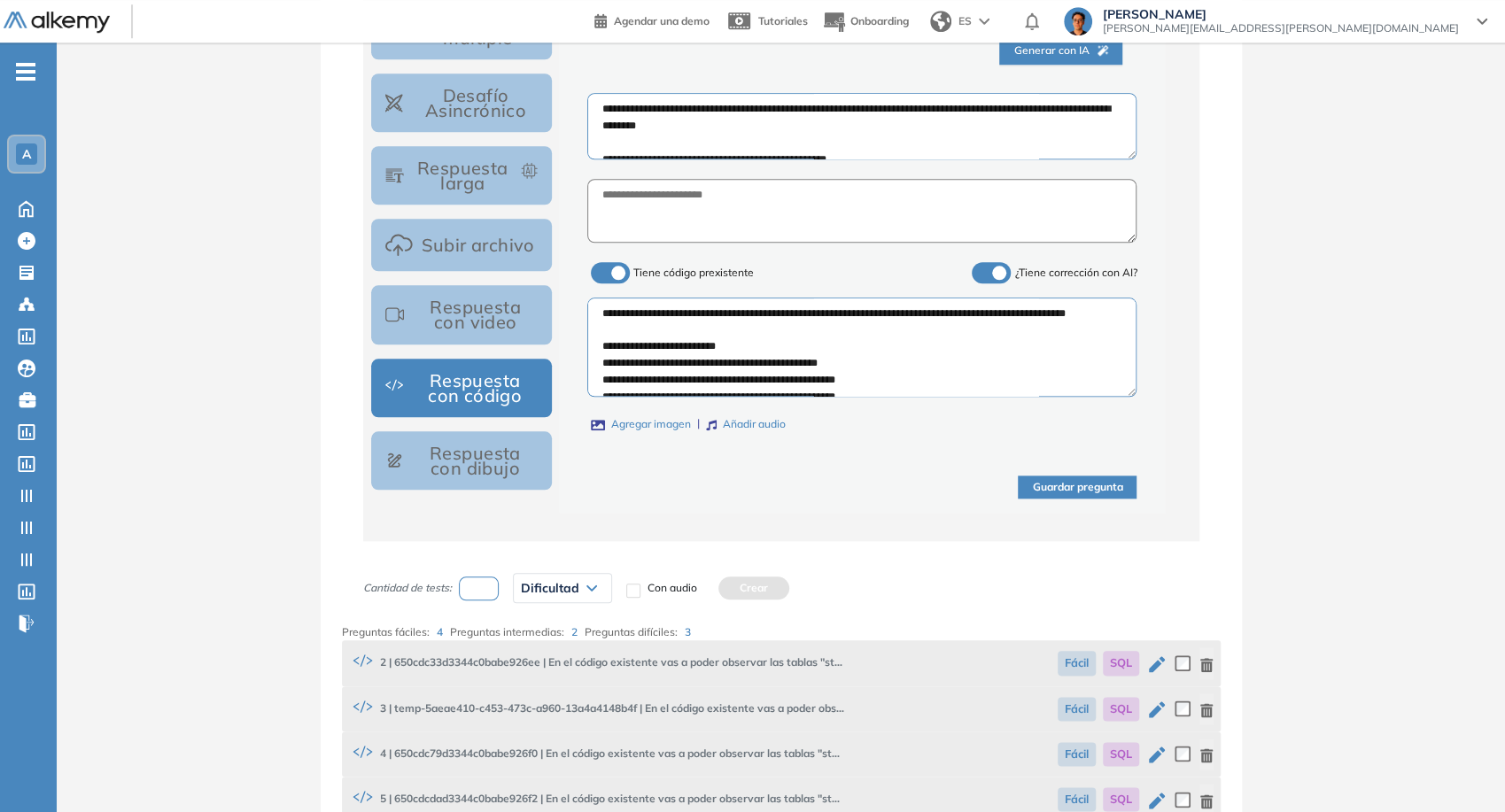
scroll to position [984, 0]
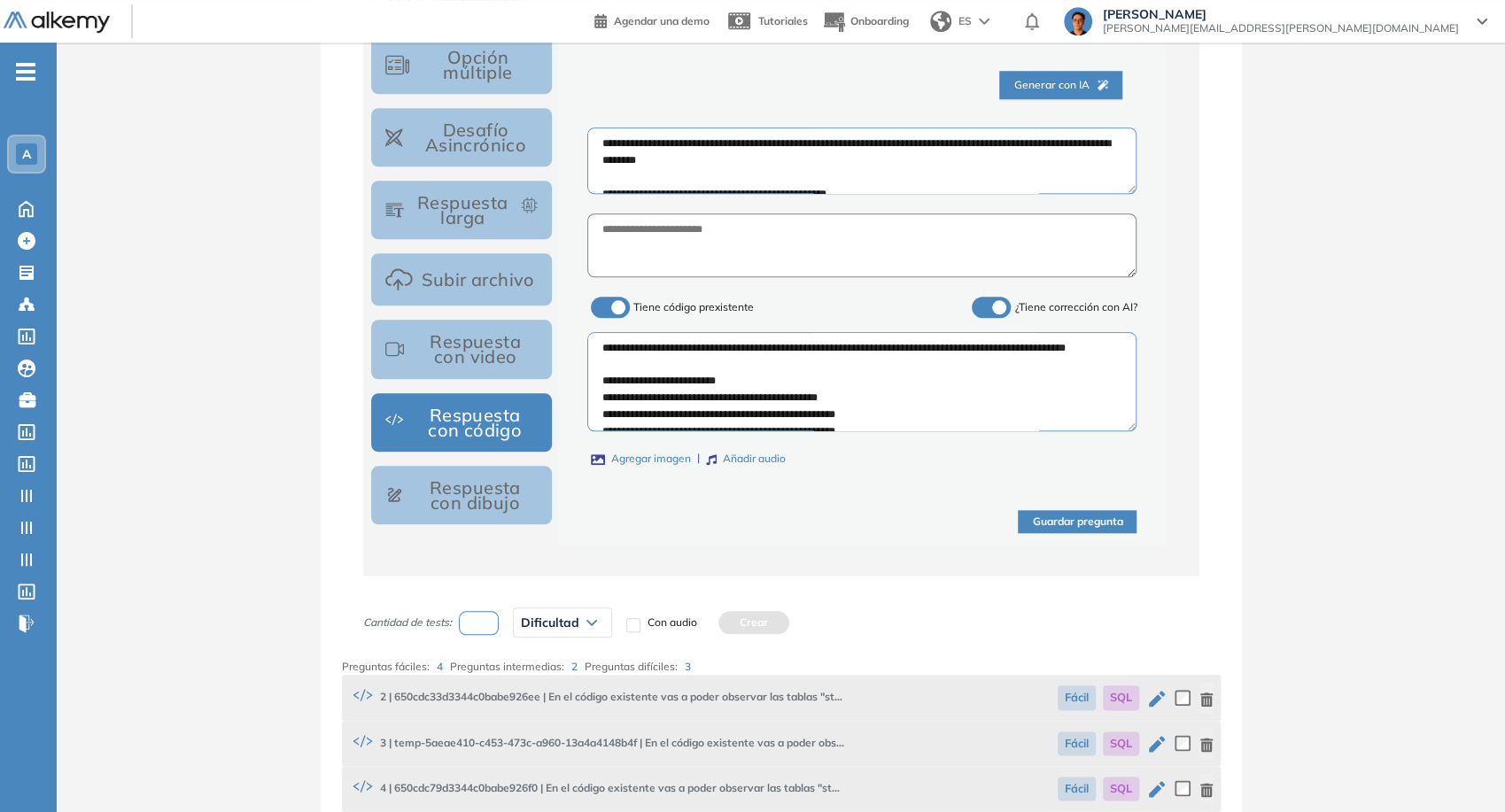
click at [765, 179] on textarea "**********" at bounding box center [862, 160] width 549 height 65
click at [788, 342] on textarea at bounding box center [862, 382] width 549 height 99
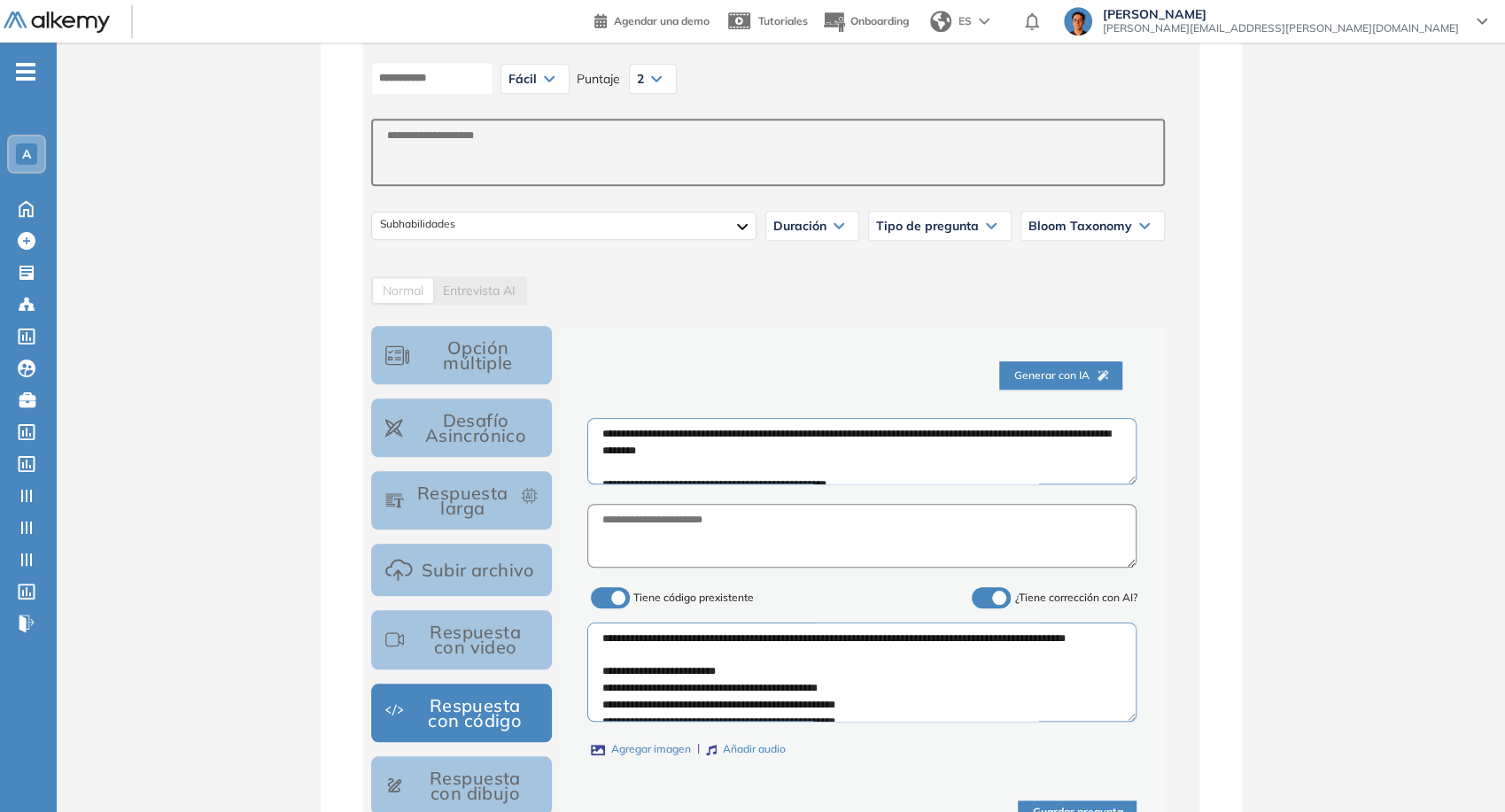
scroll to position [688, 0]
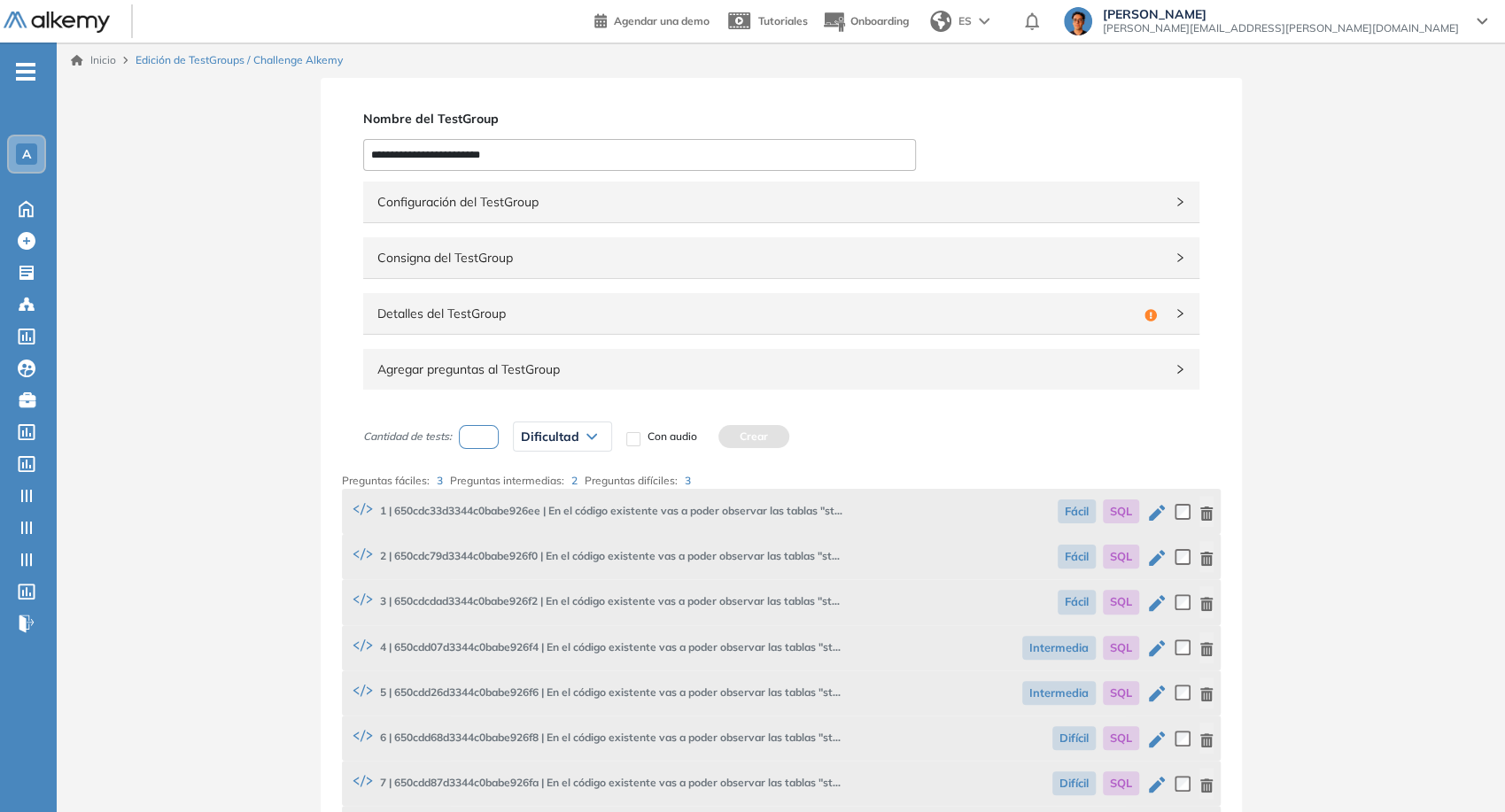
click at [780, 367] on span "Agregar preguntas al TestGroup" at bounding box center [771, 368] width 786 height 19
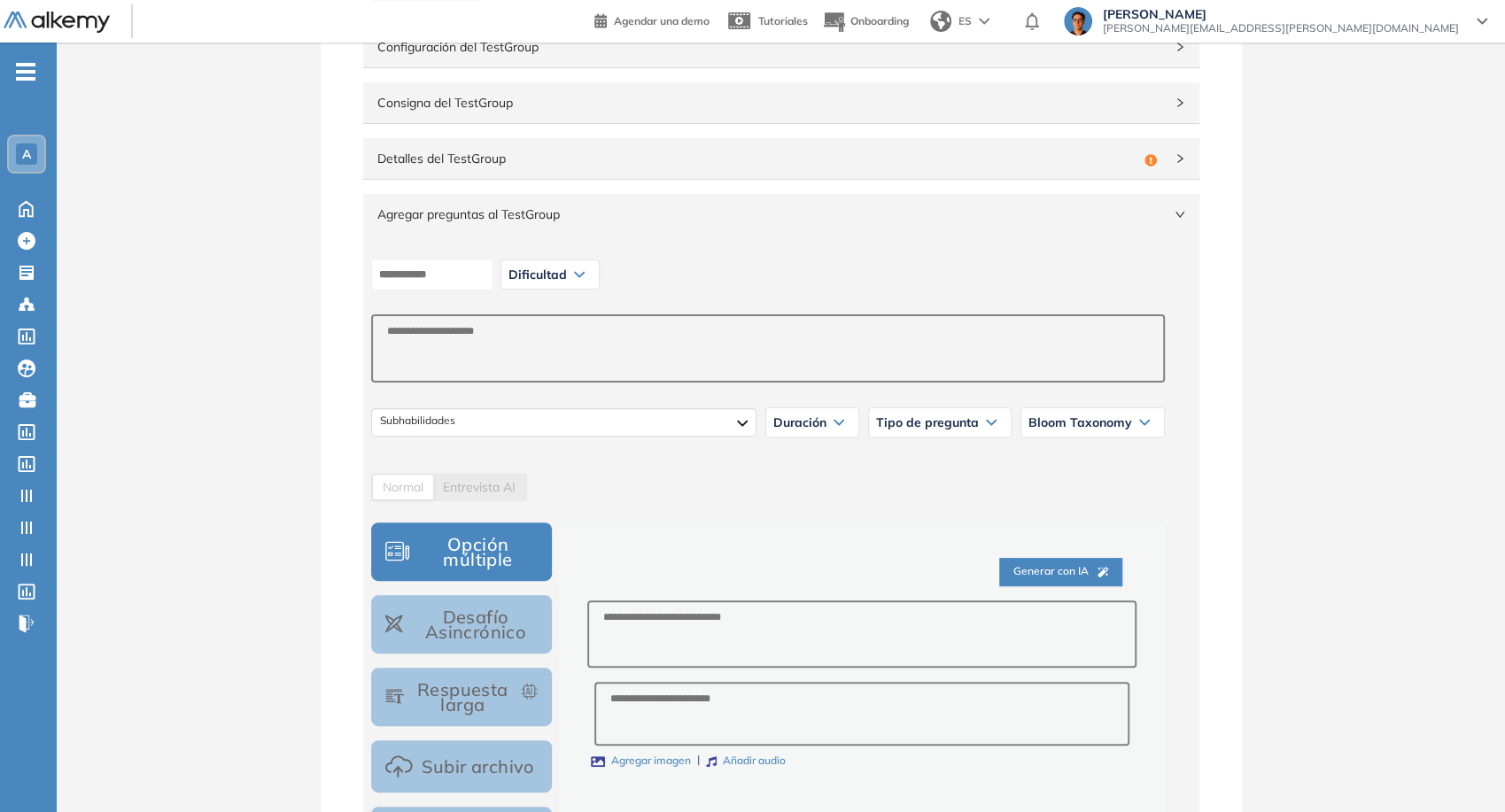
scroll to position [295, 0]
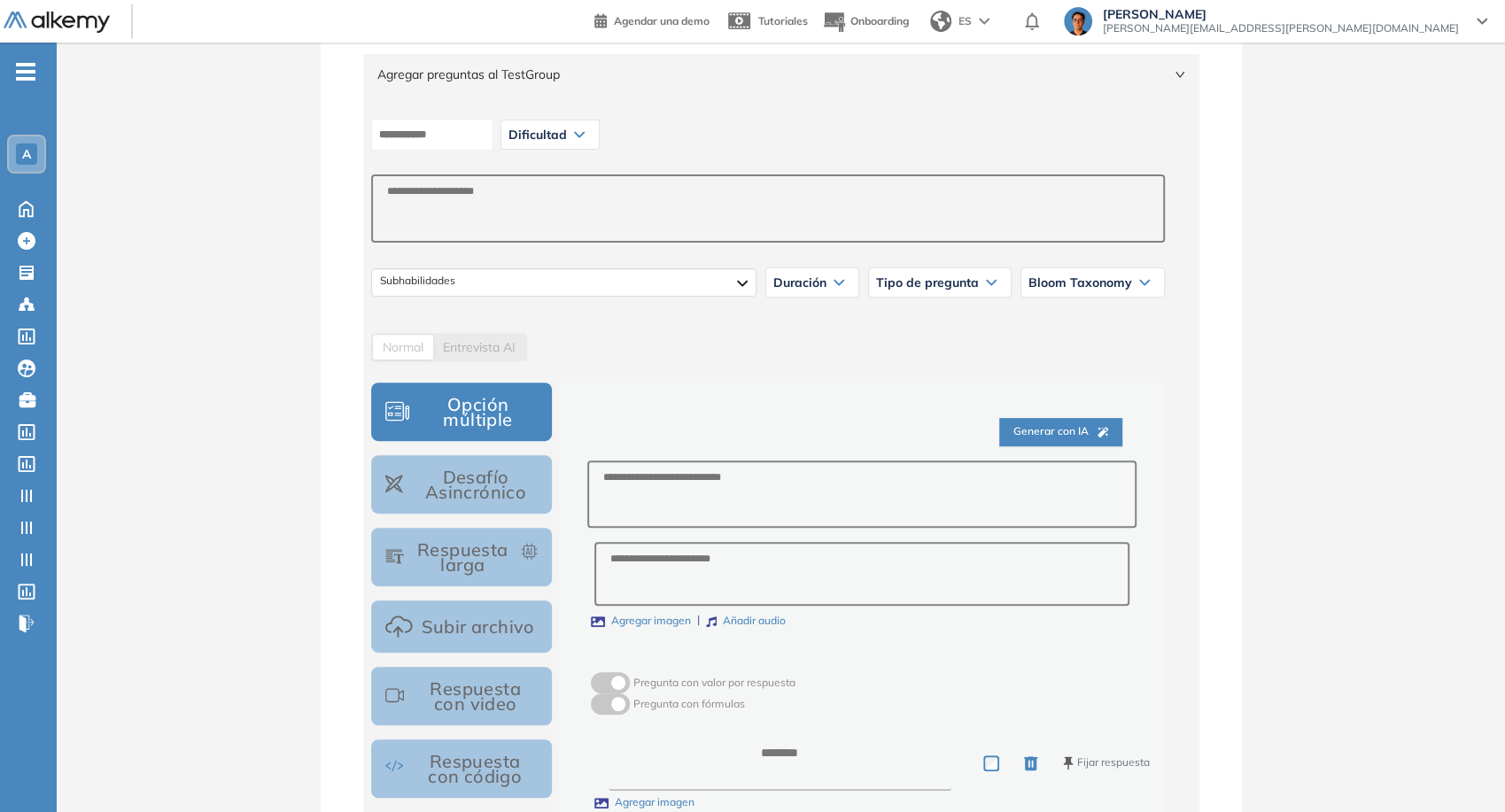
click at [452, 773] on button "Respuesta con código" at bounding box center [462, 769] width 182 height 59
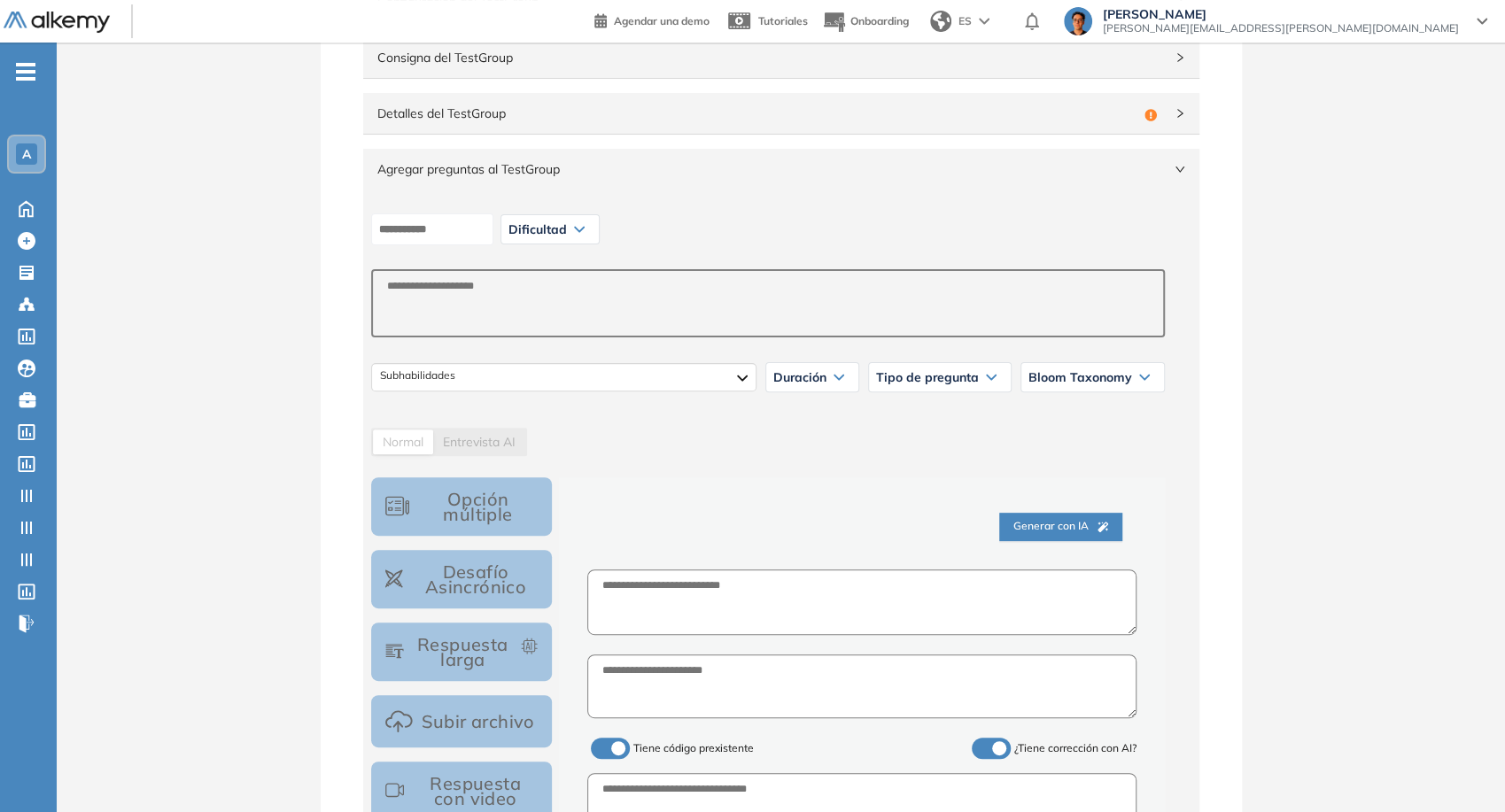
scroll to position [197, 0]
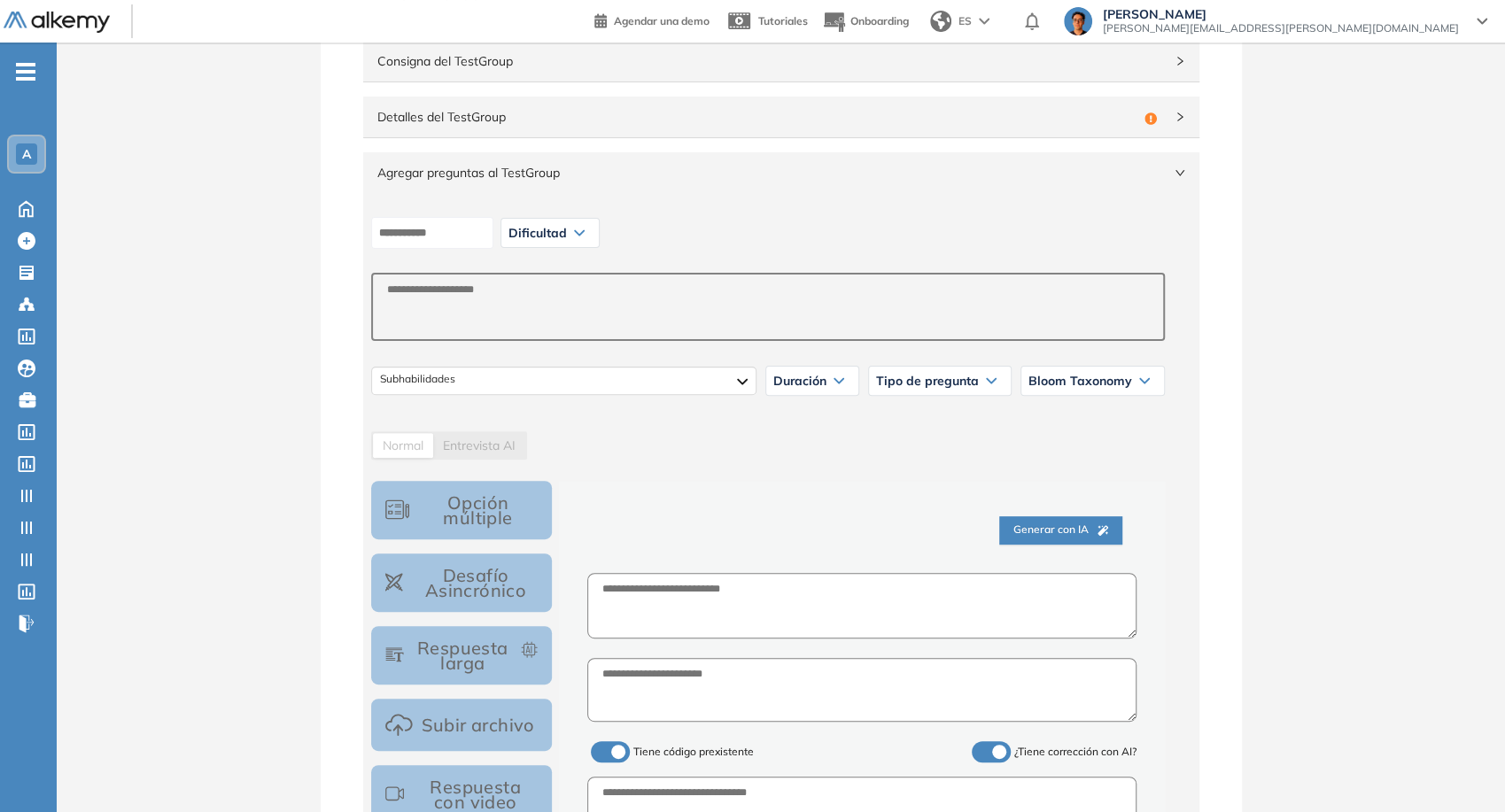
click at [567, 233] on span "Dificultad" at bounding box center [538, 232] width 59 height 14
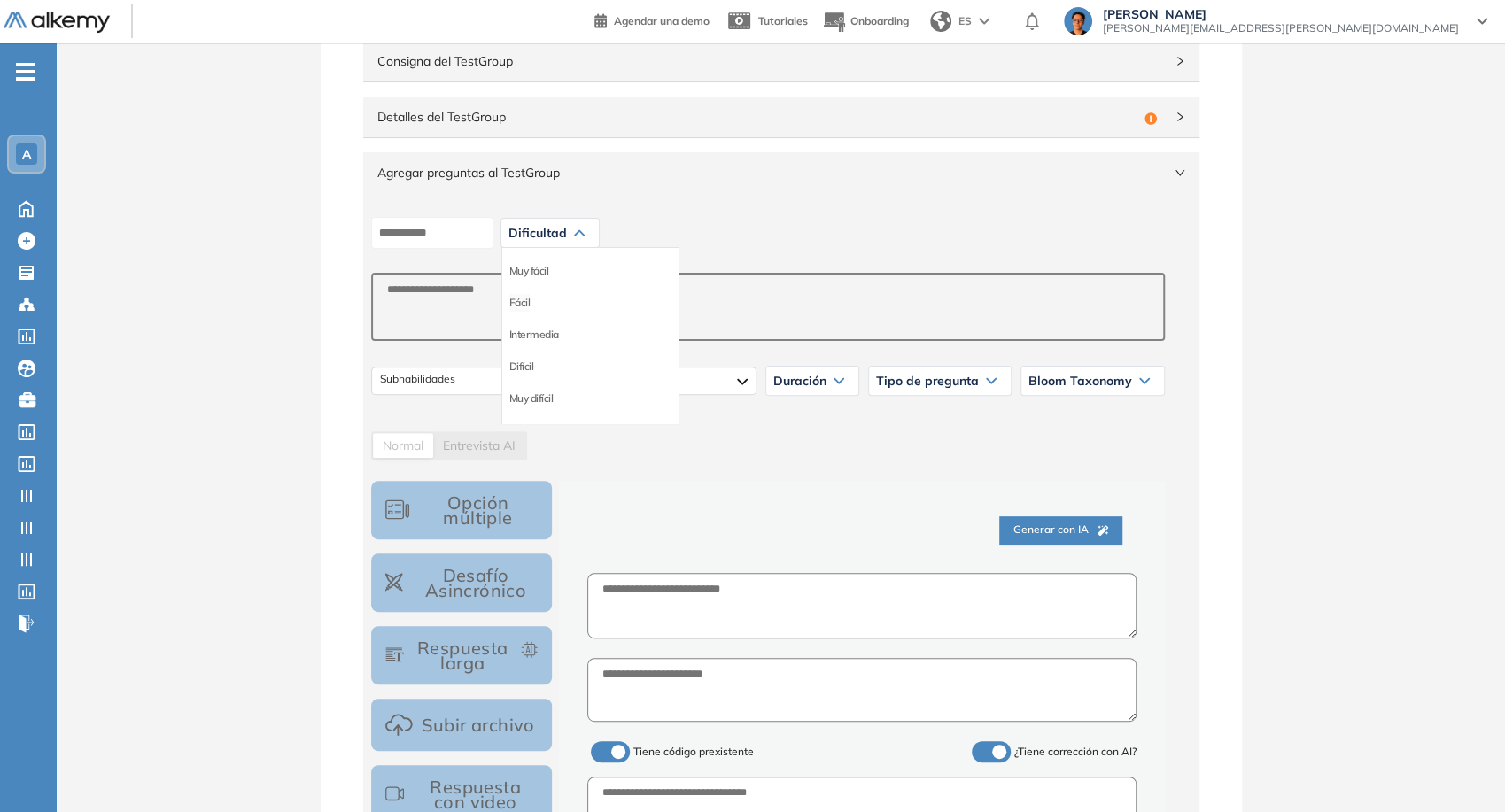
click at [530, 301] on li "Fácil" at bounding box center [519, 302] width 21 height 17
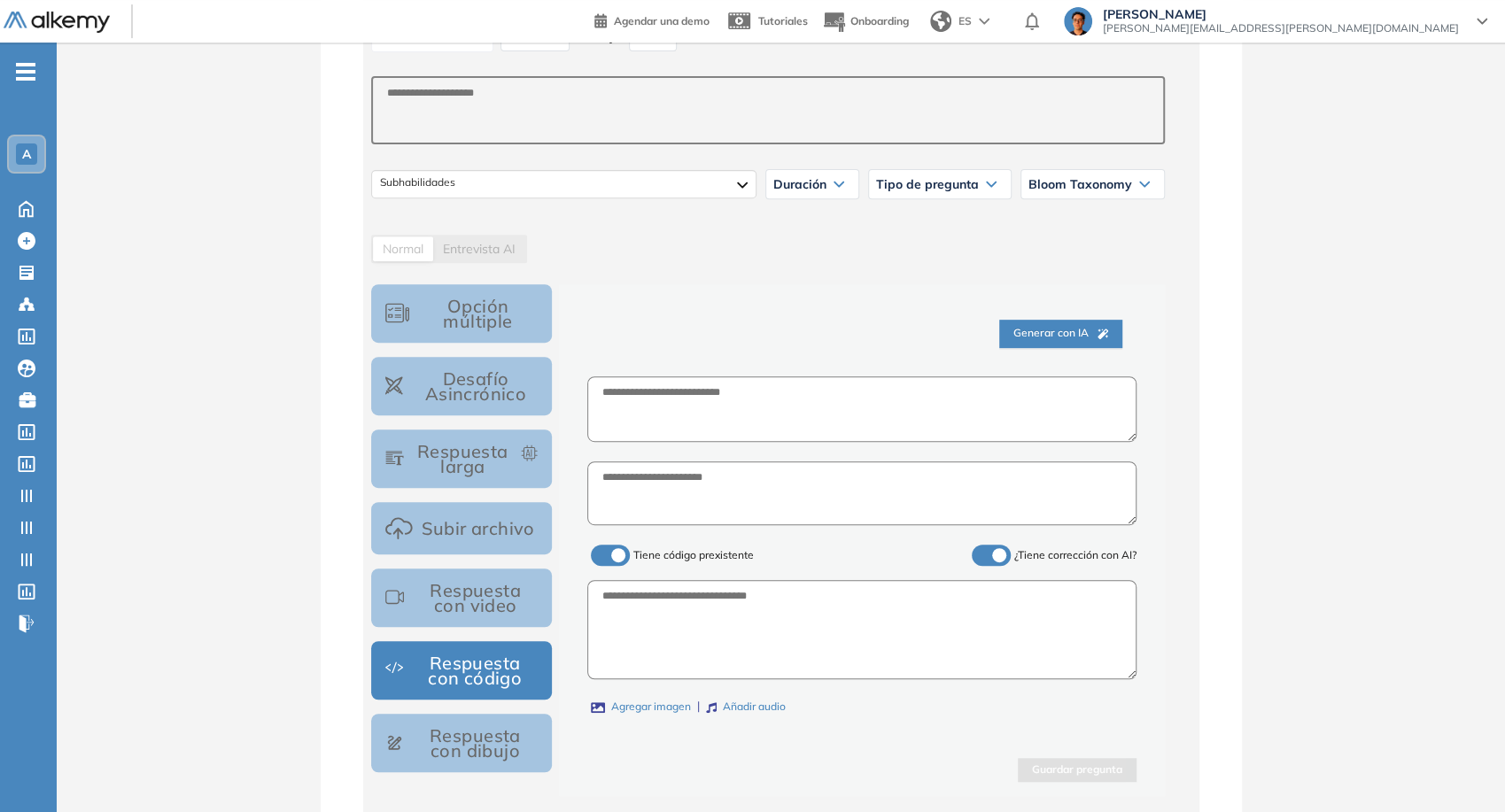
scroll to position [491, 0]
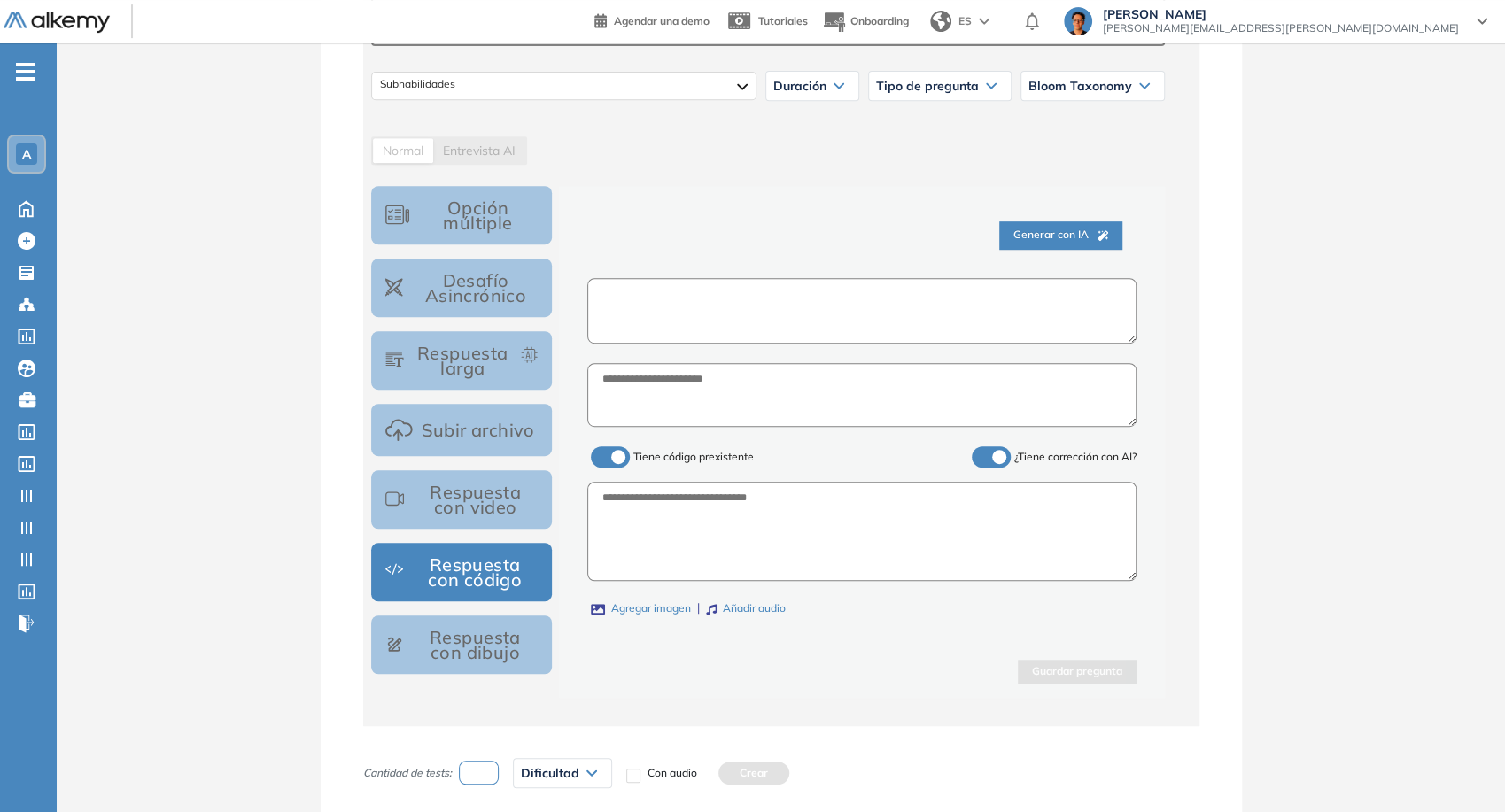
click at [657, 278] on textarea at bounding box center [861, 311] width 549 height 66
paste textarea "**********"
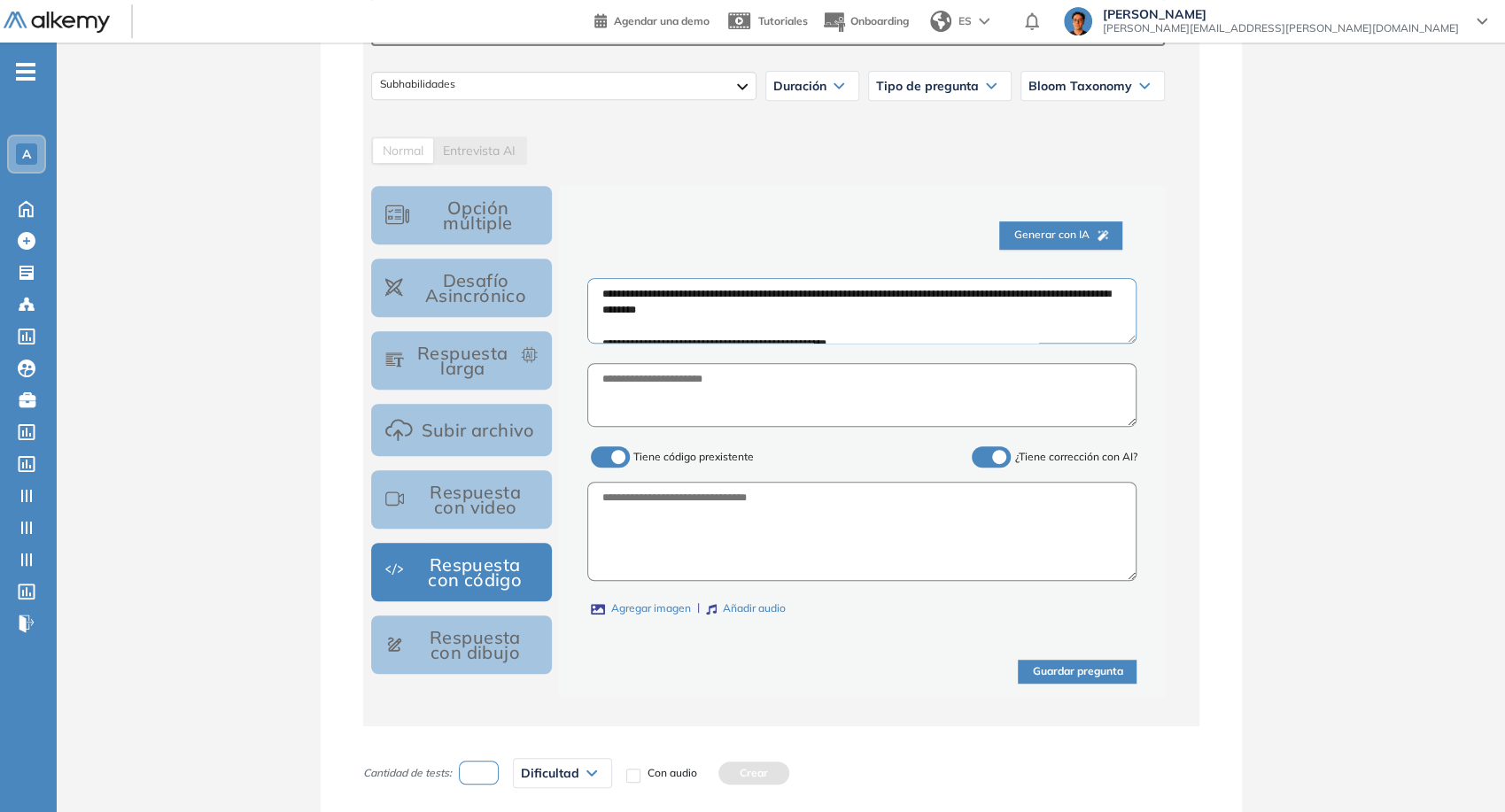
scroll to position [191, 0]
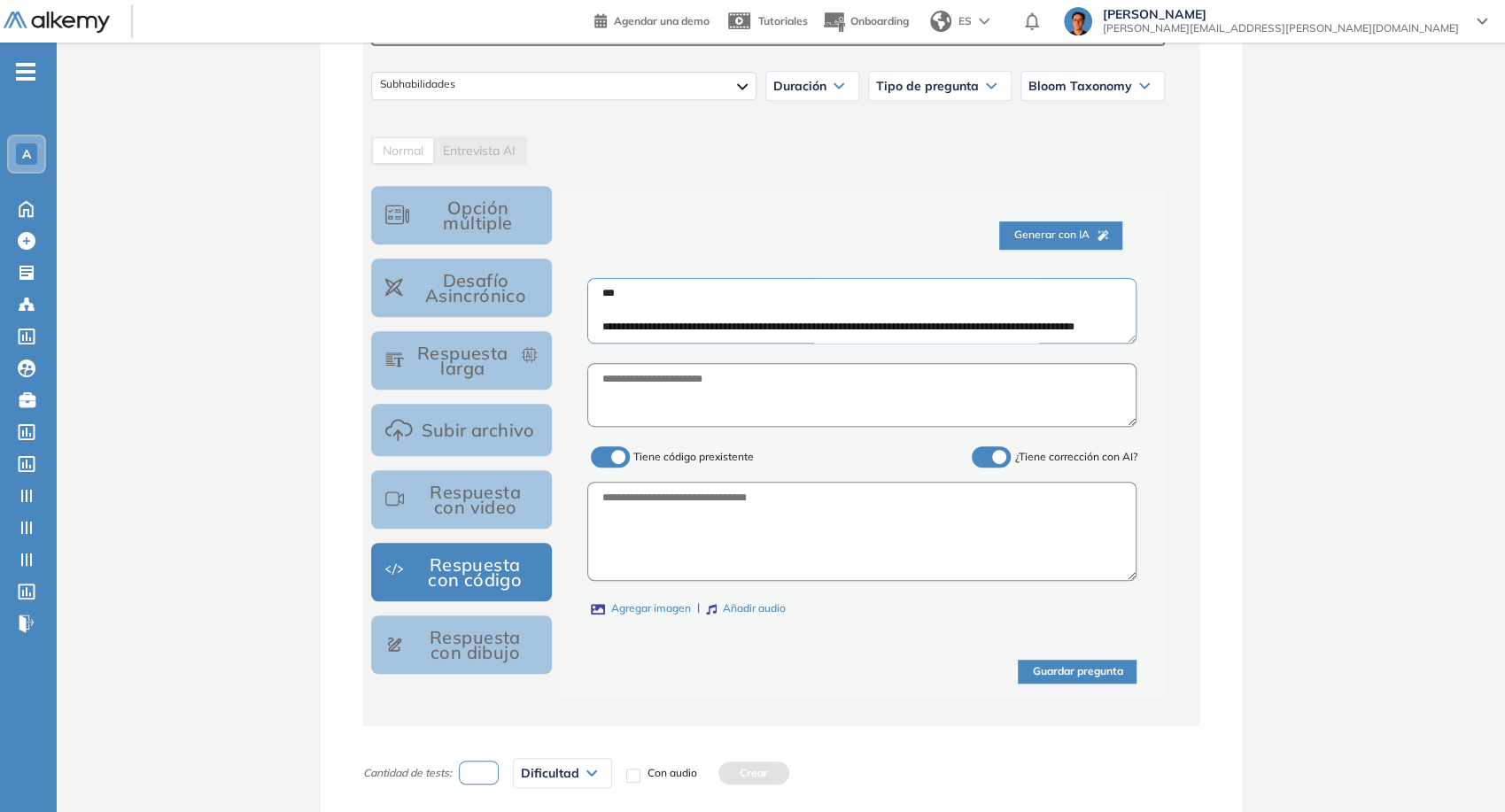
type textarea "**********"
click at [727, 513] on textarea at bounding box center [862, 531] width 549 height 99
paste textarea "**********"
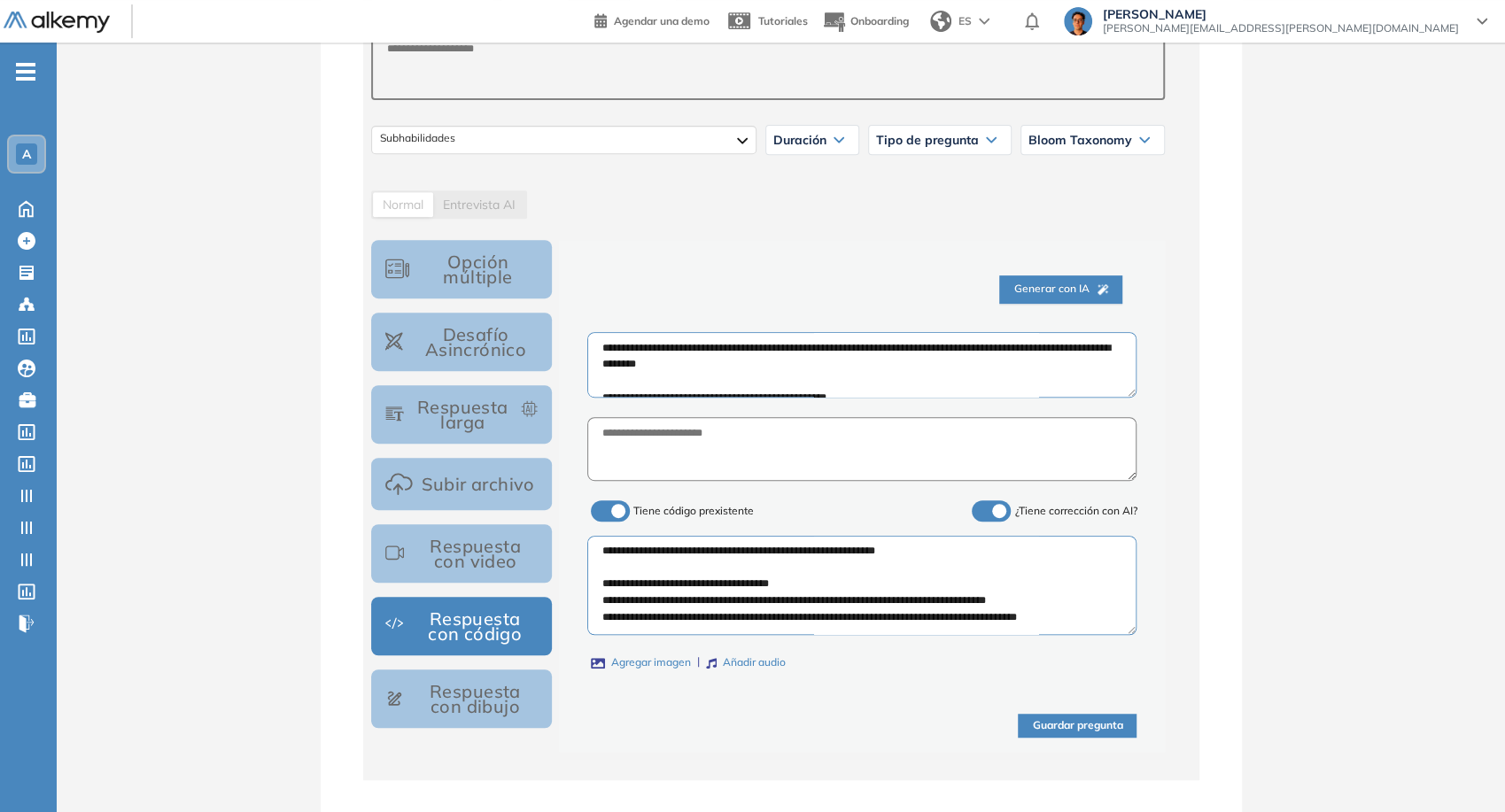
scroll to position [984, 0]
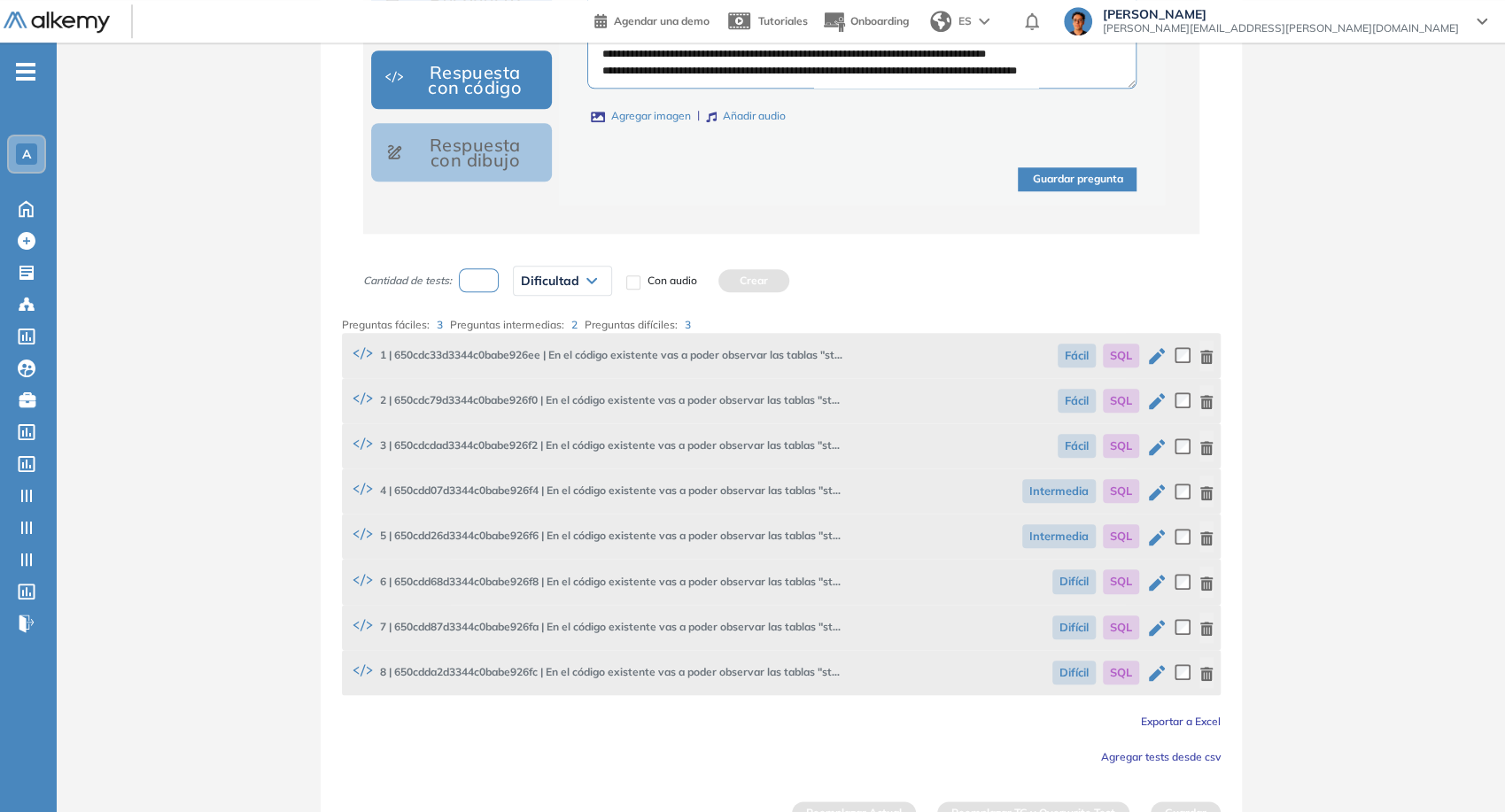
type textarea "**********"
click at [1057, 180] on button "Guardar pregunta" at bounding box center [1077, 179] width 119 height 24
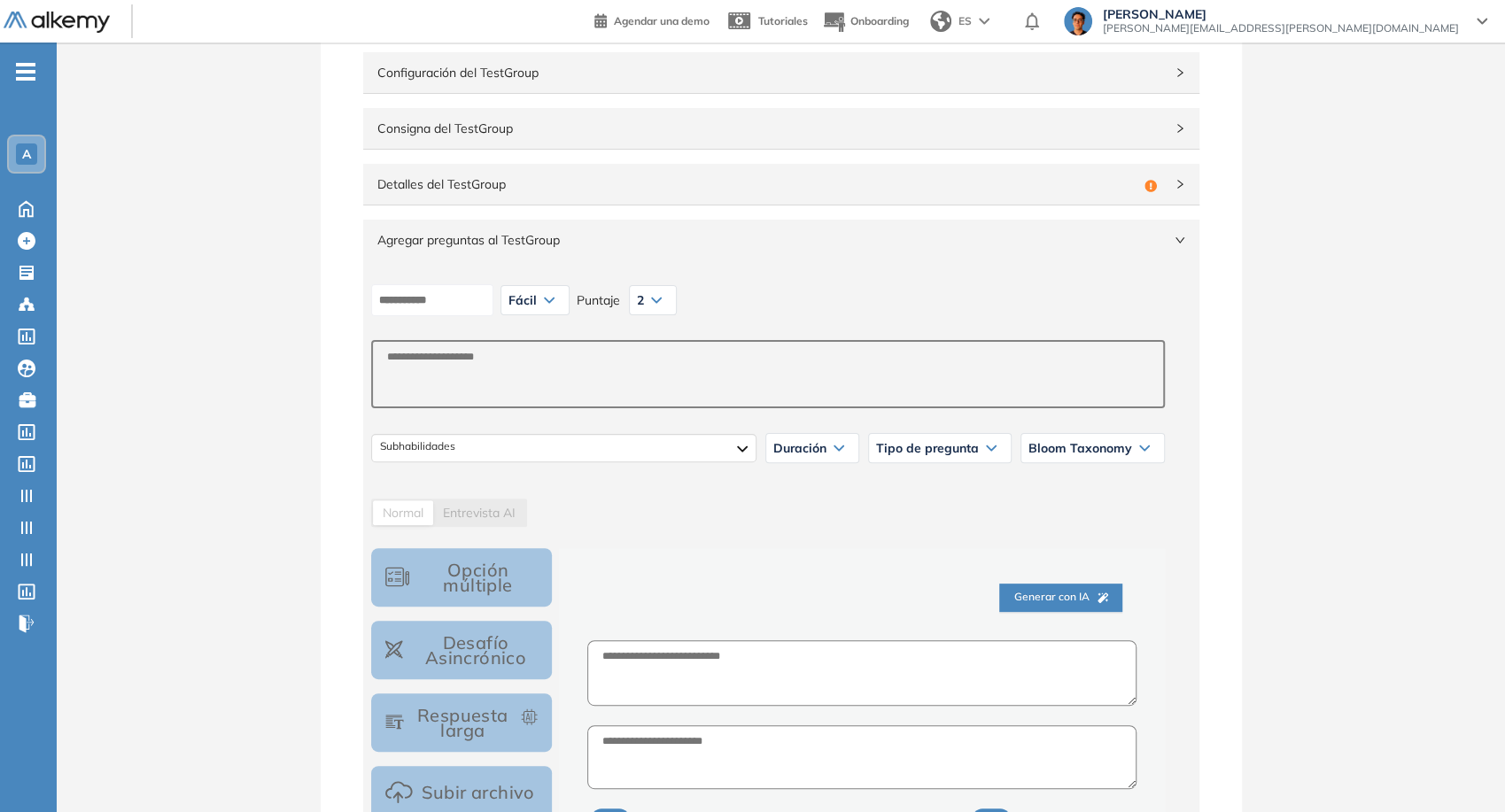
scroll to position [77, 0]
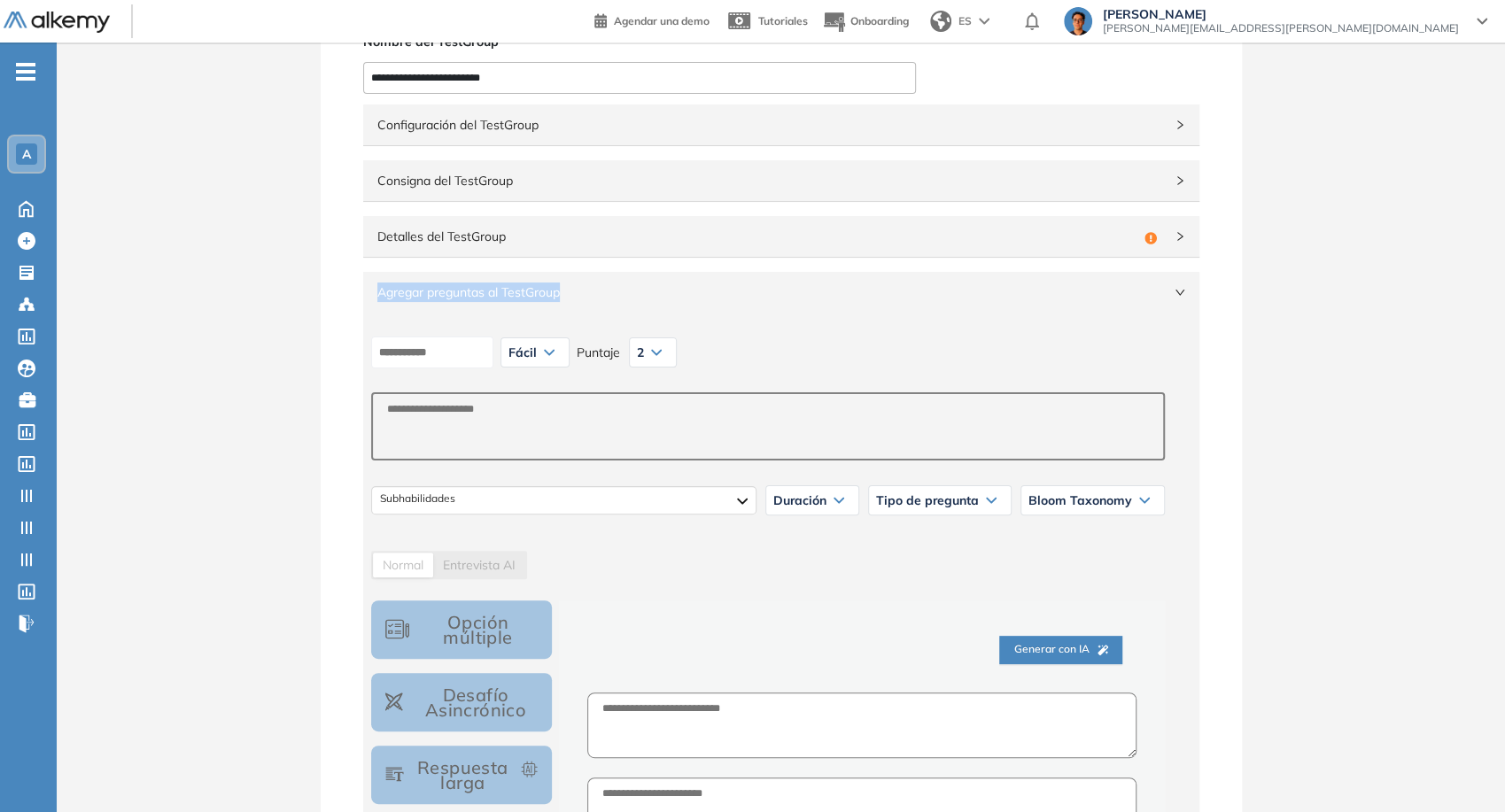
click at [951, 257] on div "Configuración del TestGroup Incompleto Consigna del TestGroup Detalles del Test…" at bounding box center [781, 629] width 878 height 1057
click at [942, 243] on span "Detalles del TestGroup" at bounding box center [757, 236] width 760 height 19
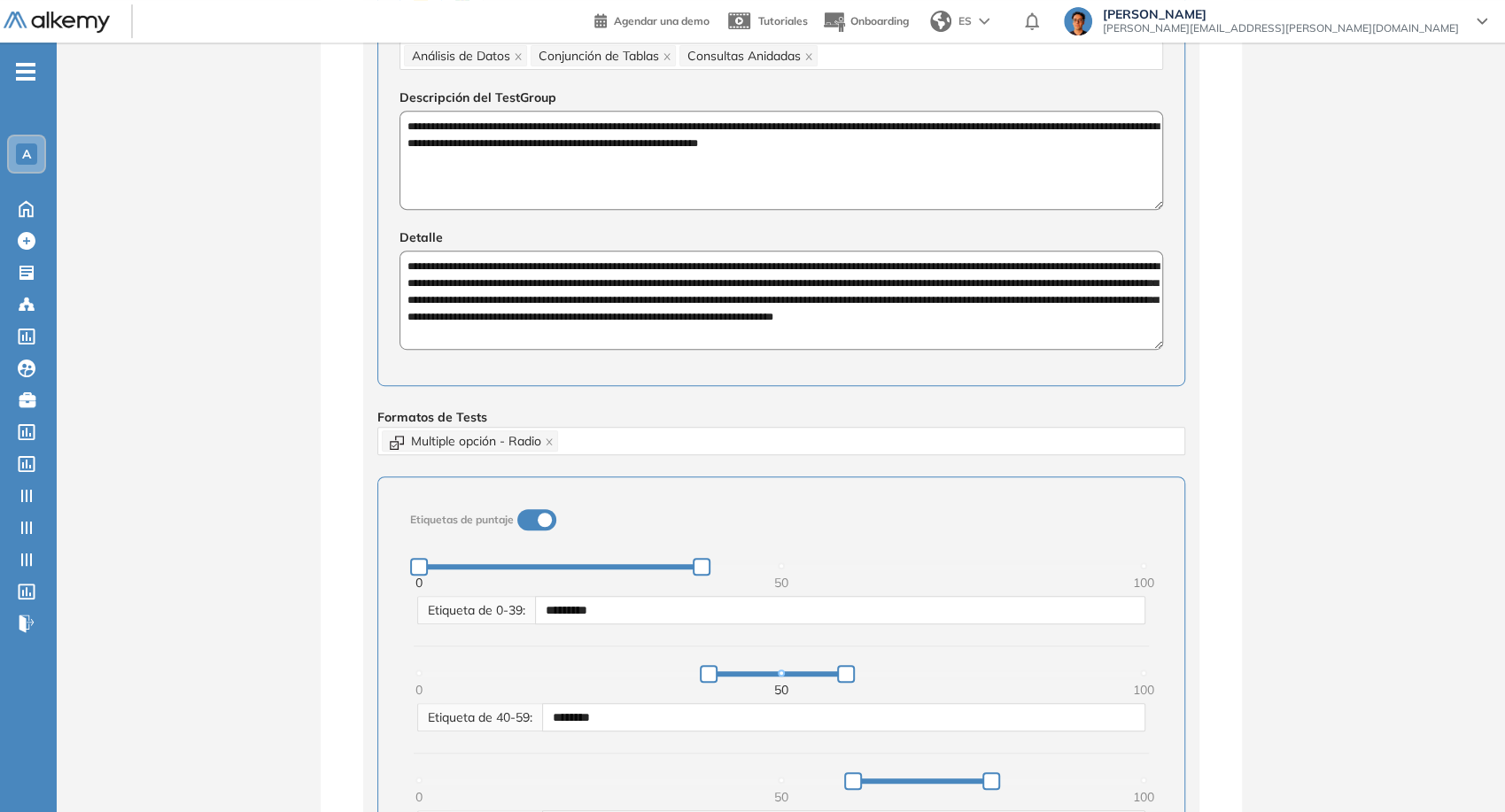
scroll to position [569, 0]
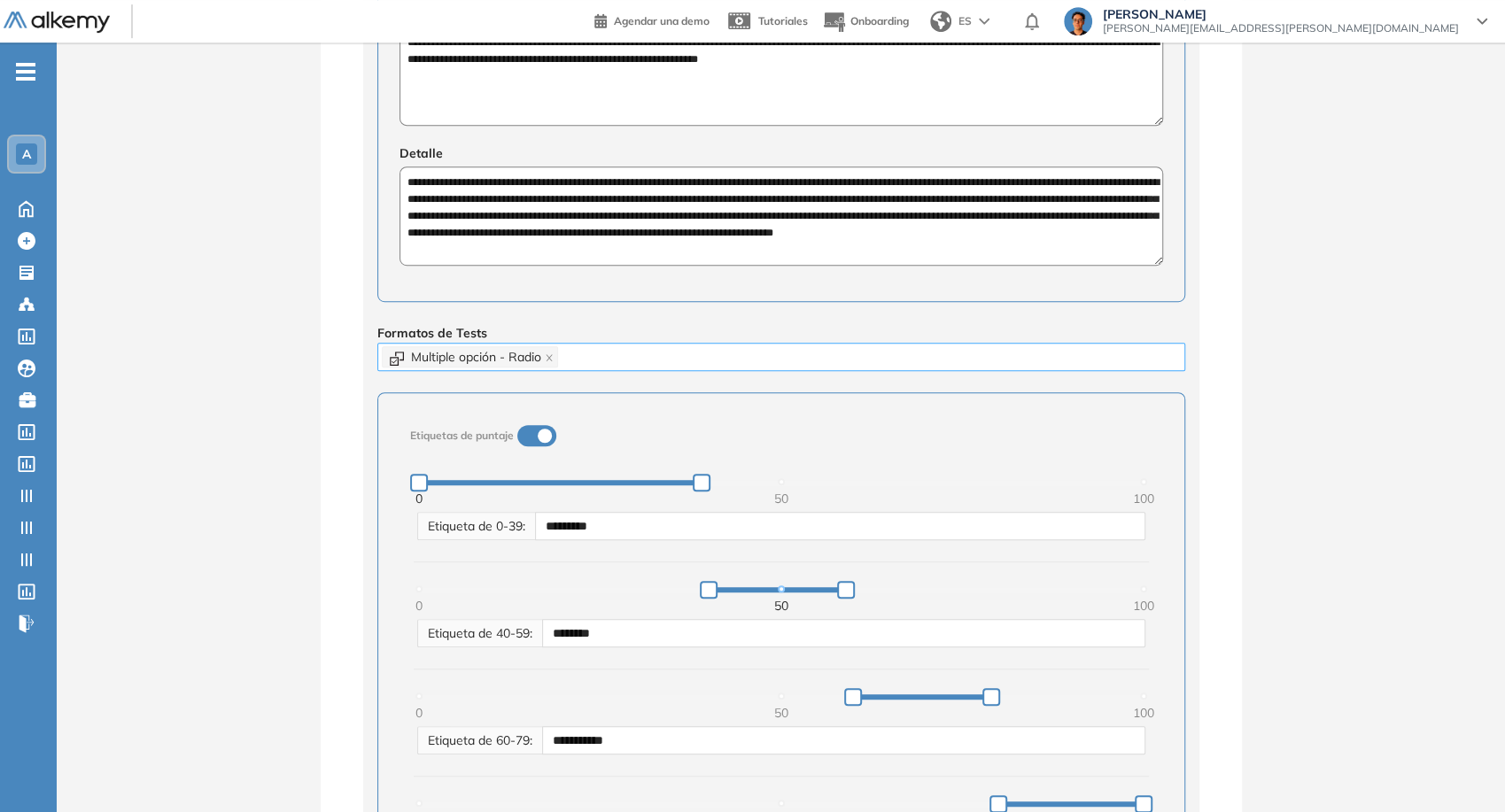
click at [725, 357] on div "Multiple opción - Radio" at bounding box center [782, 356] width 799 height 25
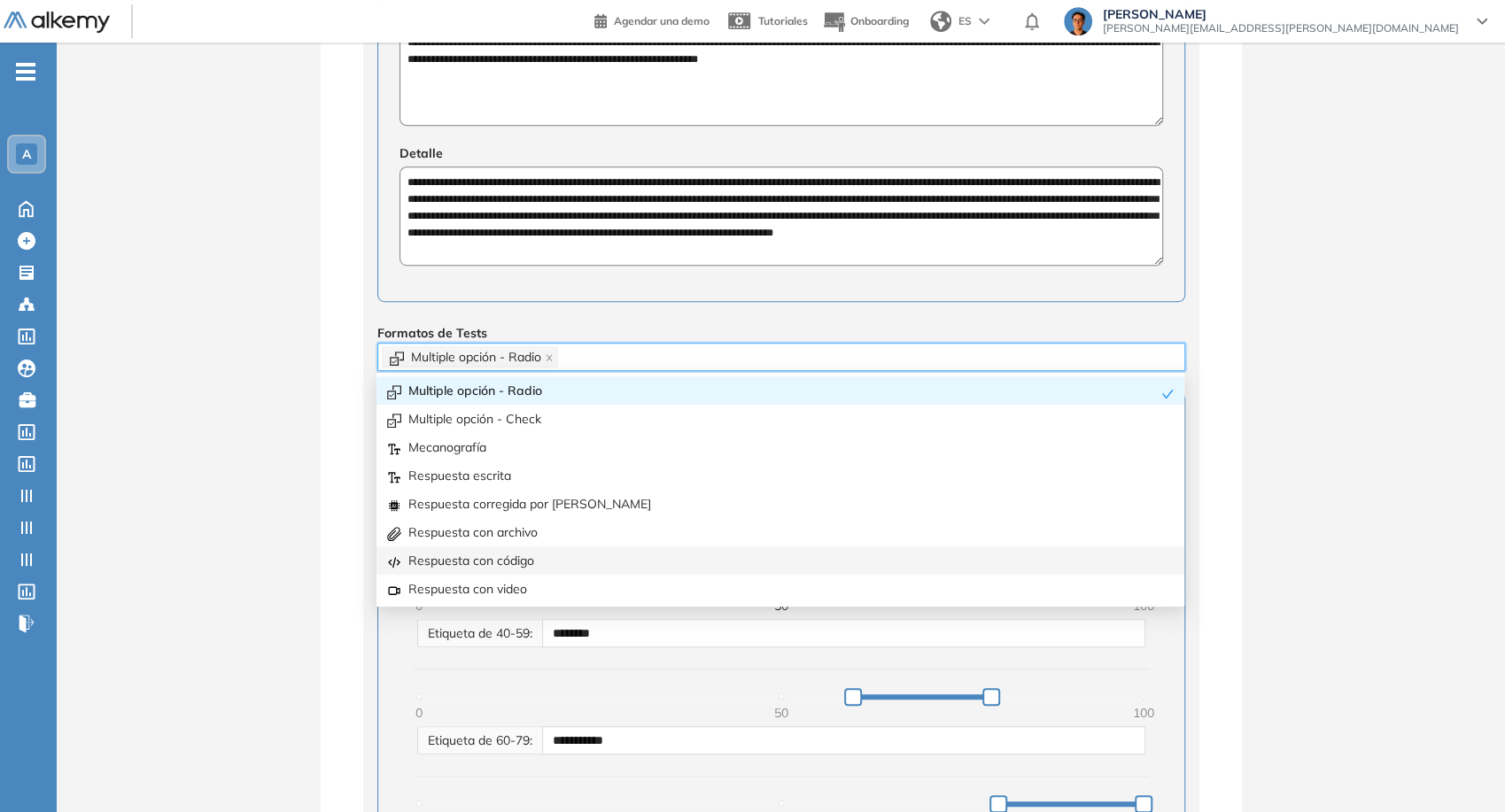
click at [559, 555] on div "Respuesta con código" at bounding box center [780, 560] width 786 height 19
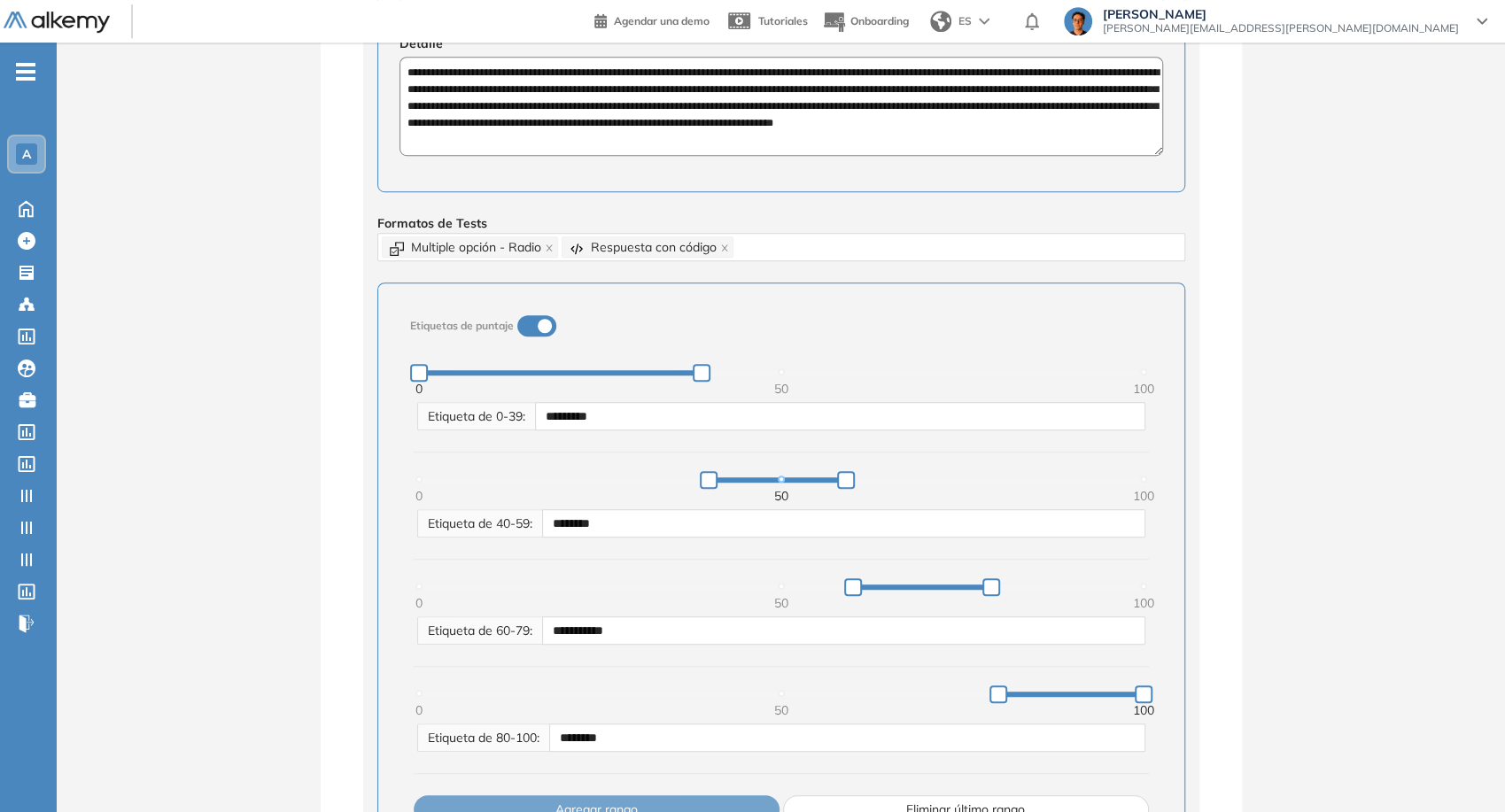
scroll to position [688, 0]
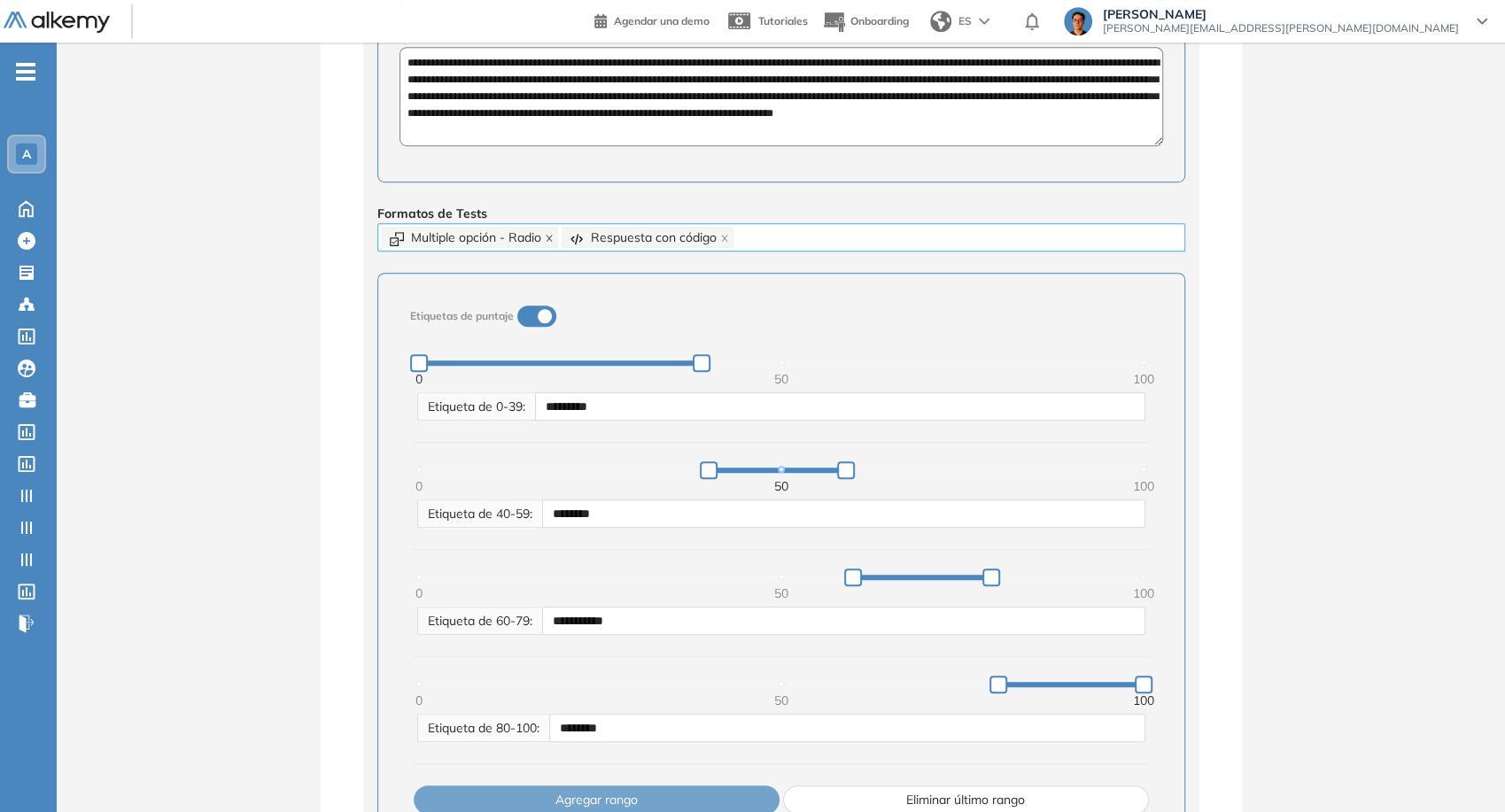
click at [551, 235] on icon "close" at bounding box center [549, 239] width 9 height 9
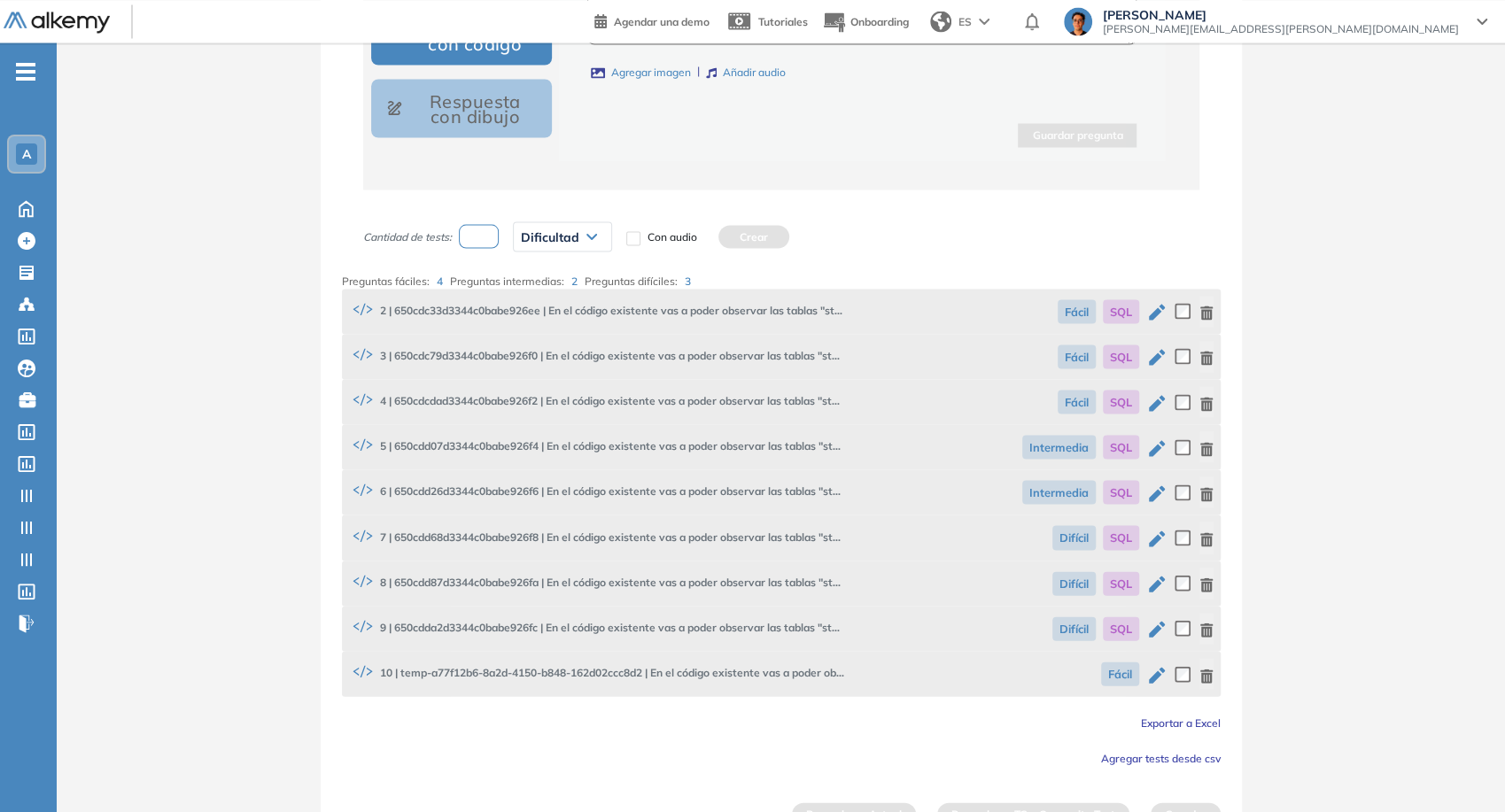
scroll to position [2282, 0]
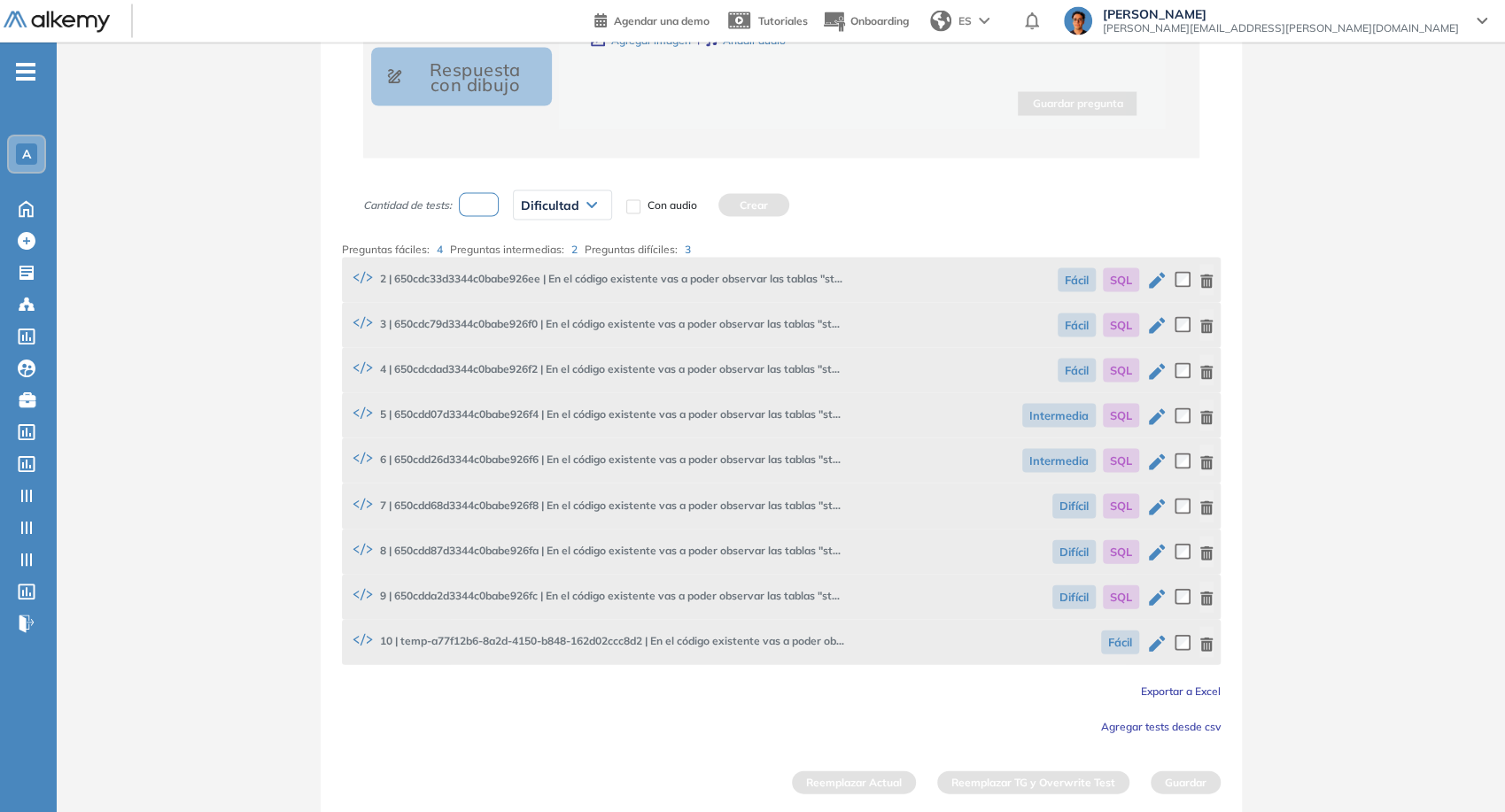
click at [489, 208] on input "number" at bounding box center [479, 205] width 40 height 24
type input "*"
click at [535, 208] on span "Dificultad" at bounding box center [550, 205] width 59 height 14
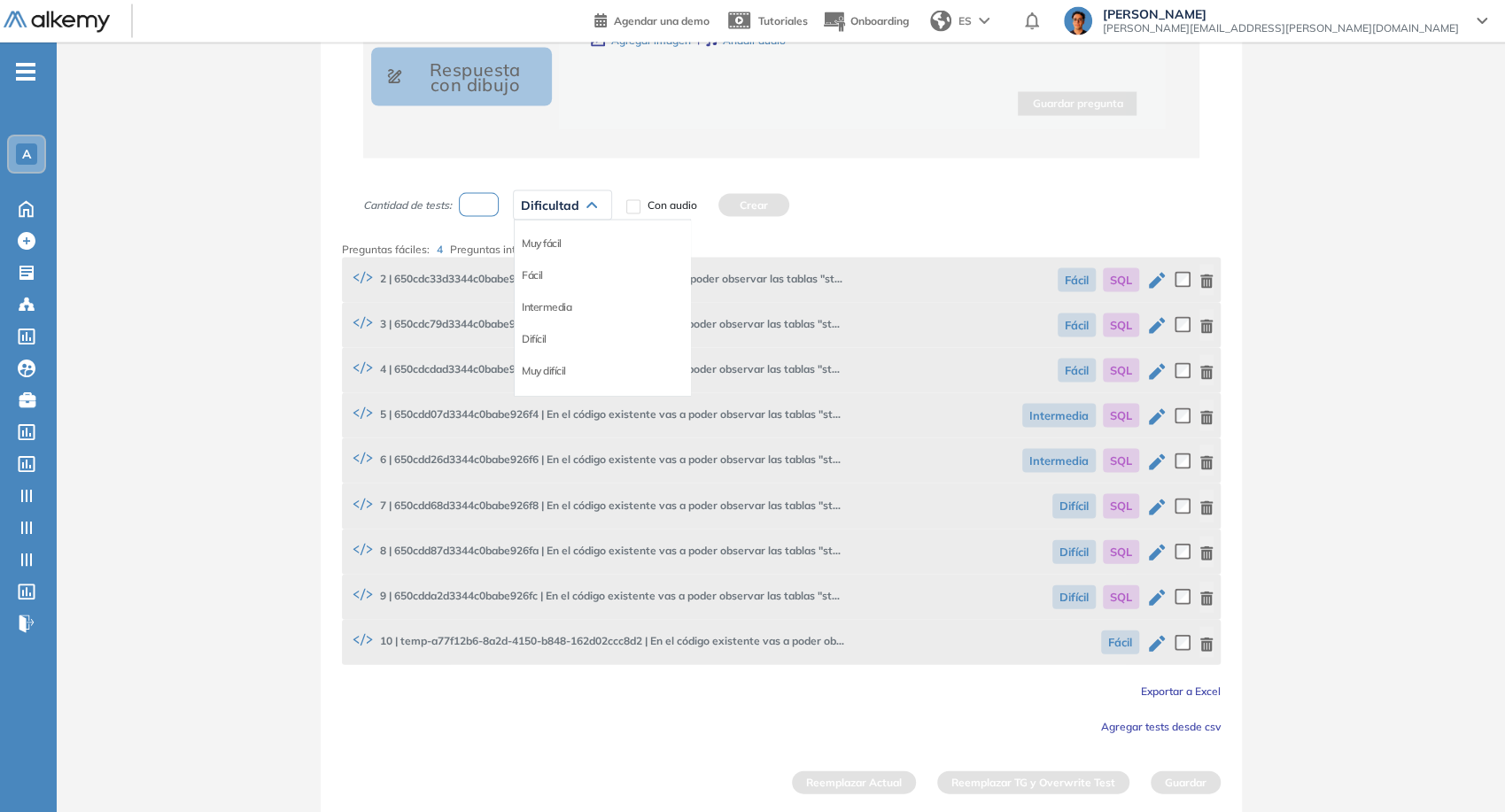
drag, startPoint x: 574, startPoint y: 264, endPoint x: 555, endPoint y: 264, distance: 19.0
click at [572, 264] on div "Fácil" at bounding box center [602, 275] width 175 height 32
click at [536, 271] on li "Fácil" at bounding box center [532, 275] width 21 height 17
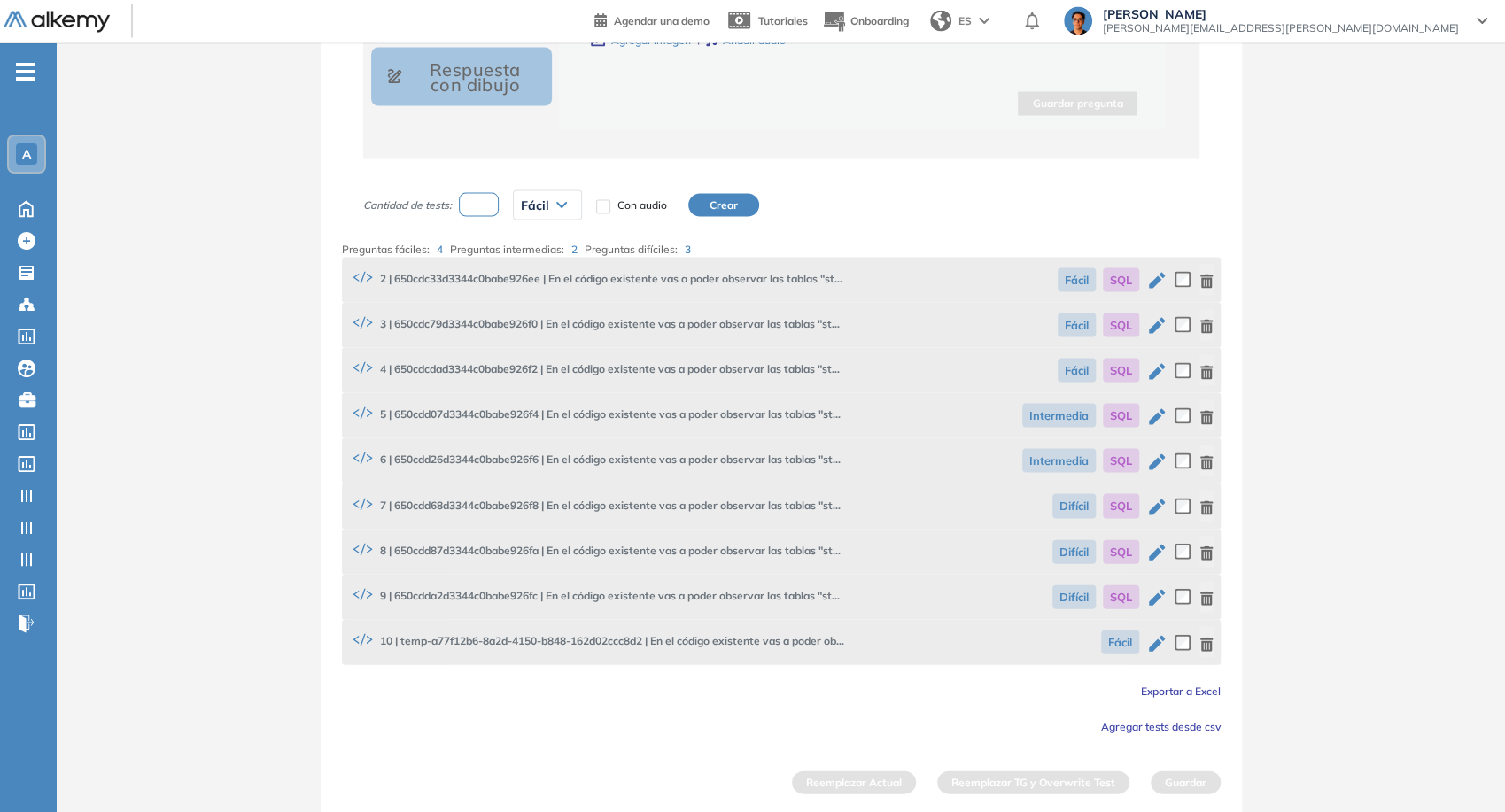
click at [715, 206] on button "Crear" at bounding box center [723, 205] width 71 height 23
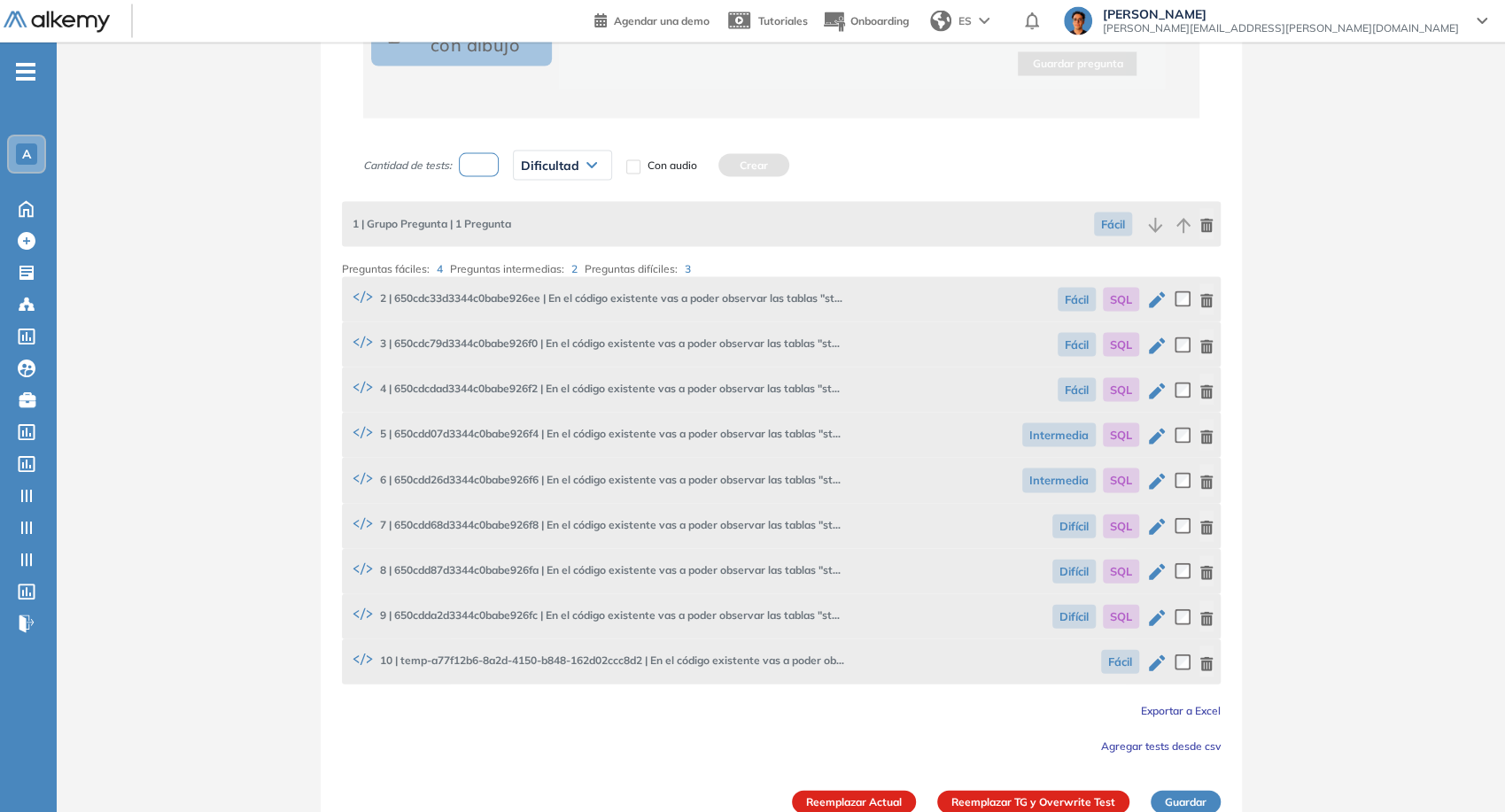
scroll to position [2340, 0]
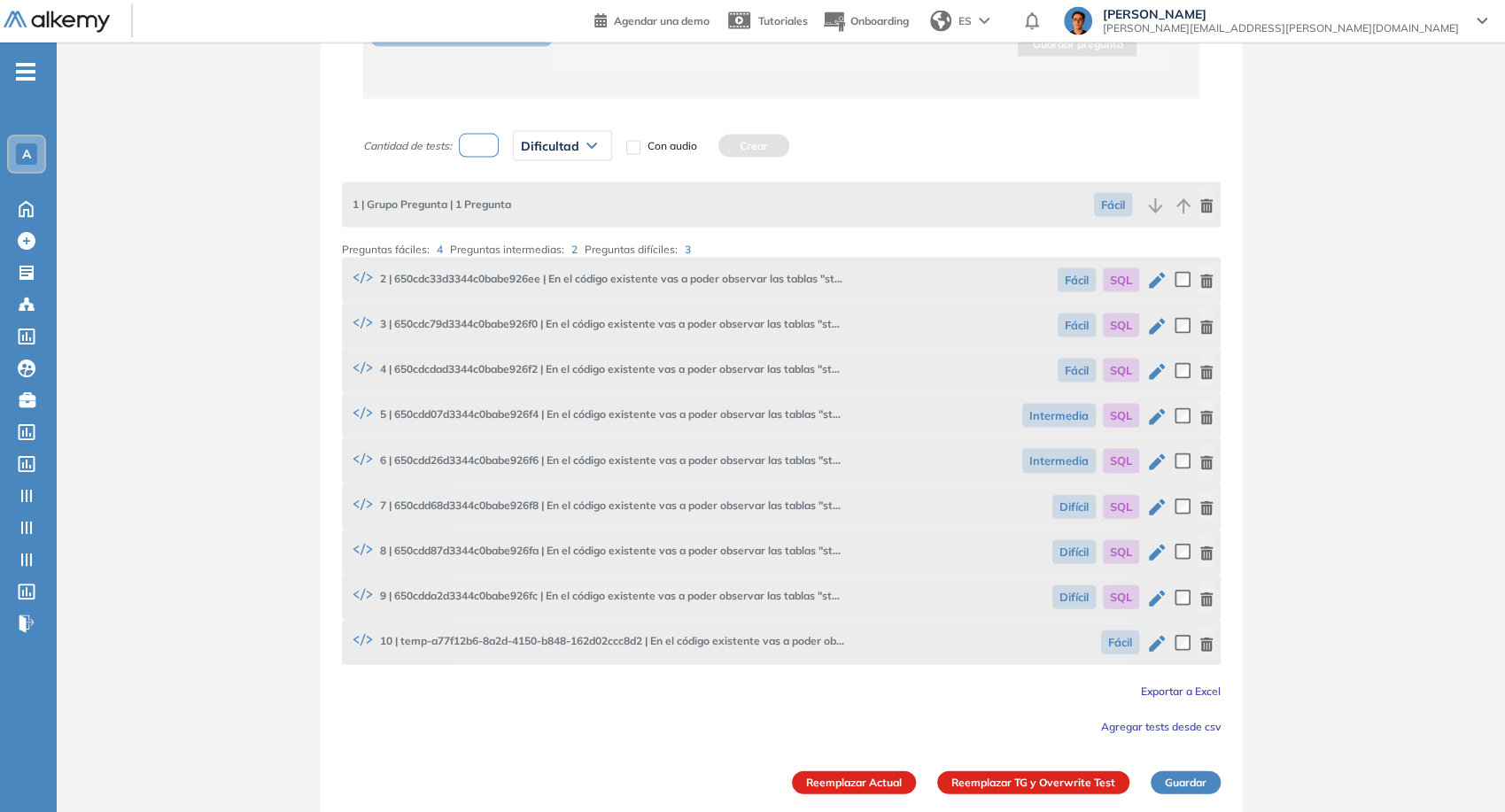
click at [1207, 638] on icon "button" at bounding box center [1205, 644] width 12 height 14
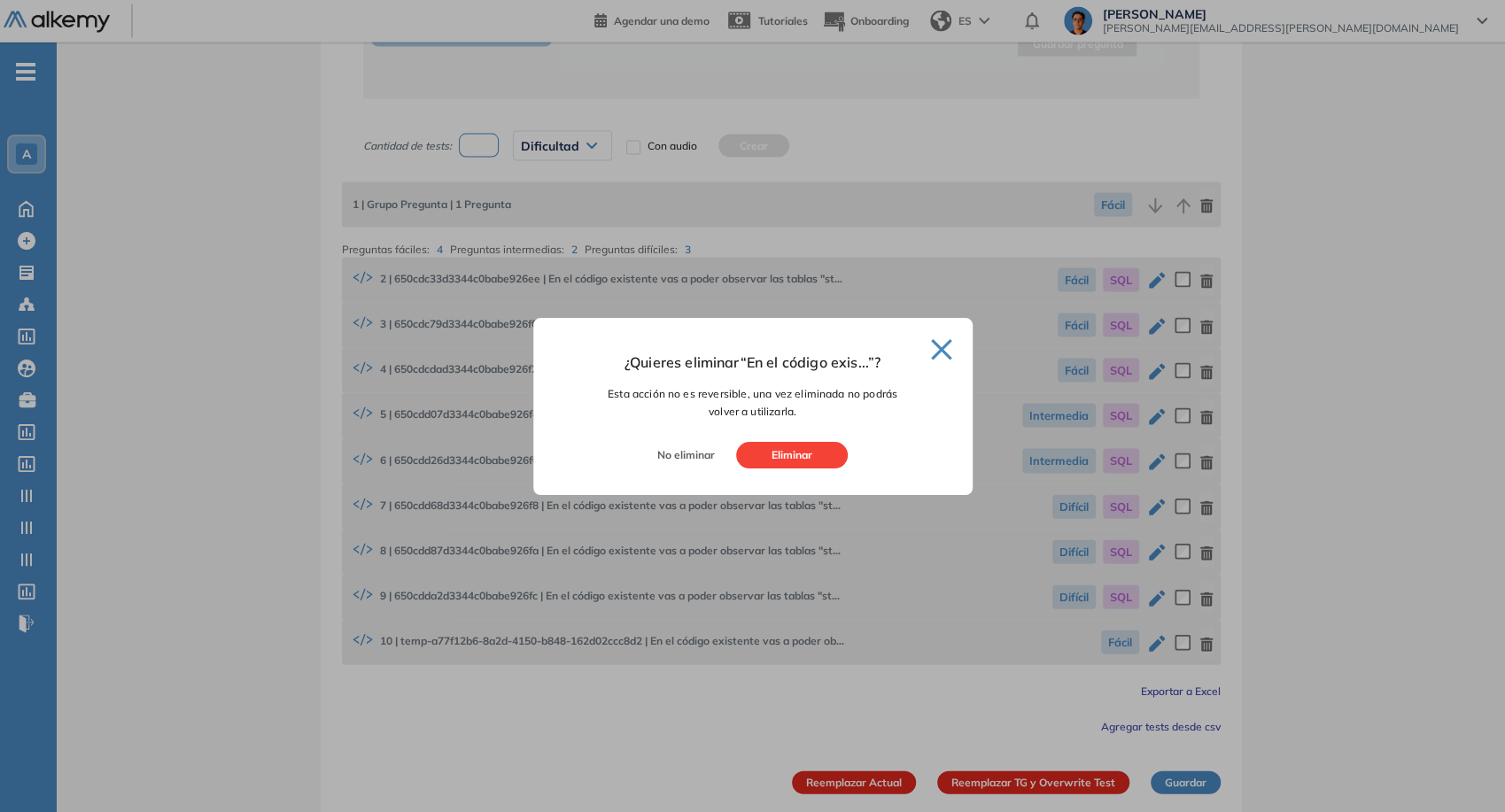
click at [815, 462] on button "Eliminar" at bounding box center [791, 455] width 111 height 27
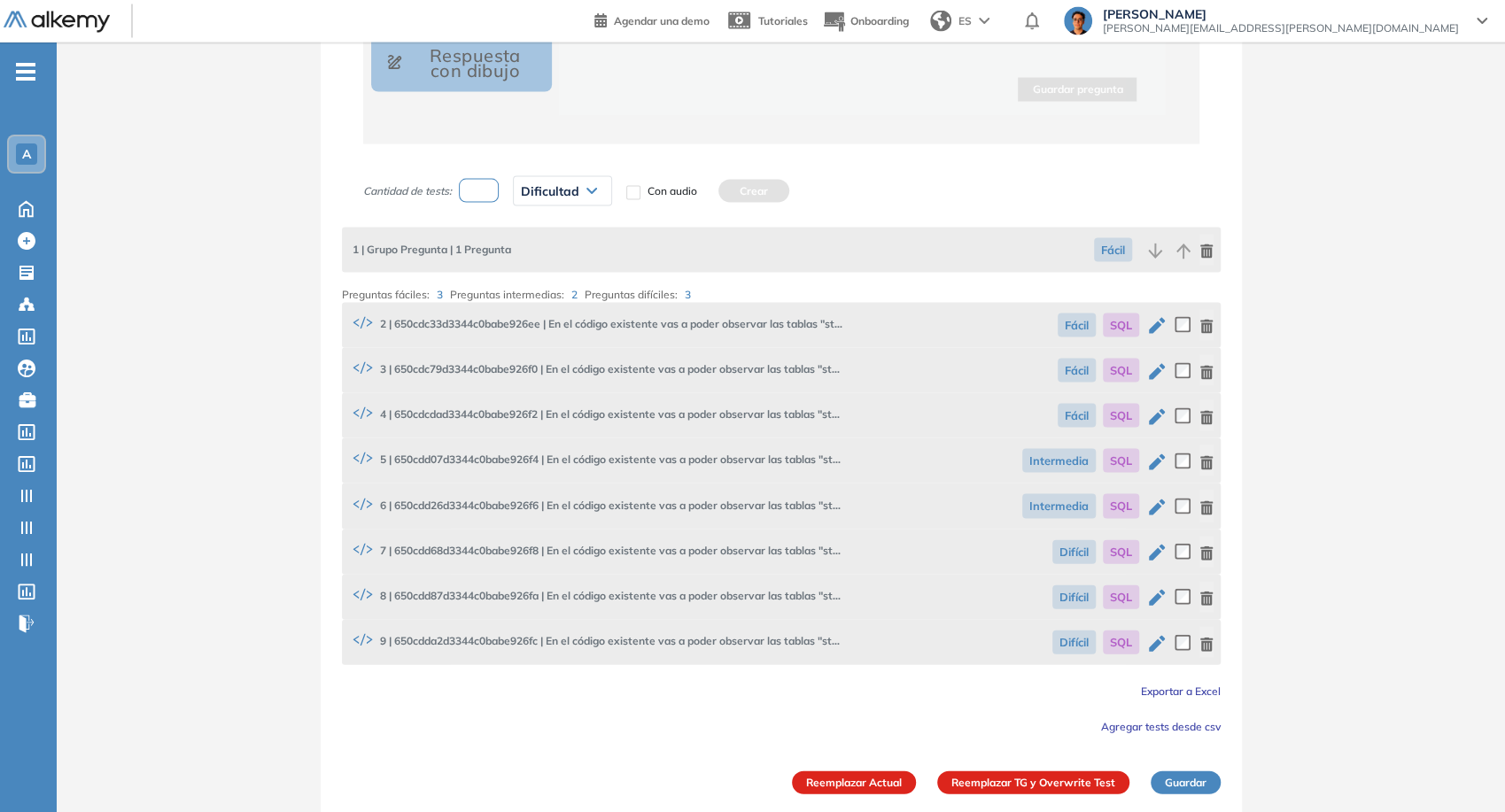
click at [1209, 258] on button "button" at bounding box center [1205, 250] width 14 height 31
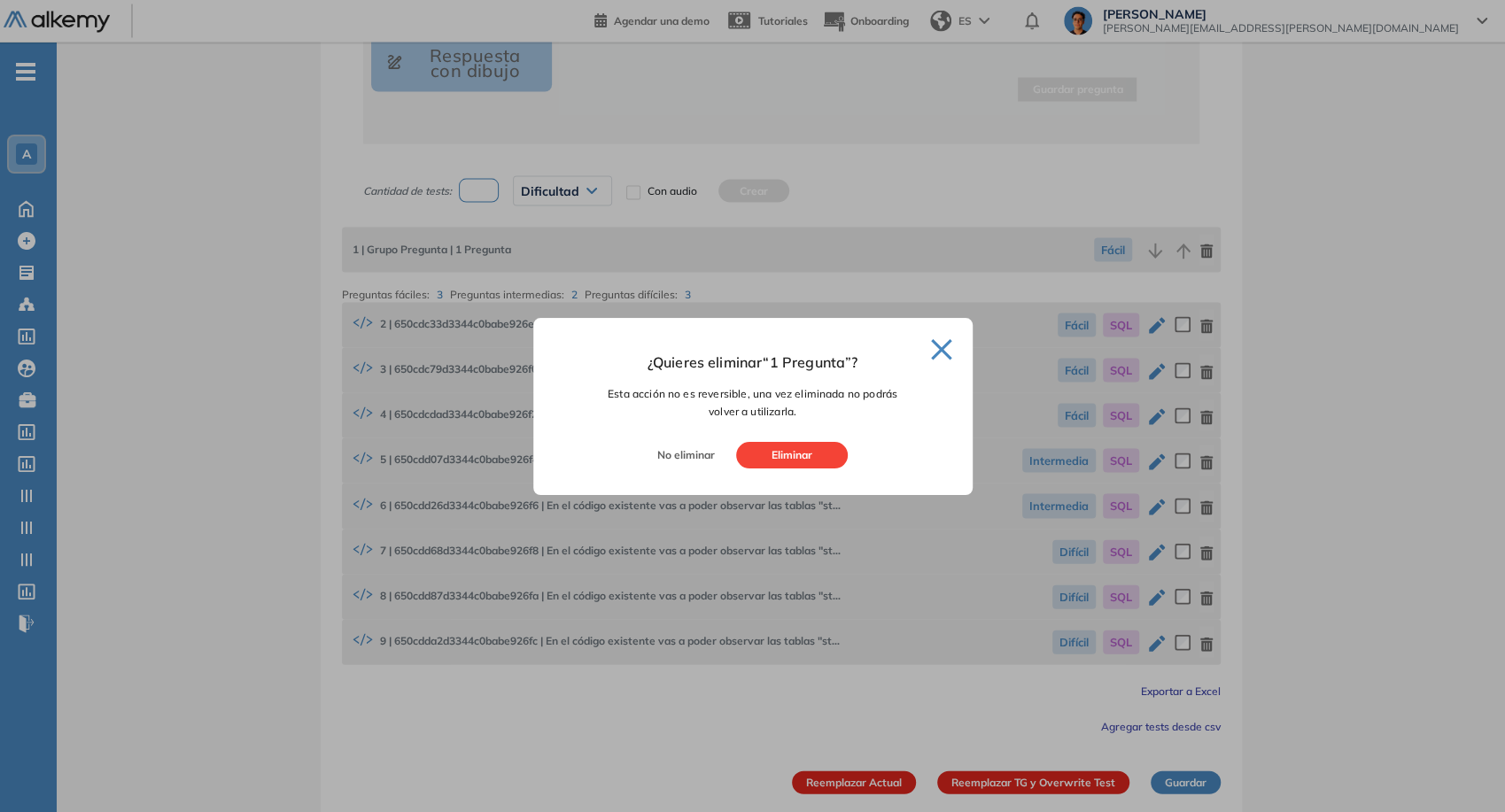
click at [812, 468] on button "Eliminar" at bounding box center [791, 455] width 111 height 27
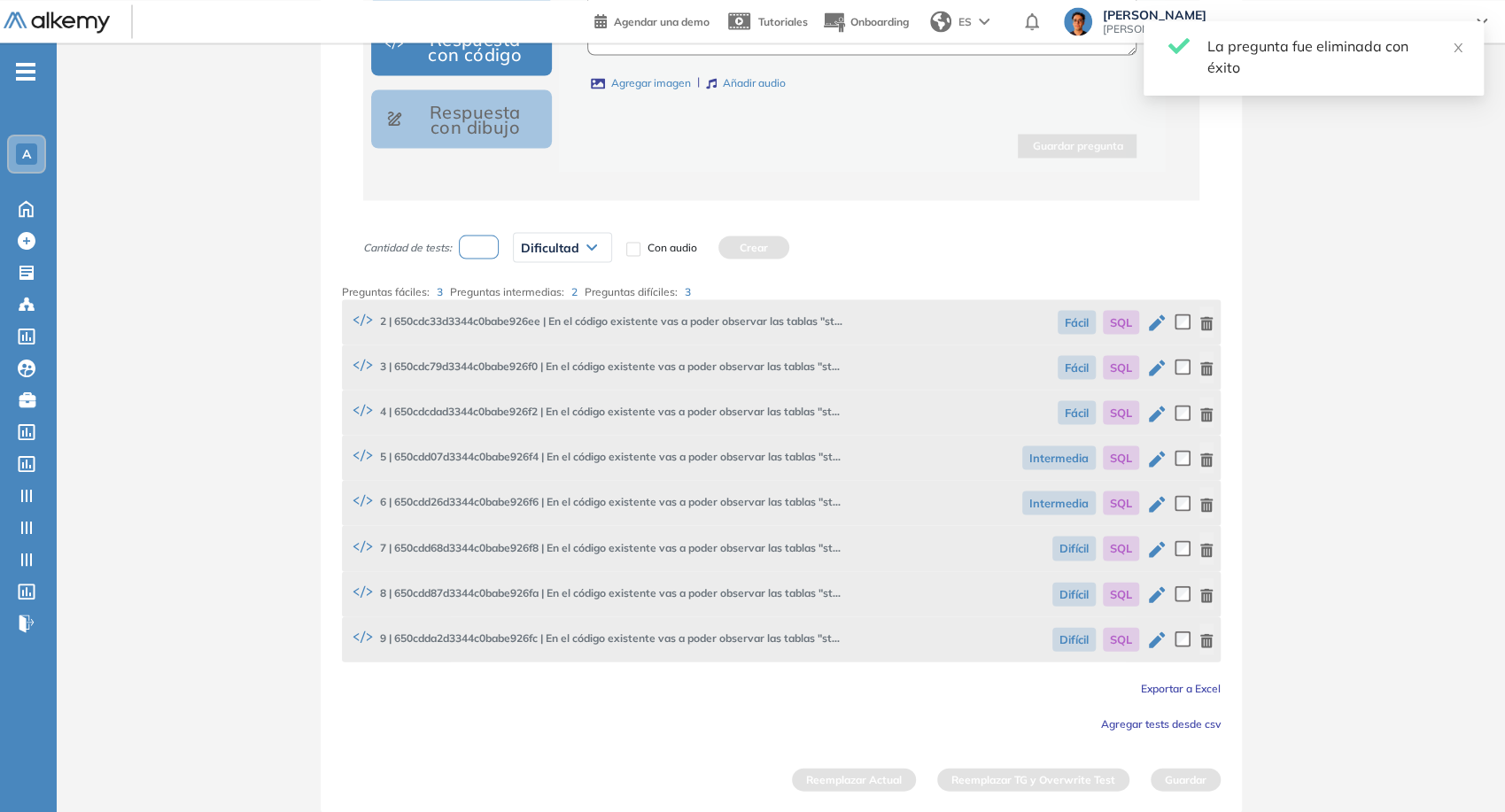
scroll to position [2235, 0]
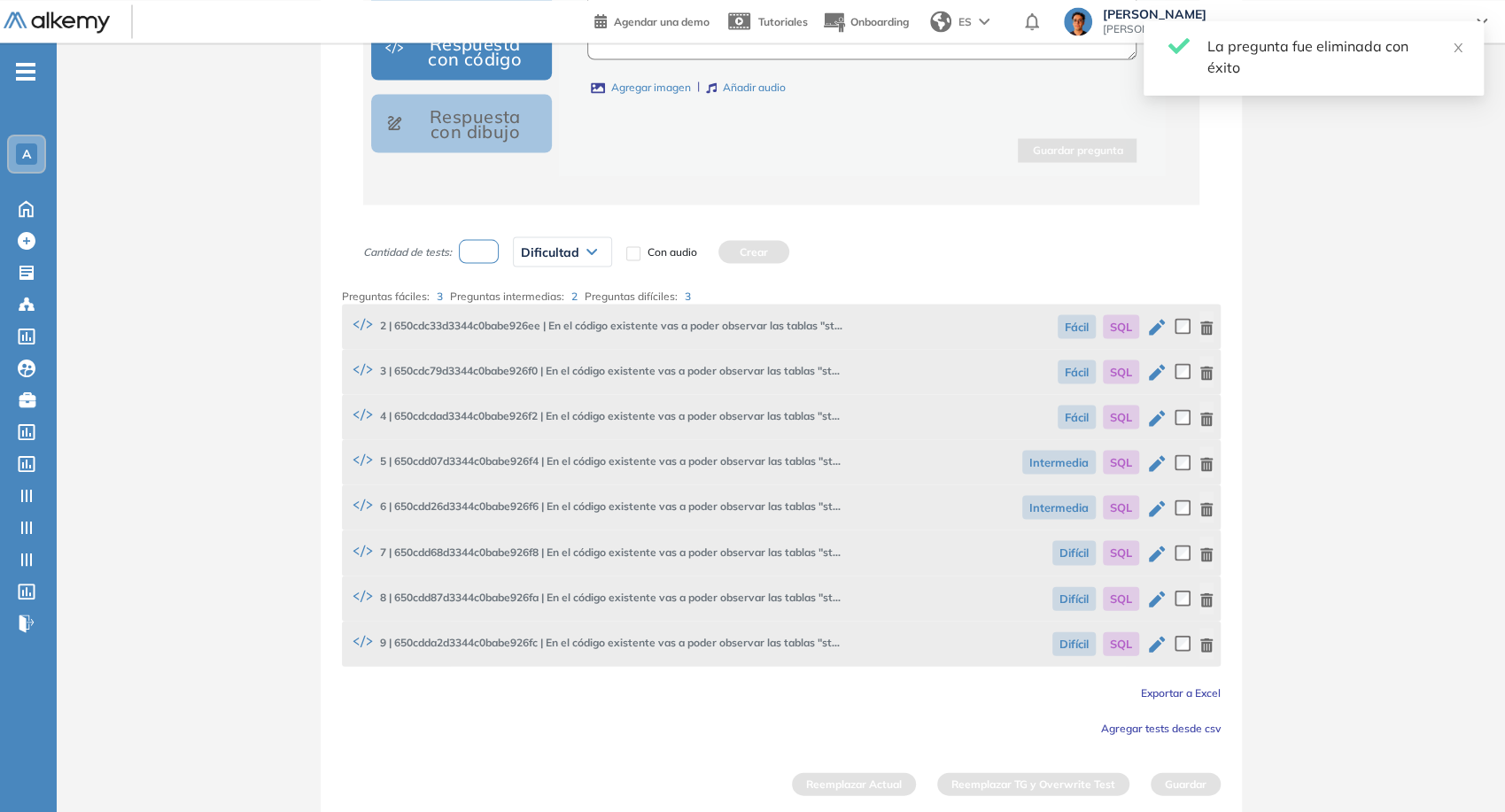
click at [481, 242] on input "number" at bounding box center [479, 251] width 40 height 24
type input "*"
click at [565, 244] on span "Dificultad" at bounding box center [550, 251] width 59 height 14
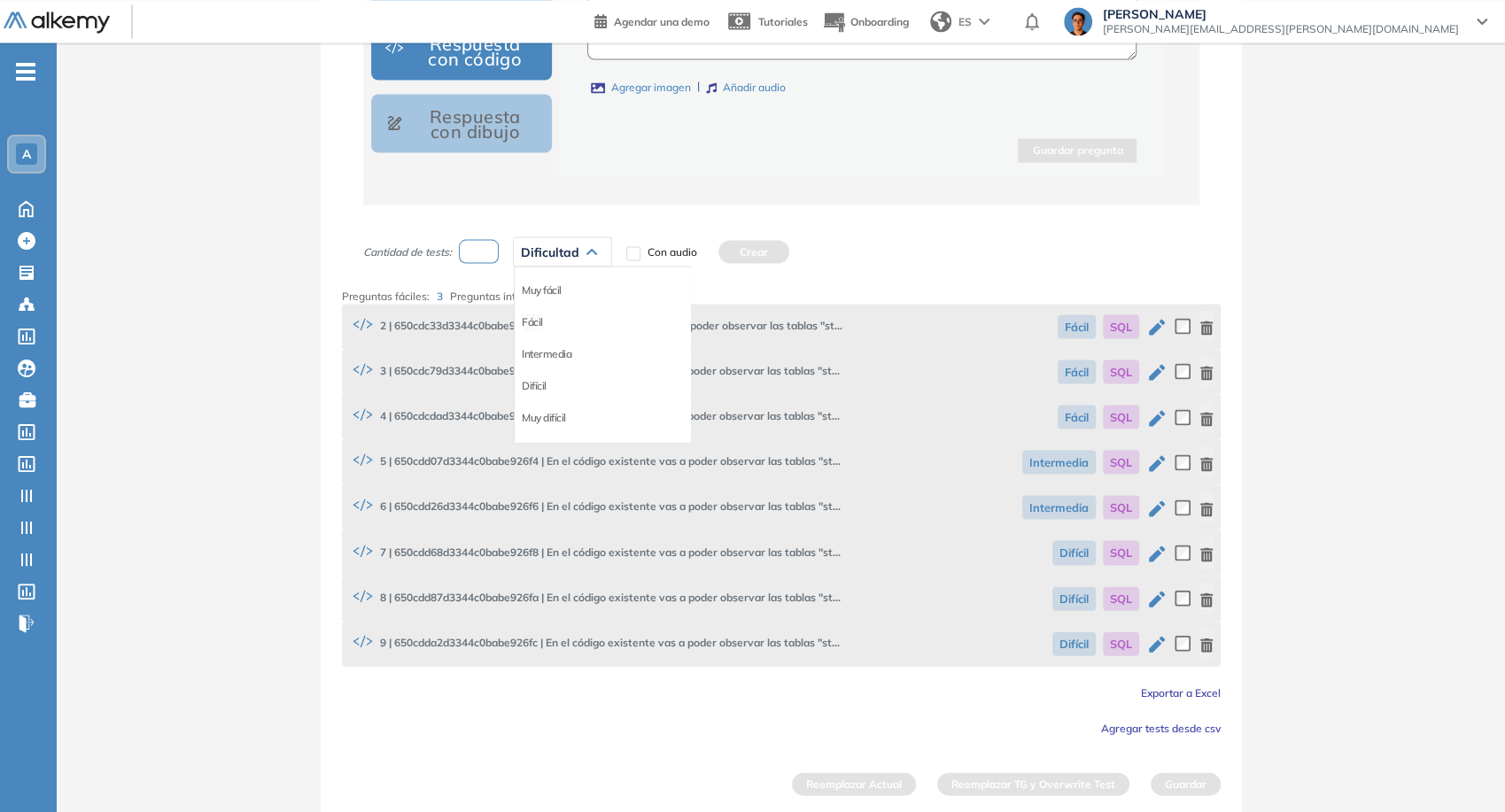
click at [537, 316] on li "Fácil" at bounding box center [532, 321] width 21 height 17
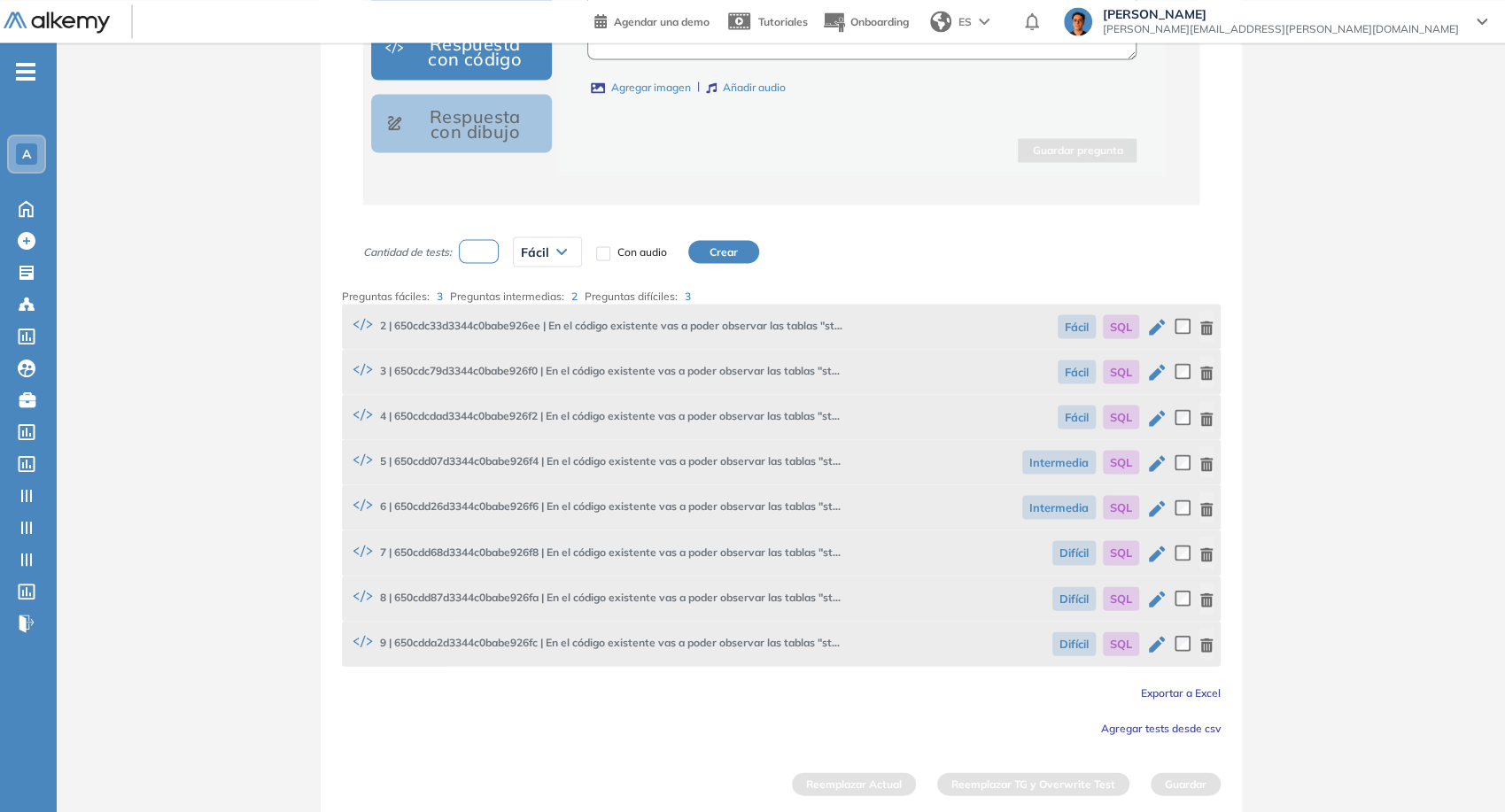
click at [724, 250] on button "Crear" at bounding box center [723, 251] width 71 height 23
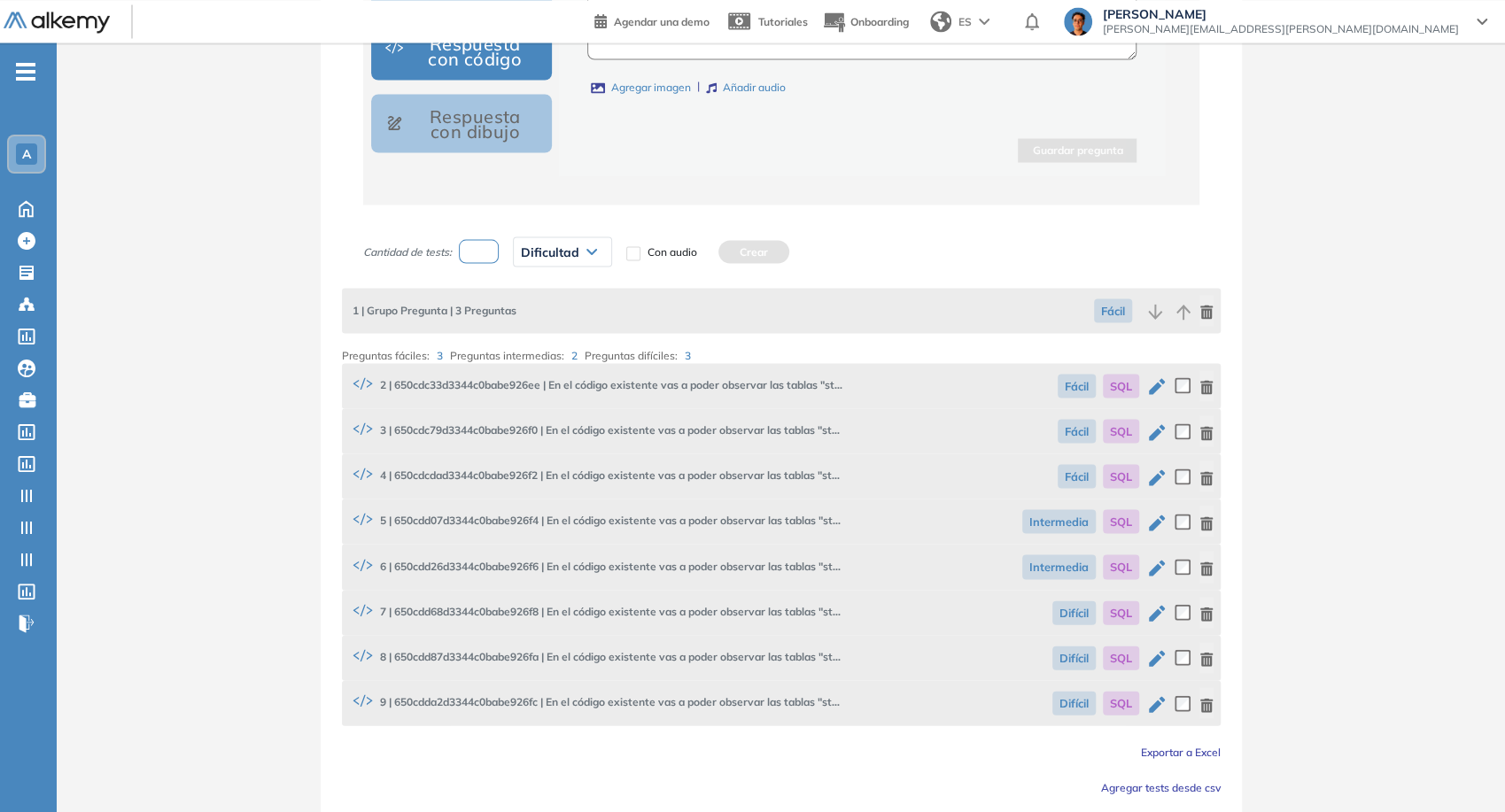
click at [481, 240] on input "number" at bounding box center [479, 251] width 40 height 24
type input "*"
click at [528, 254] on span "Dificultad" at bounding box center [550, 251] width 59 height 14
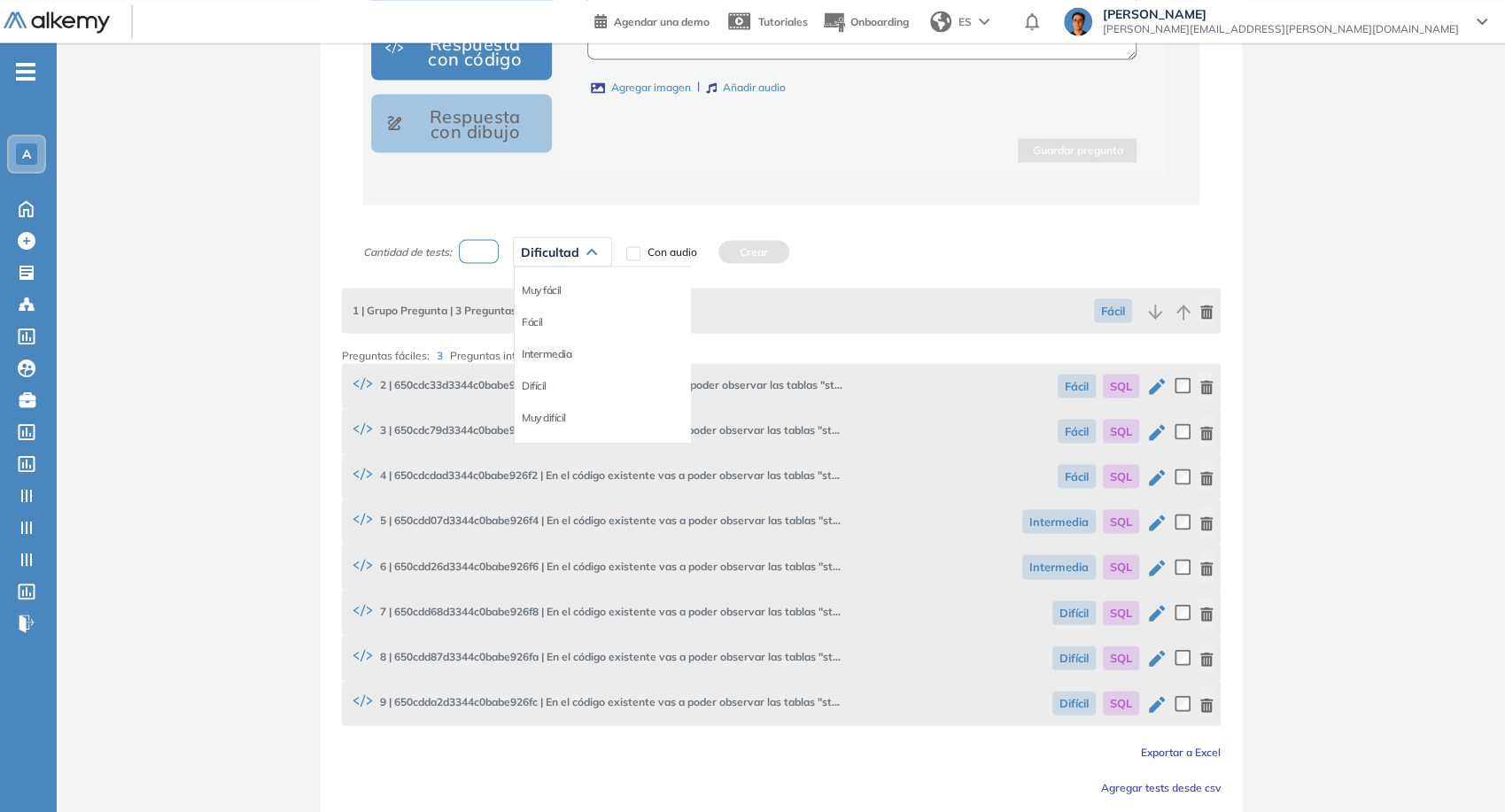
click at [560, 349] on li "Intermedia" at bounding box center [547, 353] width 50 height 17
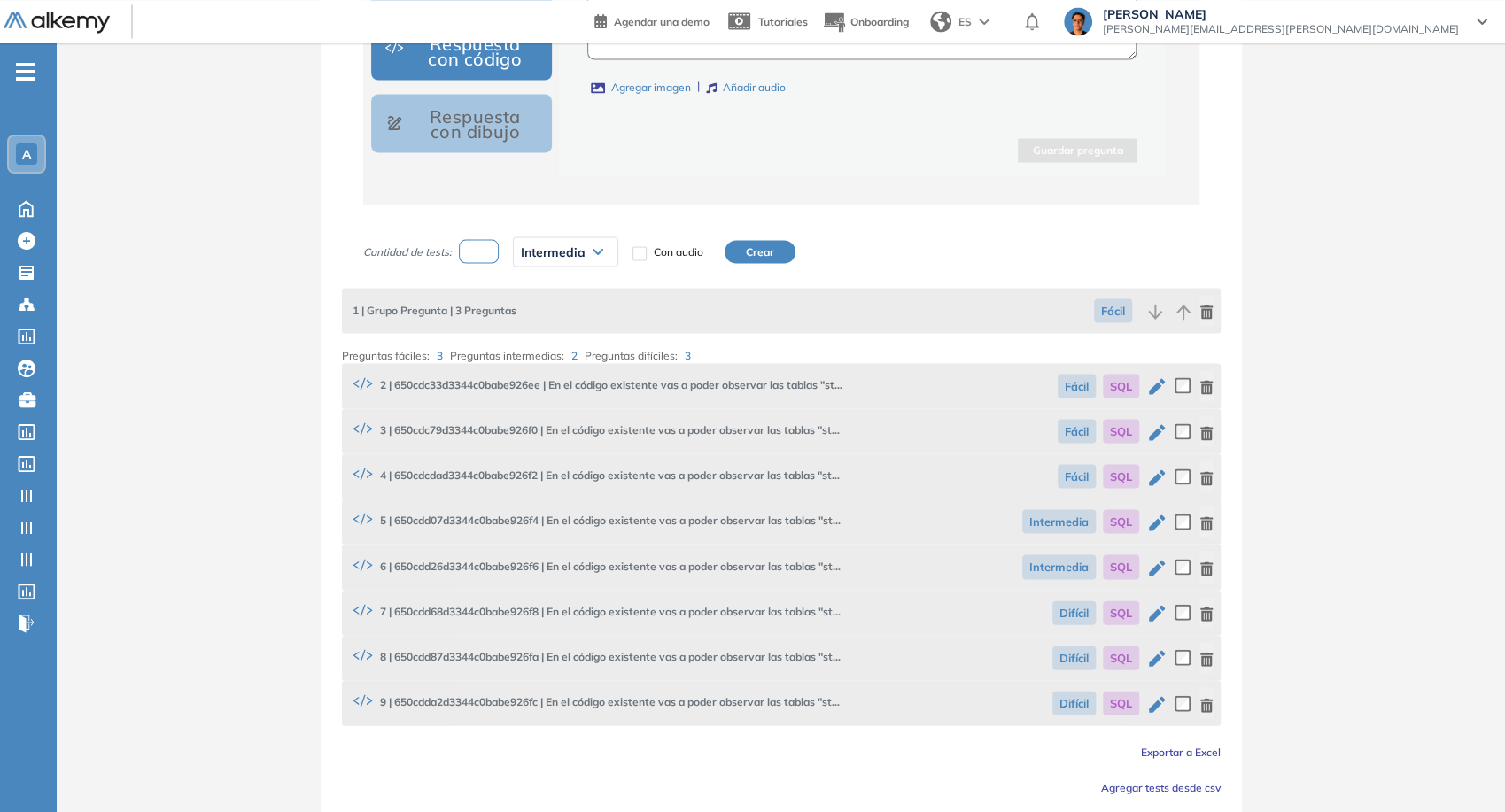
click at [741, 248] on button "Crear" at bounding box center [760, 251] width 71 height 23
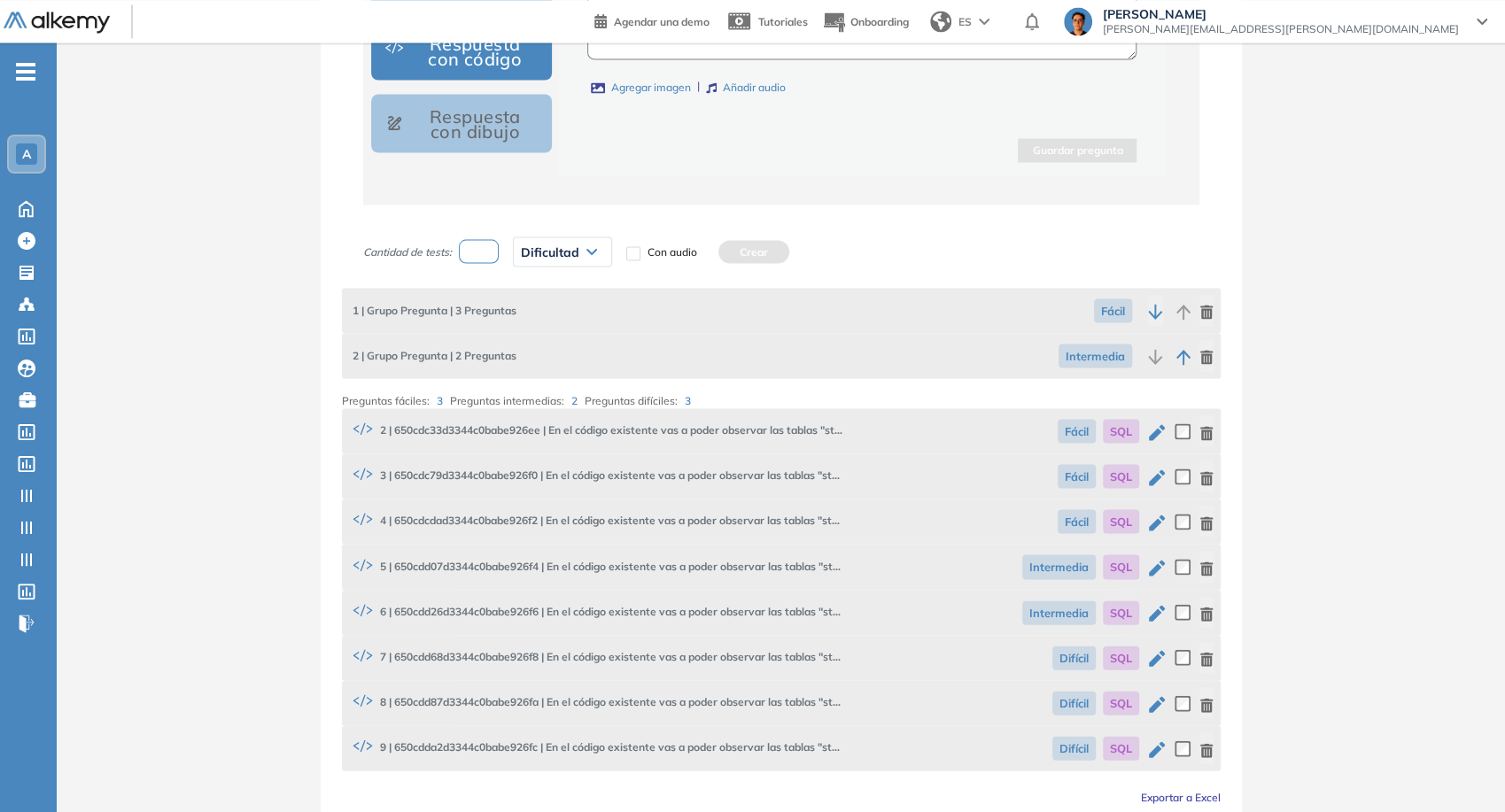
click at [481, 244] on input "number" at bounding box center [479, 251] width 40 height 24
type input "*"
click at [542, 254] on div "Dificultad" at bounding box center [562, 251] width 97 height 28
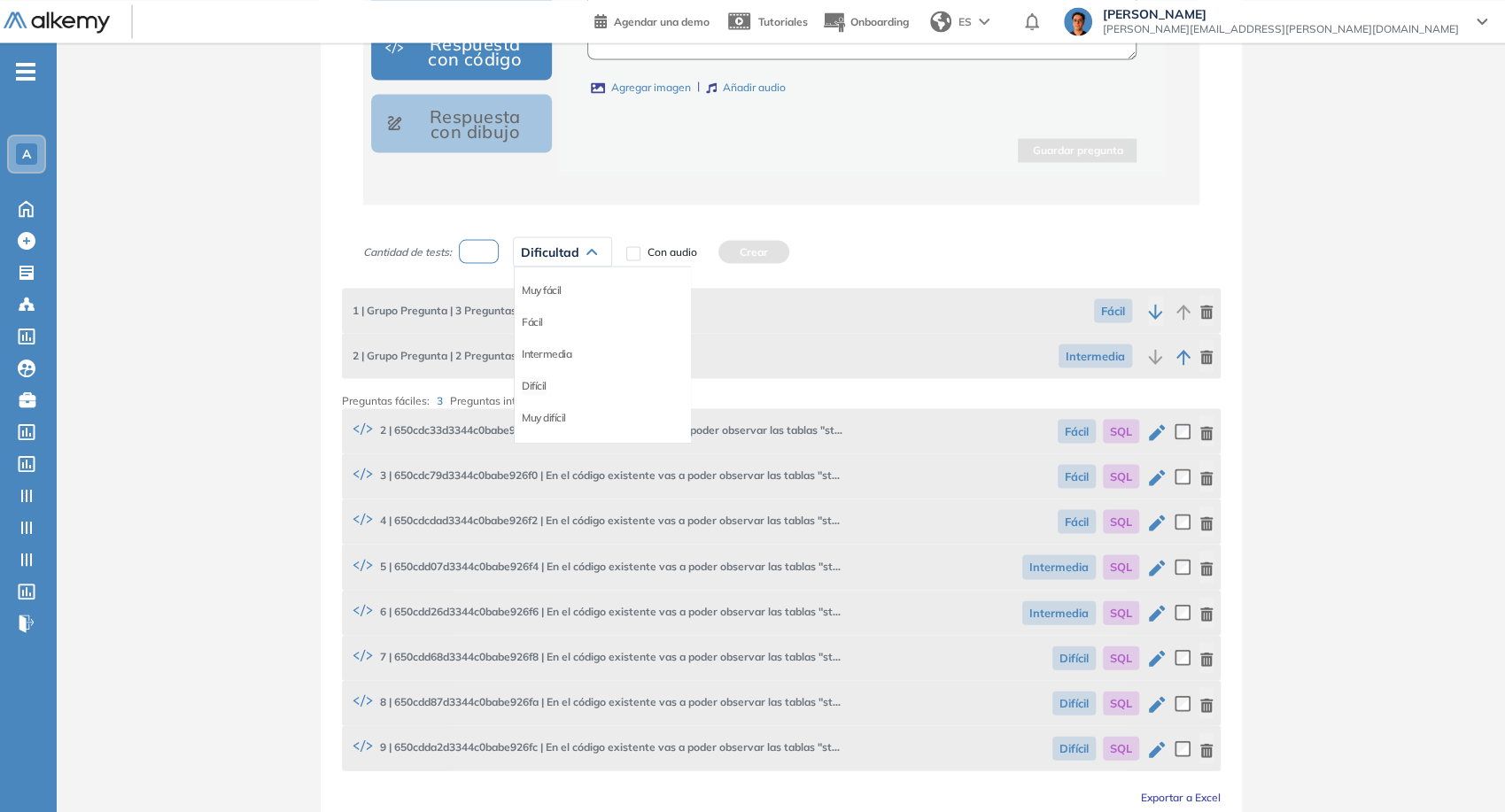
click at [538, 379] on li "Difícil" at bounding box center [534, 385] width 25 height 17
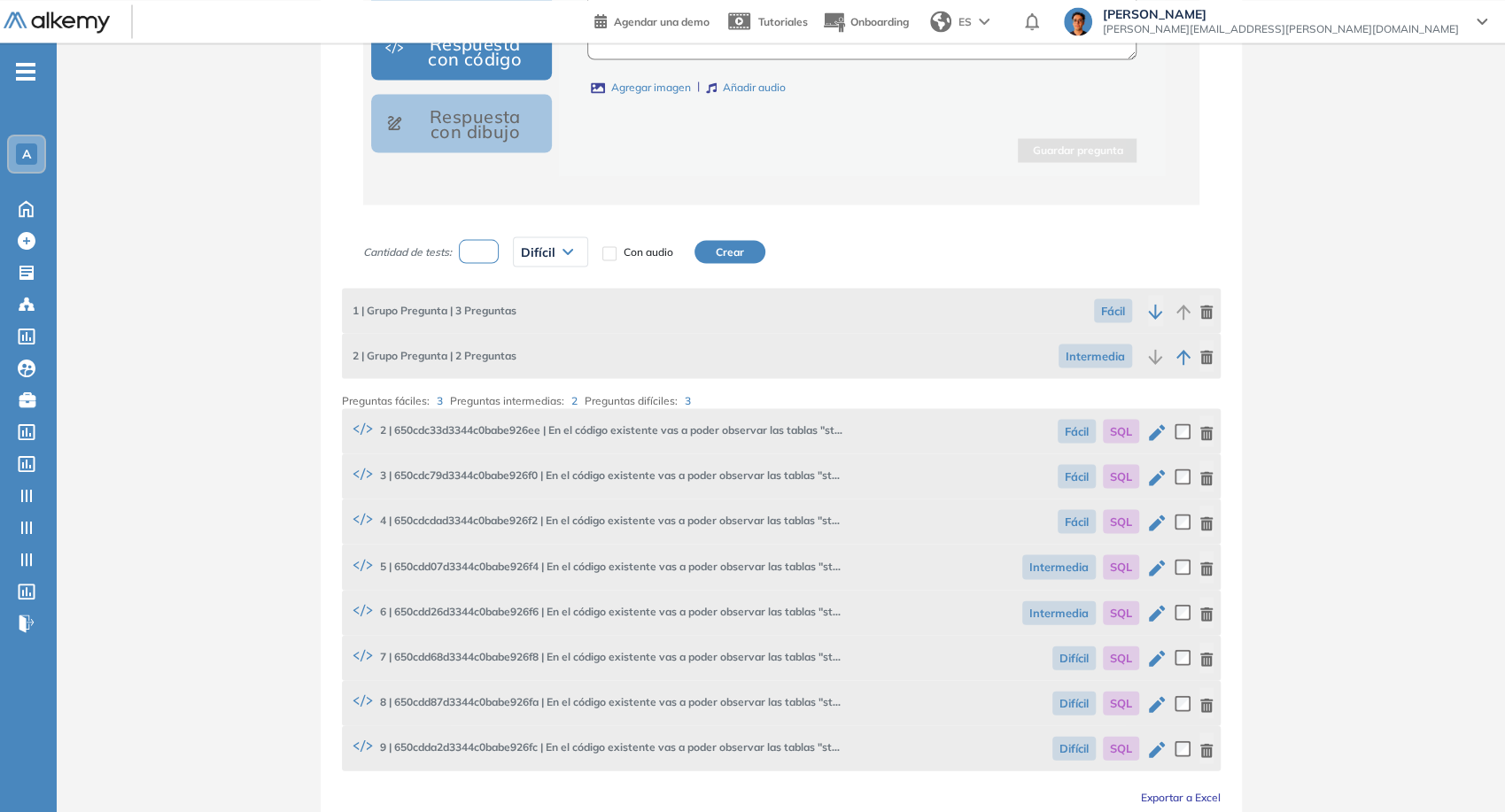
click at [734, 254] on button "Crear" at bounding box center [730, 251] width 71 height 23
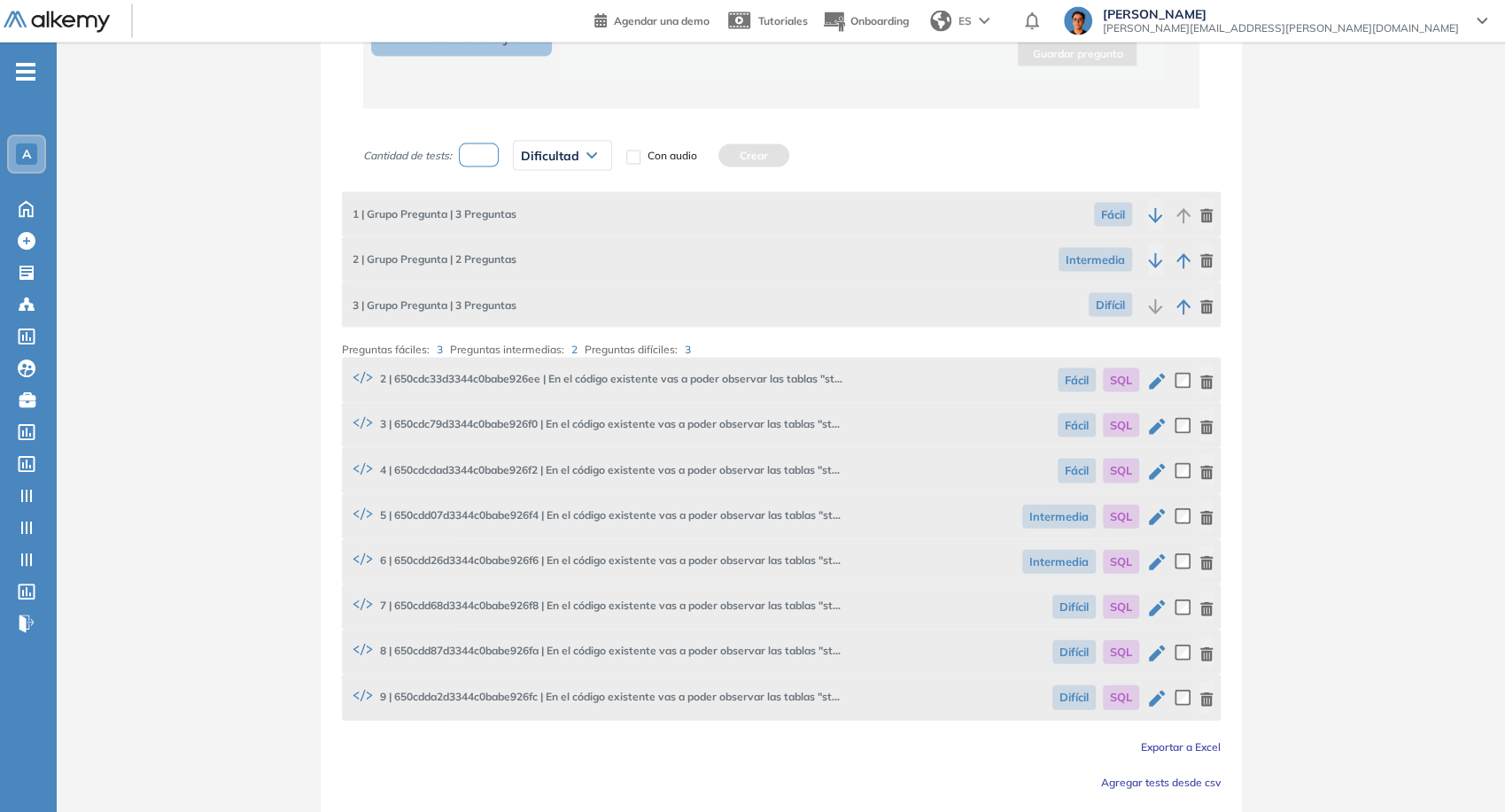
scroll to position [2385, 0]
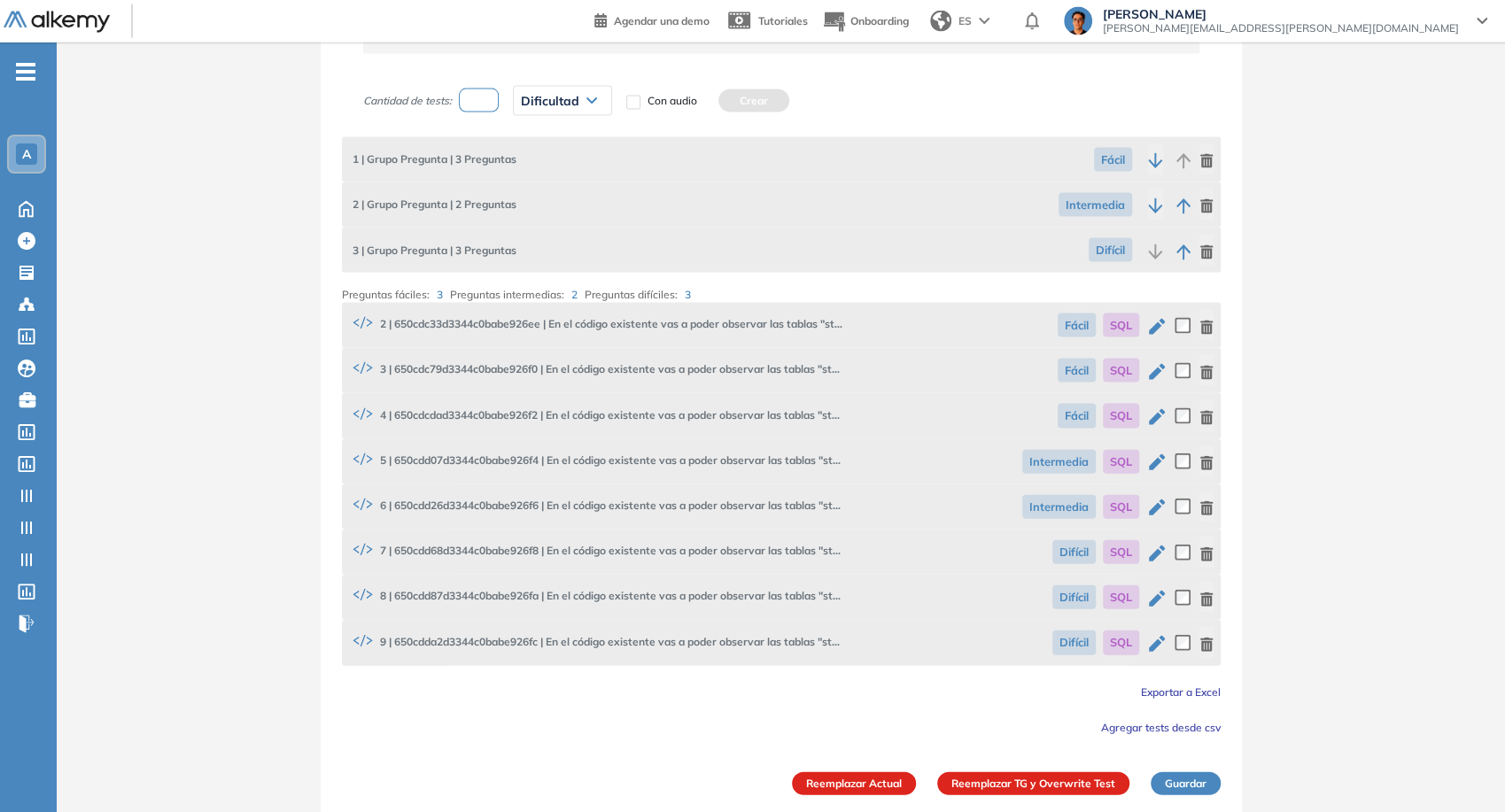
click at [854, 773] on button "Reemplazar Actual" at bounding box center [854, 784] width 124 height 23
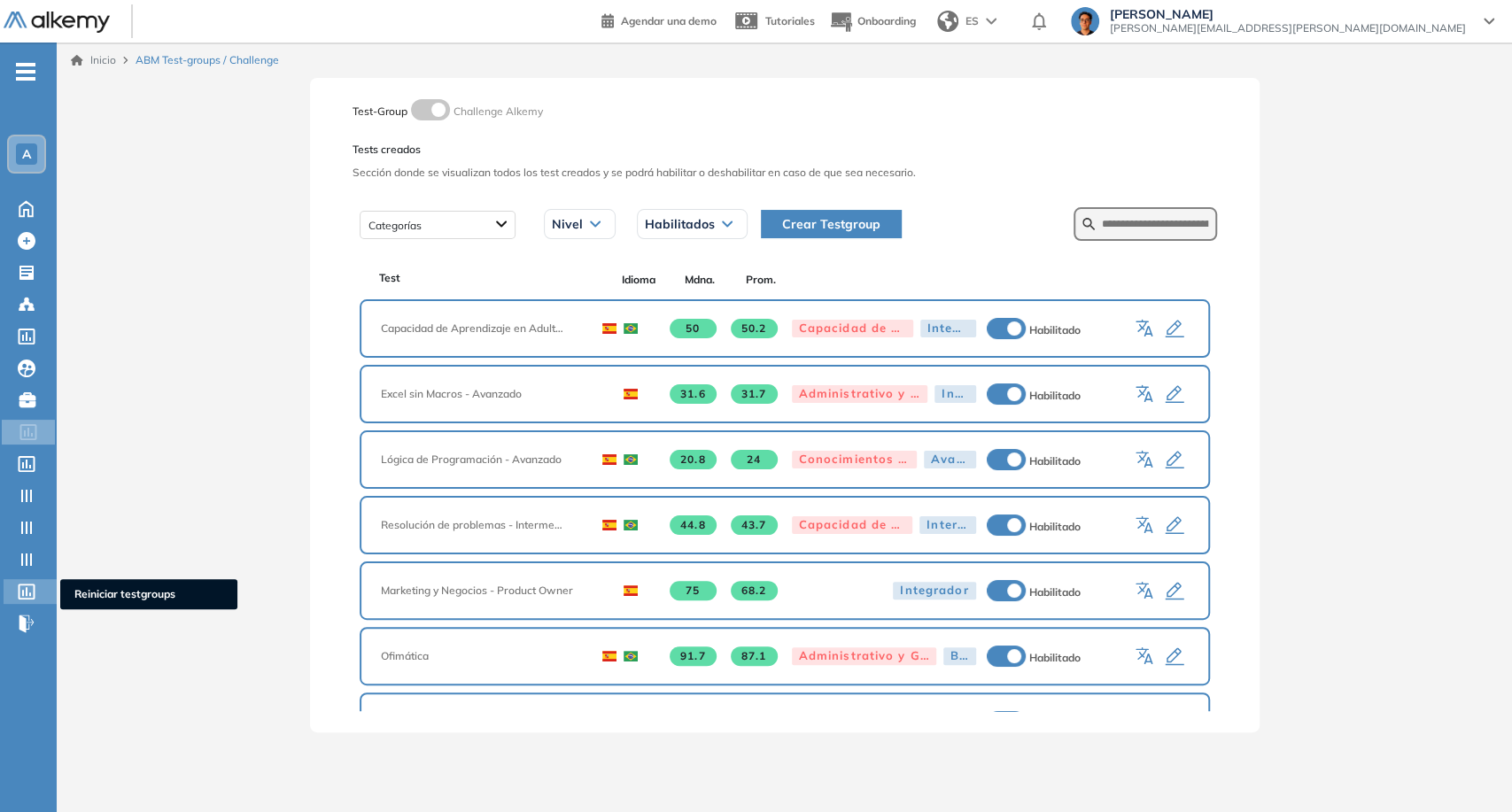
click at [14, 596] on div "Reiniciar testgroups Reiniciar testgroups" at bounding box center [30, 592] width 53 height 25
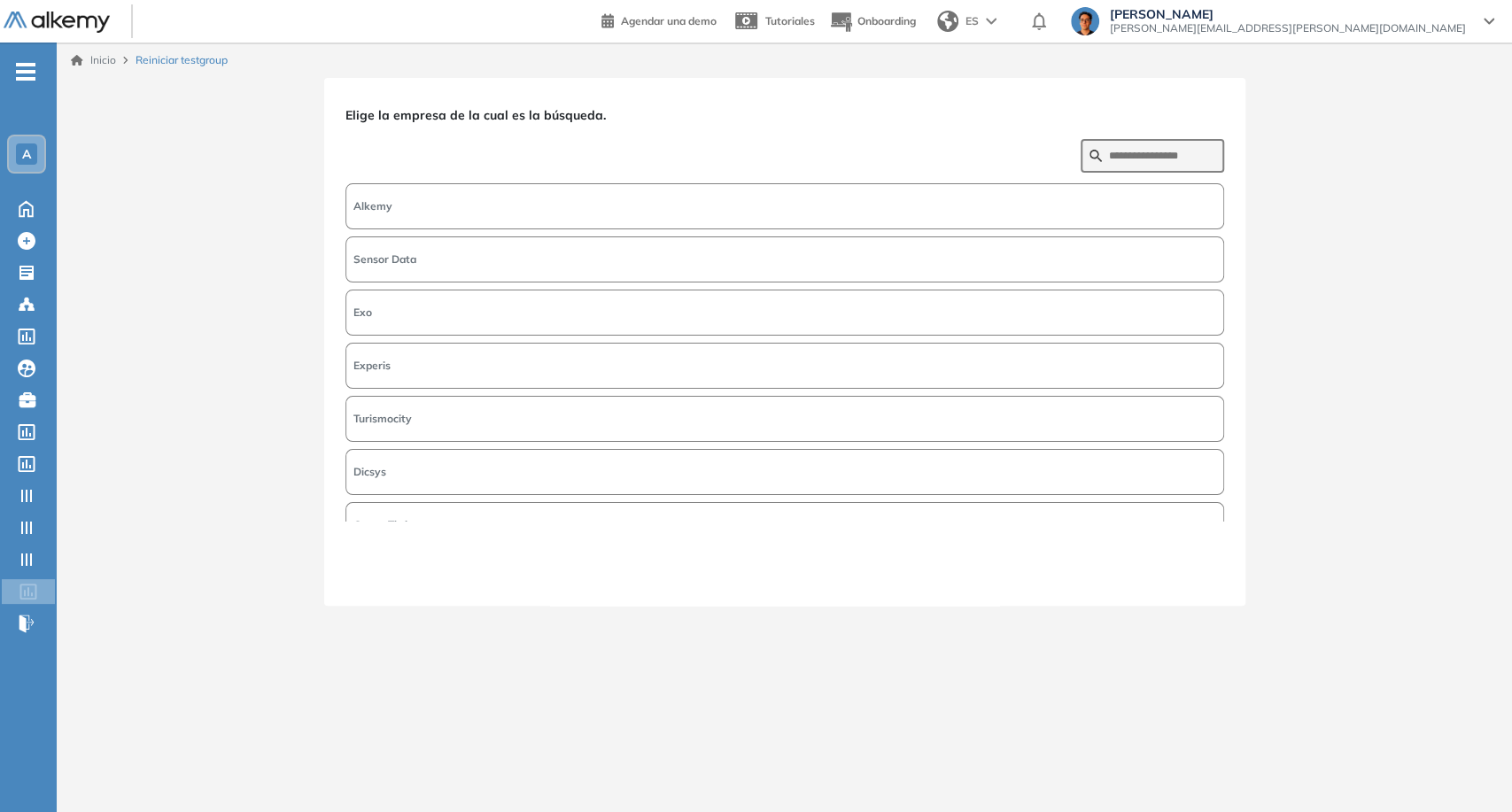
click at [1007, 222] on button "Alkemy" at bounding box center [784, 207] width 878 height 46
click at [1166, 564] on button "Siguiente" at bounding box center [1185, 572] width 76 height 23
click at [721, 264] on button "[Test JC]" at bounding box center [784, 259] width 878 height 46
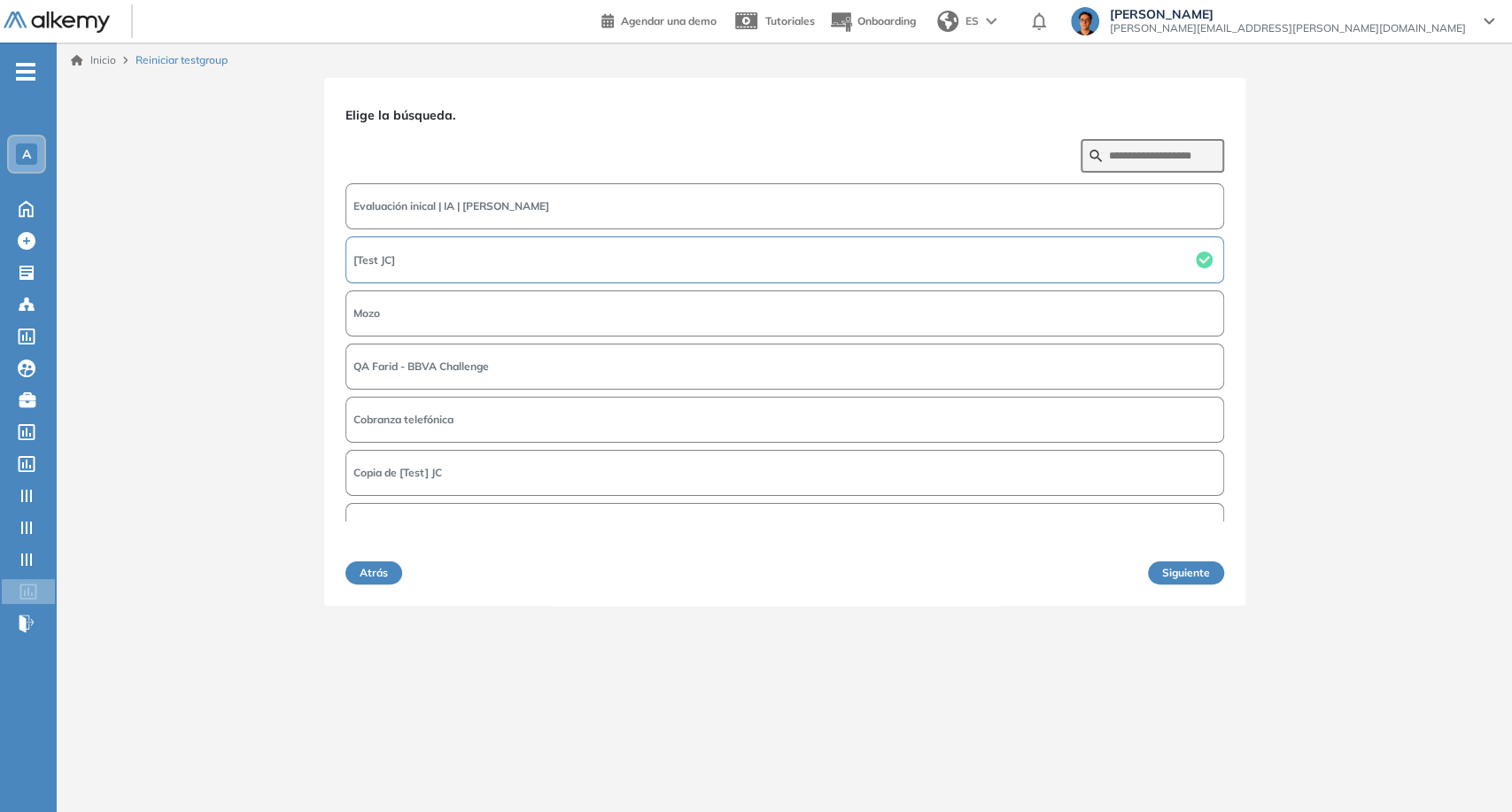
click at [1162, 572] on button "Siguiente" at bounding box center [1185, 572] width 76 height 23
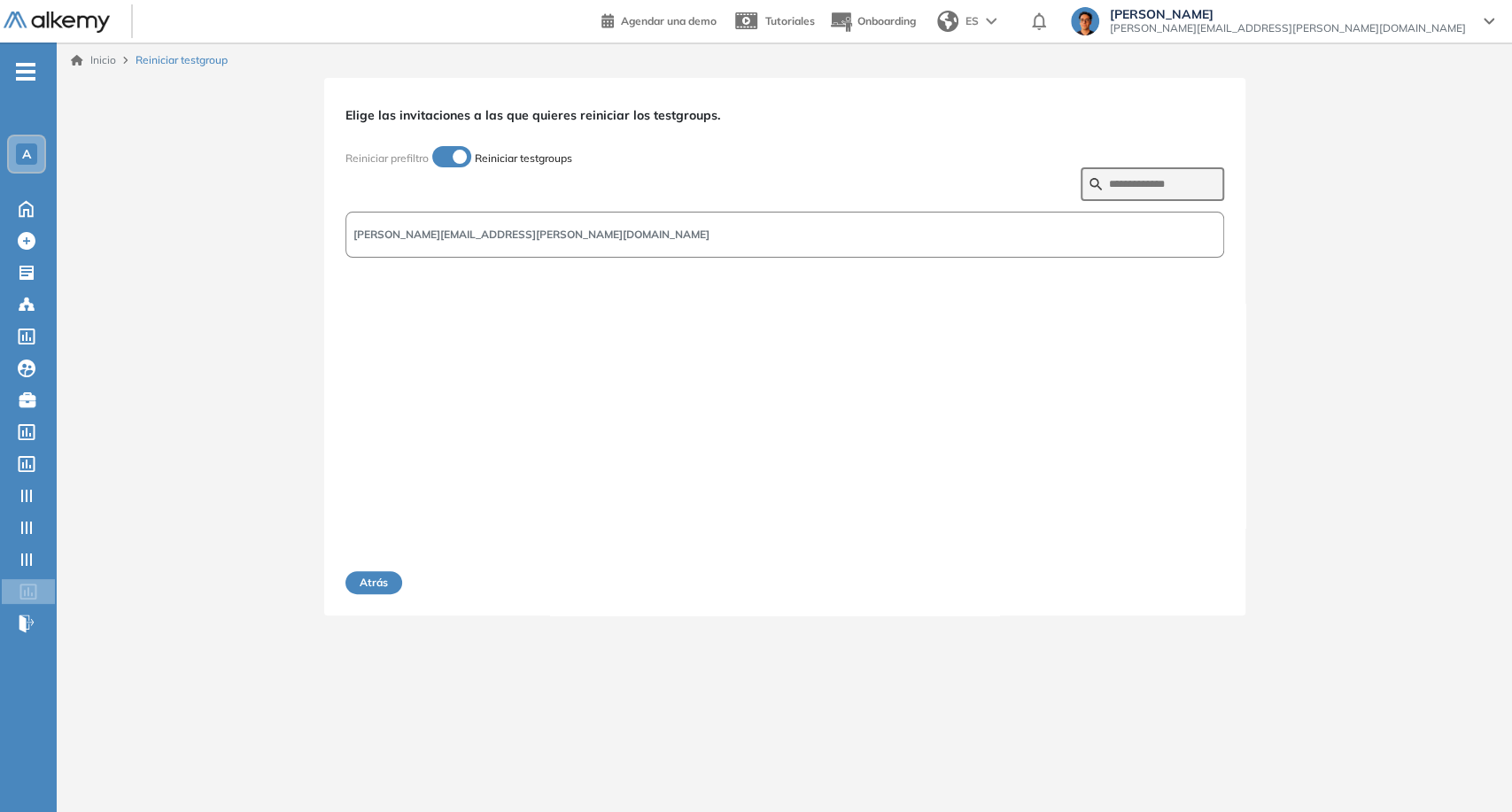
click at [540, 231] on button "juan.ojeda+test@alkemy.org" at bounding box center [784, 234] width 878 height 46
click at [1202, 578] on button "Siguiente" at bounding box center [1185, 582] width 76 height 23
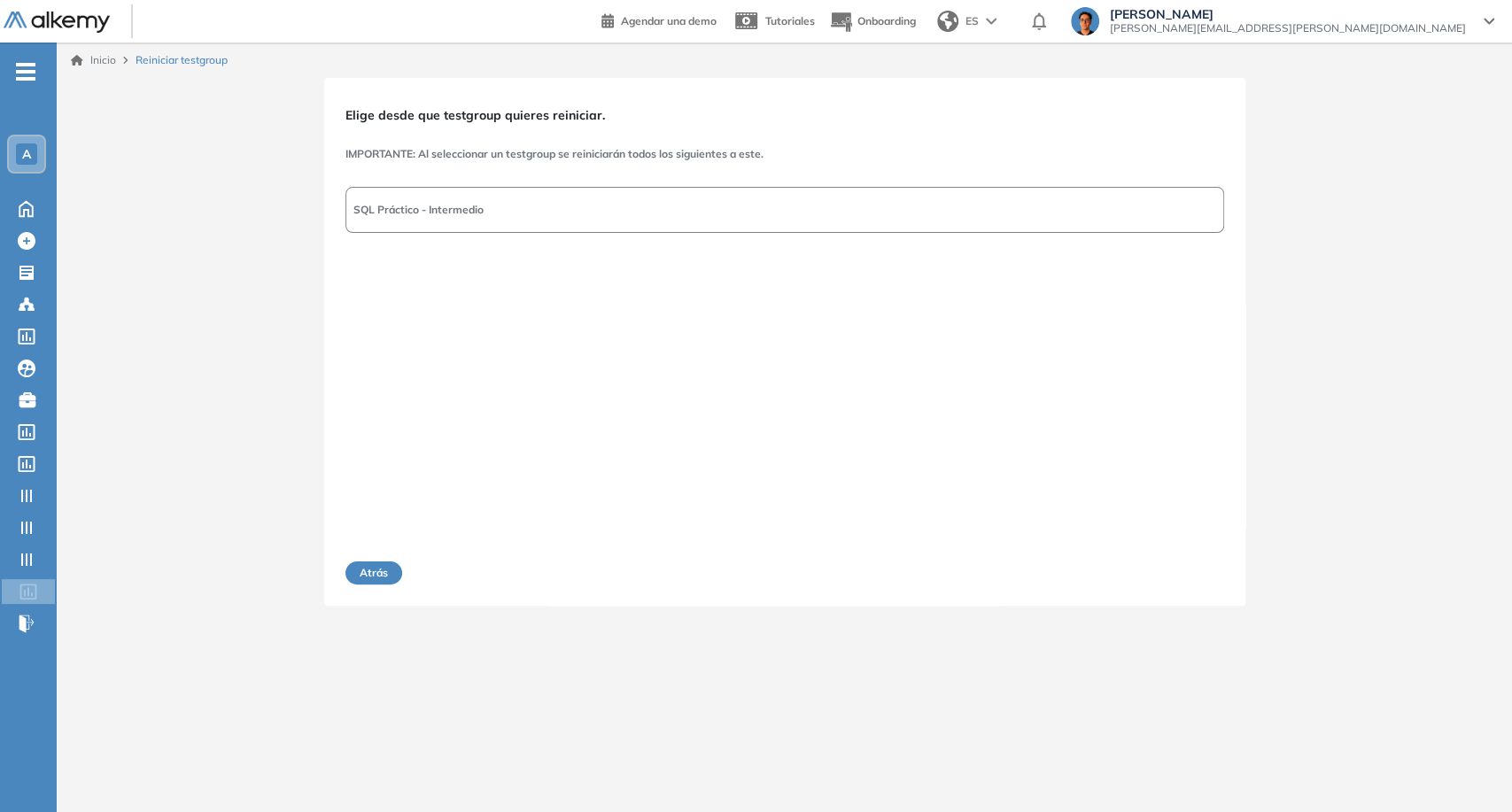
click at [509, 214] on button "SQL Práctico - Intermedio" at bounding box center [784, 209] width 878 height 46
click at [1190, 580] on button "Siguiente" at bounding box center [1185, 572] width 76 height 23
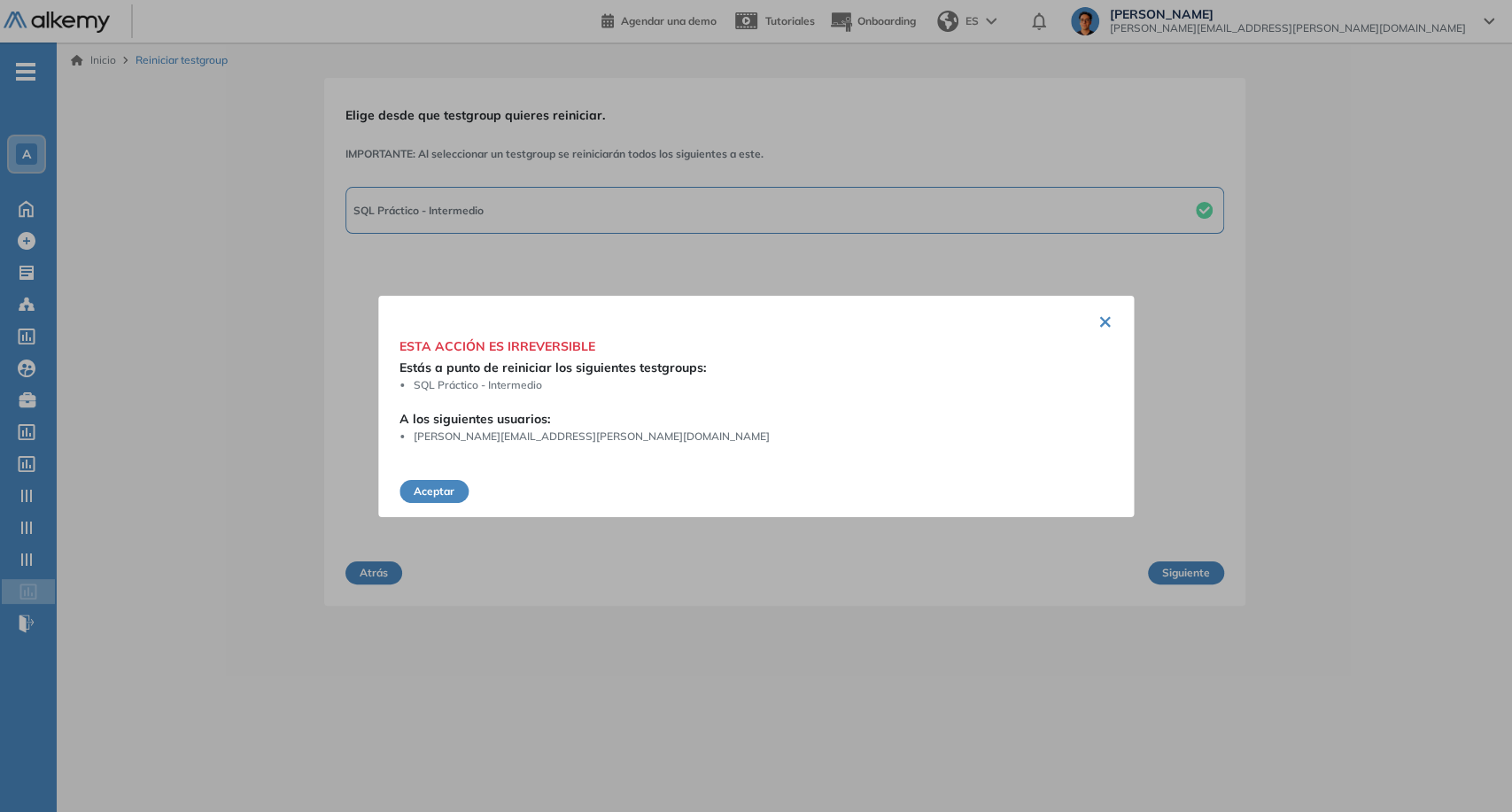
click at [452, 493] on button "Aceptar" at bounding box center [434, 491] width 69 height 23
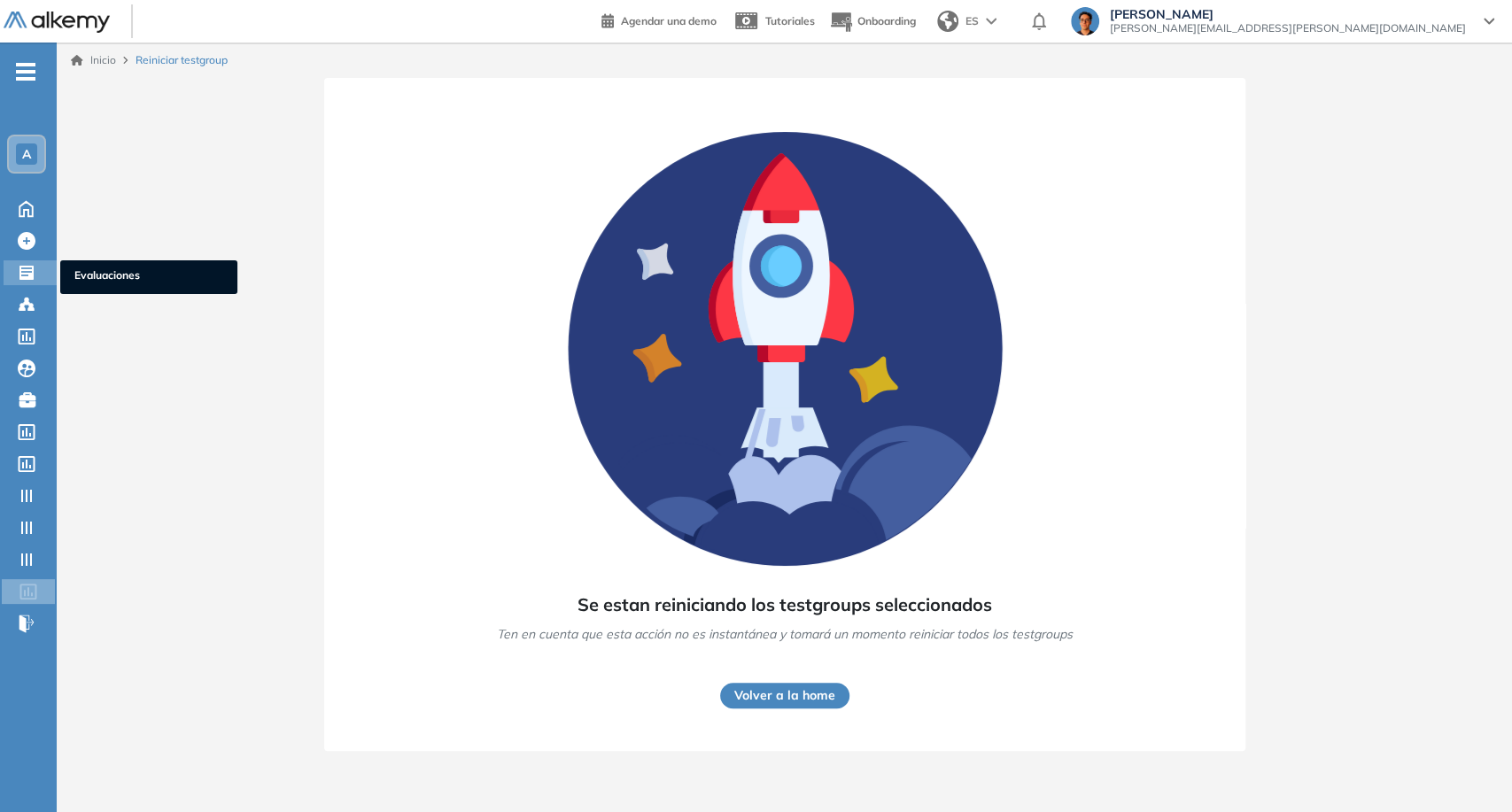
click at [28, 271] on icon at bounding box center [26, 272] width 17 height 17
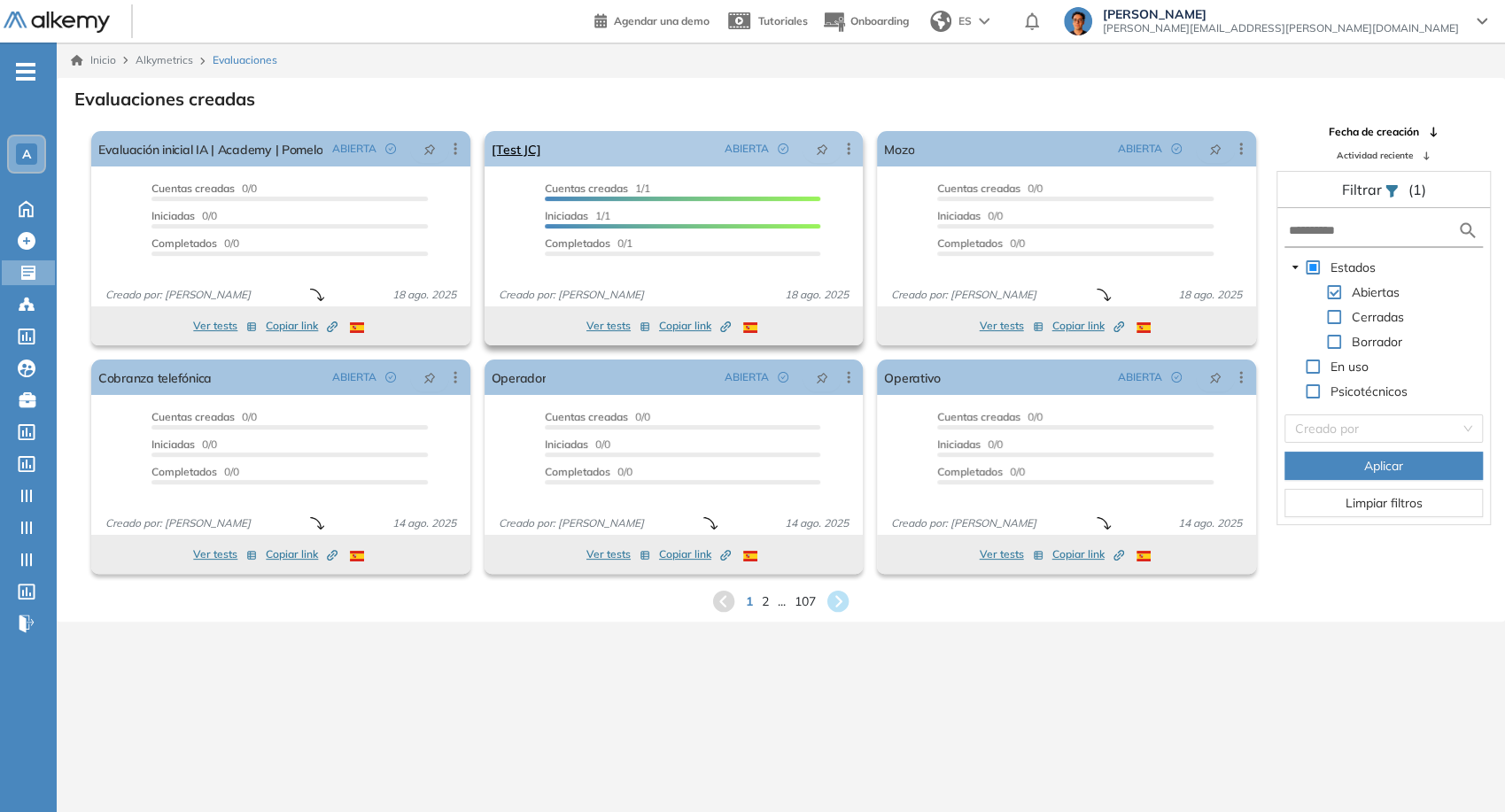
click at [851, 147] on icon at bounding box center [848, 148] width 17 height 17
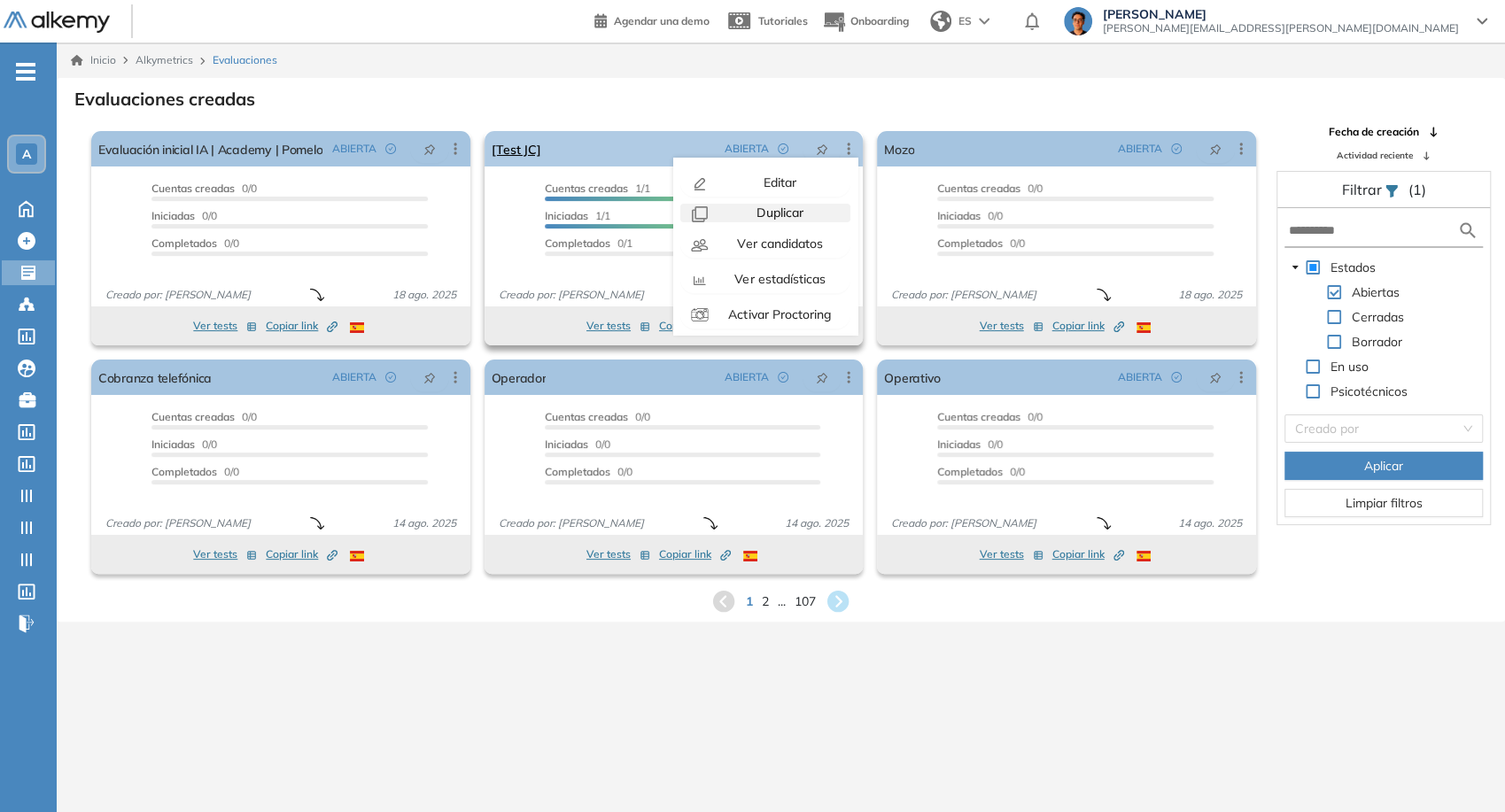
click at [797, 215] on span "Duplicar" at bounding box center [777, 212] width 51 height 16
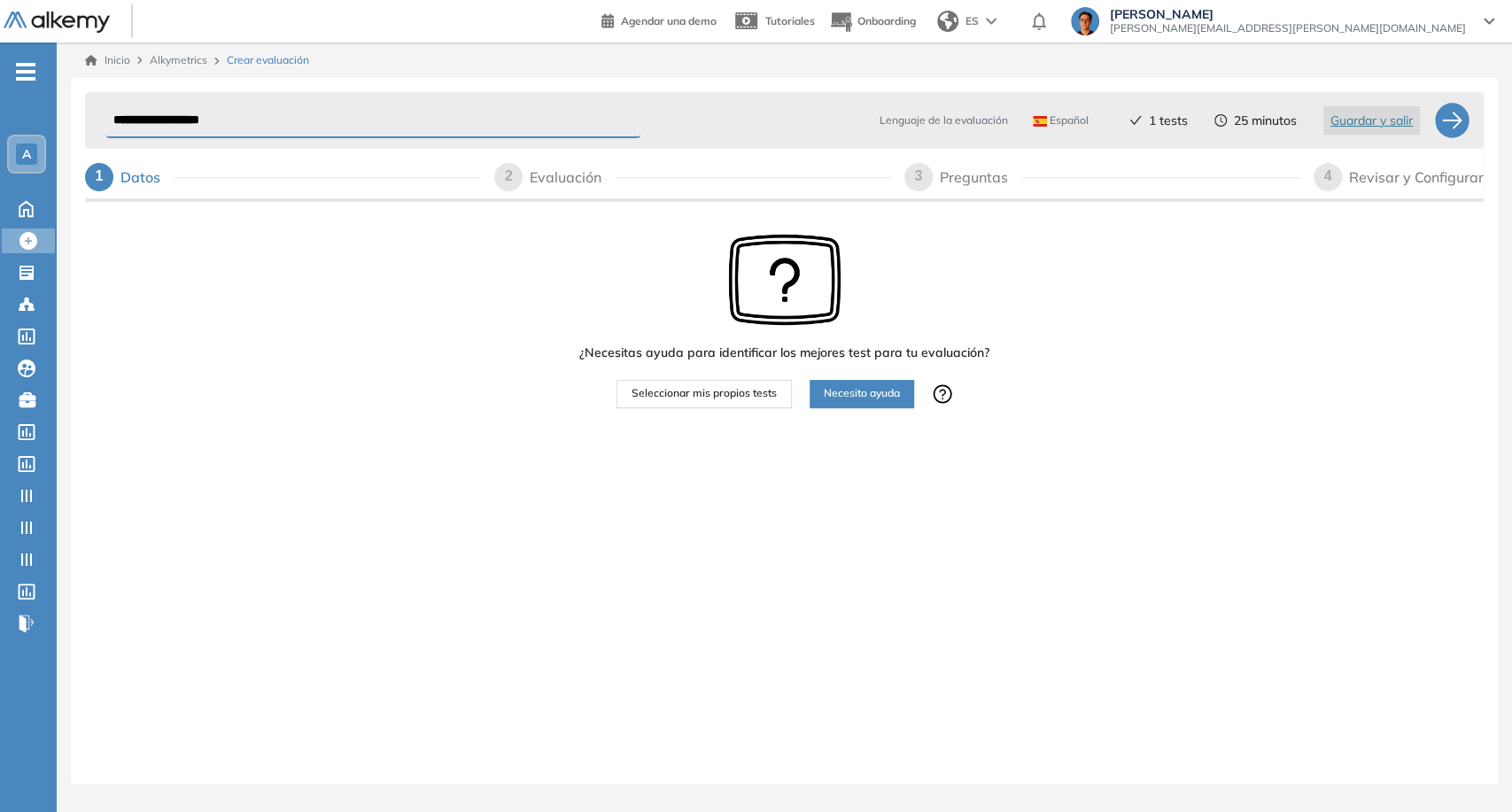
click at [363, 141] on div "**********" at bounding box center [784, 120] width 1398 height 57
click at [345, 124] on input "**********" at bounding box center [373, 121] width 534 height 35
type input "**********"
click at [653, 400] on span "Seleccionar mis propios tests" at bounding box center [704, 393] width 145 height 17
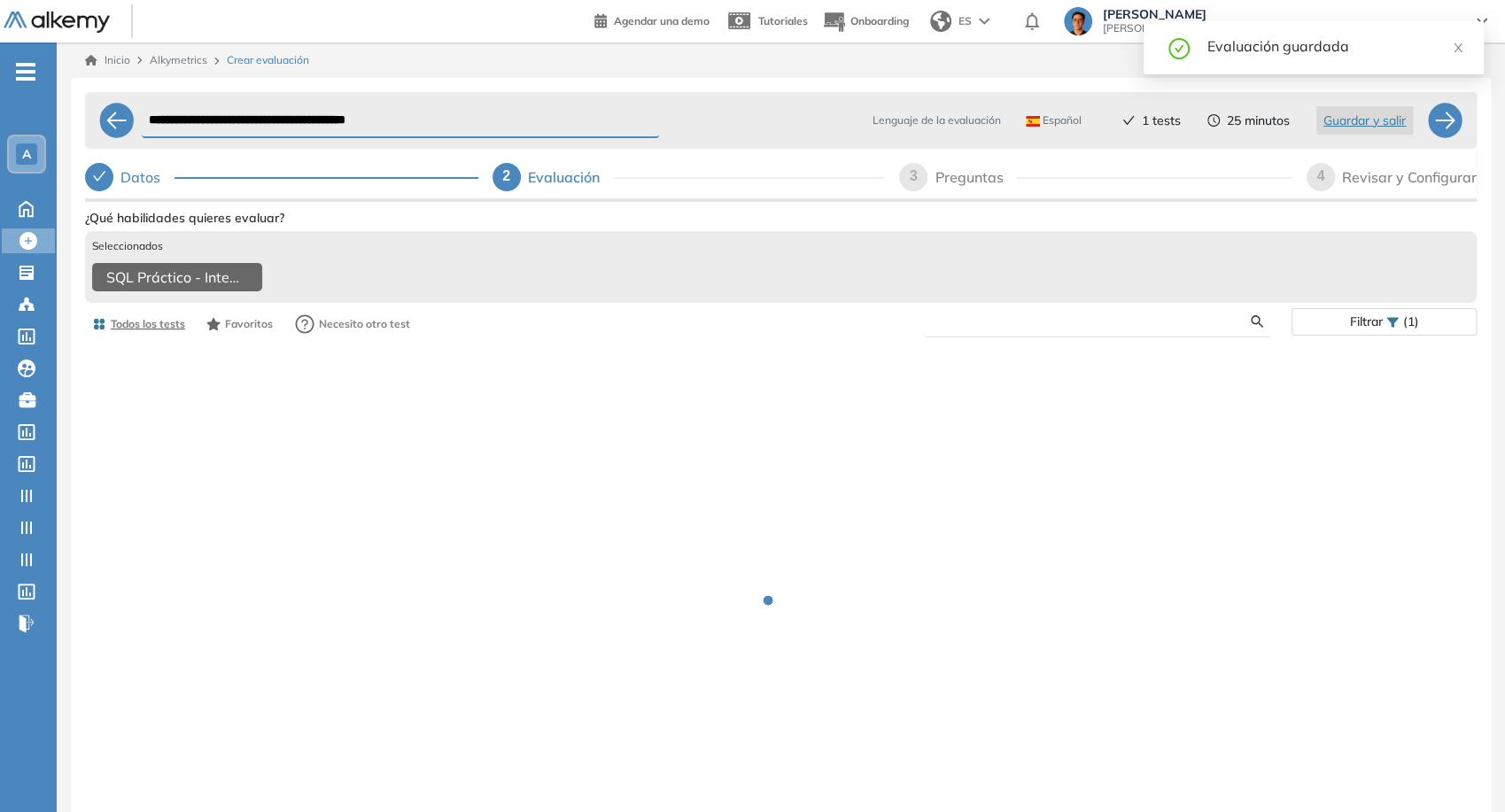
click at [1047, 326] on input "text" at bounding box center [1094, 321] width 313 height 16
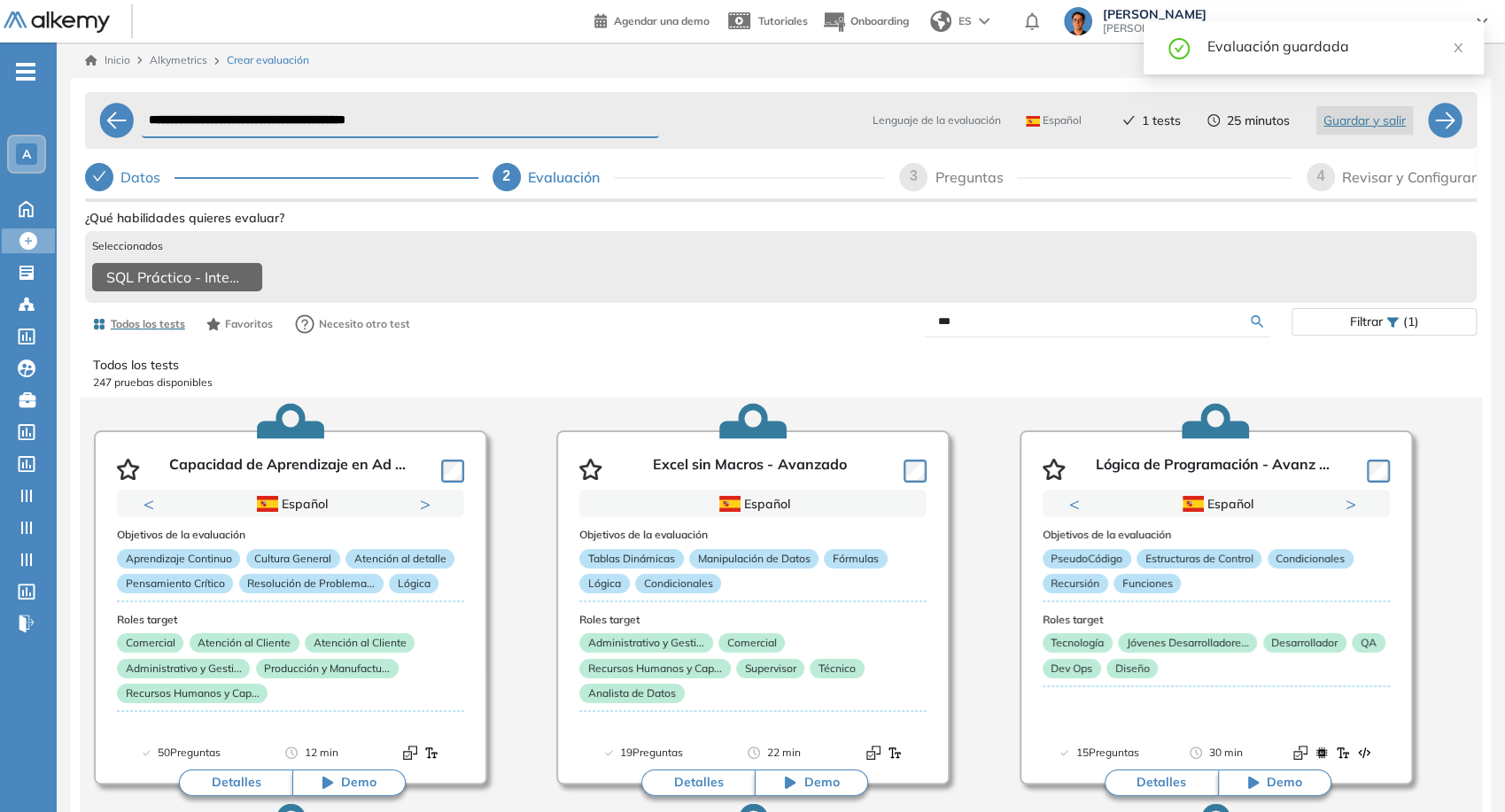
type input "***"
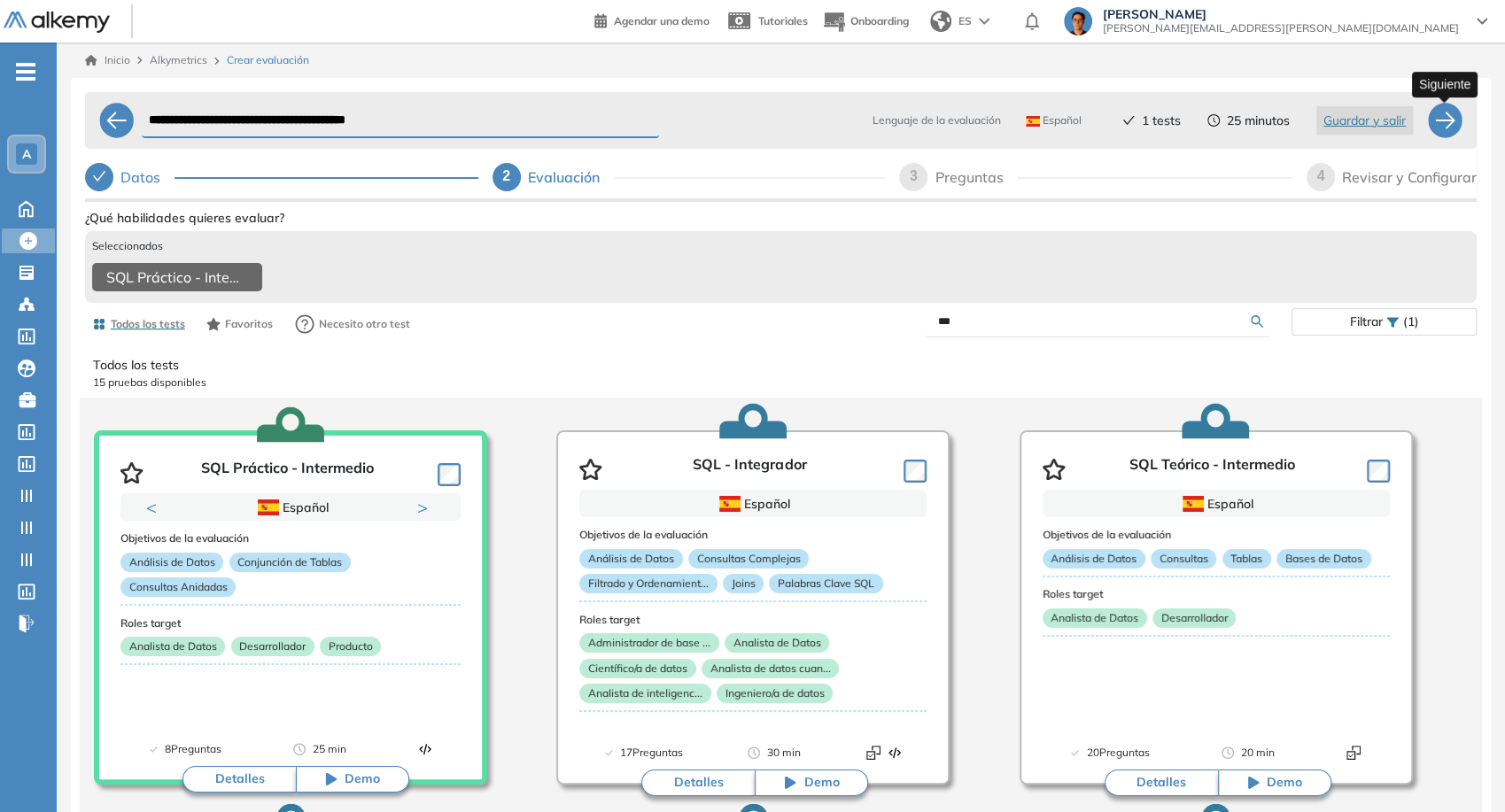
click at [1449, 120] on div at bounding box center [1444, 120] width 36 height 36
select select "*****"
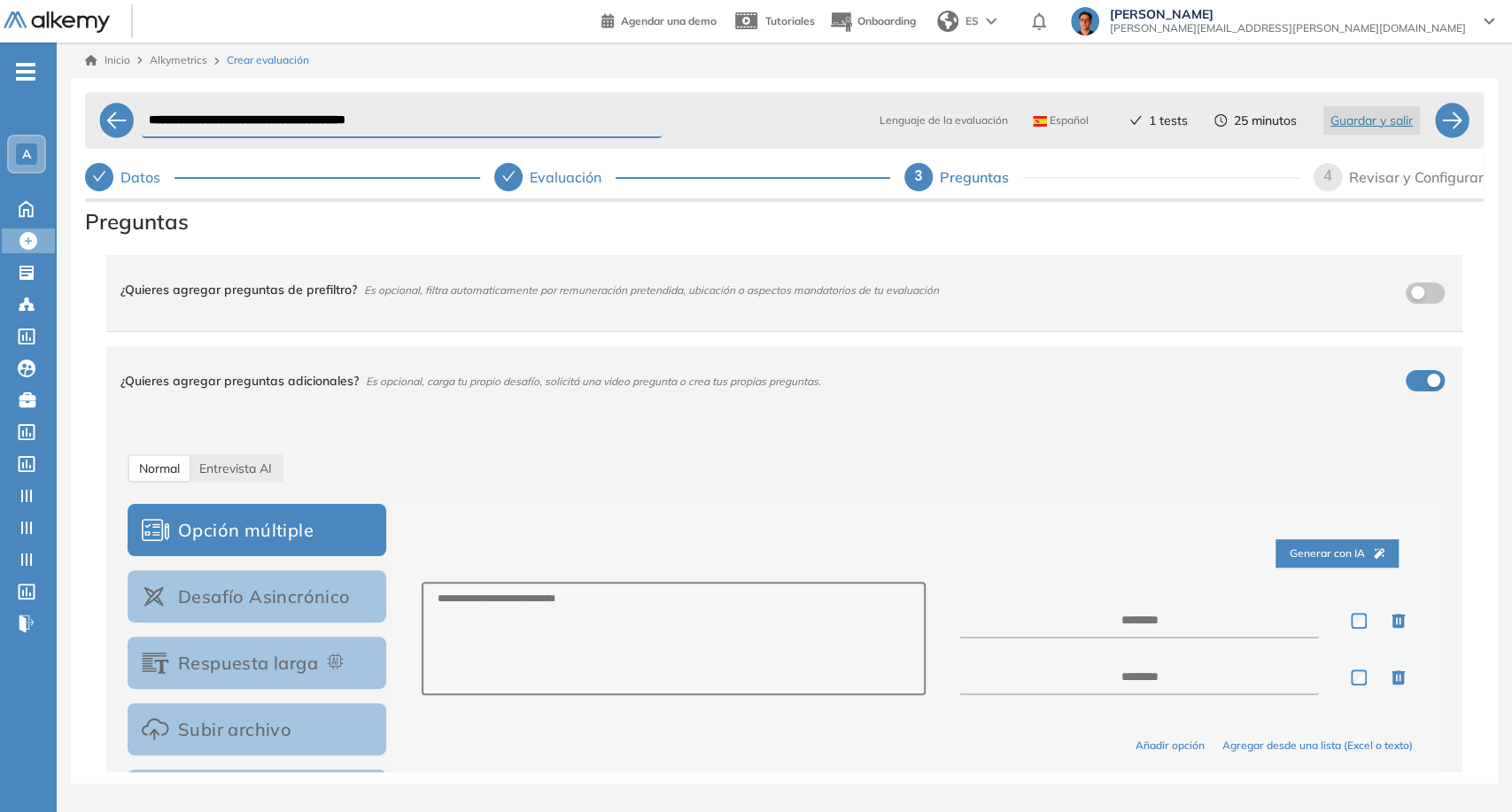
click at [1416, 382] on div "¿Quieres agregar preguntas adicionales? Es opcional, carga tu propio desafío, s…" at bounding box center [773, 381] width 1306 height 48
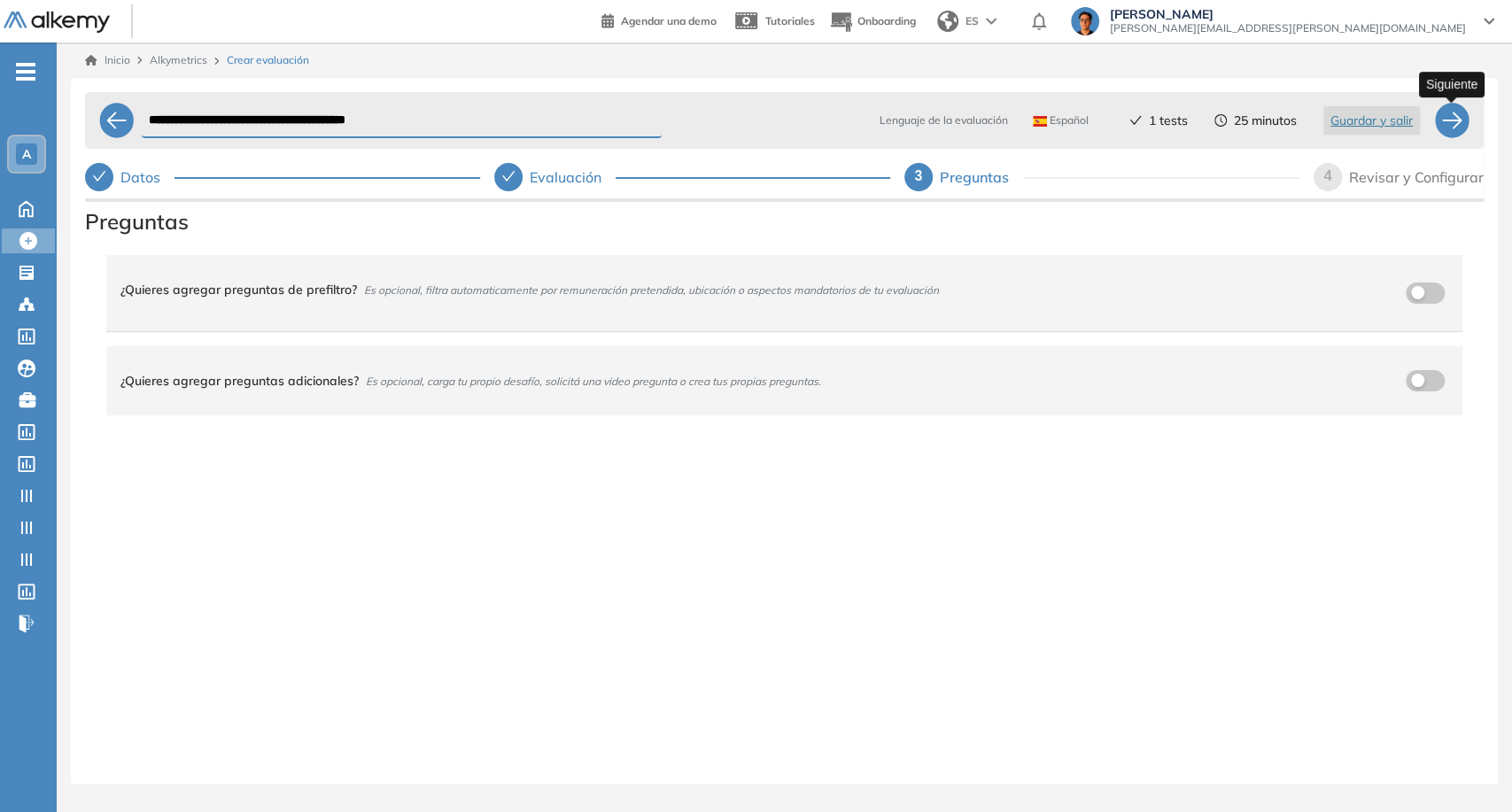
click at [1453, 124] on div at bounding box center [1451, 120] width 36 height 36
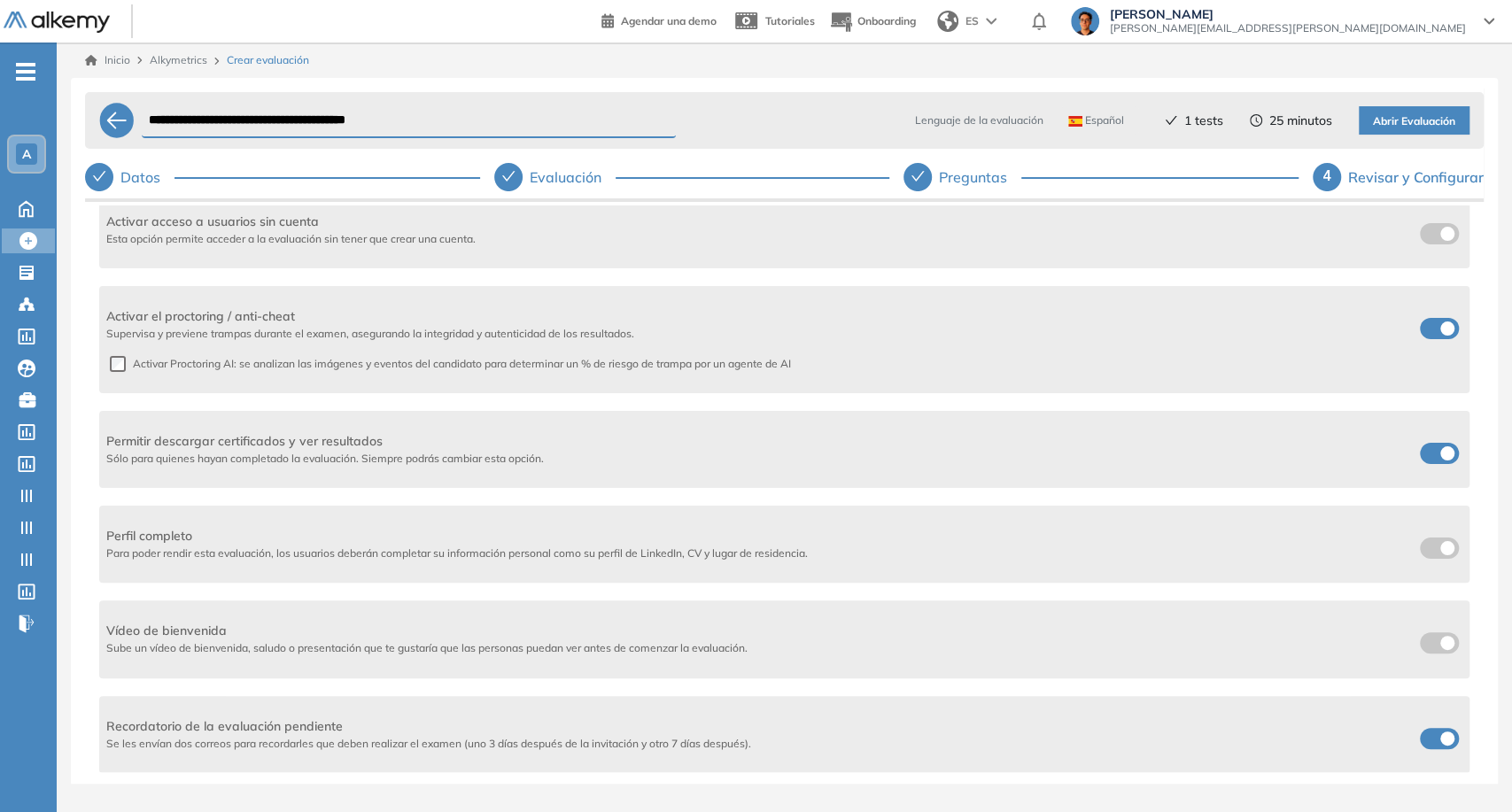
click at [1445, 318] on label at bounding box center [1439, 328] width 39 height 21
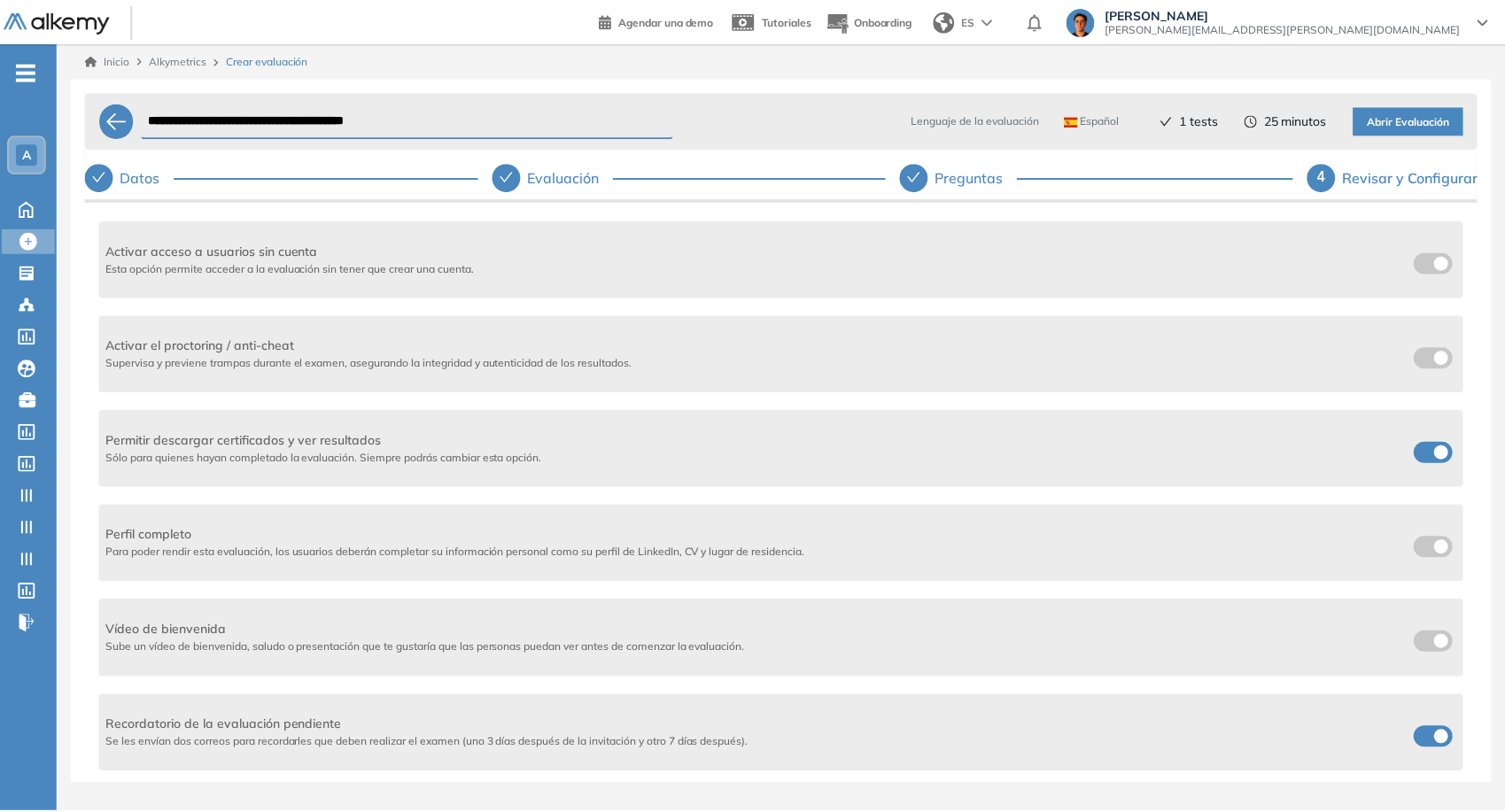
scroll to position [453, 0]
click at [1428, 465] on div at bounding box center [1440, 452] width 46 height 28
click at [1437, 460] on label at bounding box center [1439, 452] width 39 height 21
click at [1438, 746] on label at bounding box center [1439, 738] width 39 height 21
click at [1411, 136] on div "Lenguaje de la evaluación Español Español Inglés Portugués 1 tests 25 minutos A…" at bounding box center [1171, 120] width 597 height 42
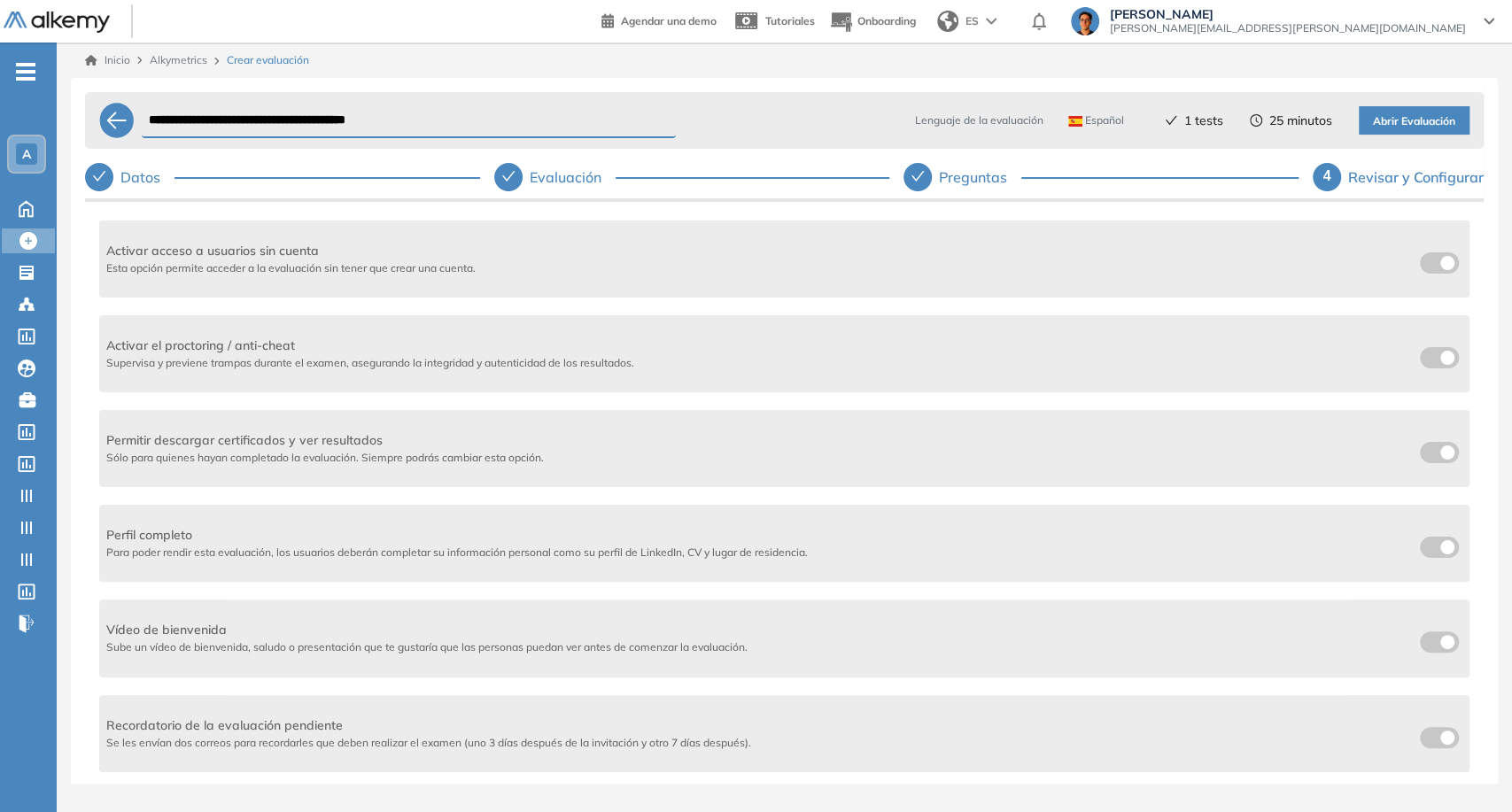
click at [1406, 128] on span "Abrir Evaluación" at bounding box center [1414, 121] width 83 height 17
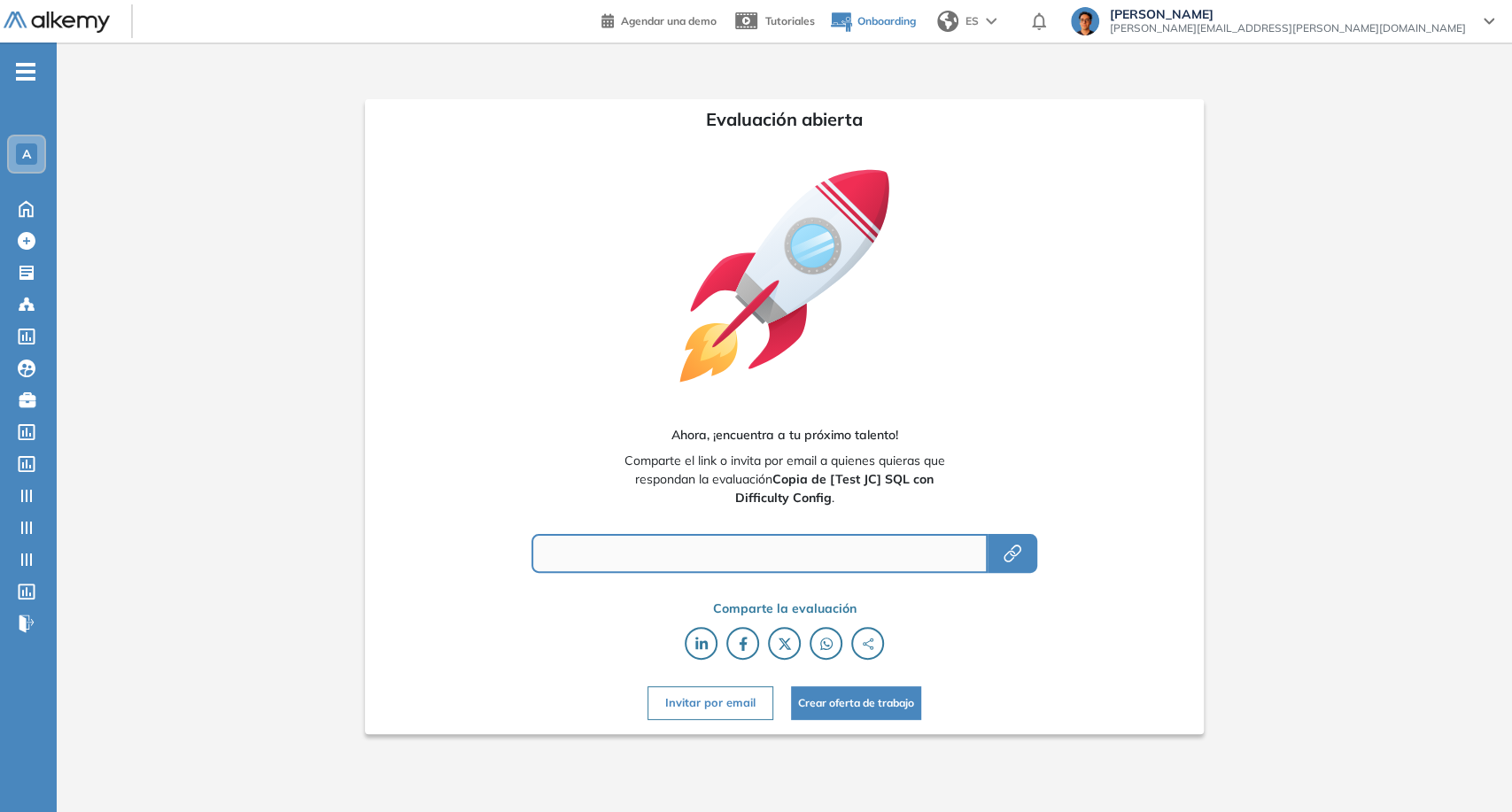
type input "**********"
click at [34, 209] on icon at bounding box center [27, 207] width 31 height 21
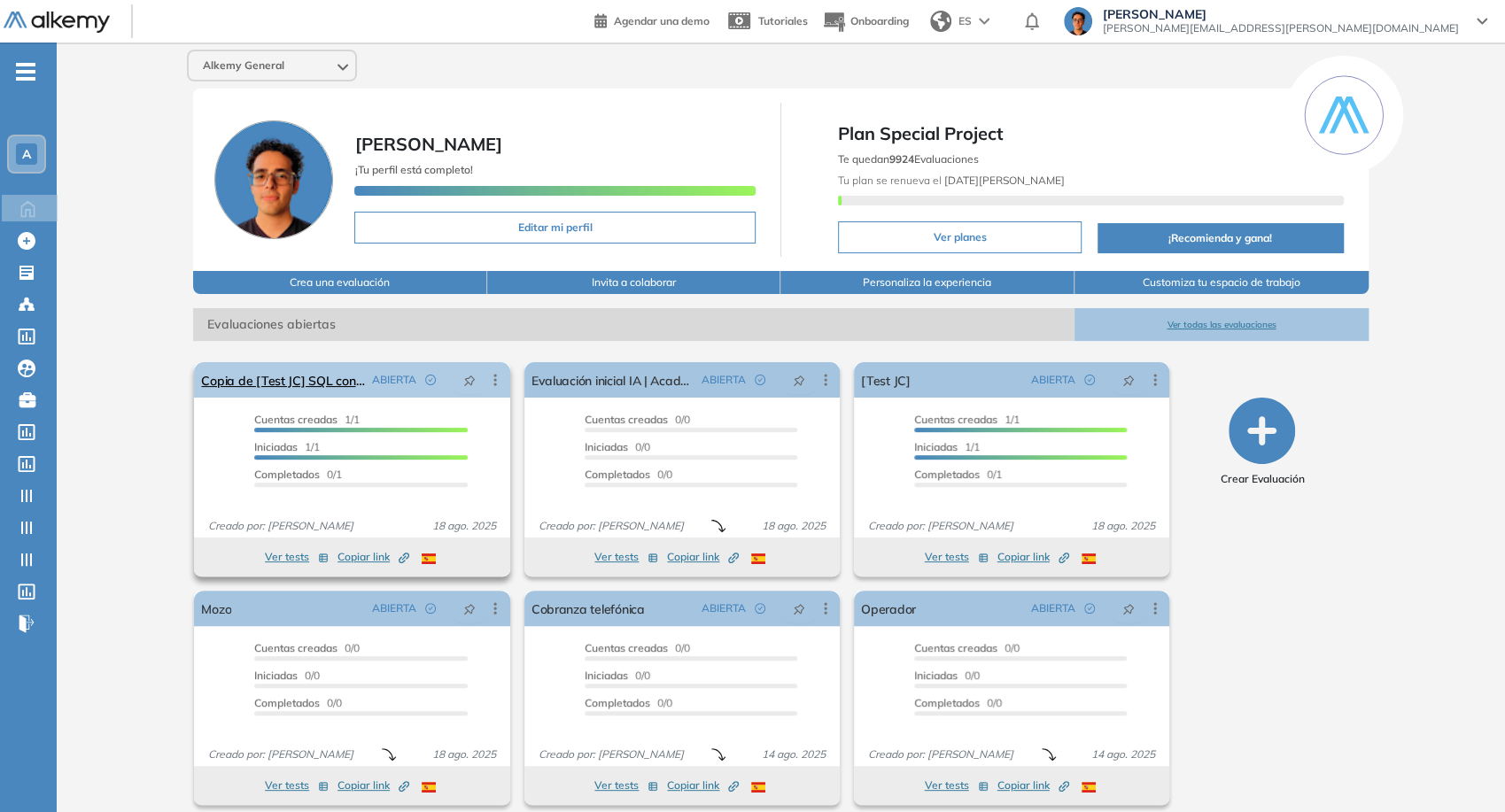
click at [500, 382] on icon at bounding box center [494, 379] width 17 height 17
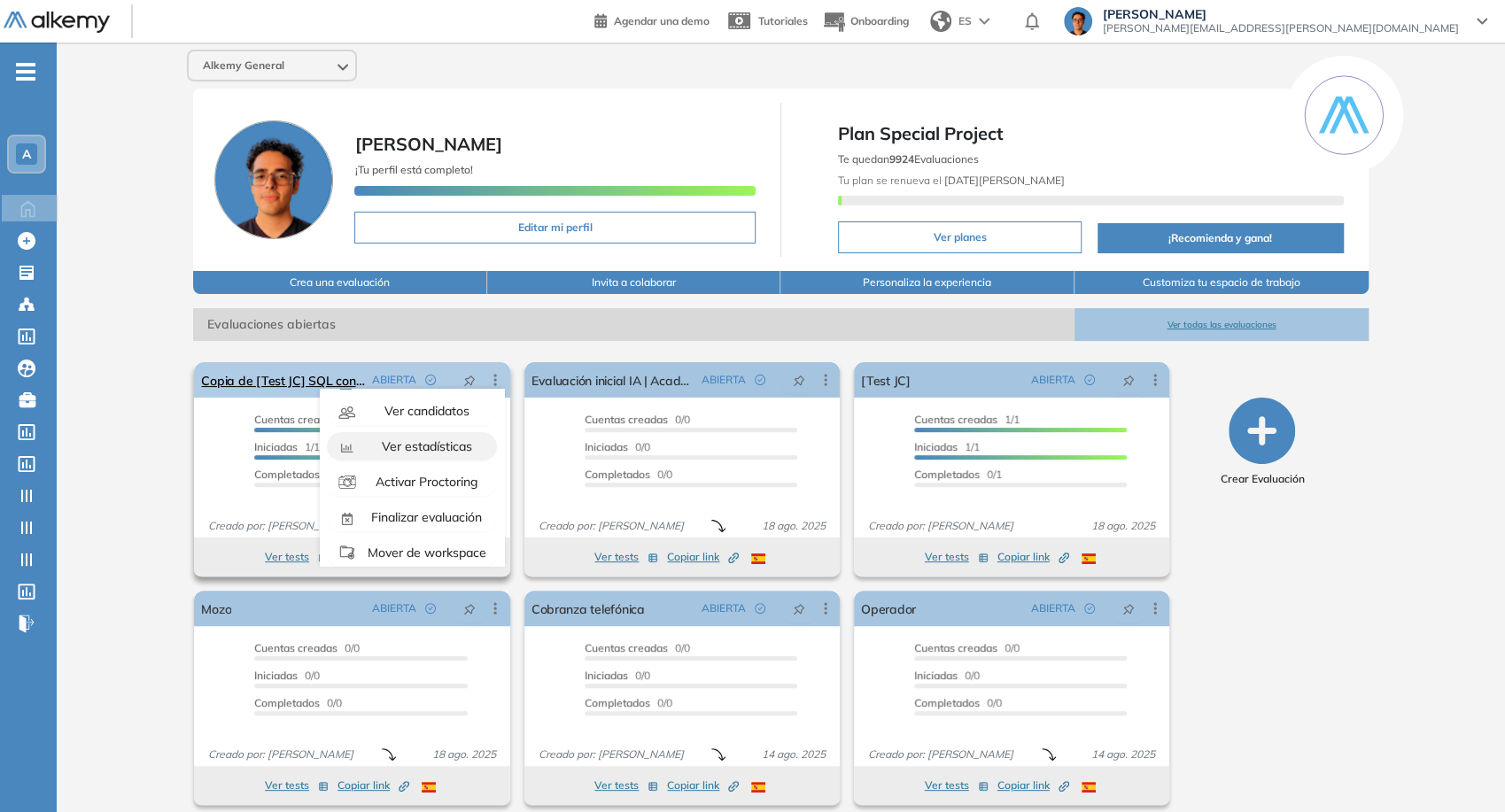
scroll to position [111, 0]
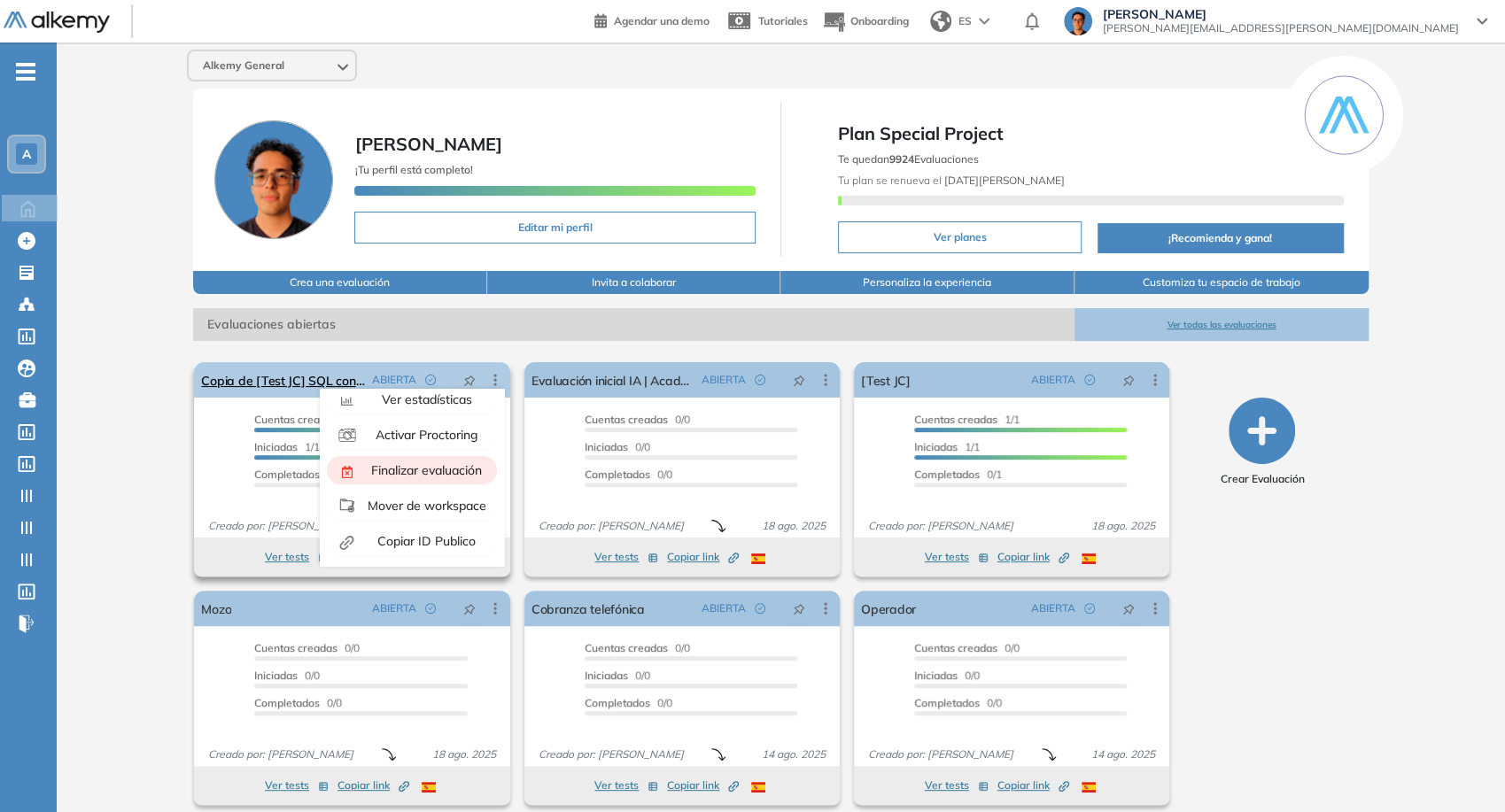
click at [425, 479] on div "Finalizar evaluación" at bounding box center [425, 469] width 130 height 19
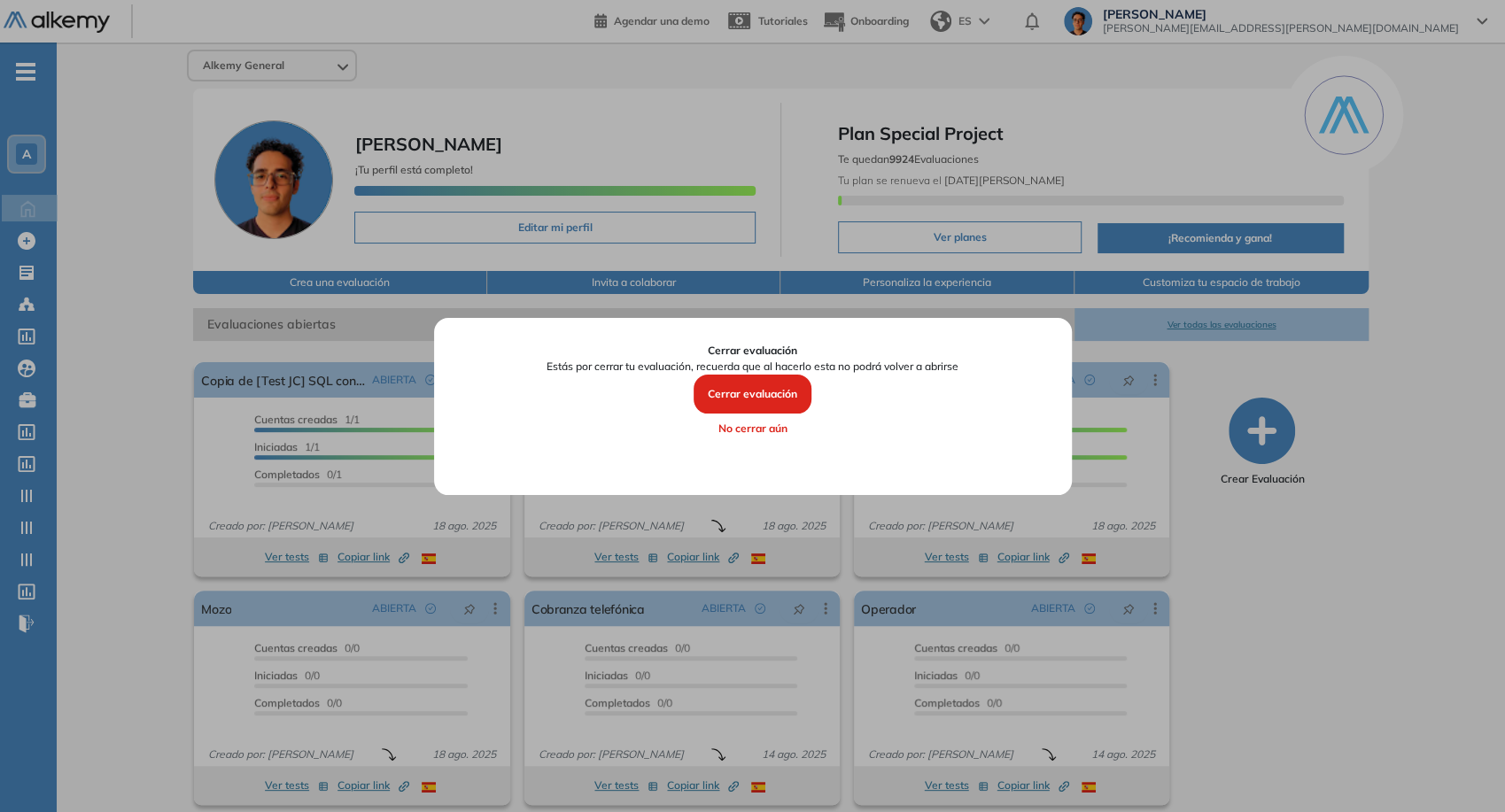
click at [725, 404] on button "Cerrar evaluación" at bounding box center [752, 394] width 118 height 39
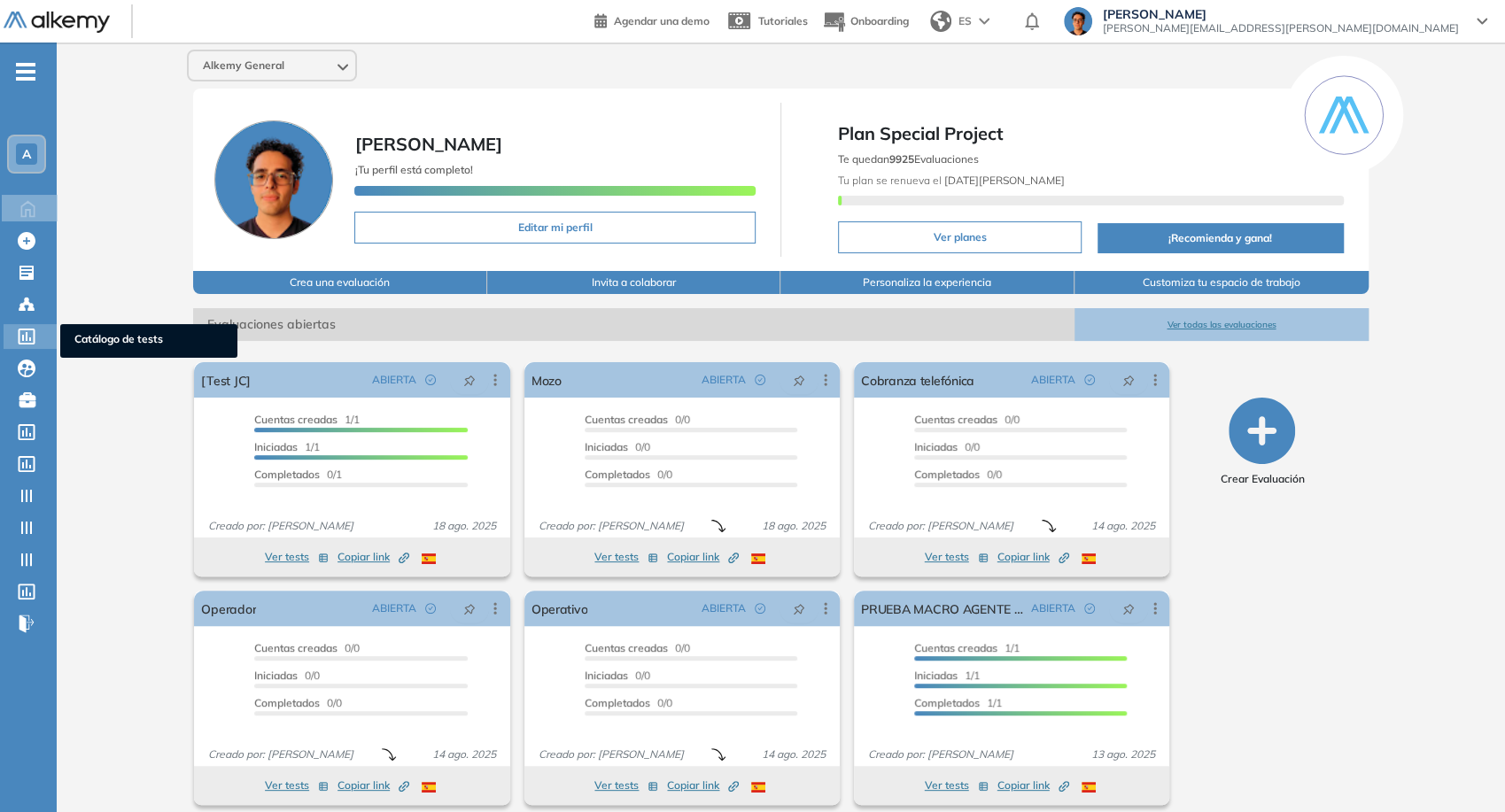
click at [21, 333] on icon at bounding box center [26, 336] width 17 height 16
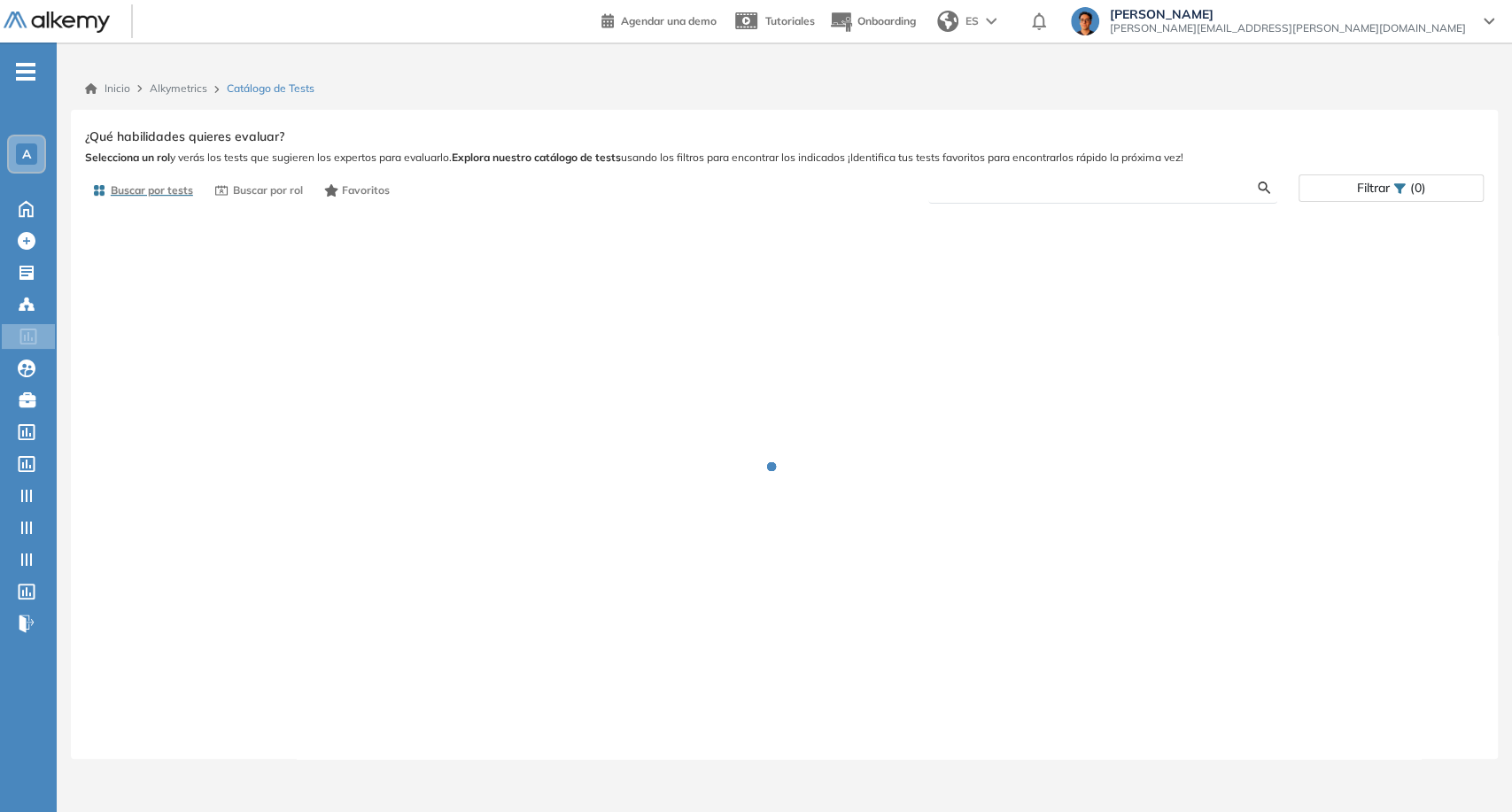
click at [1020, 189] on input "text" at bounding box center [1100, 187] width 316 height 16
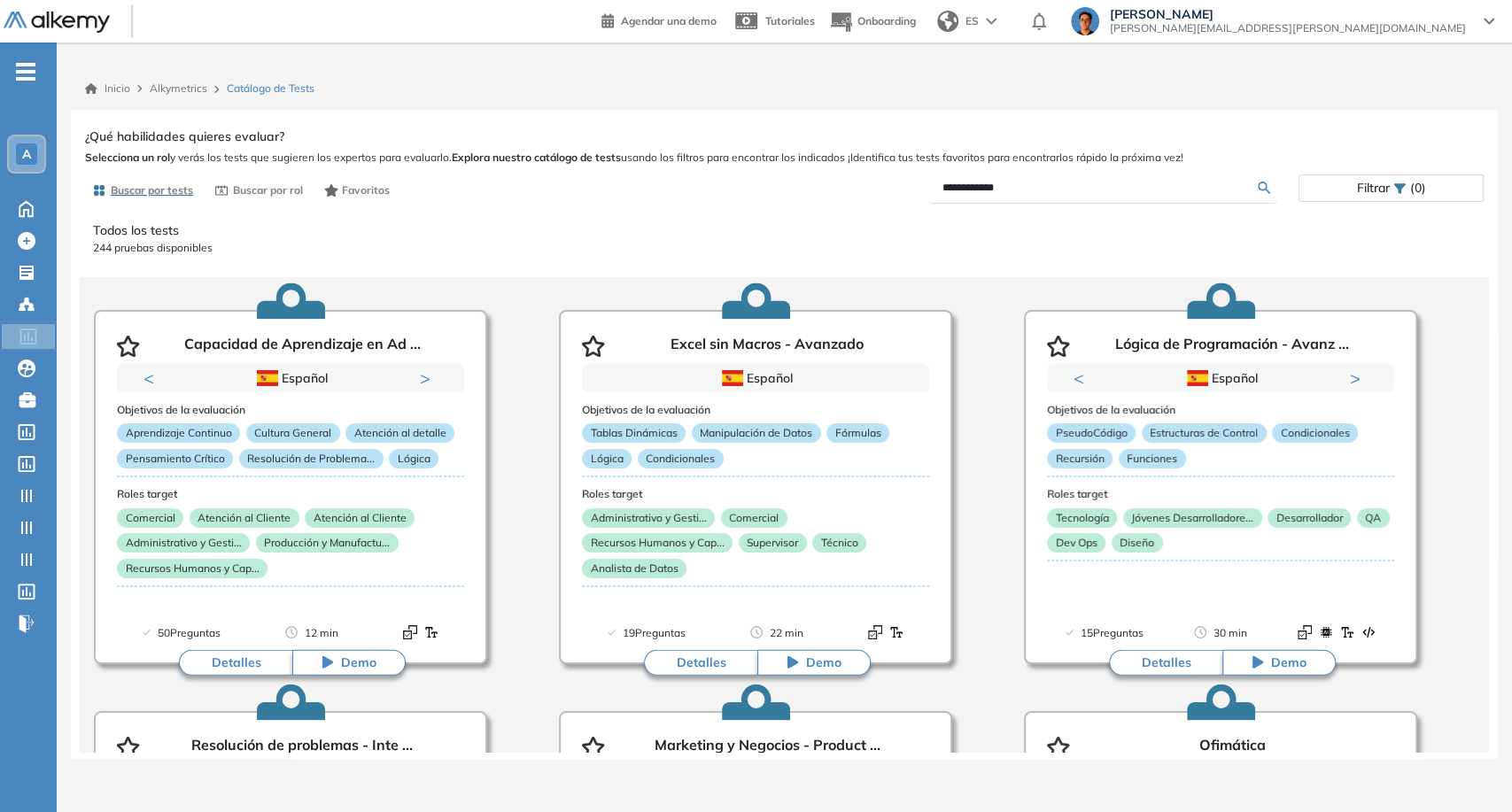
type input "**********"
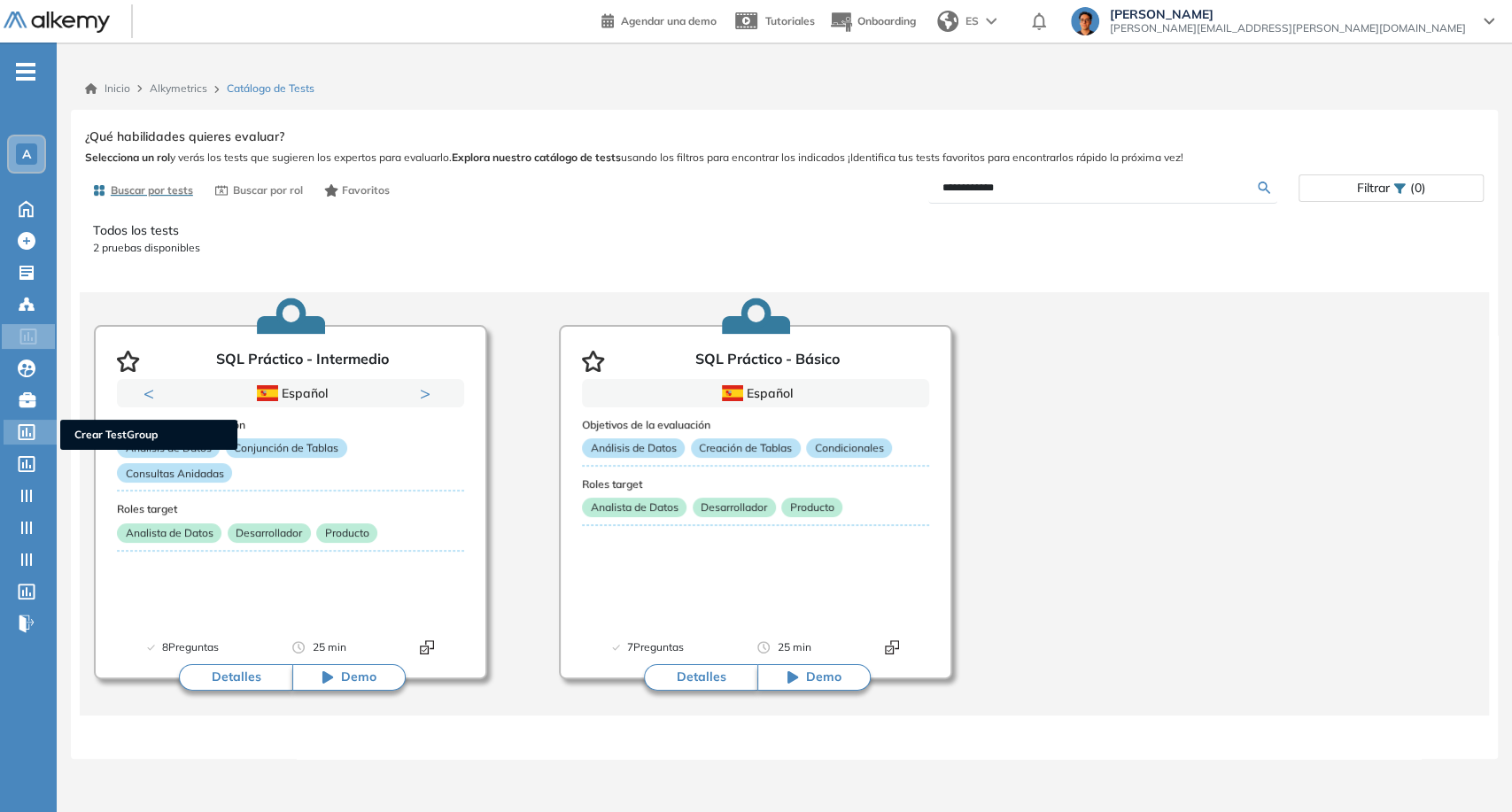
click at [28, 437] on icon at bounding box center [27, 432] width 17 height 16
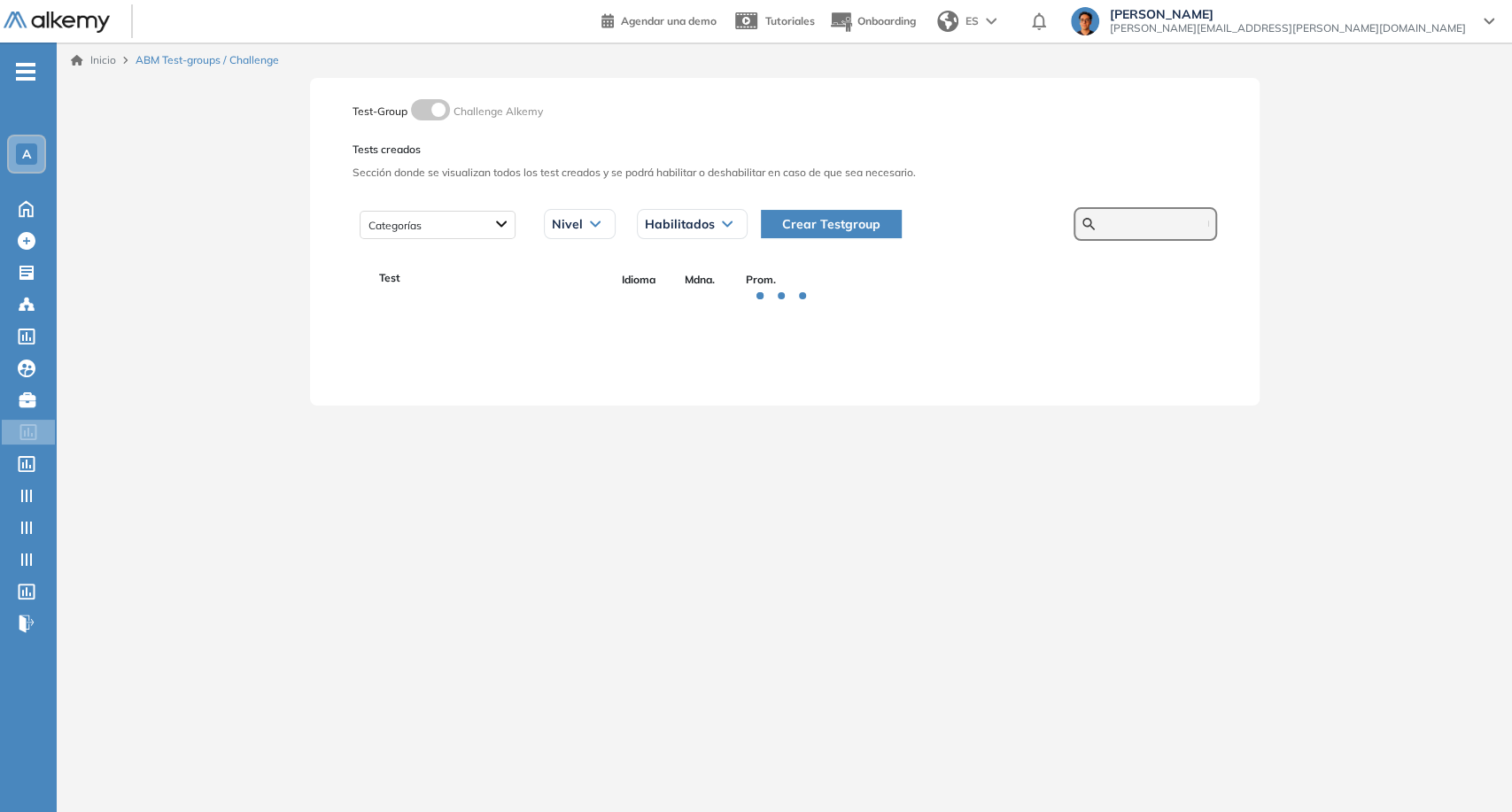
click at [1114, 230] on input "text" at bounding box center [1155, 223] width 107 height 16
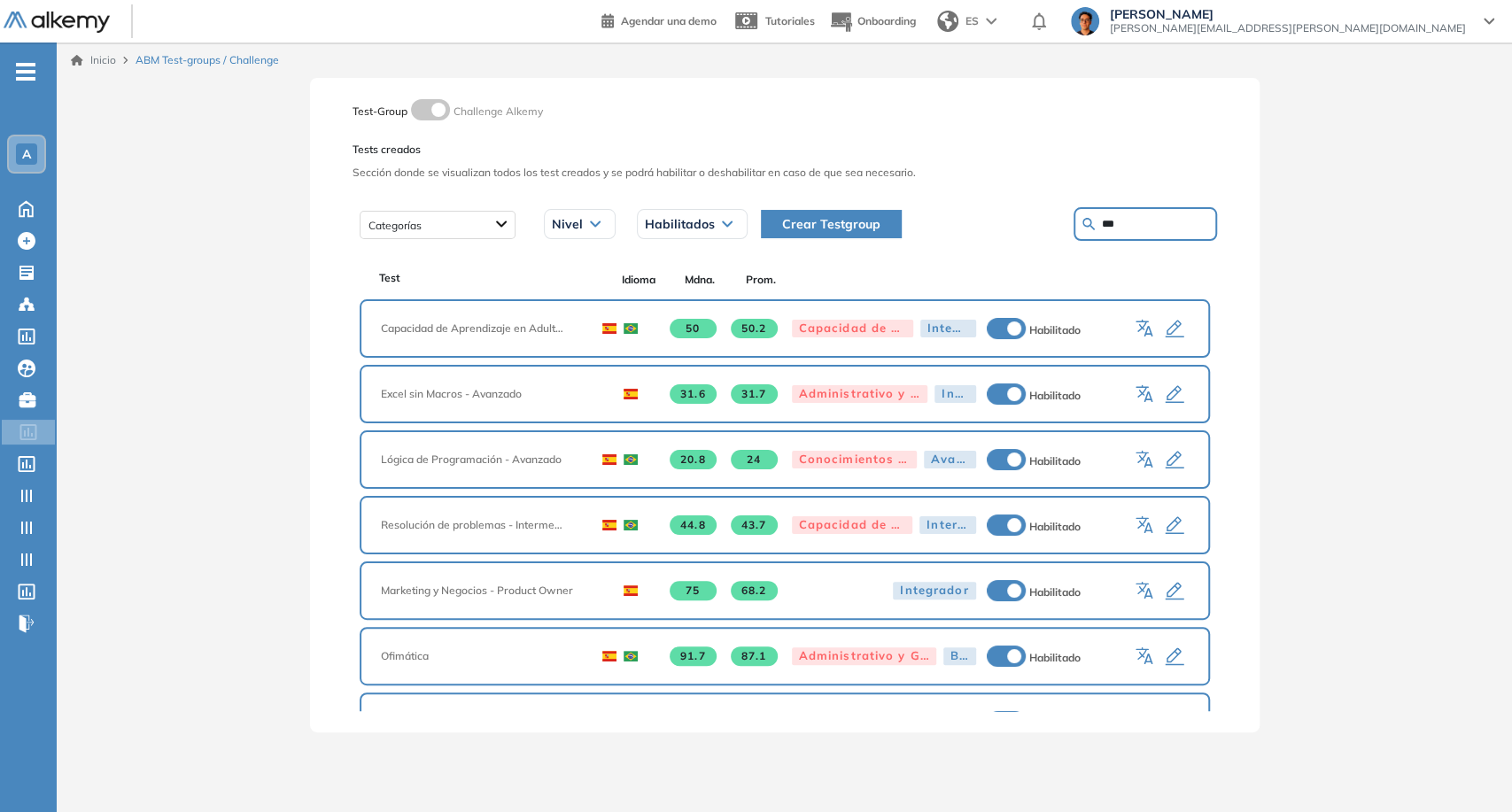
type input "***"
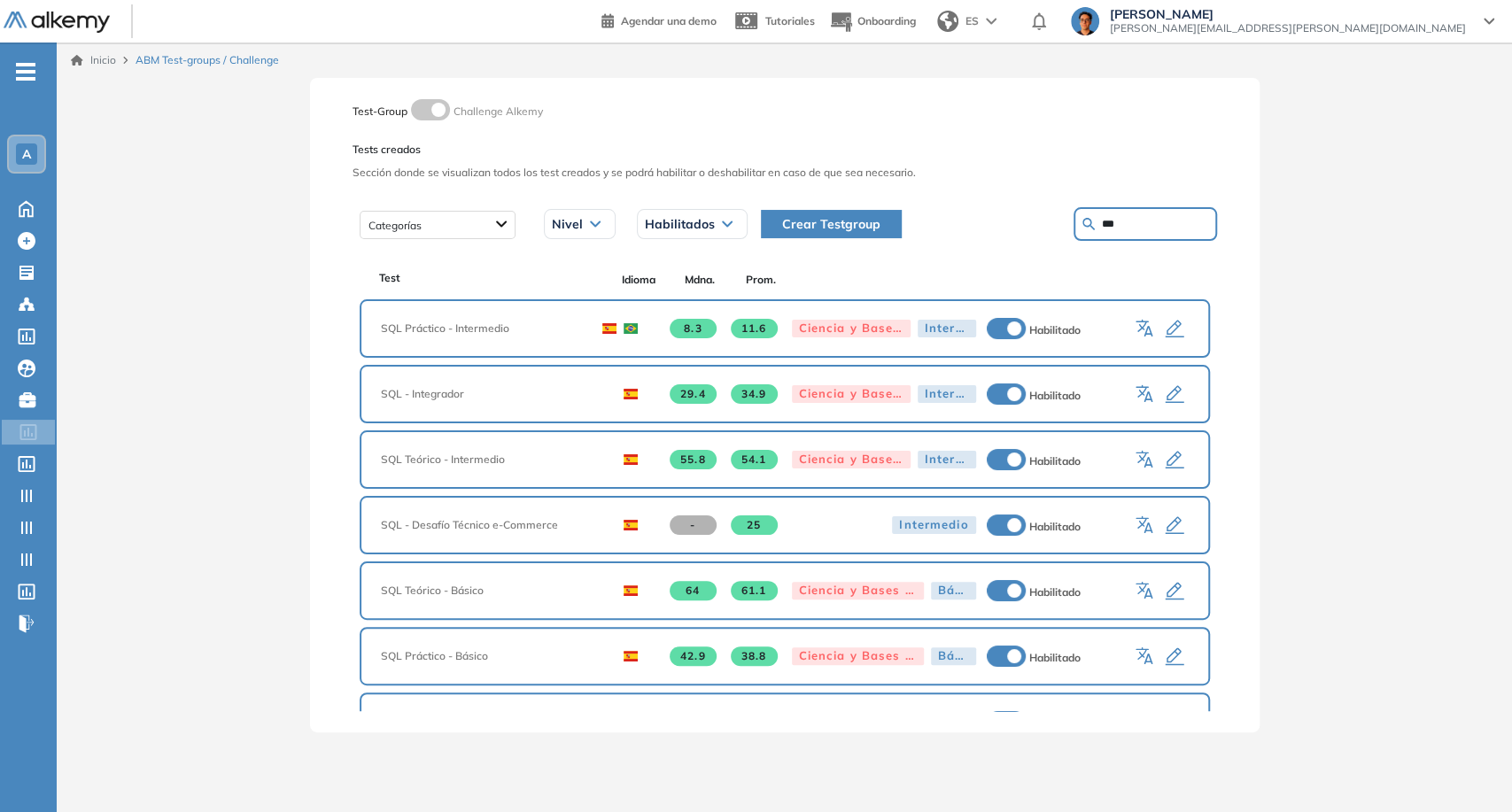
click at [1168, 333] on icon "button" at bounding box center [1174, 329] width 21 height 21
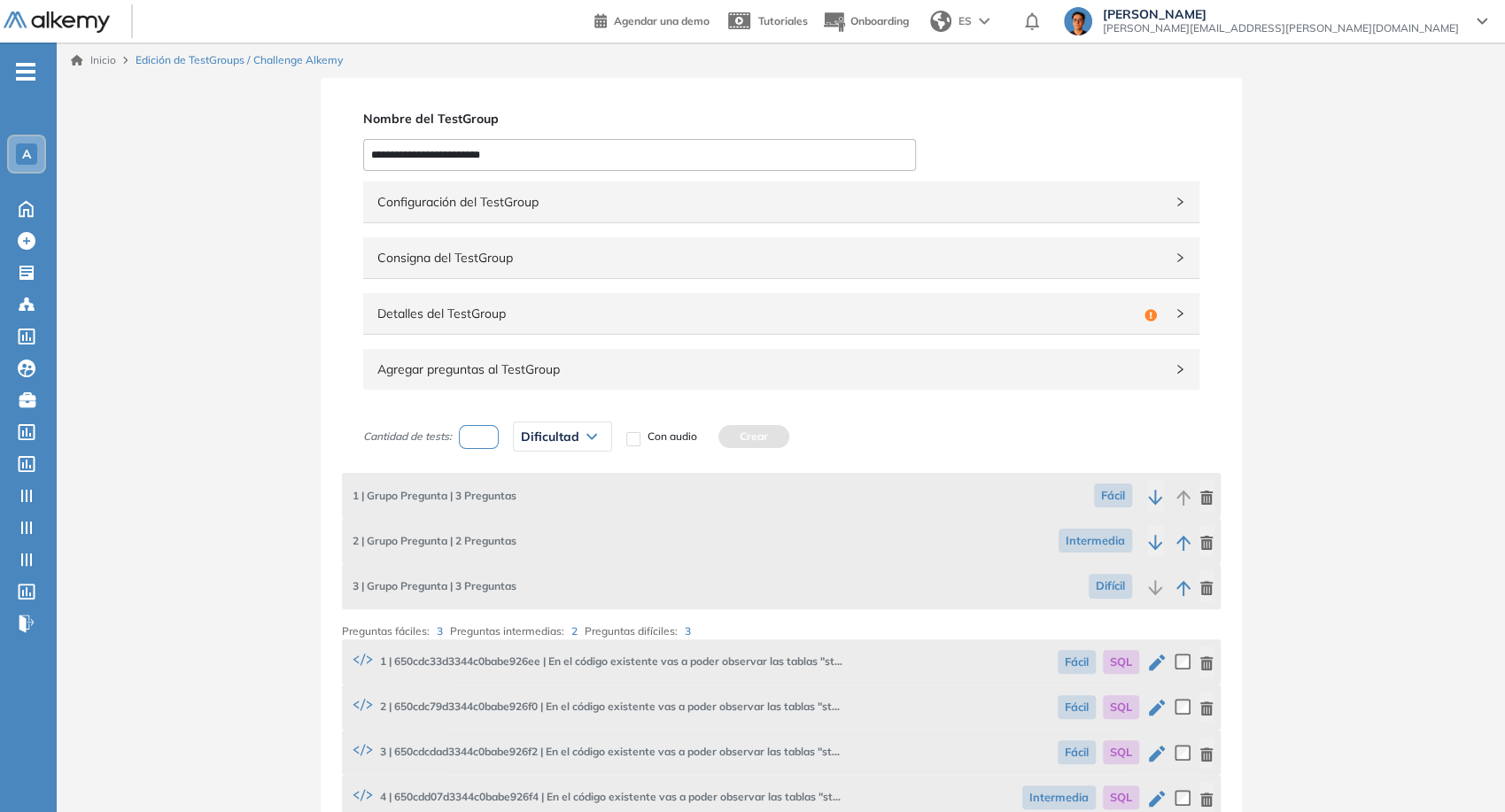
click at [31, 18] on img at bounding box center [57, 23] width 107 height 22
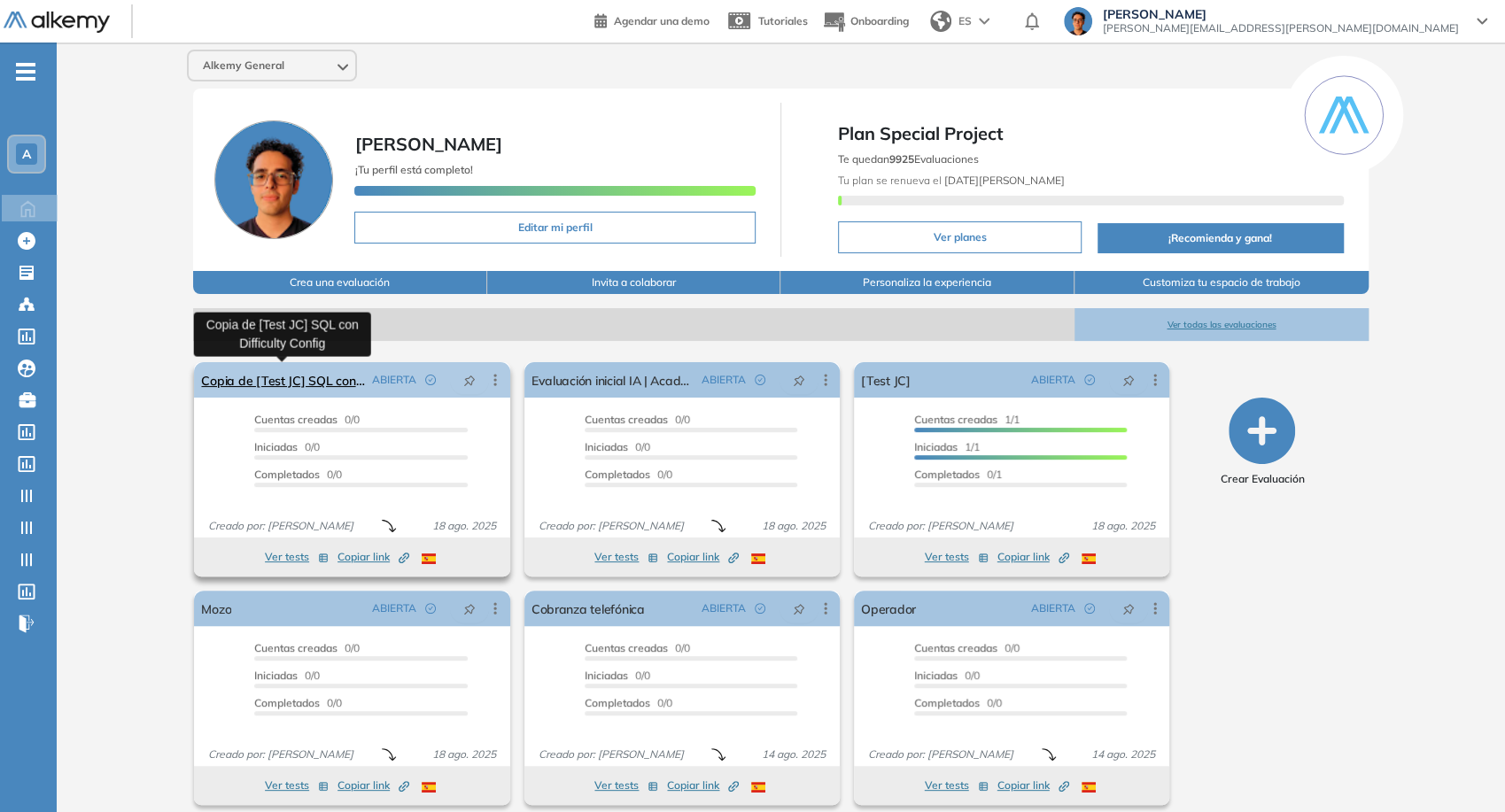
click at [329, 382] on link "Copia de [Test JC] SQL con Difficulty Config" at bounding box center [282, 379] width 163 height 36
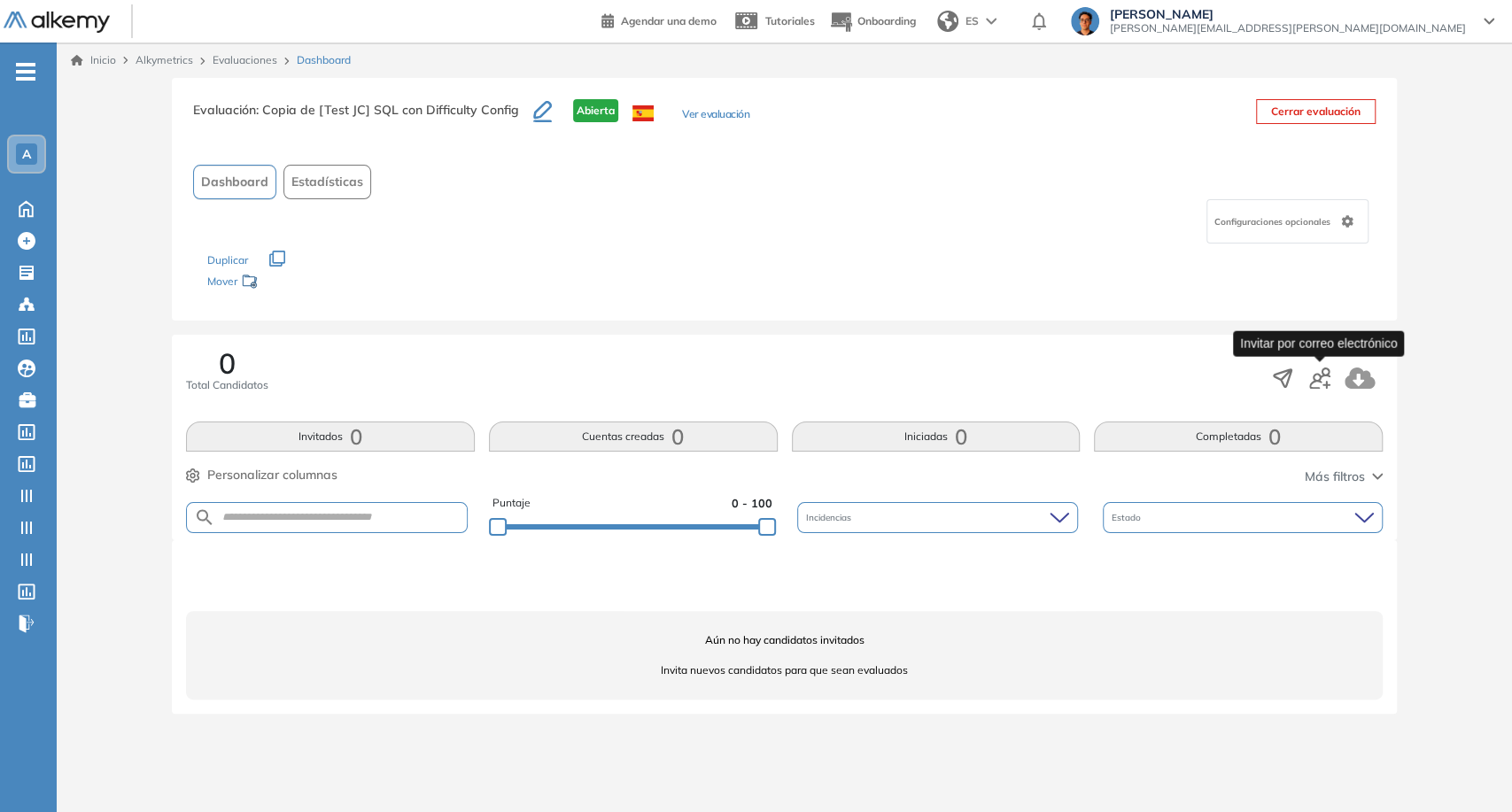
click at [1322, 378] on icon "button" at bounding box center [1319, 378] width 21 height 21
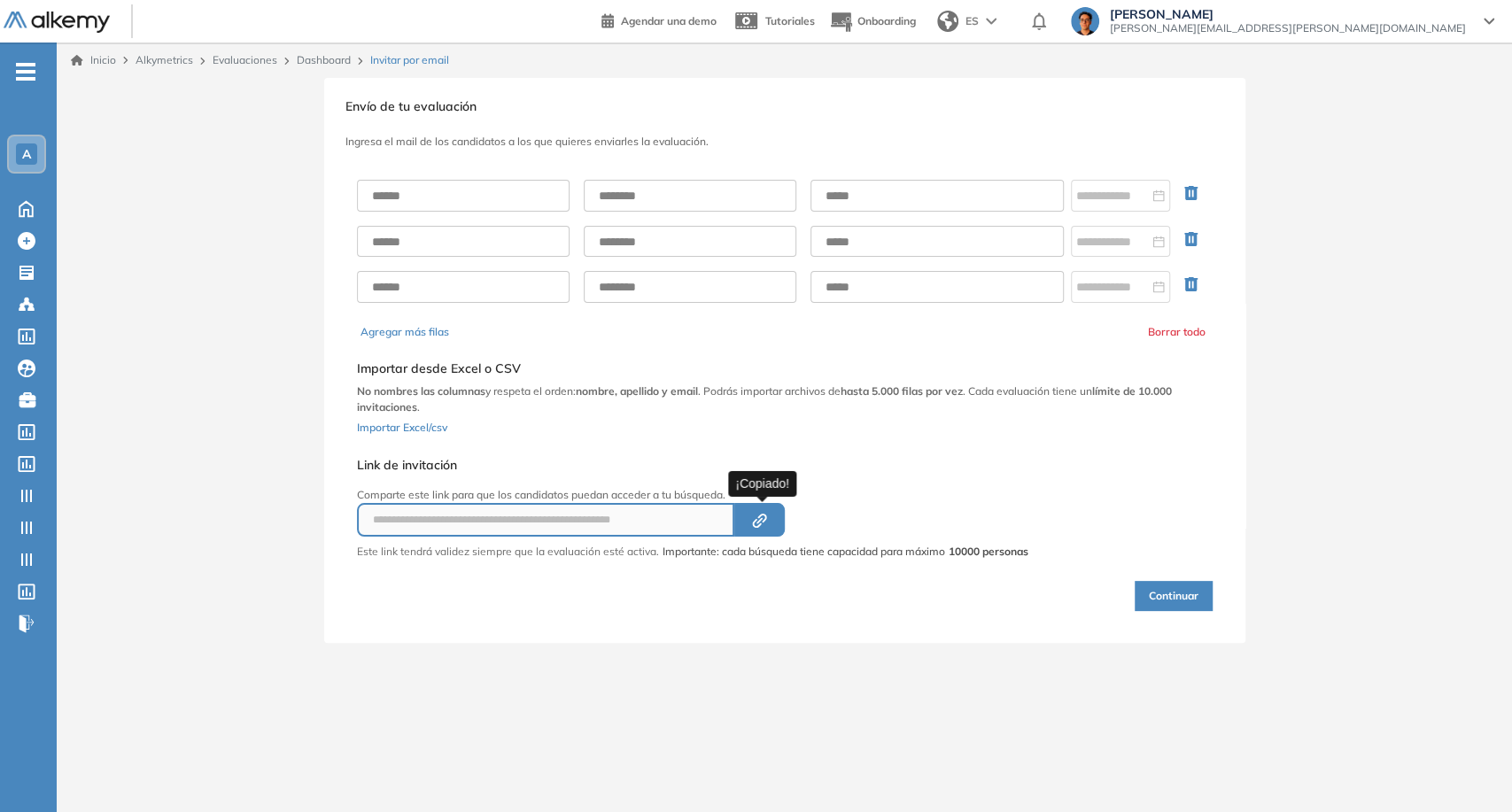
click at [758, 508] on button "Created by potrace 1.16, written by [PERSON_NAME] [DATE]-[DATE]" at bounding box center [759, 520] width 51 height 34
click at [21, 438] on icon at bounding box center [27, 432] width 17 height 16
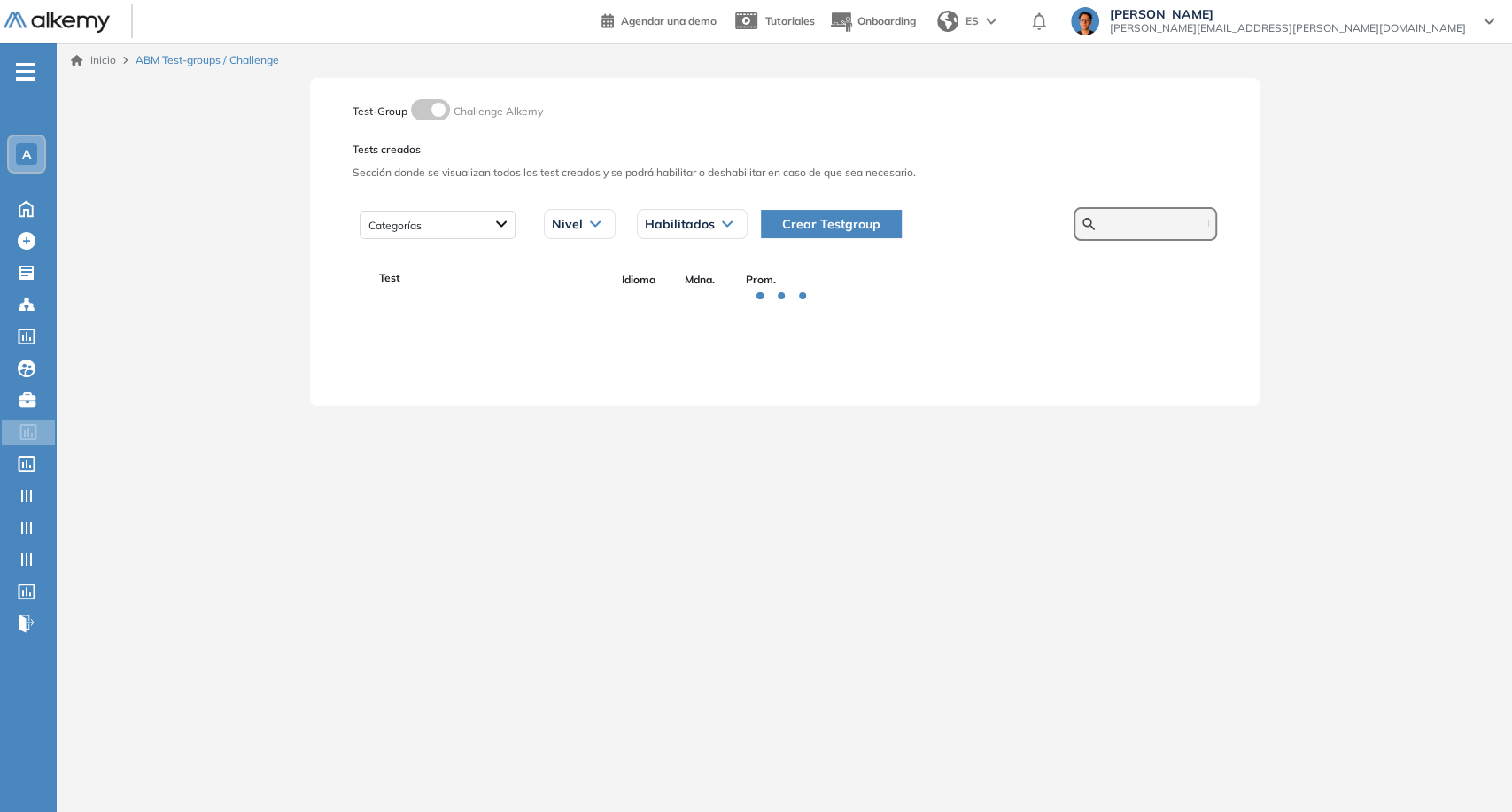
click at [1197, 230] on input "text" at bounding box center [1155, 223] width 107 height 16
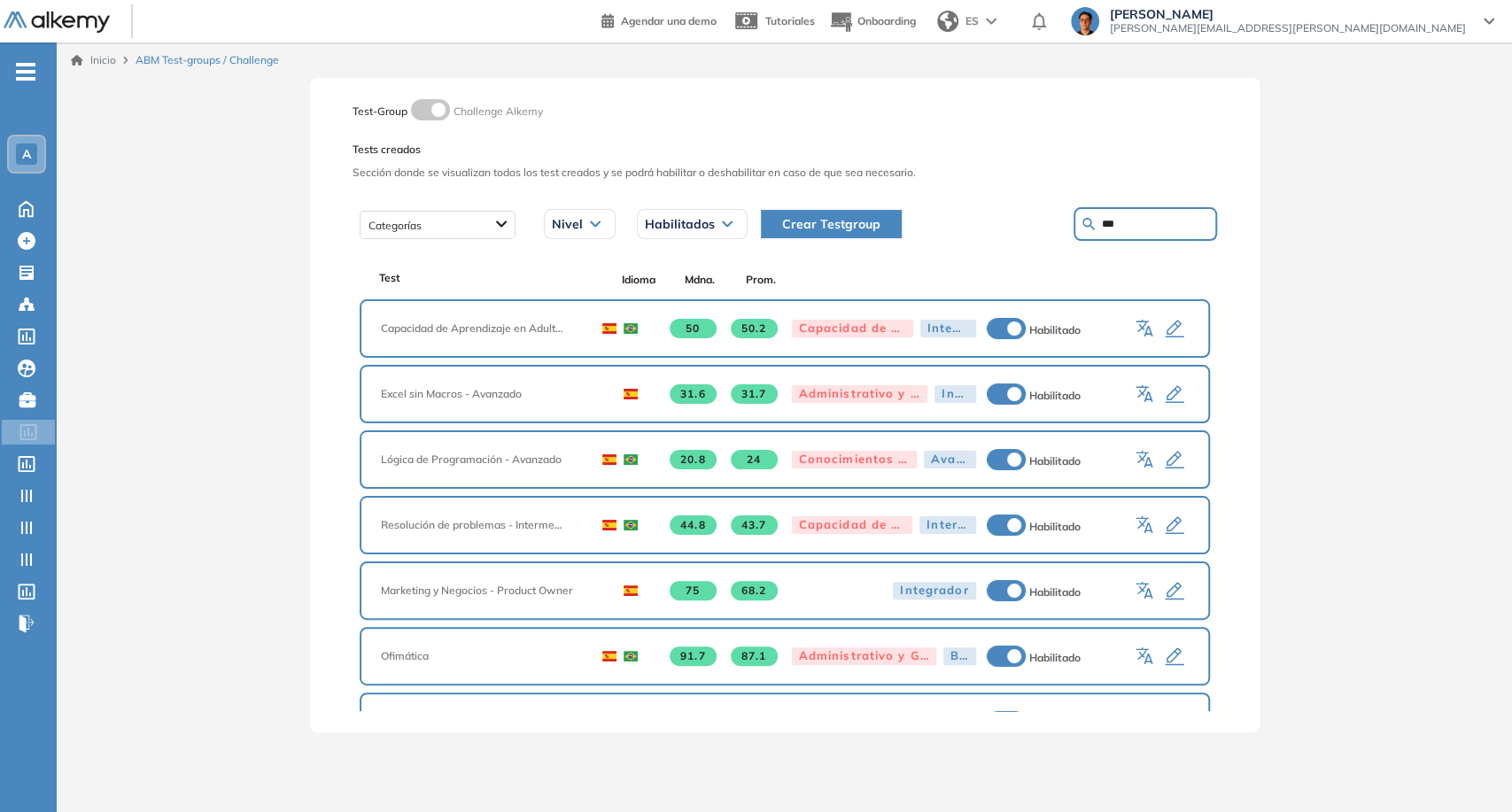
type input "***"
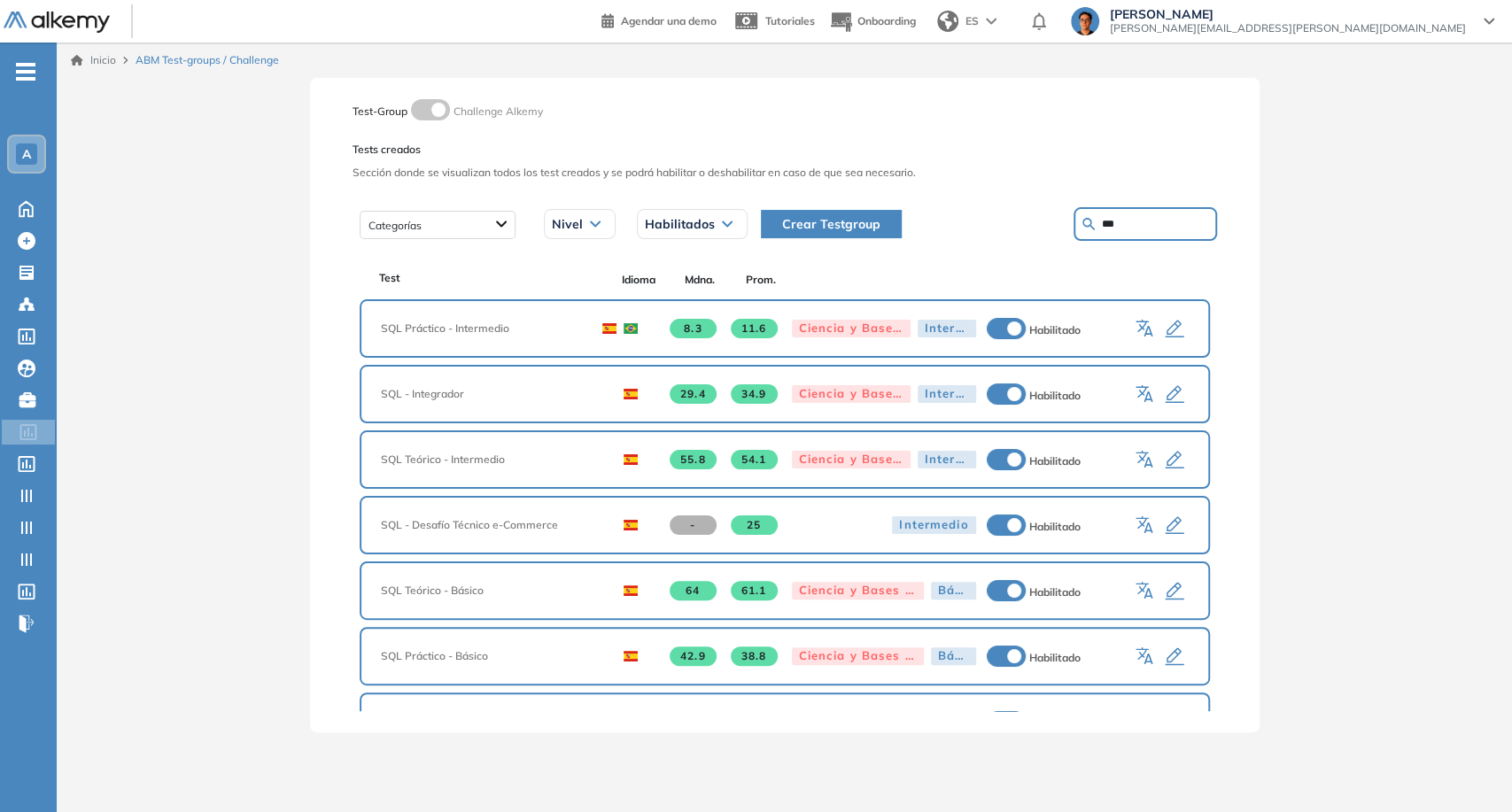
click at [1169, 327] on icon "button" at bounding box center [1174, 329] width 18 height 17
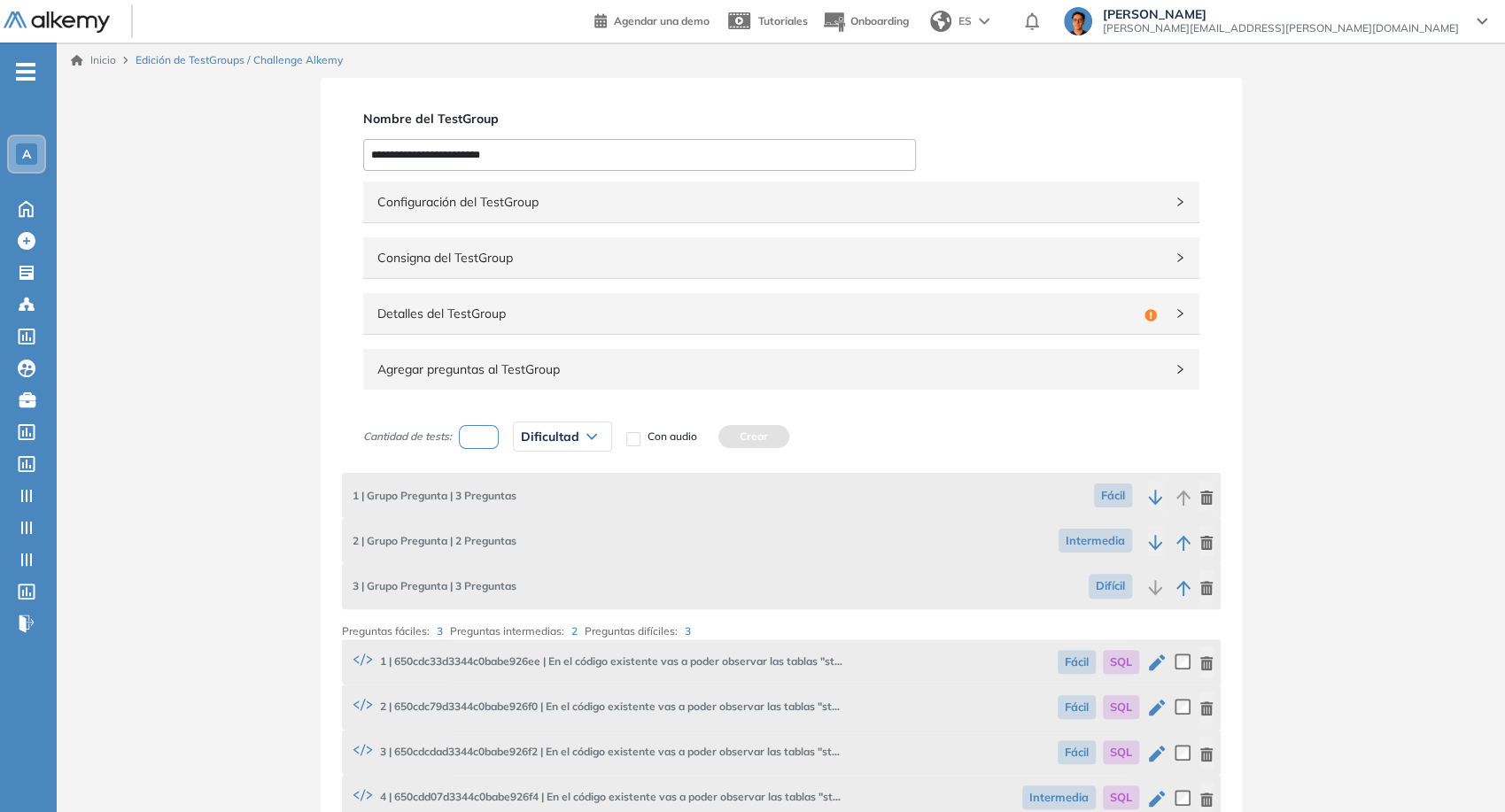
click at [1203, 509] on button "button" at bounding box center [1205, 496] width 14 height 31
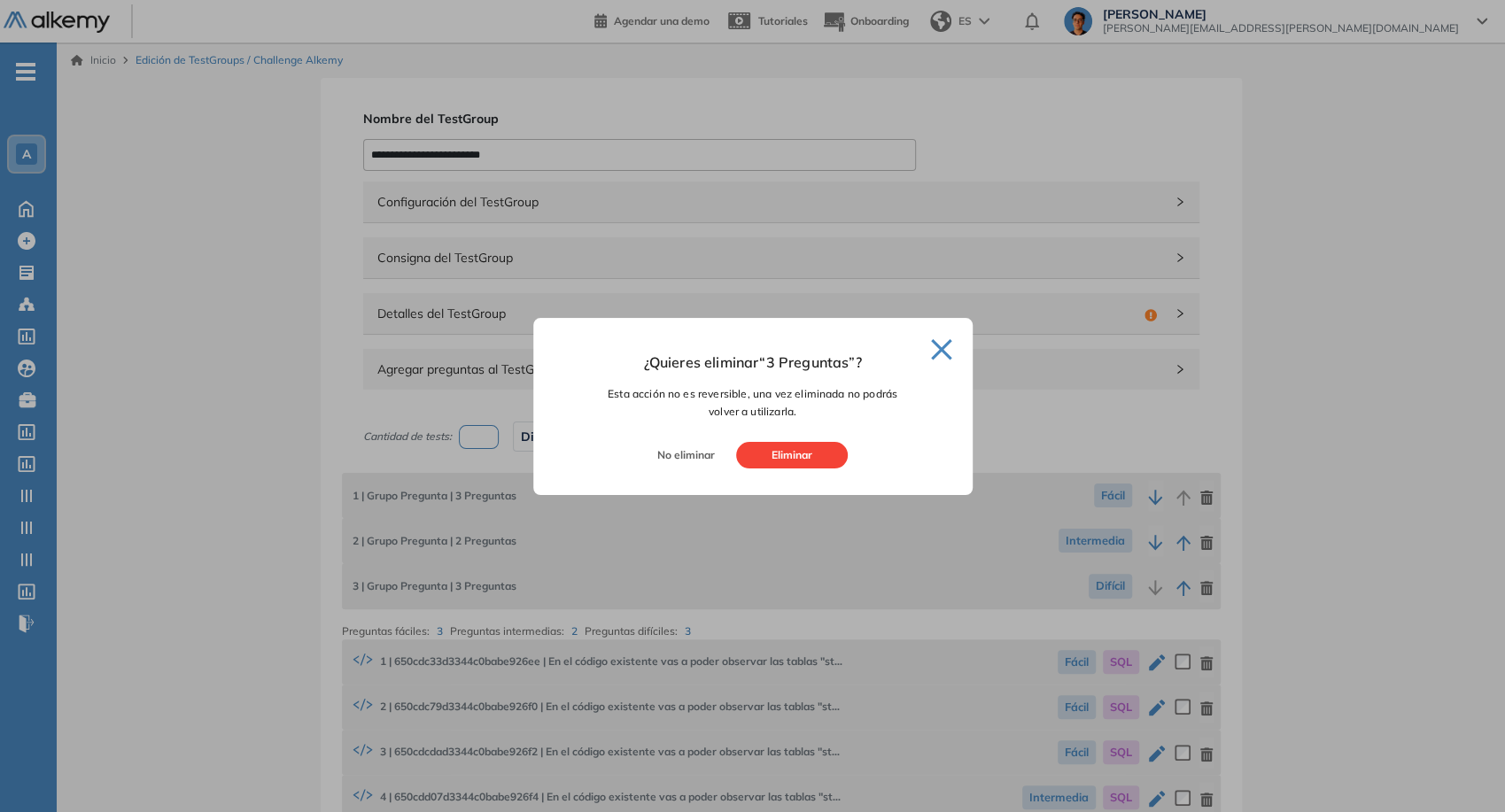
click at [780, 457] on button "Eliminar" at bounding box center [791, 455] width 111 height 27
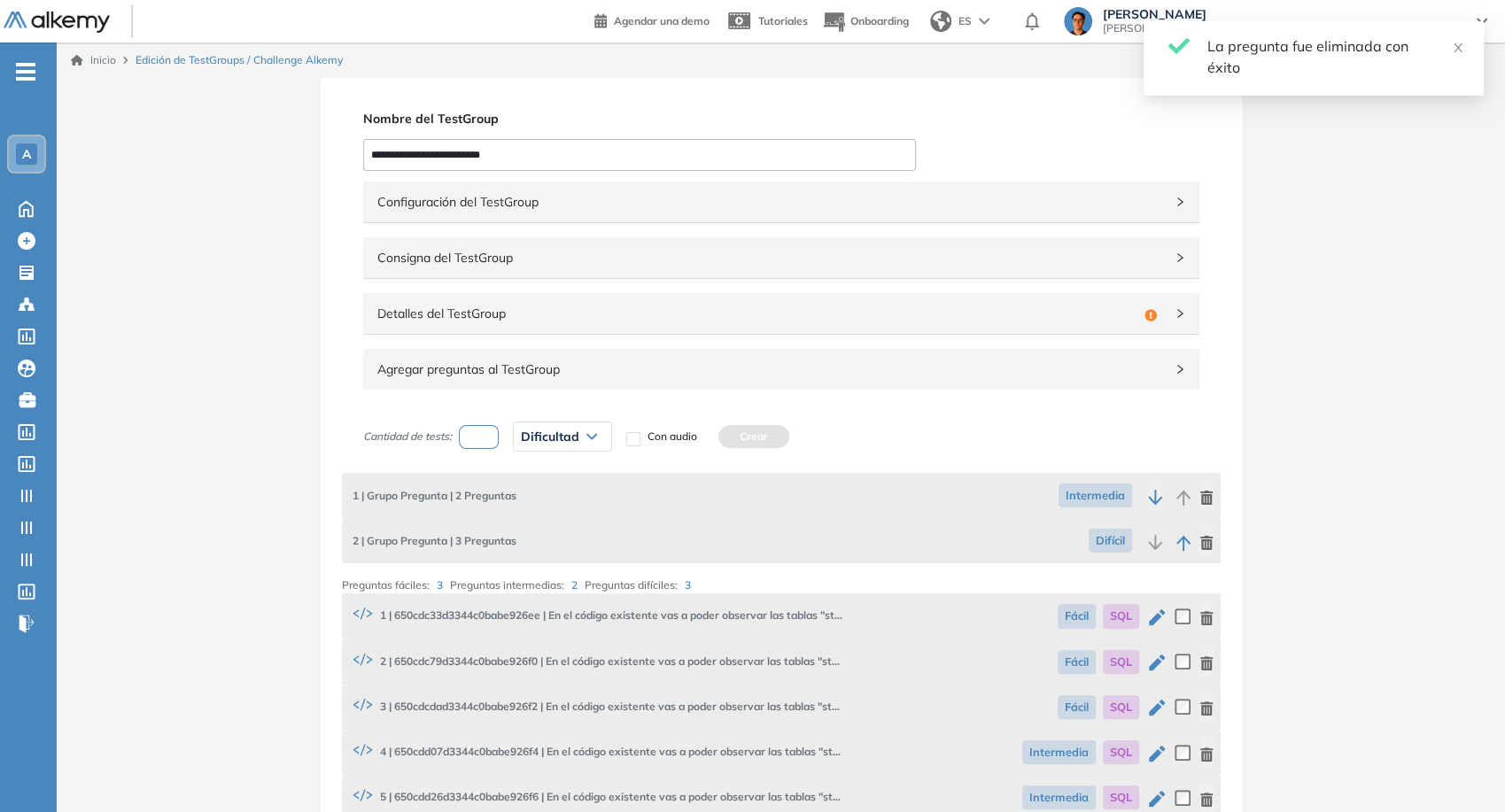
click at [1205, 495] on icon "button" at bounding box center [1205, 497] width 12 height 14
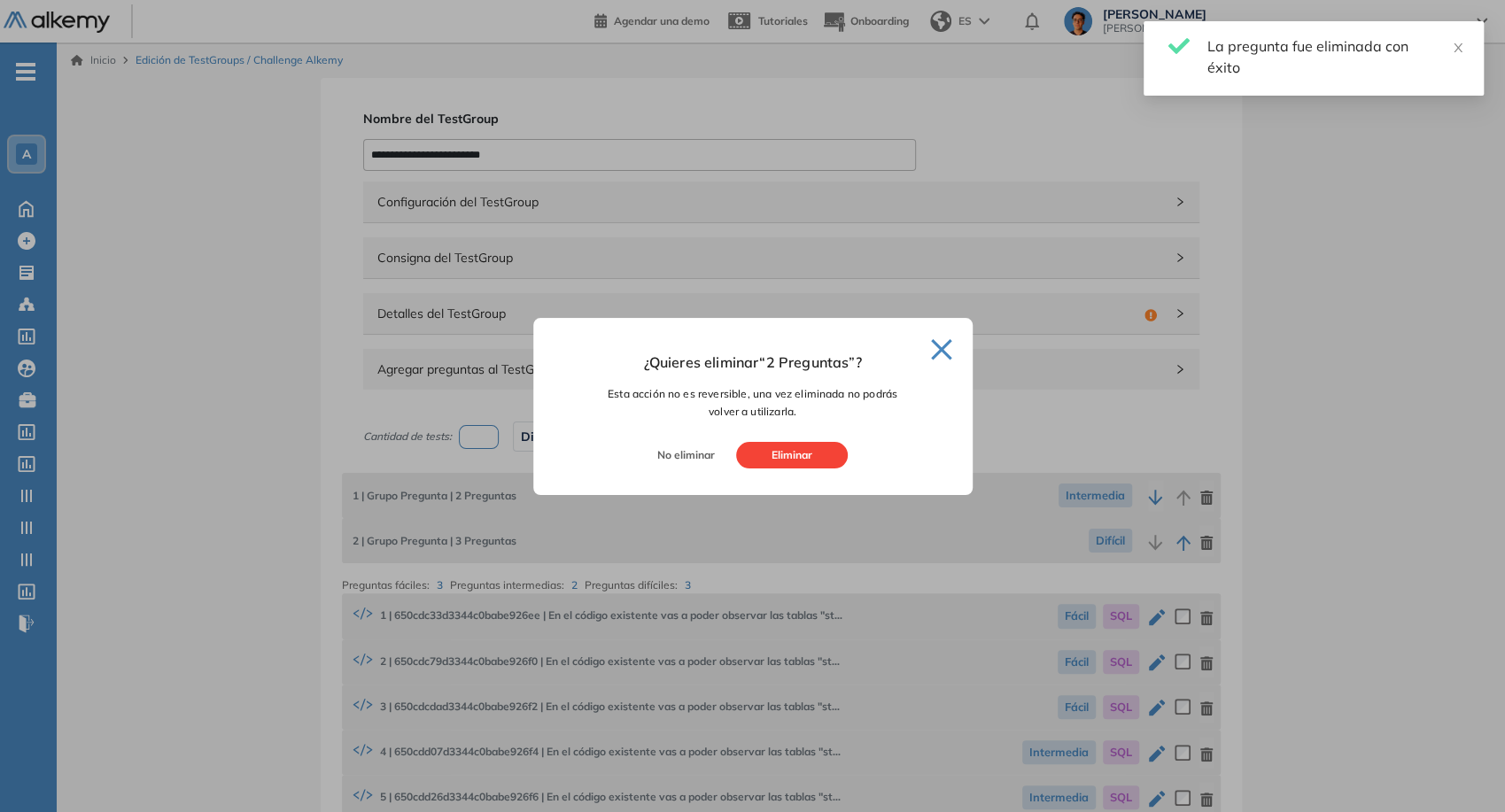
click at [840, 457] on button "Eliminar" at bounding box center [791, 455] width 111 height 27
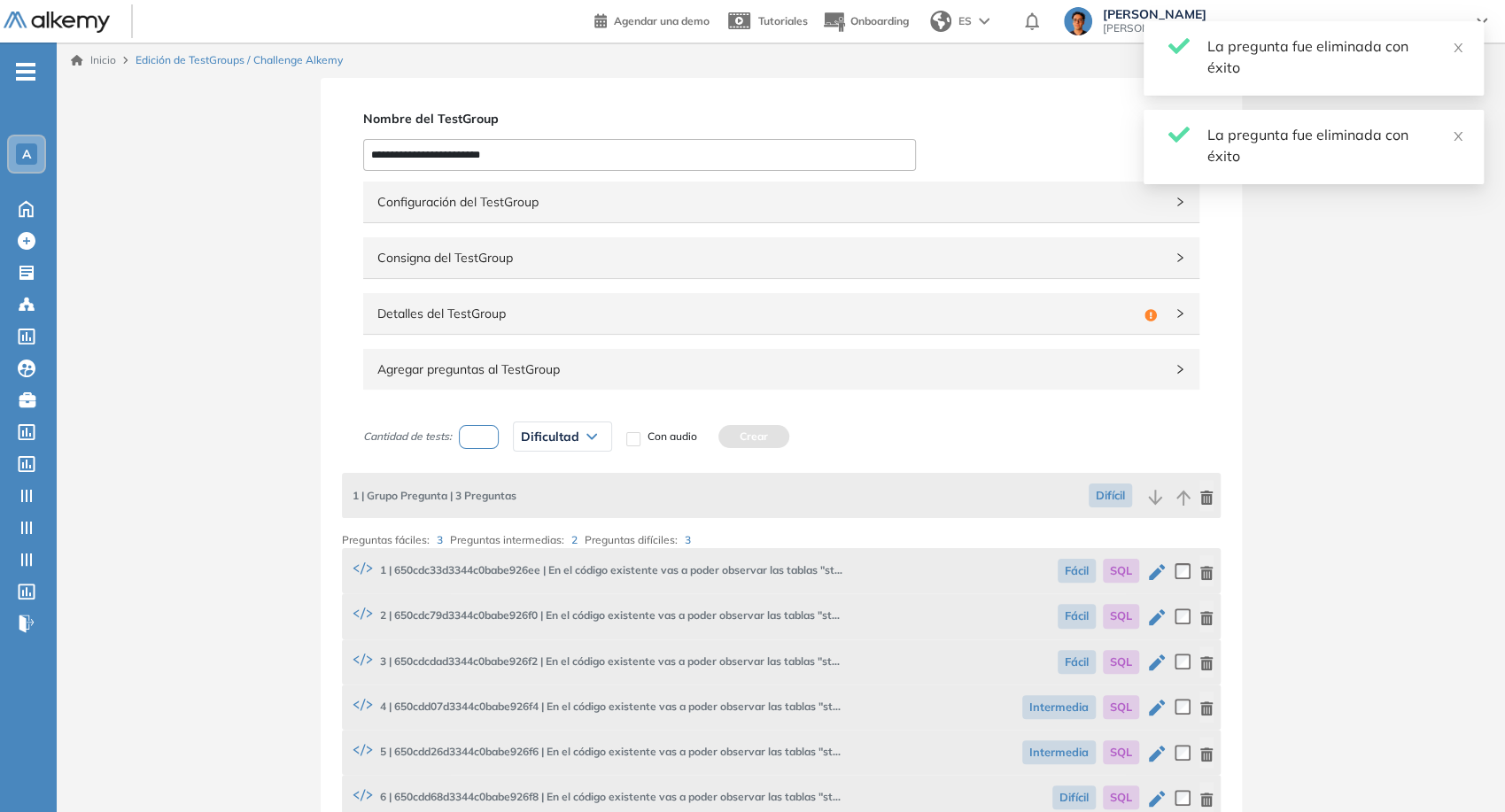
click at [1205, 497] on icon "button" at bounding box center [1205, 497] width 12 height 14
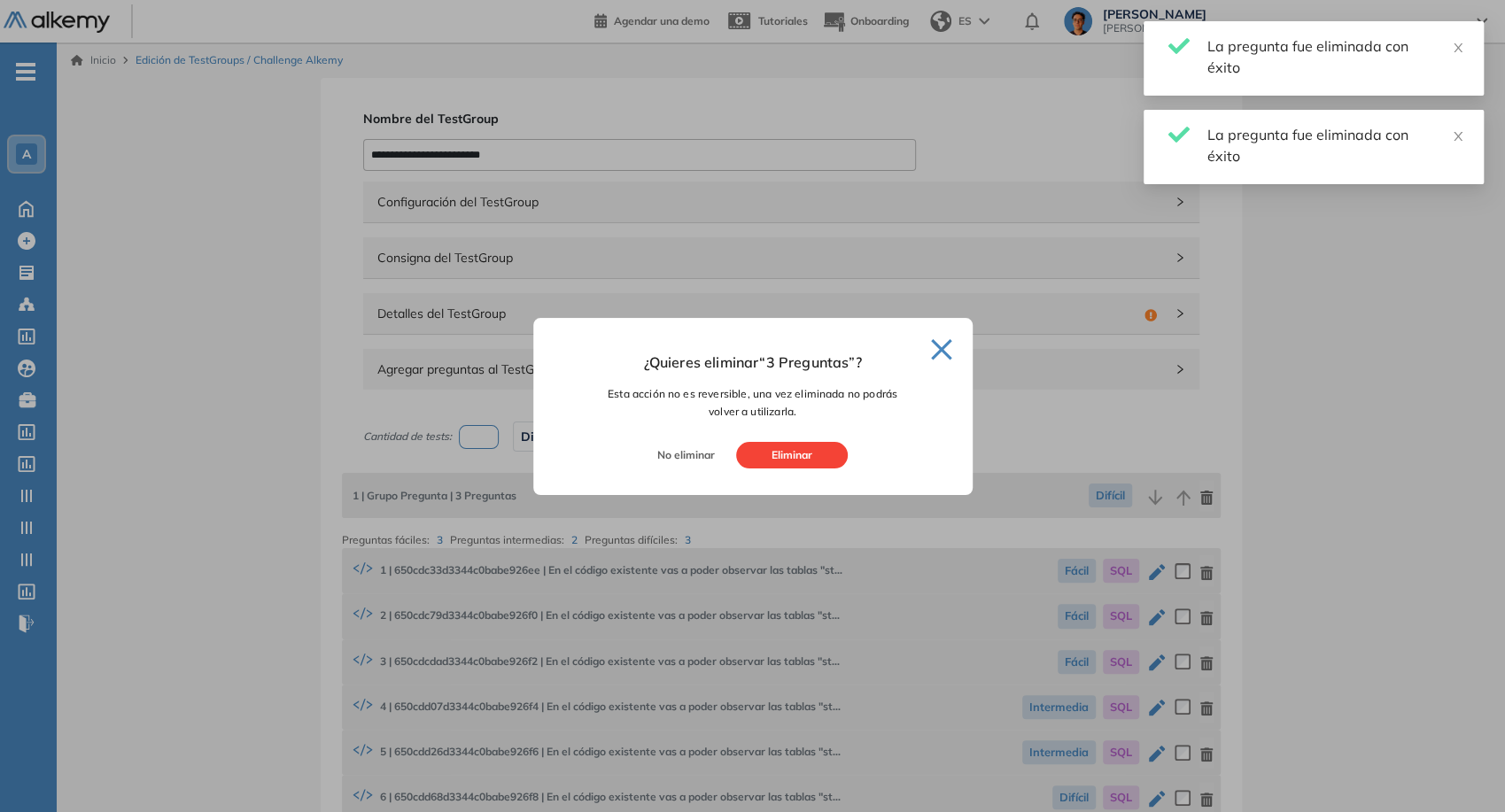
click at [810, 459] on button "Eliminar" at bounding box center [791, 455] width 111 height 27
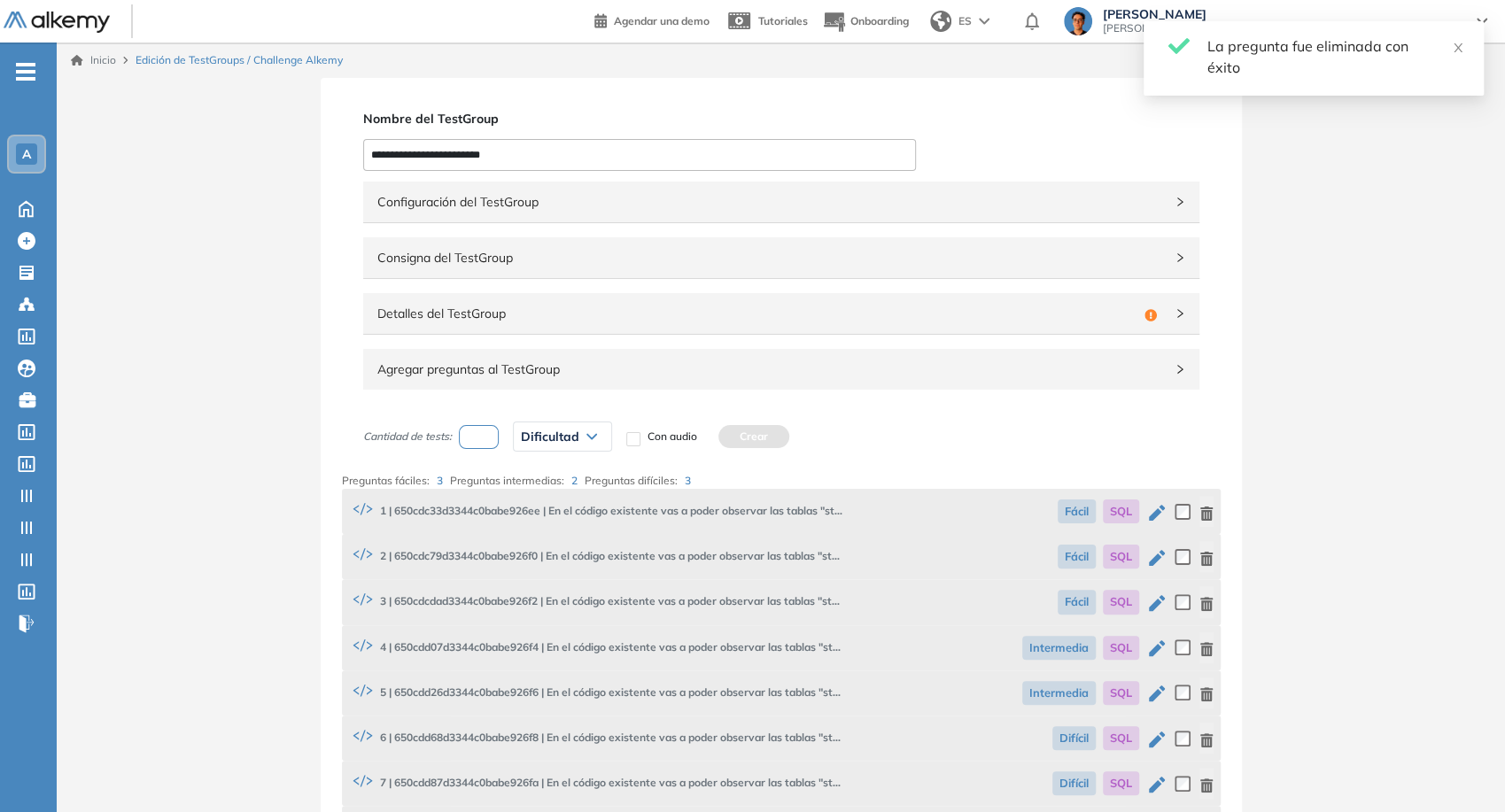
click at [914, 313] on span "Detalles del TestGroup" at bounding box center [757, 313] width 760 height 19
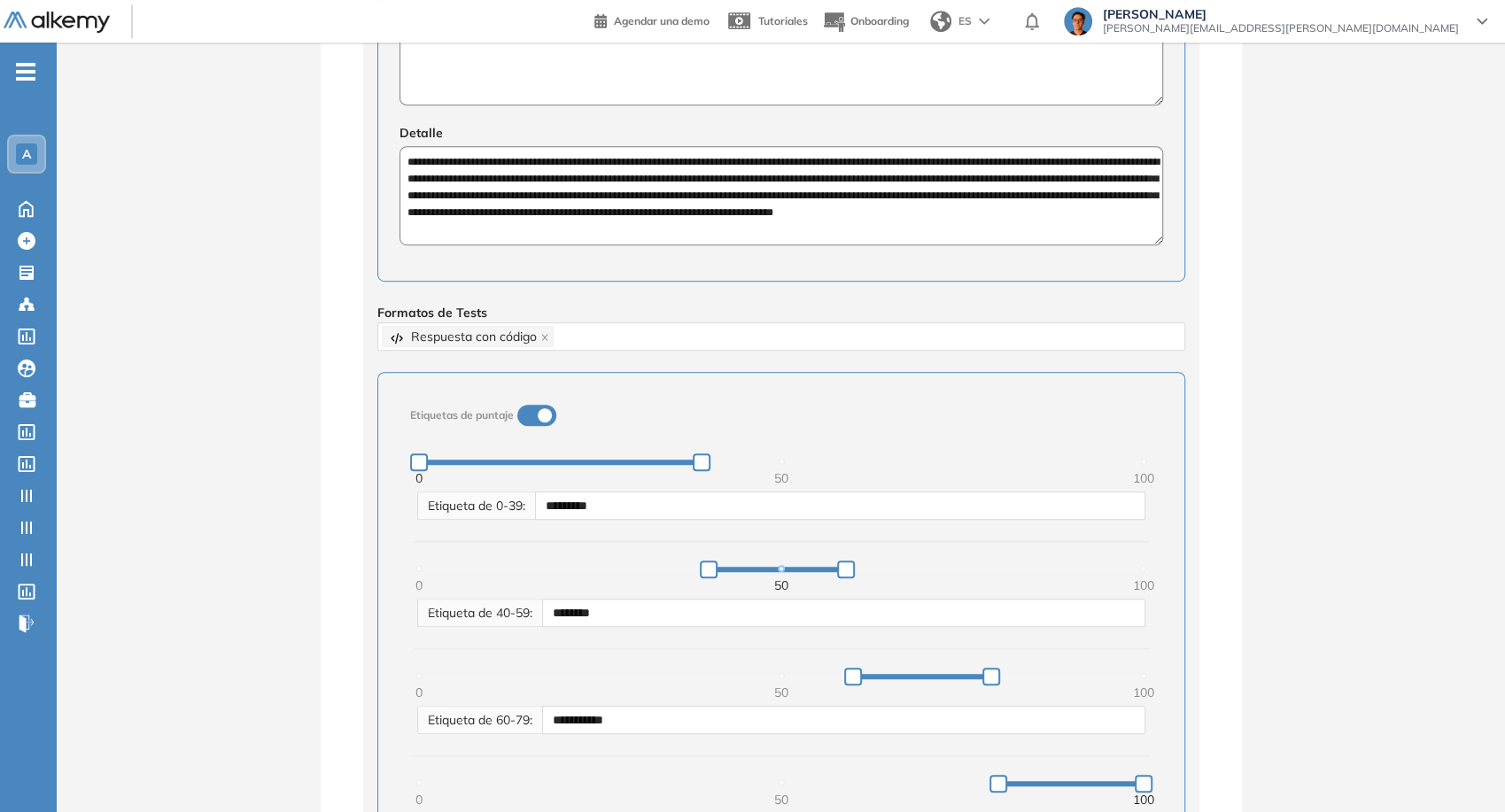
scroll to position [590, 0]
click at [599, 333] on div "Respuesta con código" at bounding box center [782, 335] width 799 height 25
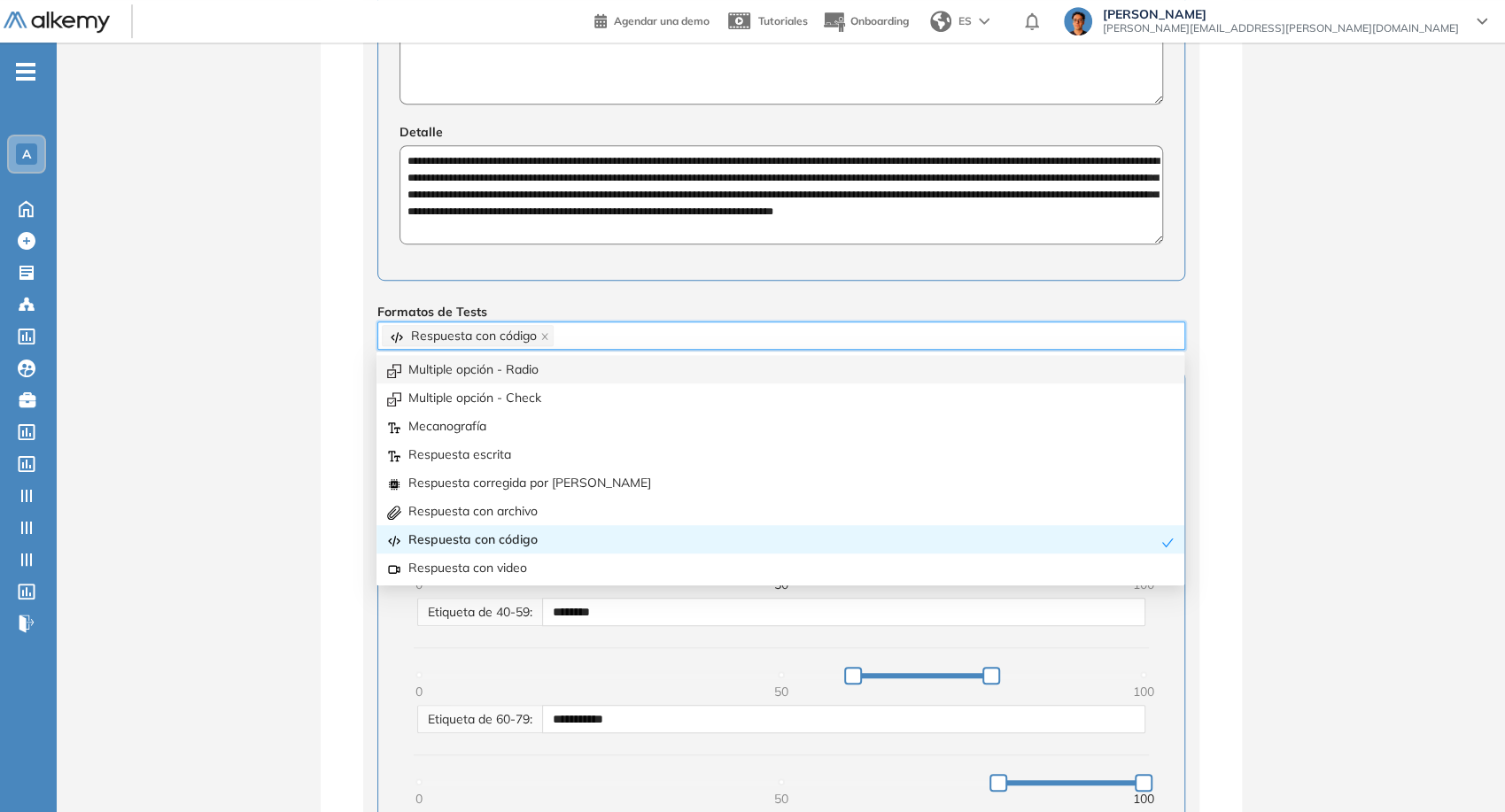
click at [566, 378] on div "Multiple opción - Radio" at bounding box center [780, 368] width 786 height 19
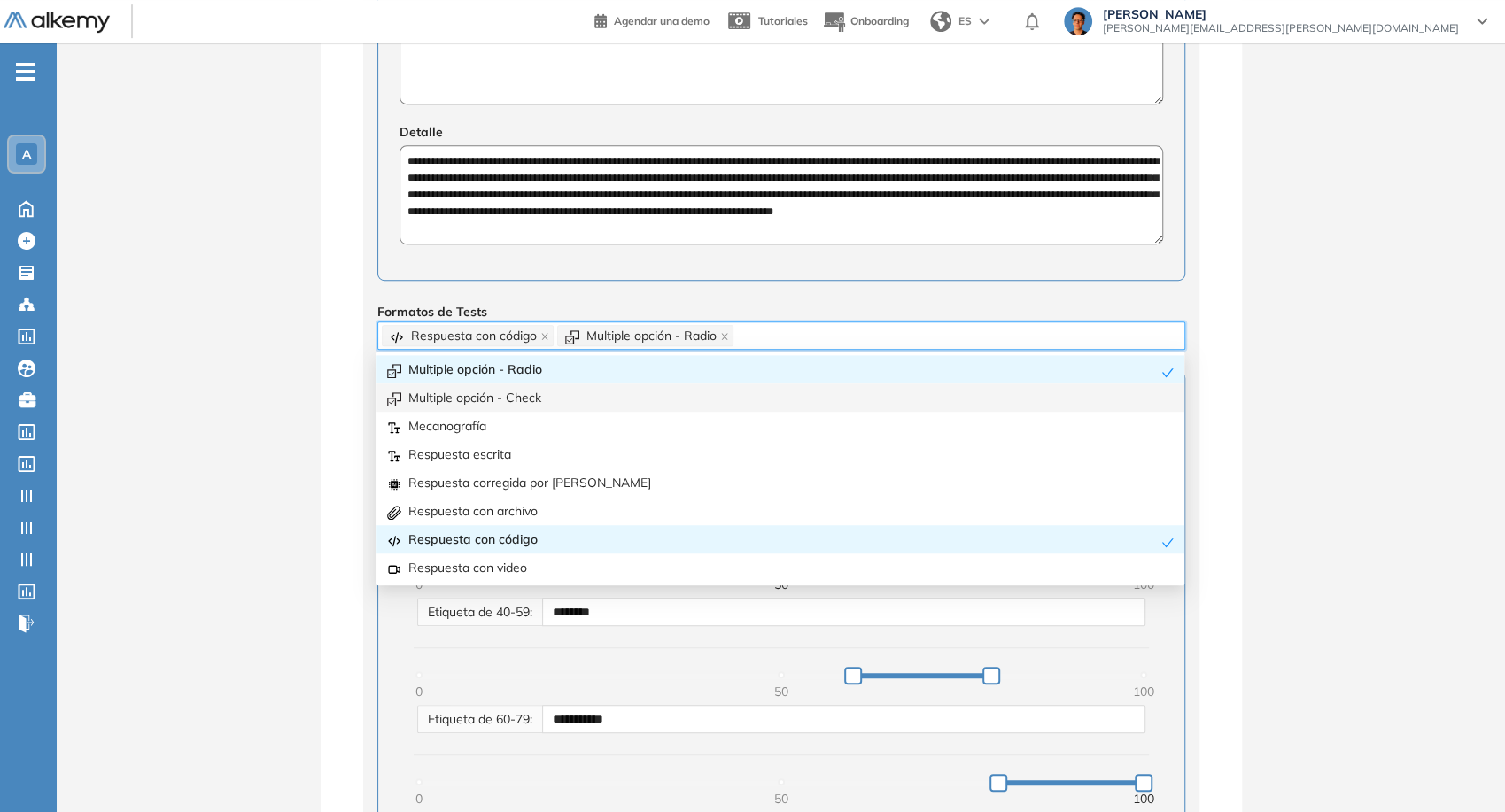
click at [1256, 365] on div "**********" at bounding box center [781, 561] width 1448 height 2147
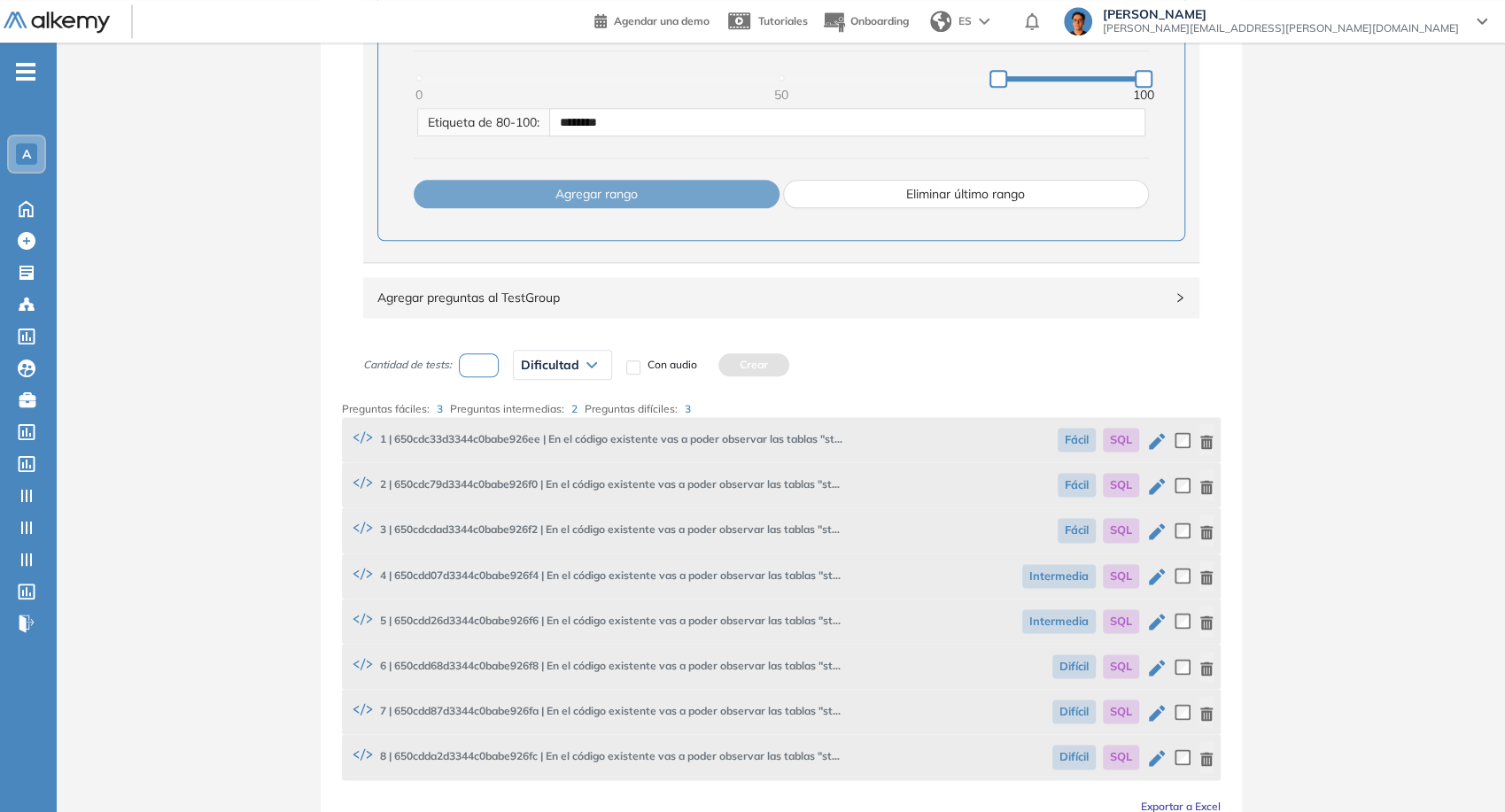
scroll to position [1409, 0]
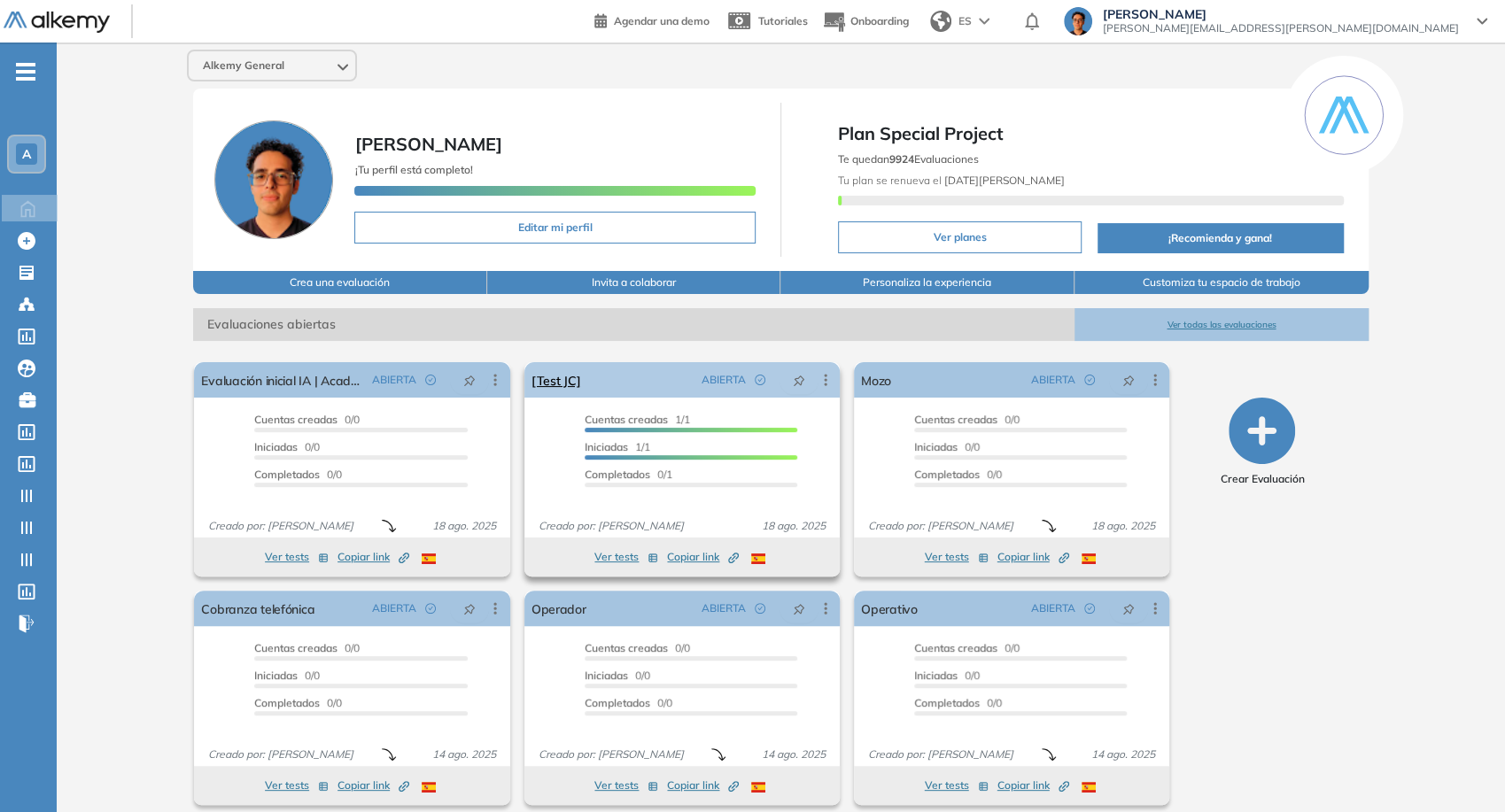
click at [827, 383] on icon at bounding box center [825, 379] width 17 height 17
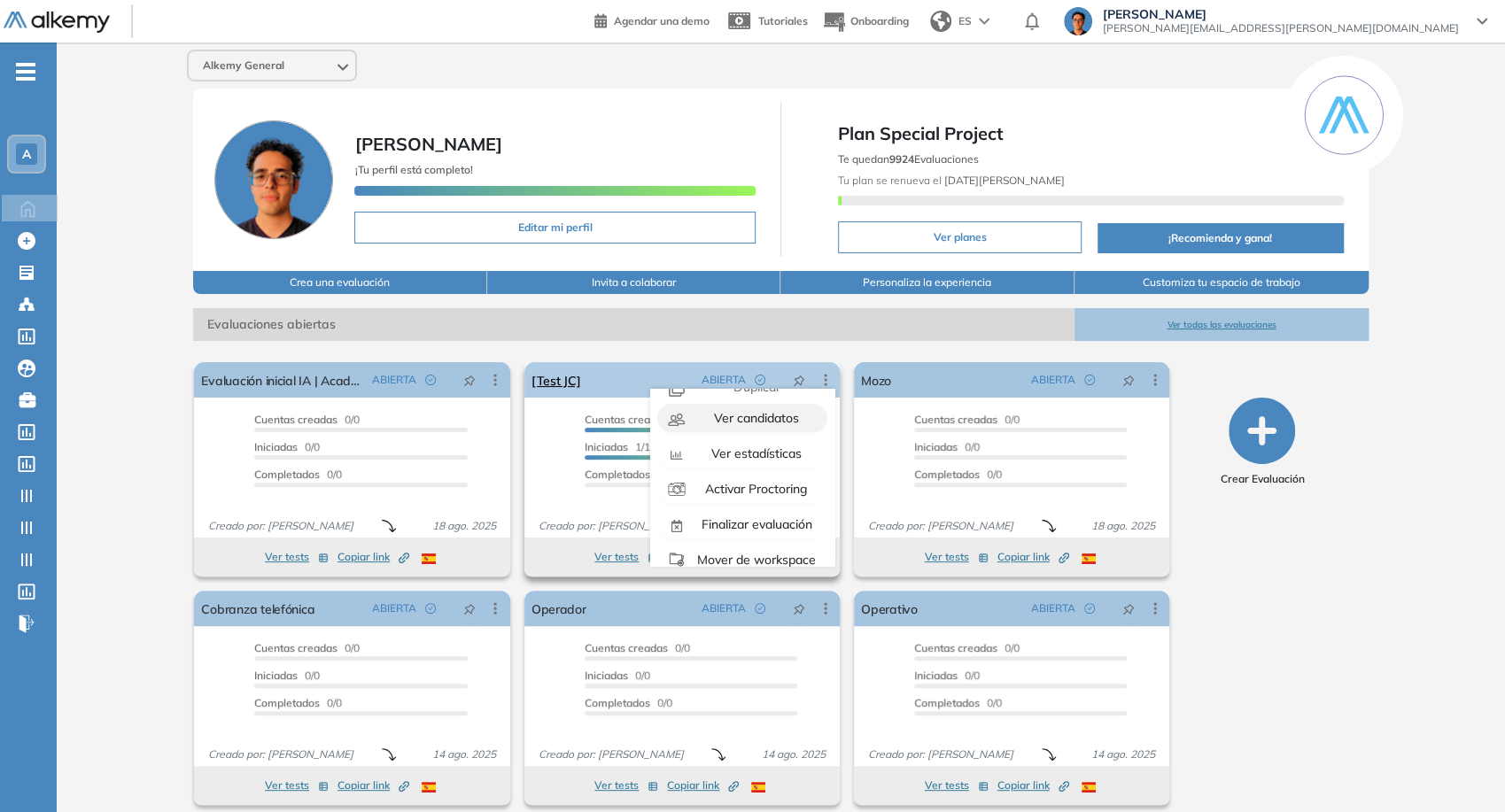
scroll to position [111, 0]
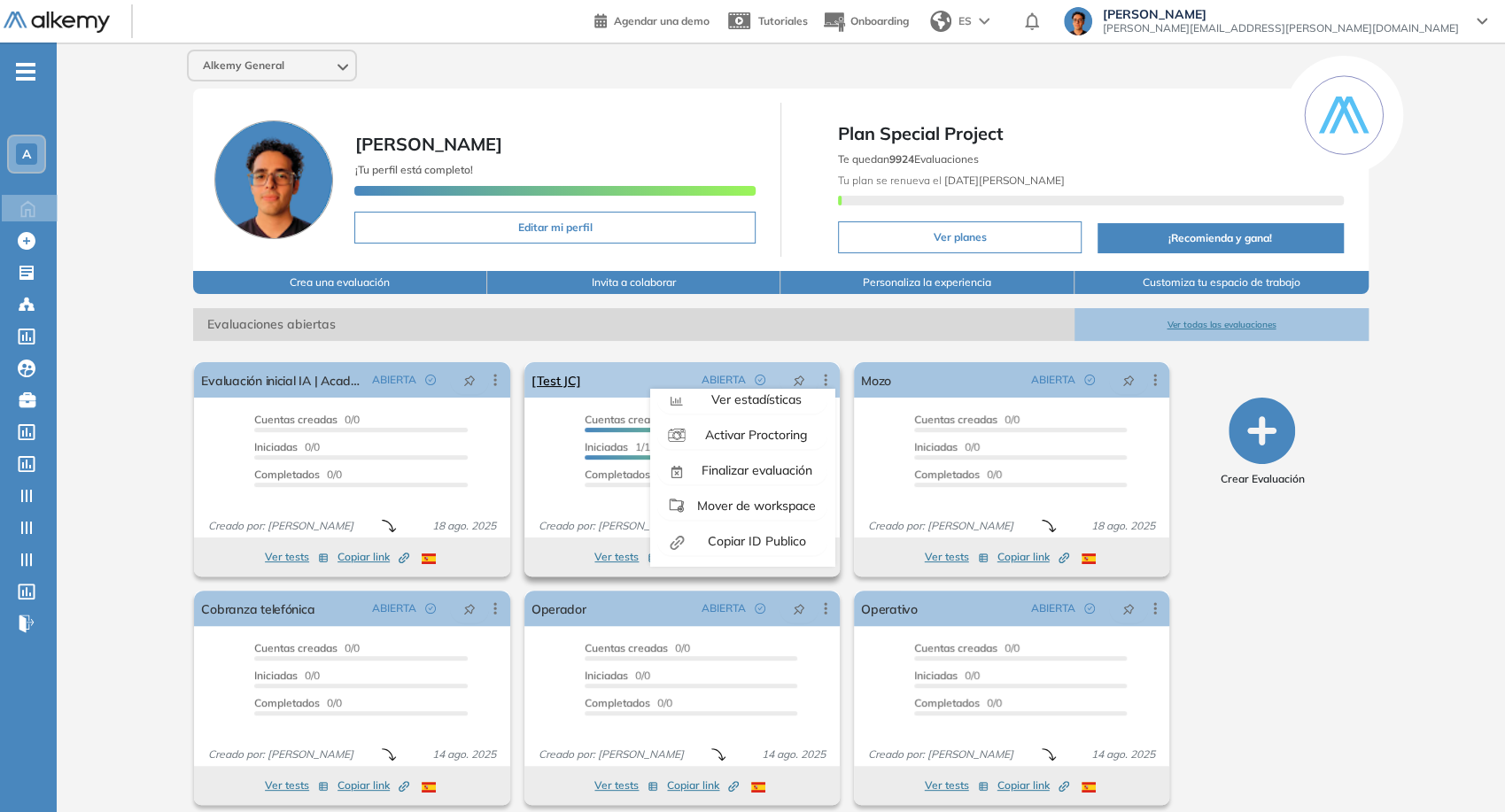
click at [765, 475] on span "Finalizar evaluación" at bounding box center [755, 469] width 114 height 16
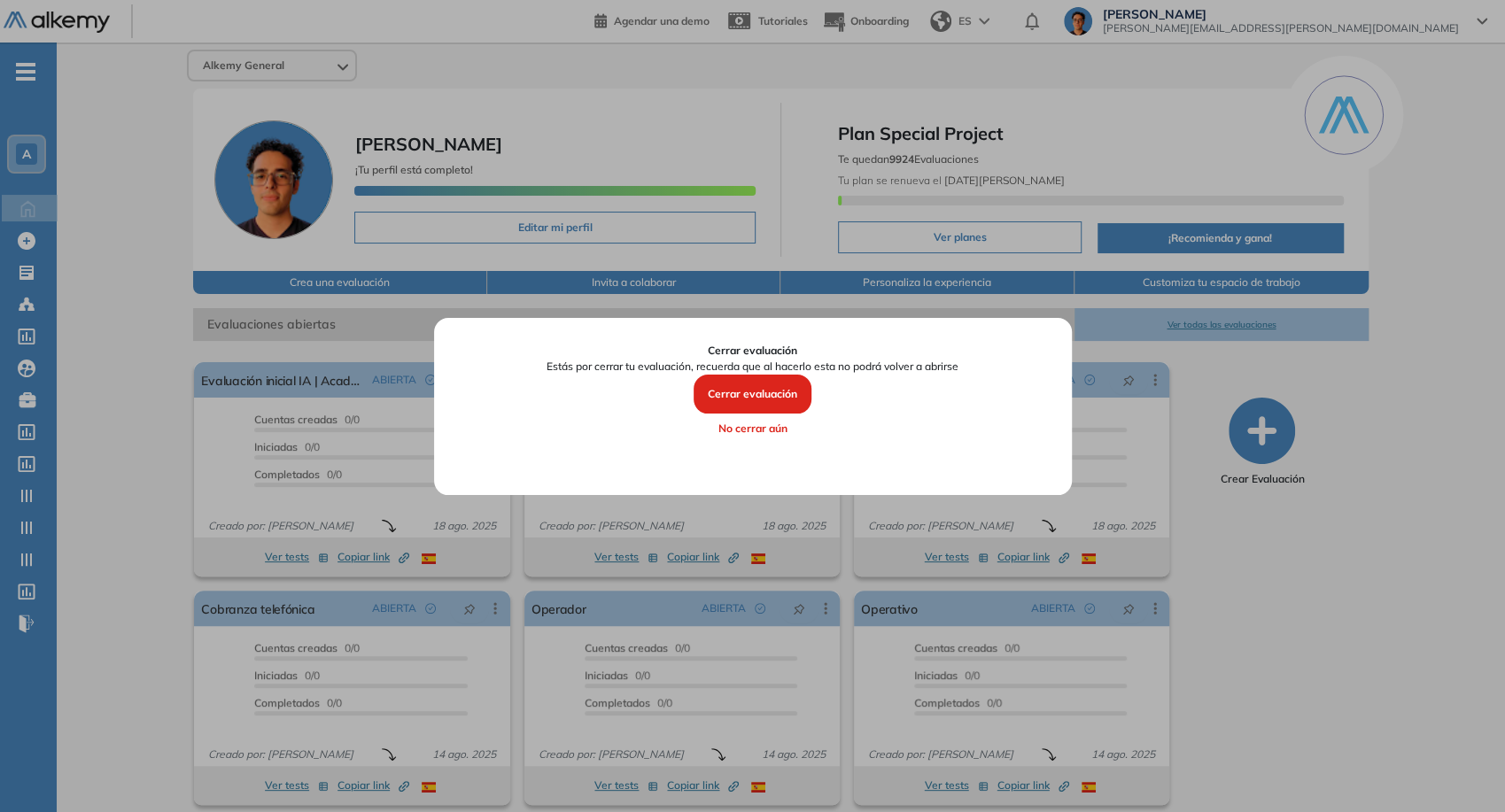
click at [757, 392] on button "Cerrar evaluación" at bounding box center [752, 394] width 118 height 39
